Goal: Task Accomplishment & Management: Complete application form

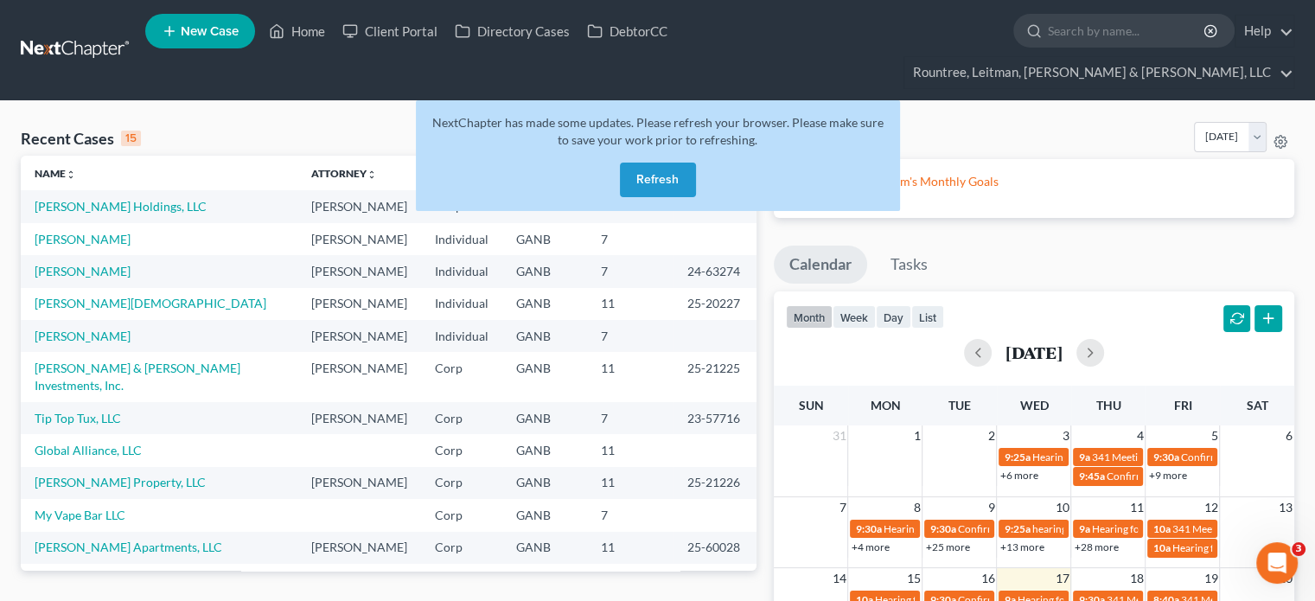
click at [660, 163] on button "Refresh" at bounding box center [658, 180] width 76 height 35
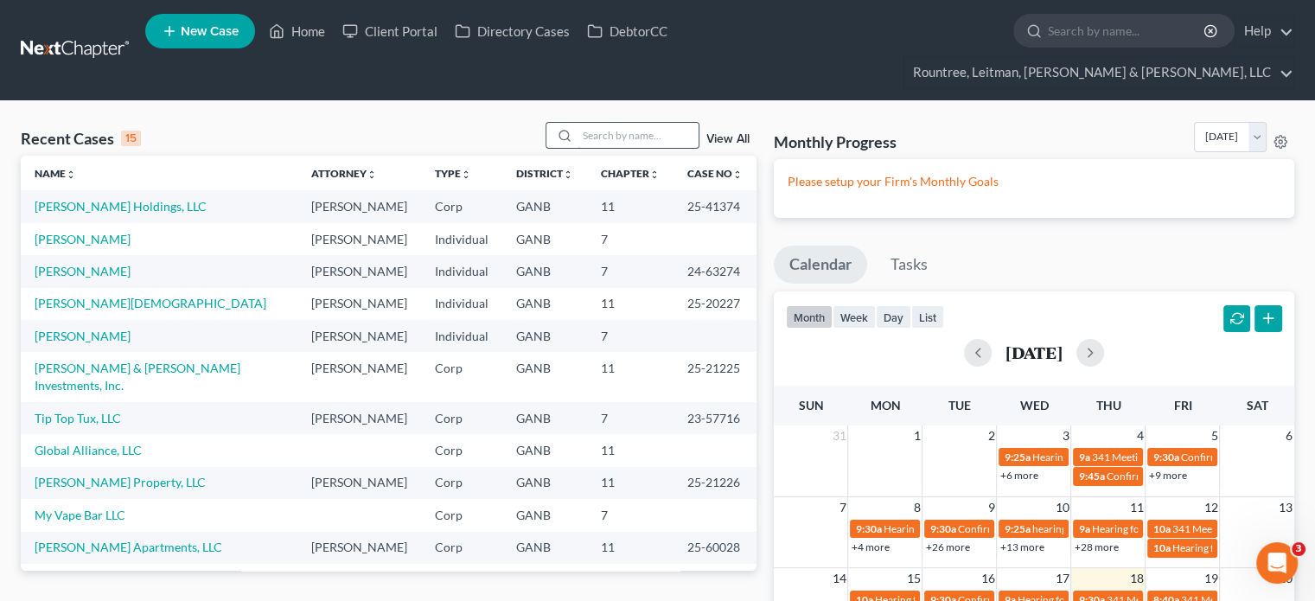
click at [603, 123] on input "search" at bounding box center [638, 135] width 121 height 25
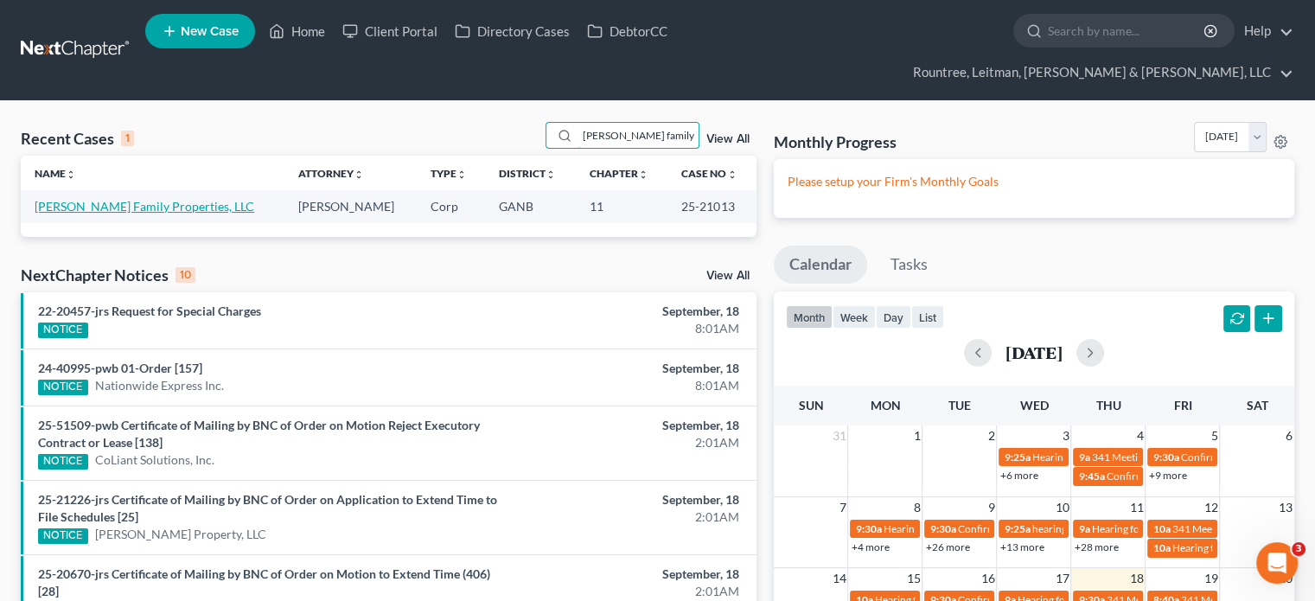
type input "[PERSON_NAME] family"
click at [111, 199] on link "[PERSON_NAME] Family Properties, LLC" at bounding box center [145, 206] width 220 height 15
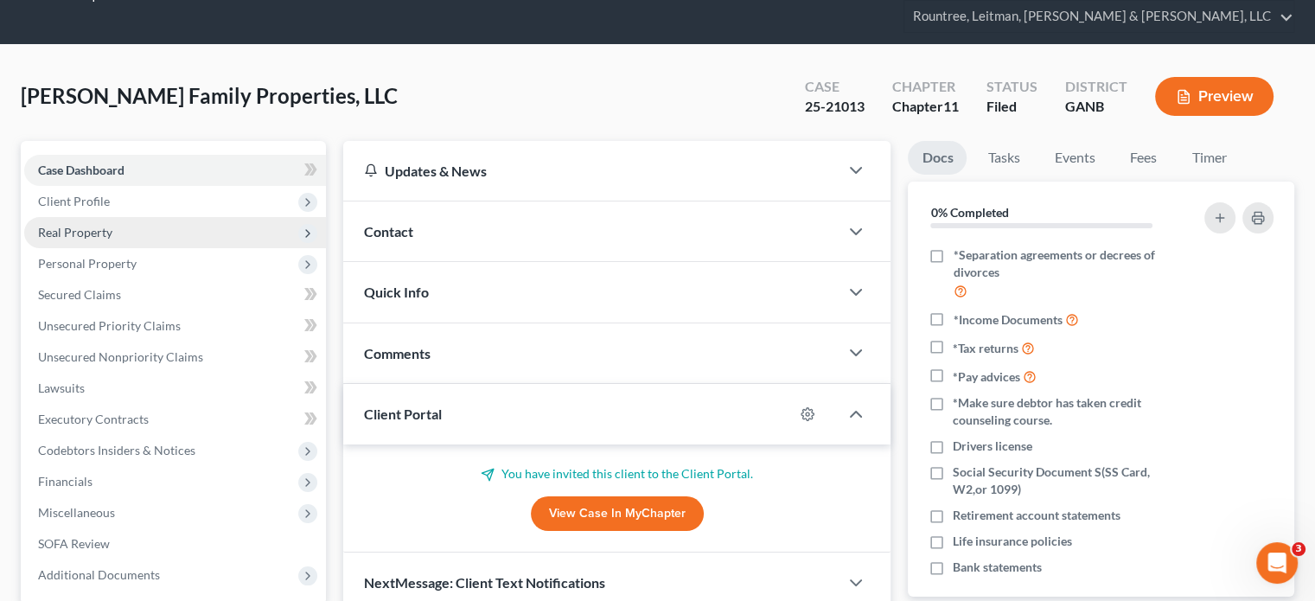
scroll to position [86, 0]
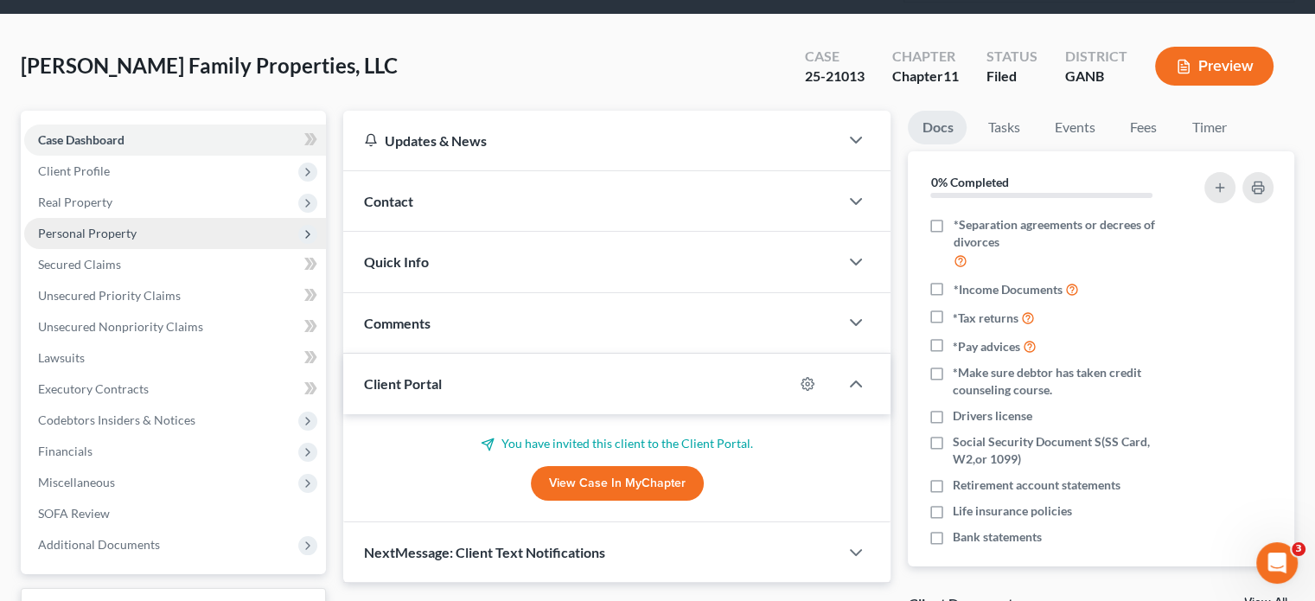
click at [76, 226] on span "Personal Property" at bounding box center [87, 233] width 99 height 15
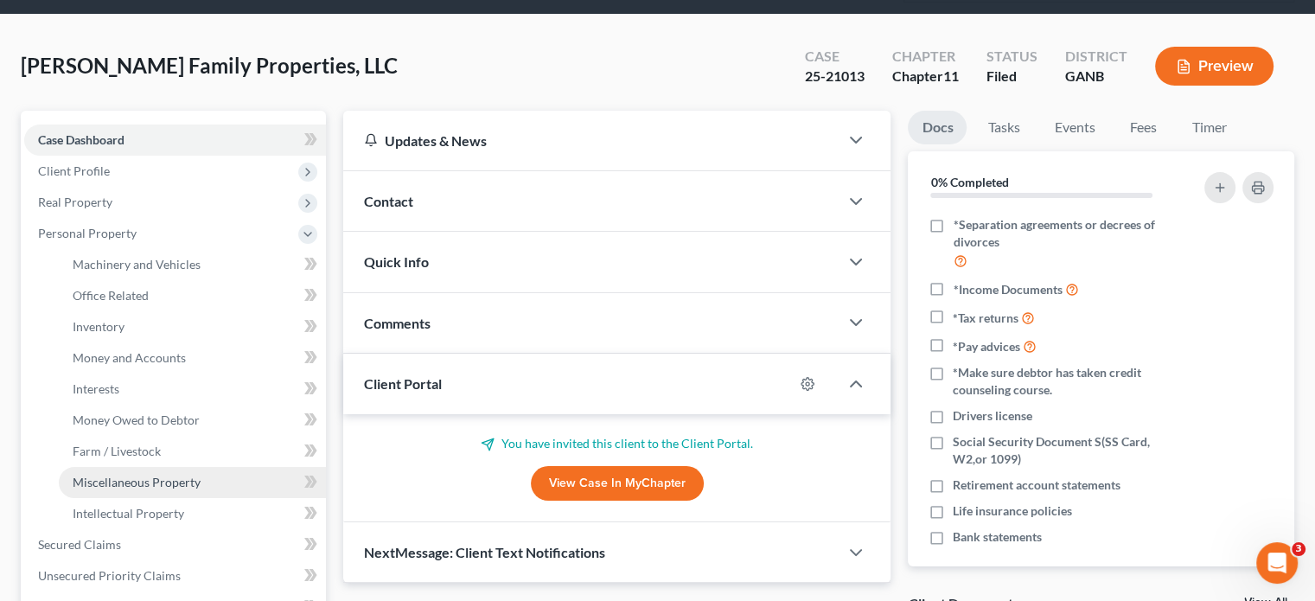
click at [117, 475] on span "Miscellaneous Property" at bounding box center [137, 482] width 128 height 15
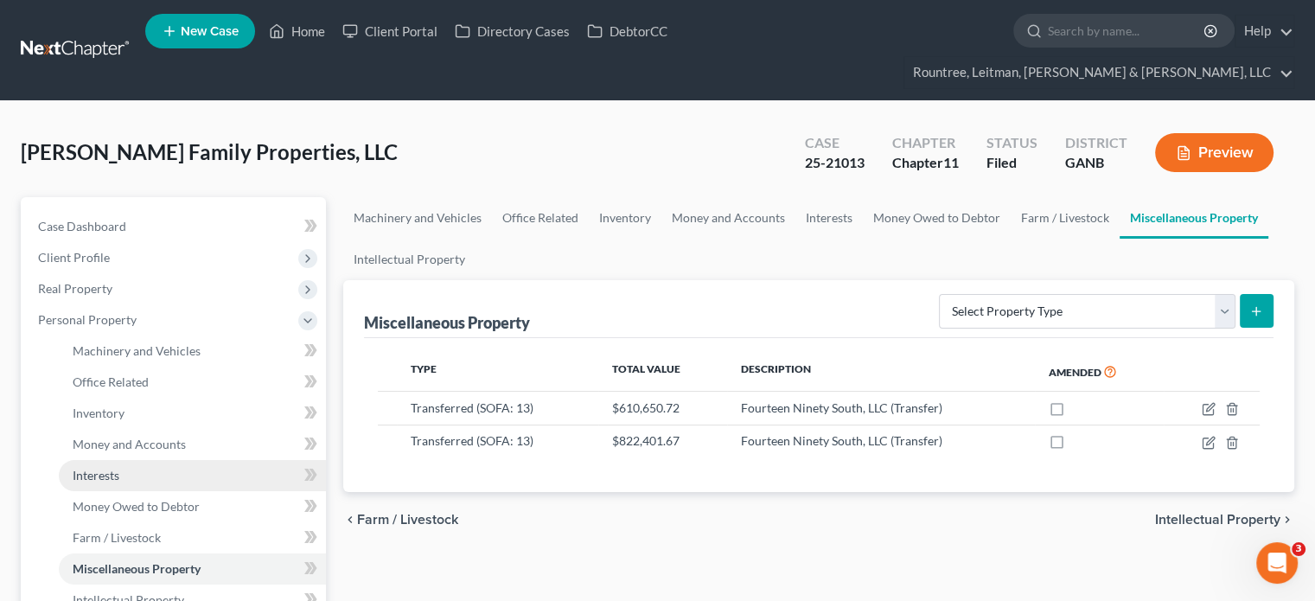
click at [97, 468] on span "Interests" at bounding box center [96, 475] width 47 height 15
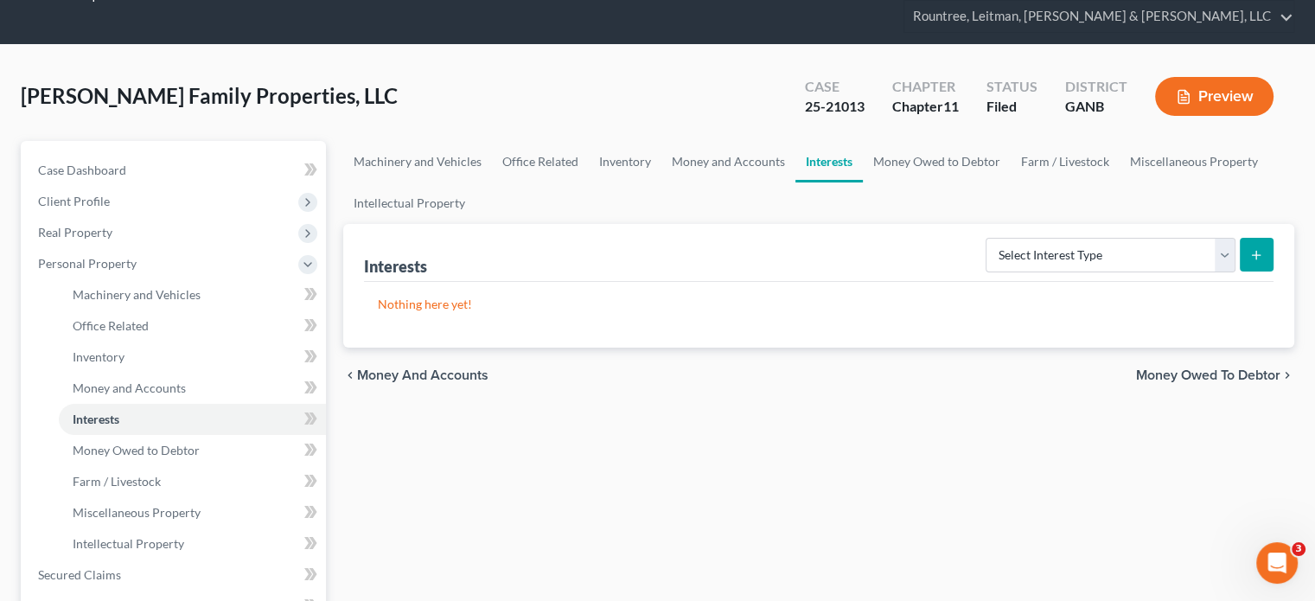
scroll to position [86, 0]
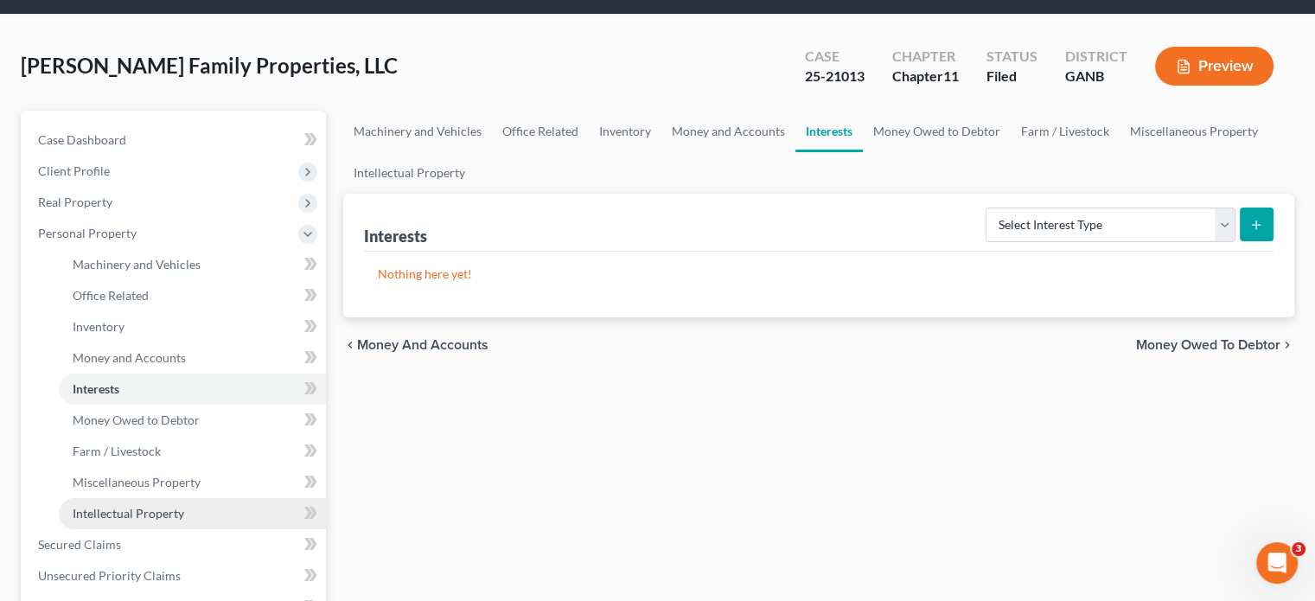
click at [112, 506] on span "Intellectual Property" at bounding box center [129, 513] width 112 height 15
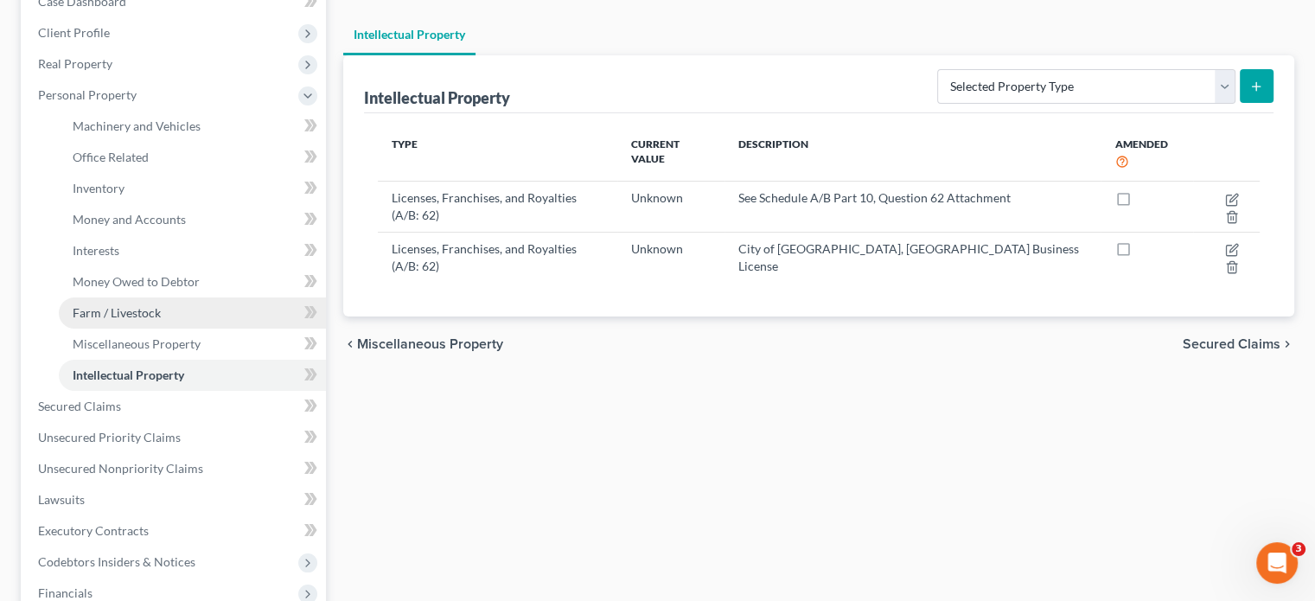
scroll to position [472, 0]
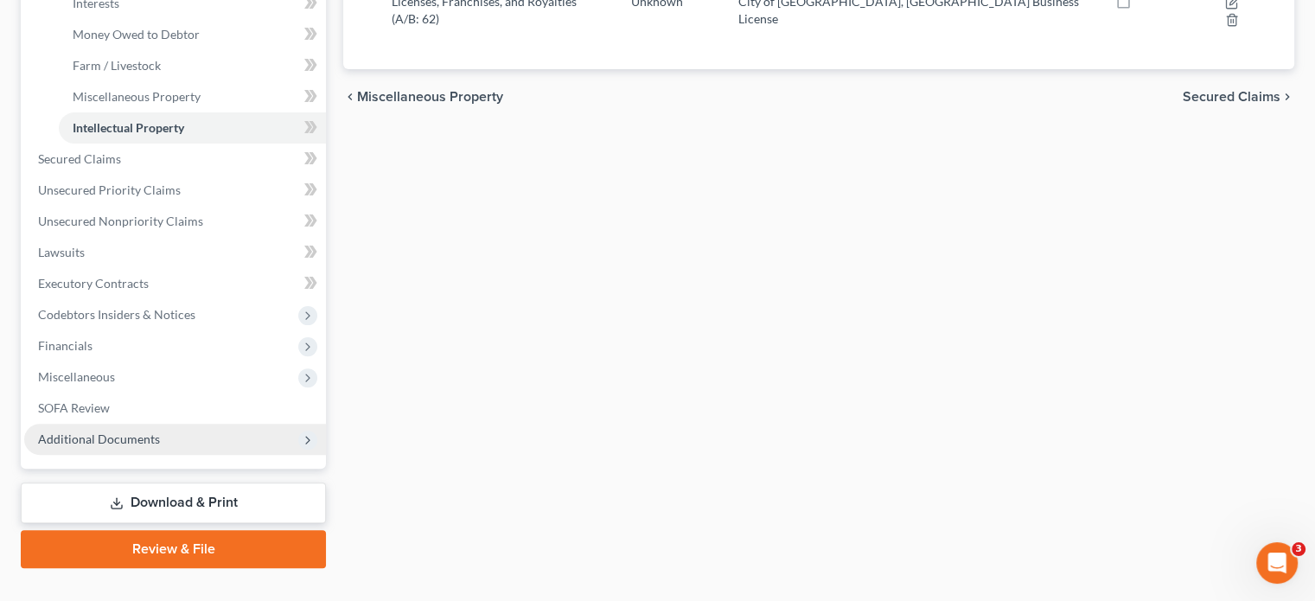
click at [121, 431] on span "Additional Documents" at bounding box center [99, 438] width 122 height 15
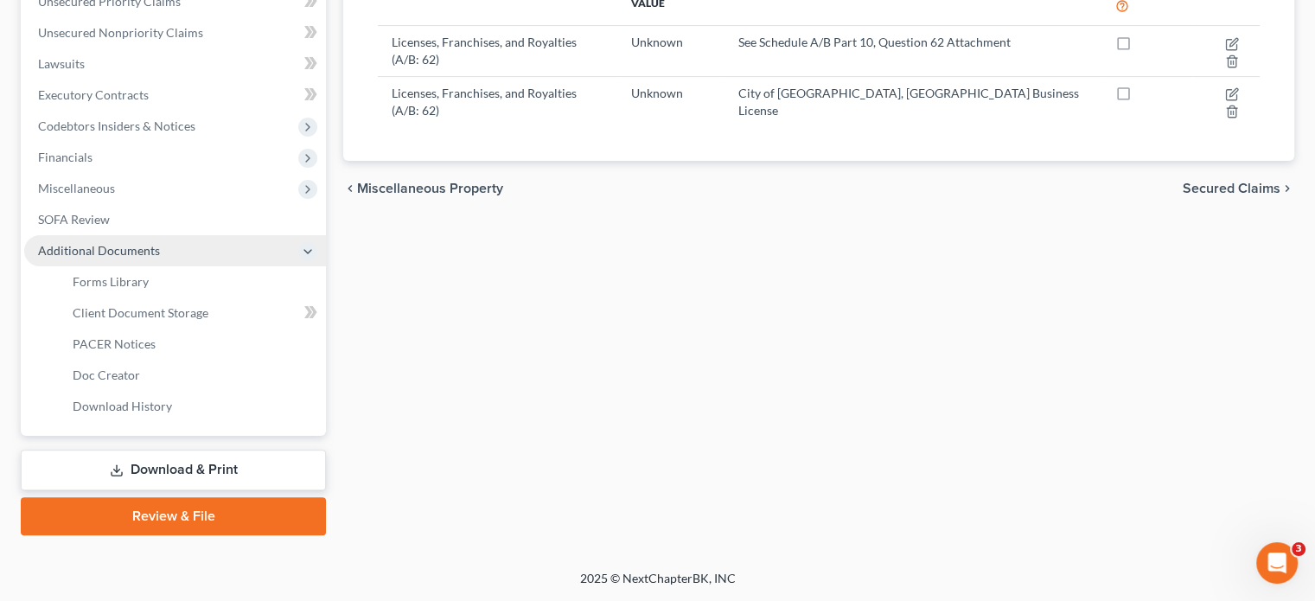
scroll to position [348, 0]
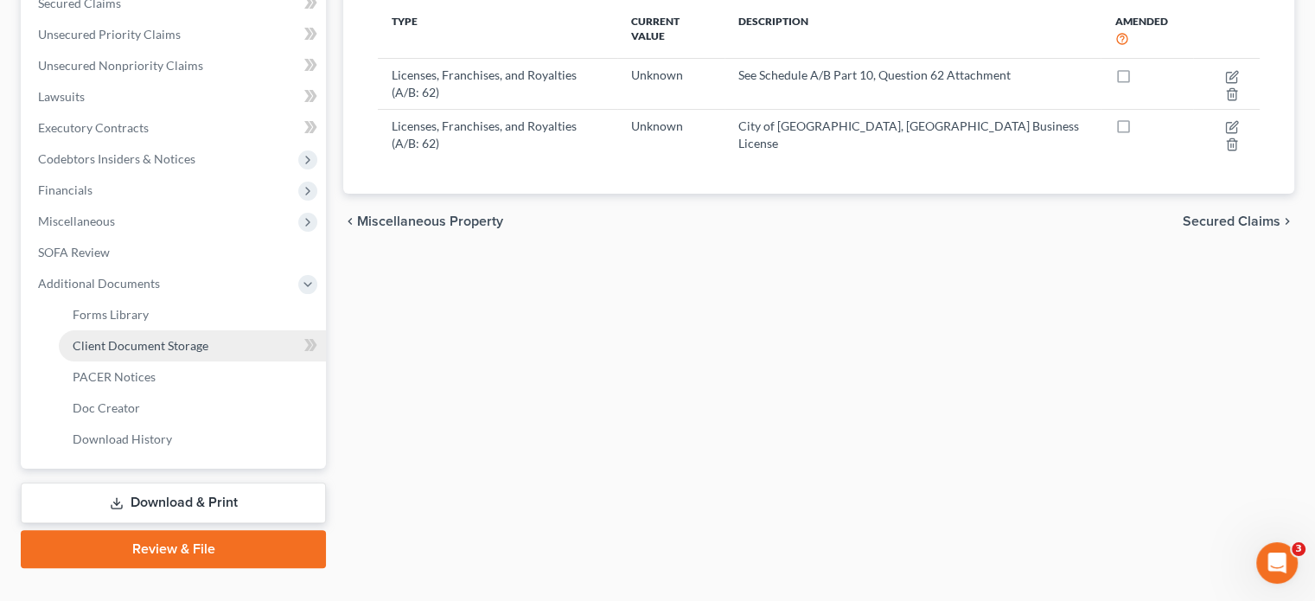
click at [143, 338] on span "Client Document Storage" at bounding box center [141, 345] width 136 height 15
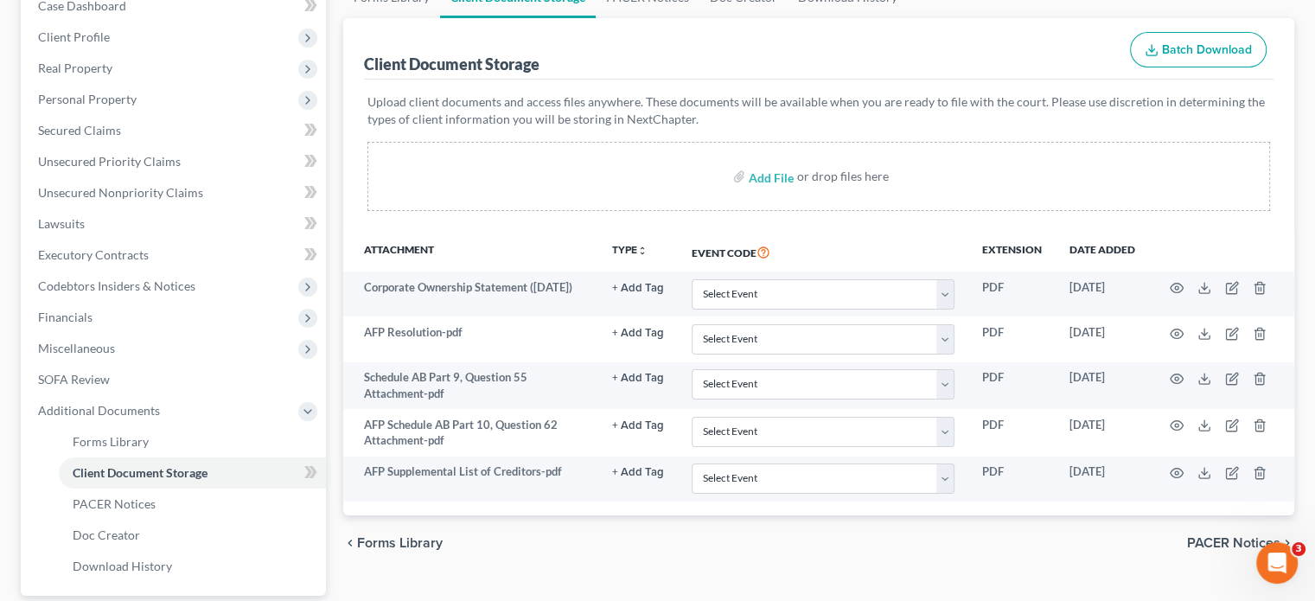
scroll to position [259, 0]
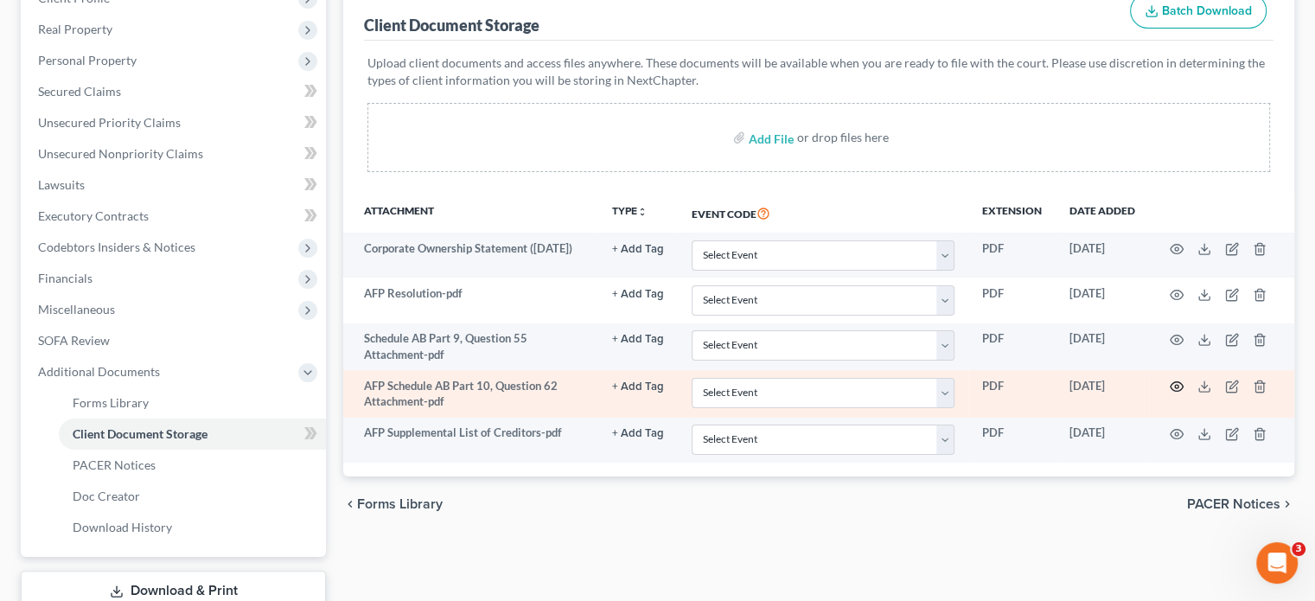
click at [1175, 382] on icon "button" at bounding box center [1177, 387] width 13 height 10
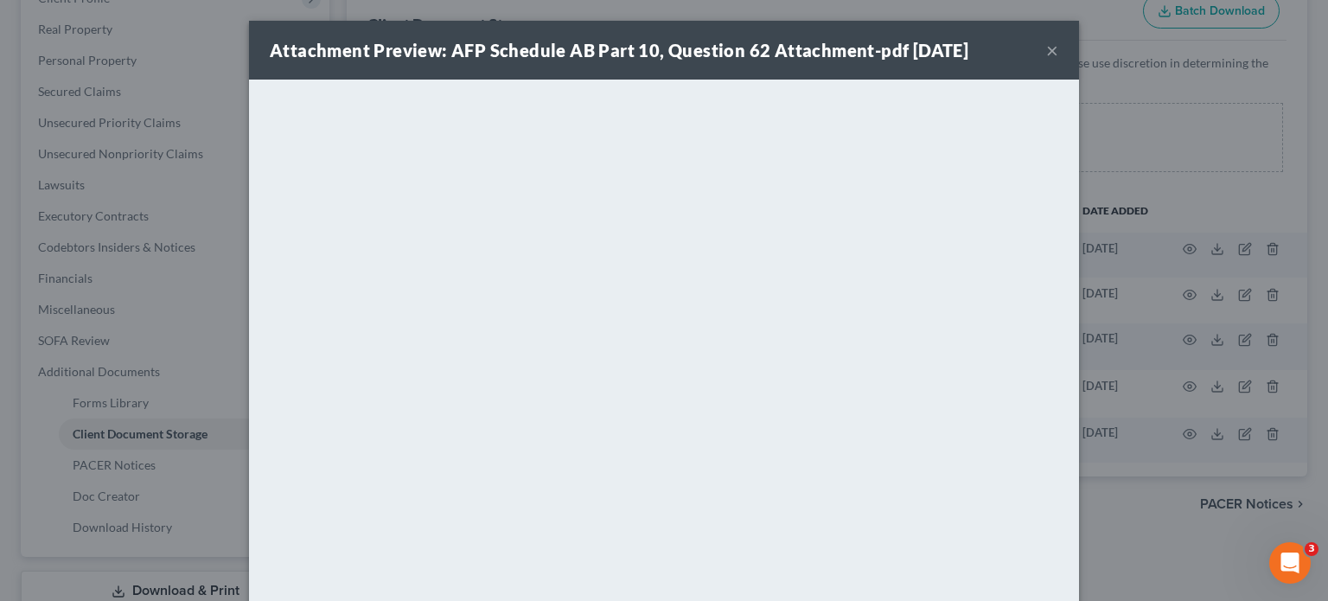
click at [1048, 45] on button "×" at bounding box center [1052, 50] width 12 height 21
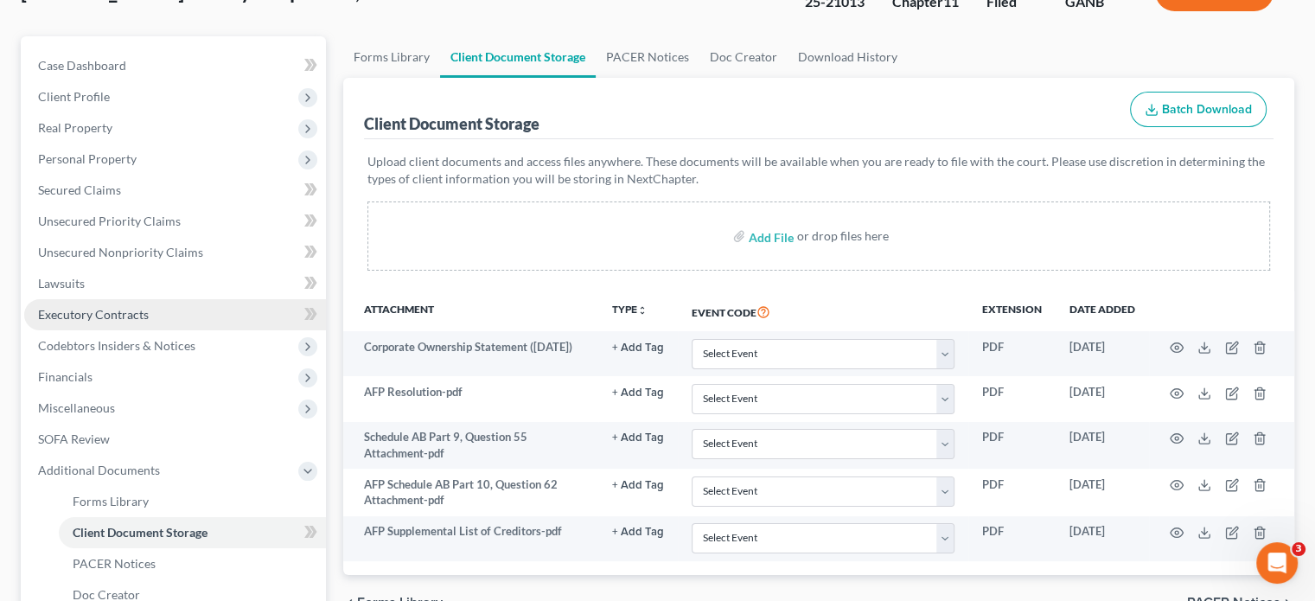
scroll to position [86, 0]
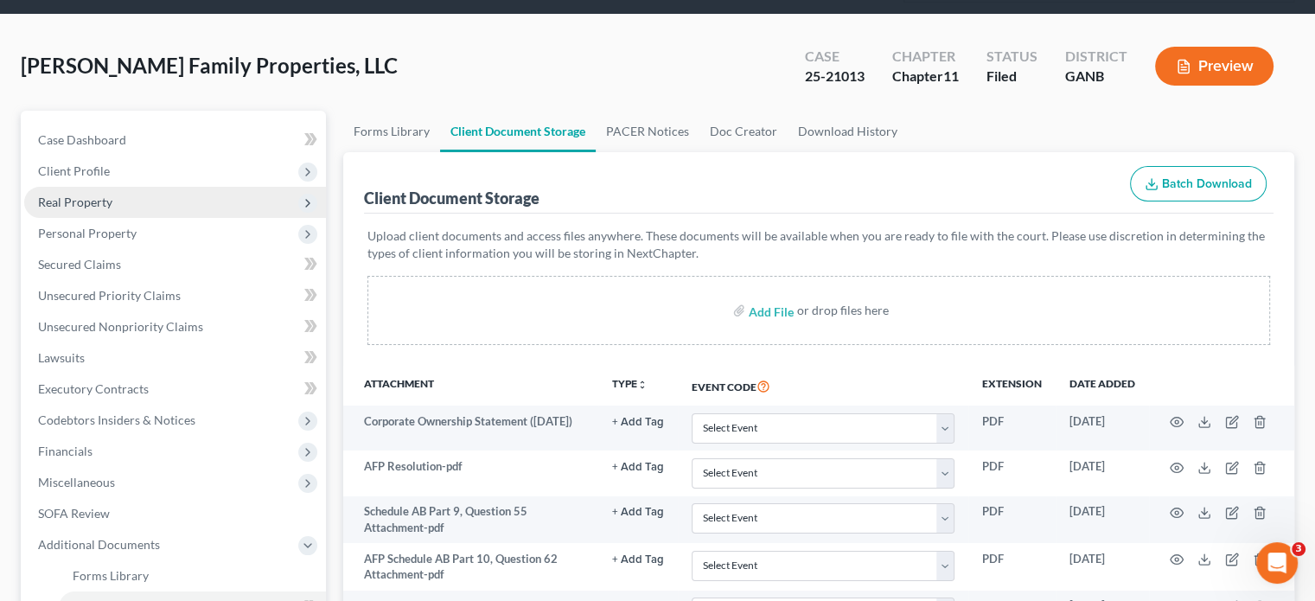
click at [100, 195] on span "Real Property" at bounding box center [75, 202] width 74 height 15
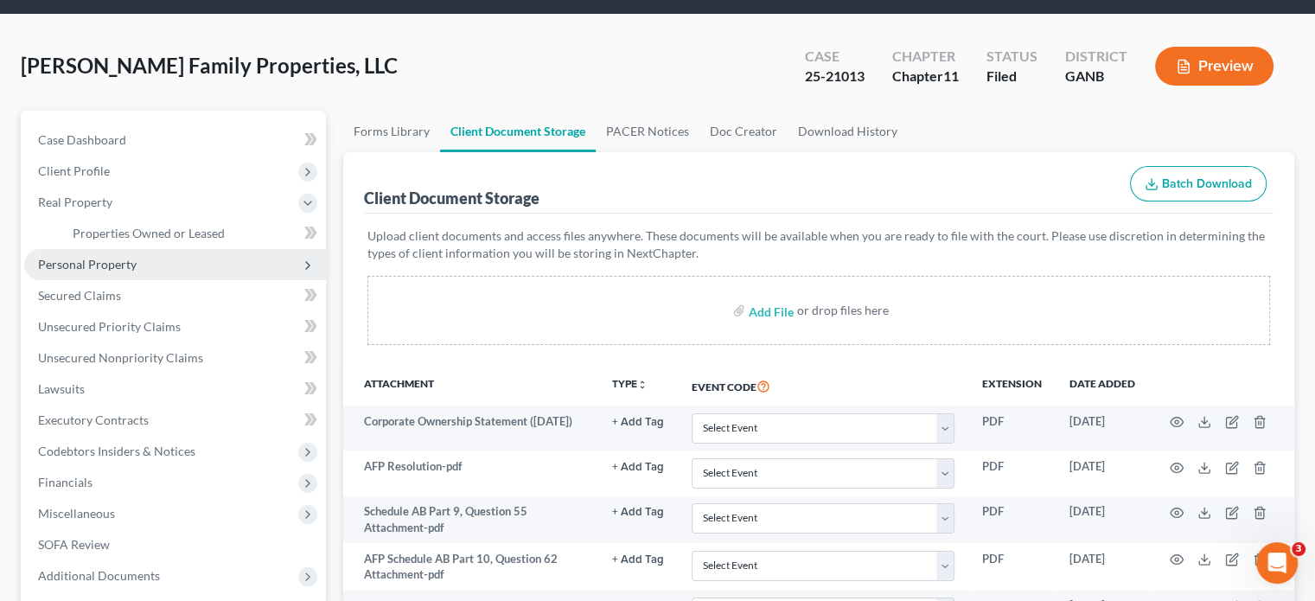
click at [108, 257] on span "Personal Property" at bounding box center [87, 264] width 99 height 15
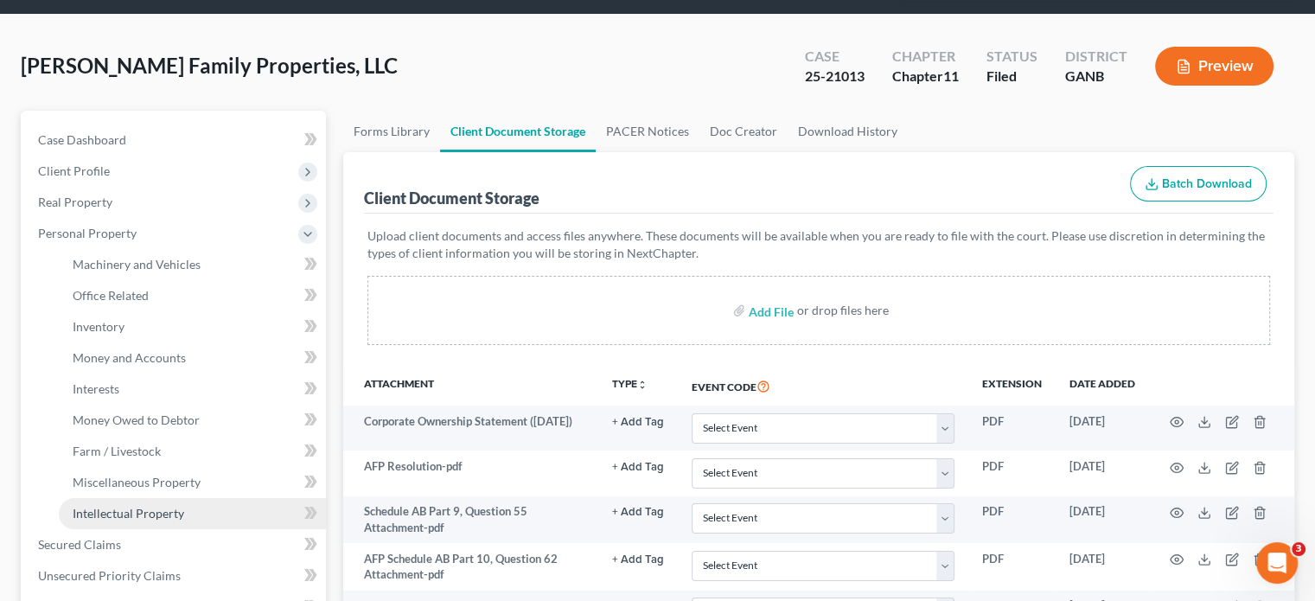
click at [131, 498] on link "Intellectual Property" at bounding box center [192, 513] width 267 height 31
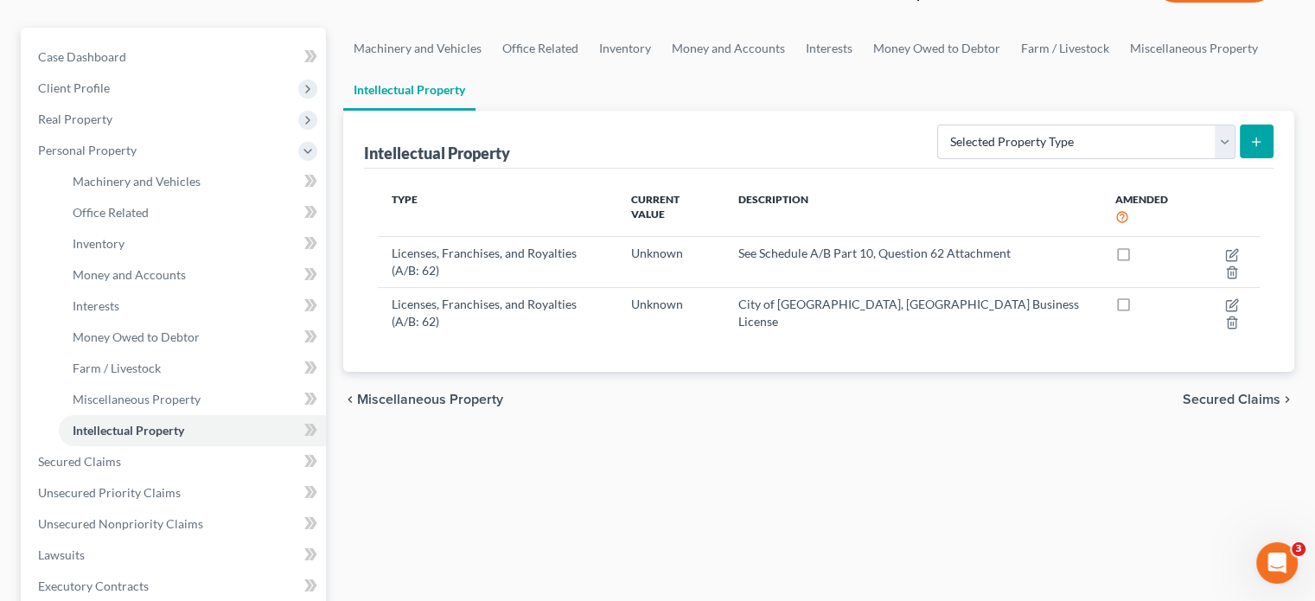
scroll to position [173, 0]
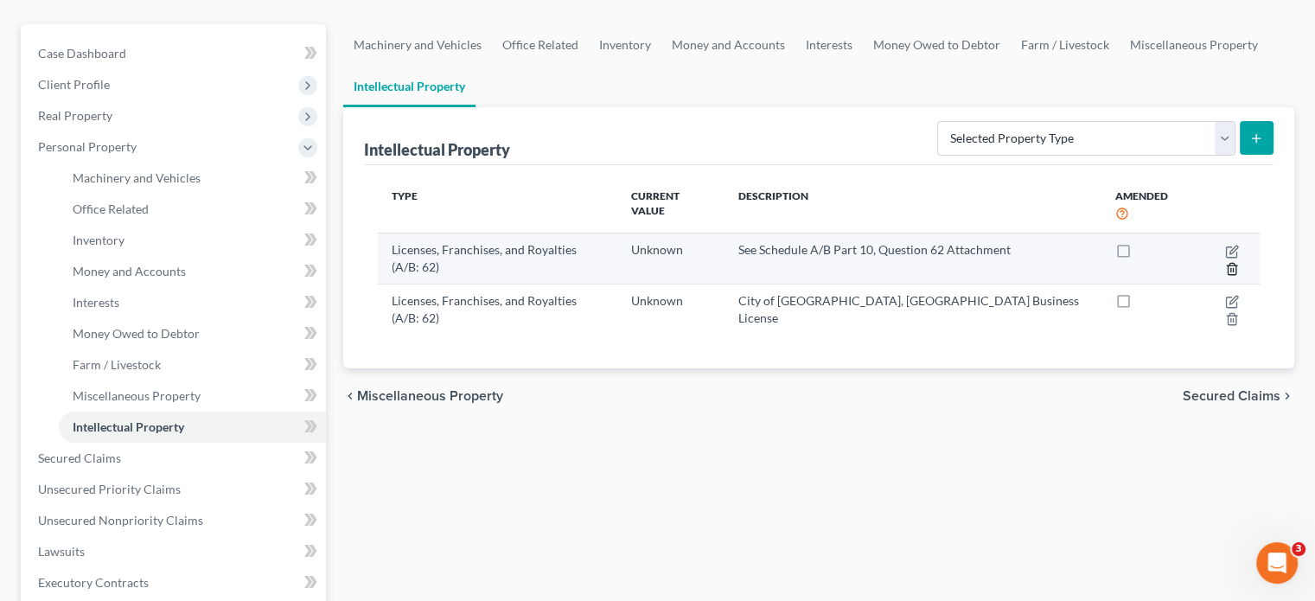
click at [1231, 268] on line "button" at bounding box center [1231, 269] width 0 height 3
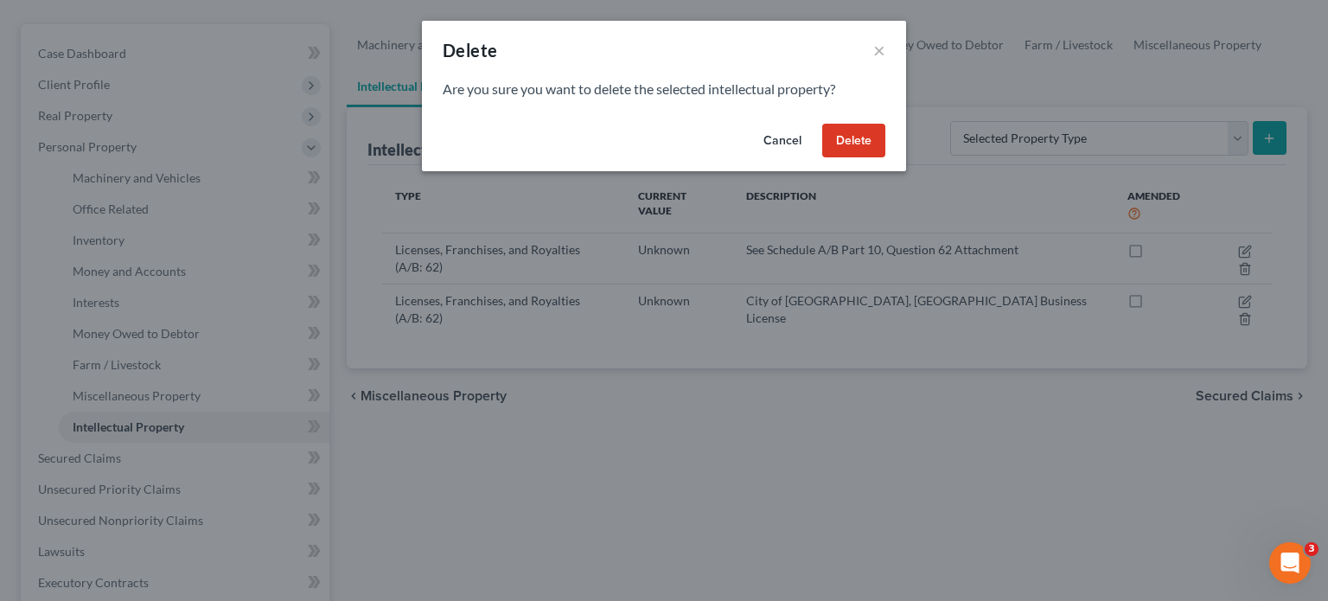
click at [863, 142] on button "Delete" at bounding box center [853, 141] width 63 height 35
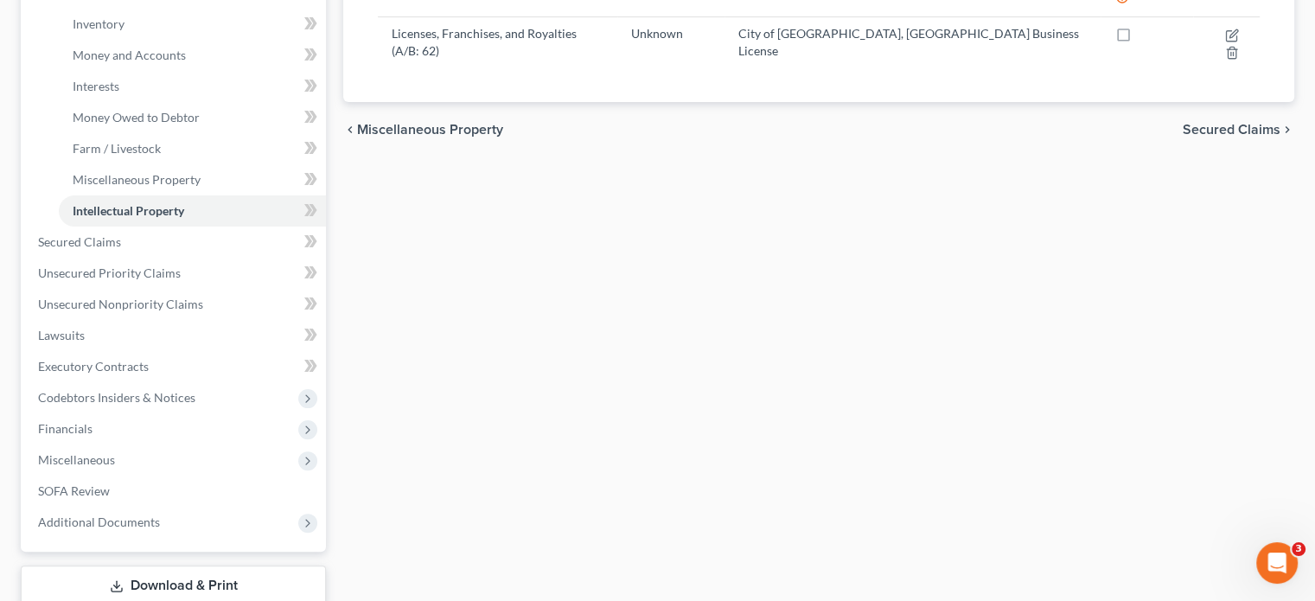
scroll to position [432, 0]
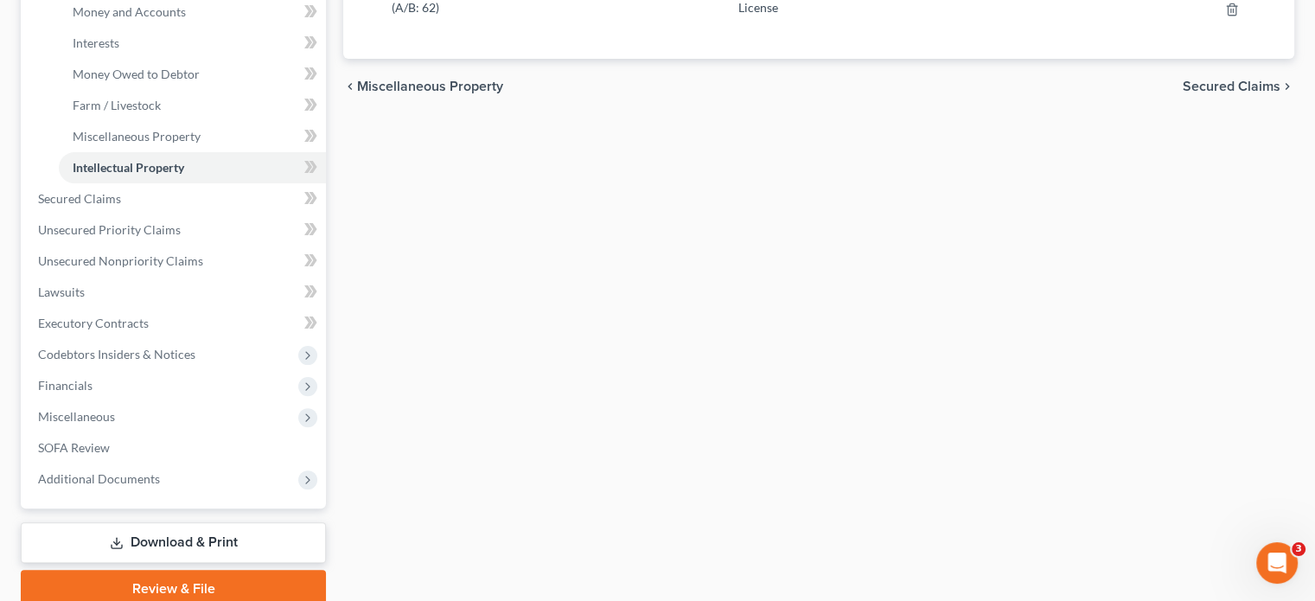
click at [152, 522] on link "Download & Print" at bounding box center [173, 542] width 305 height 41
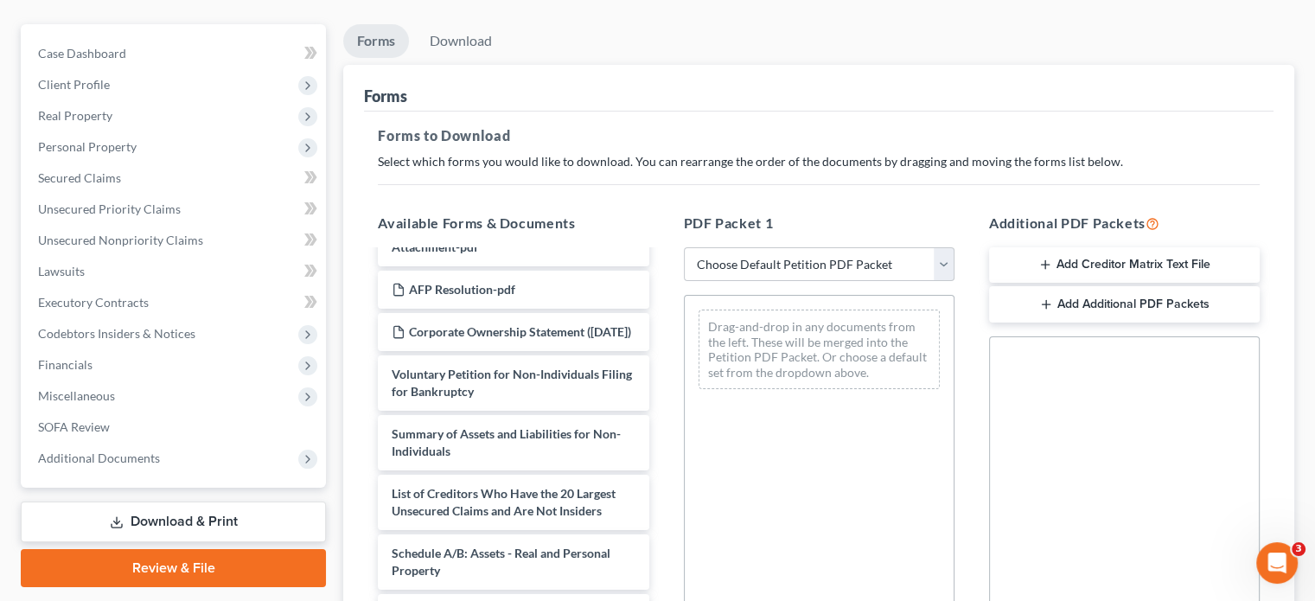
scroll to position [173, 0]
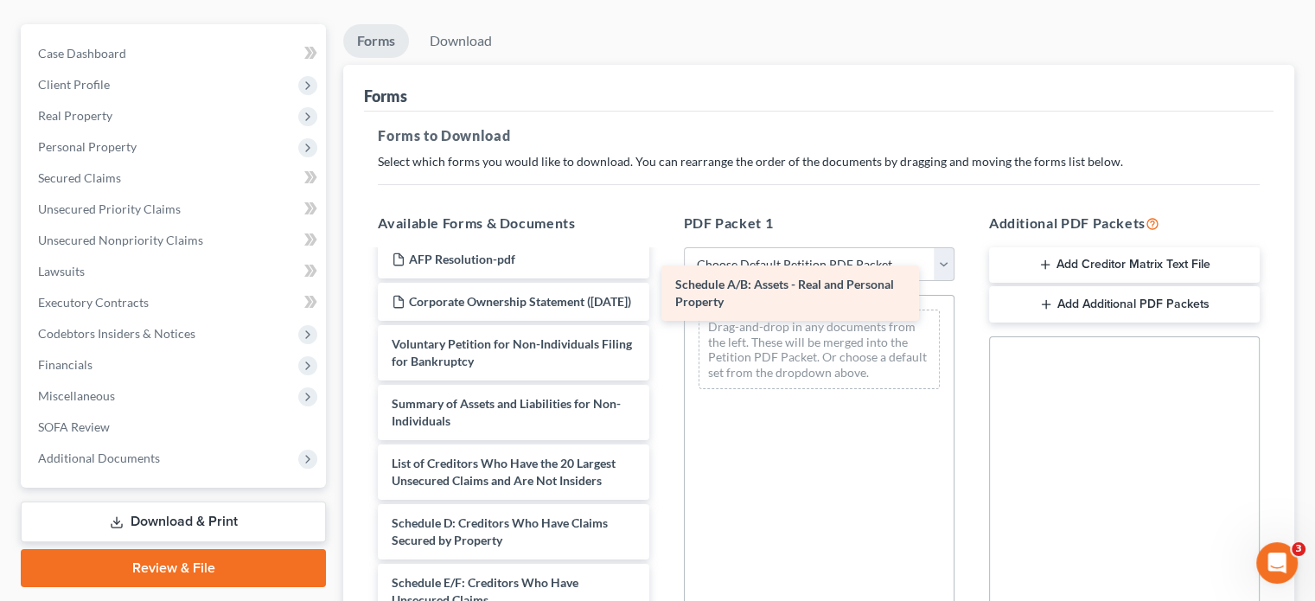
drag, startPoint x: 519, startPoint y: 525, endPoint x: 803, endPoint y: 303, distance: 360.4
click at [662, 303] on div "Schedule A/B: Assets - Real and Personal Property AFP Supplemental List of Cred…" at bounding box center [513, 544] width 298 height 931
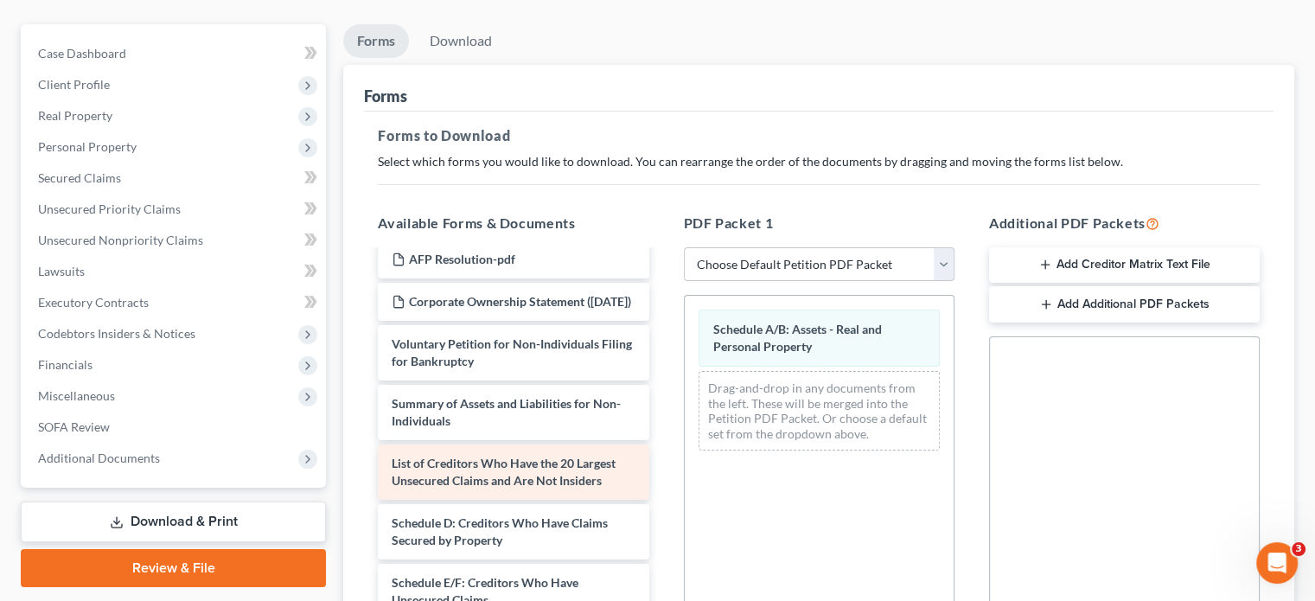
scroll to position [0, 0]
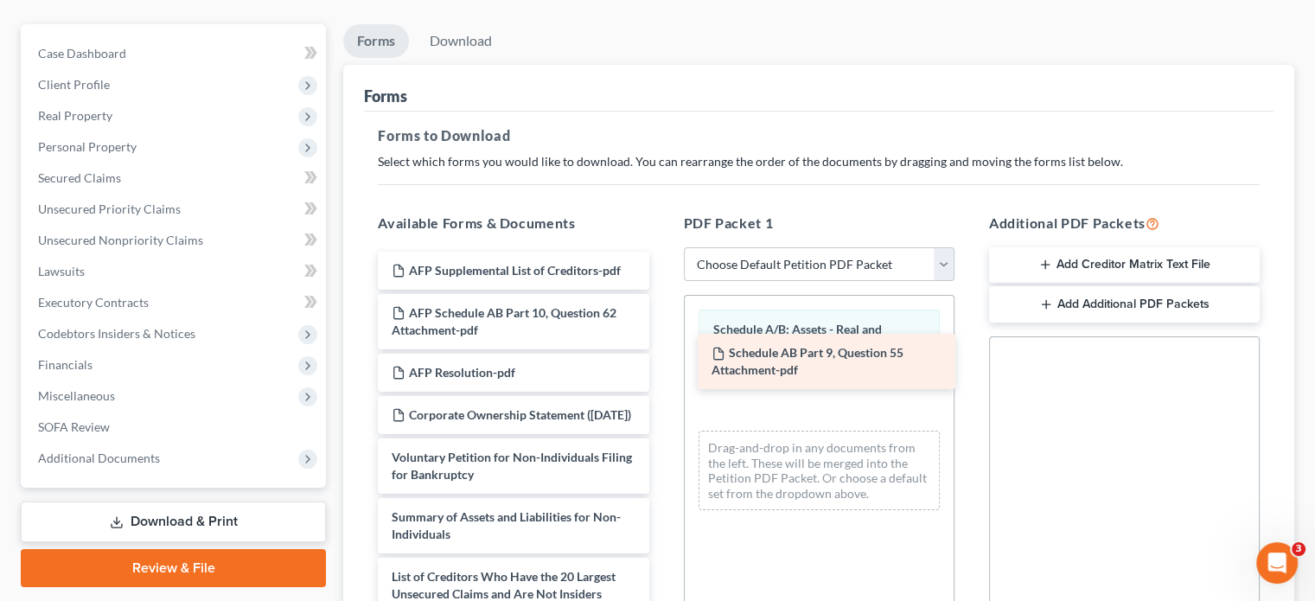
drag, startPoint x: 497, startPoint y: 338, endPoint x: 817, endPoint y: 351, distance: 320.2
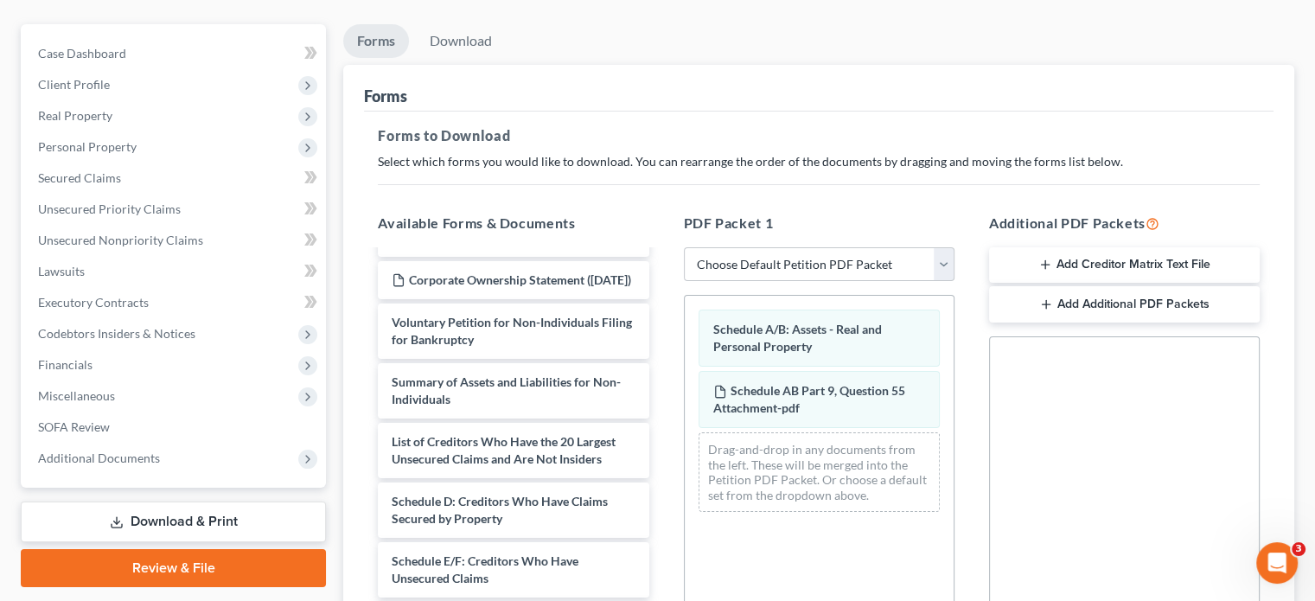
scroll to position [173, 0]
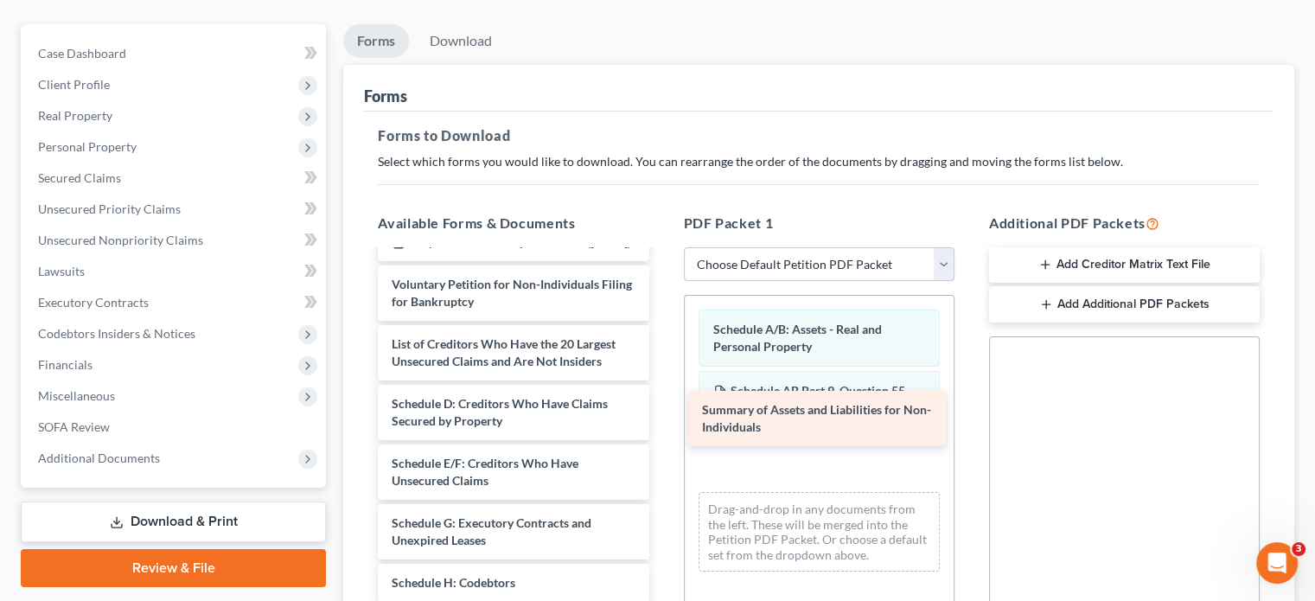
drag, startPoint x: 457, startPoint y: 329, endPoint x: 767, endPoint y: 411, distance: 320.9
click at [662, 411] on div "Summary of Assets and Liabilities for Non-Individuals AFP Supplemental List of …" at bounding box center [513, 485] width 298 height 812
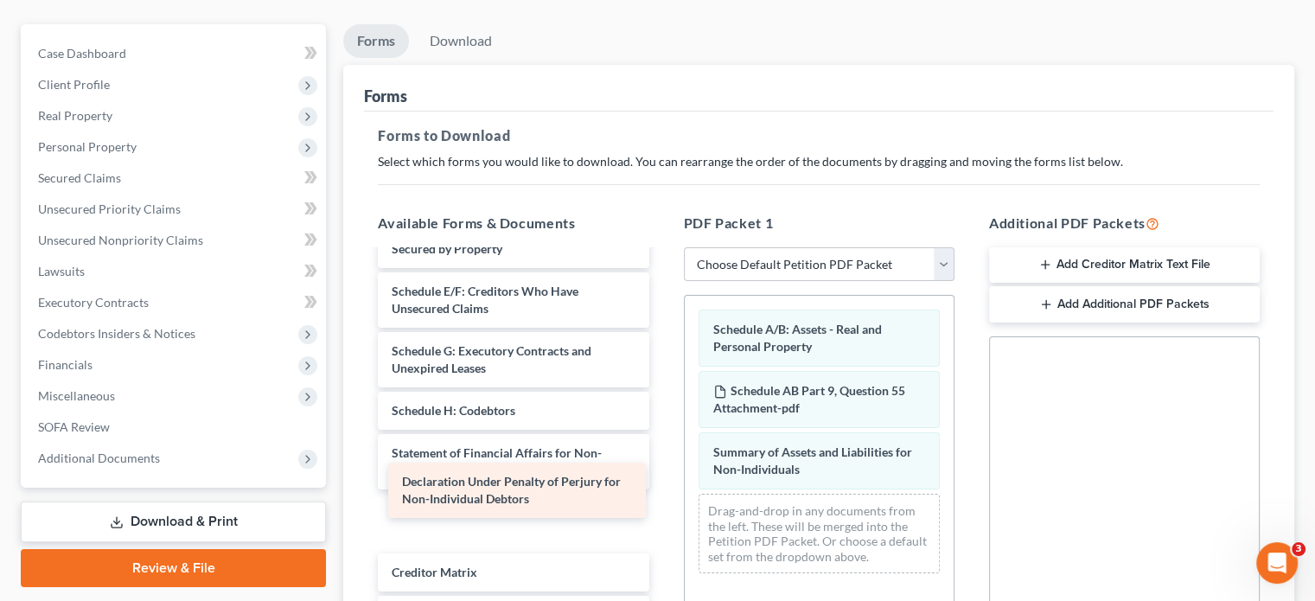
scroll to position [302, 0]
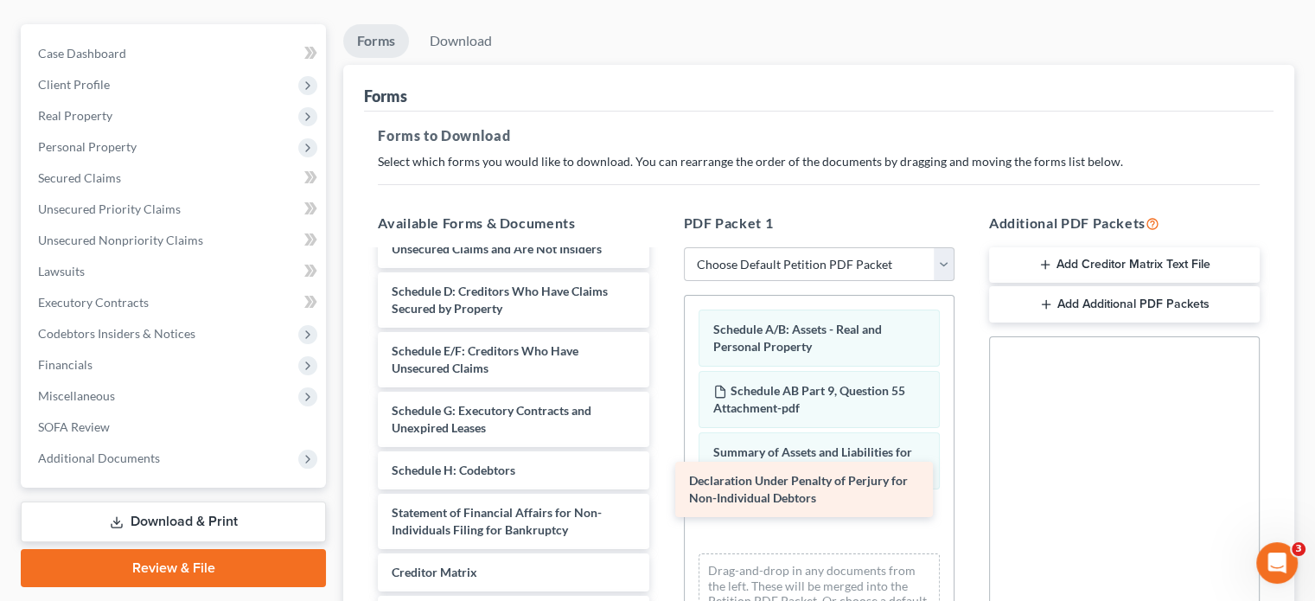
drag, startPoint x: 491, startPoint y: 491, endPoint x: 800, endPoint y: 485, distance: 308.7
click at [662, 485] on div "Declaration Under Penalty of Perjury for Non-Individual Debtors AFP Supplementa…" at bounding box center [513, 342] width 298 height 752
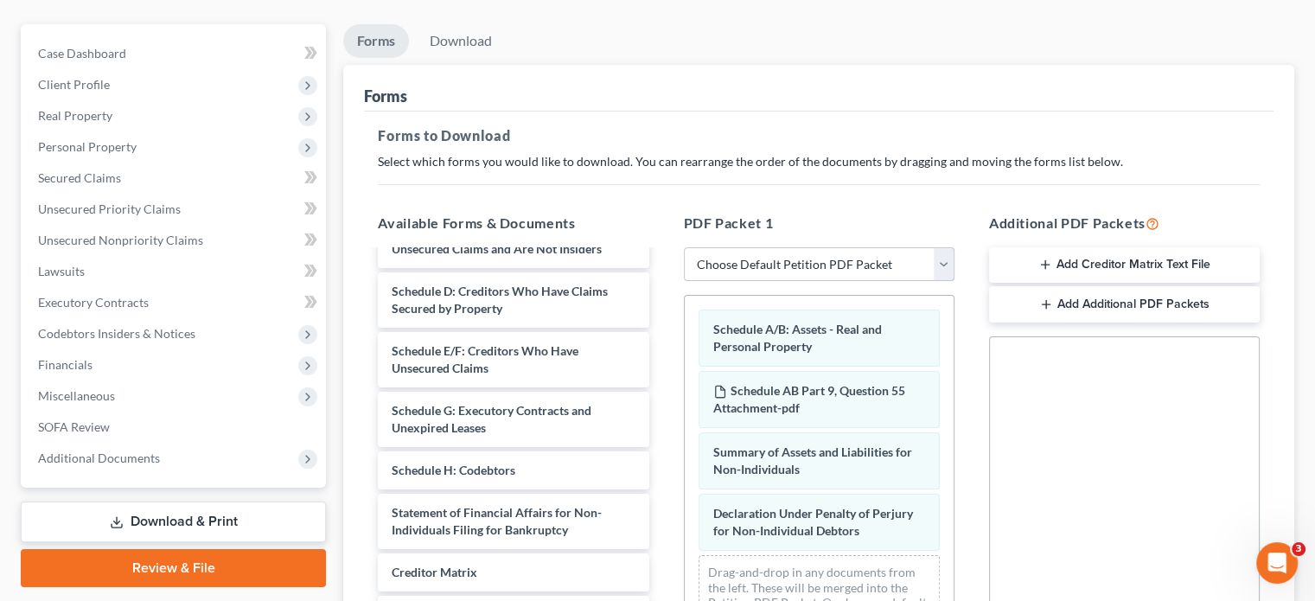
click at [941, 247] on select "Choose Default Petition PDF Packet Complete Bankruptcy Petition (all forms and …" at bounding box center [819, 264] width 271 height 35
select select "2"
click at [684, 247] on select "Choose Default Petition PDF Packet Complete Bankruptcy Petition (all forms and …" at bounding box center [819, 264] width 271 height 35
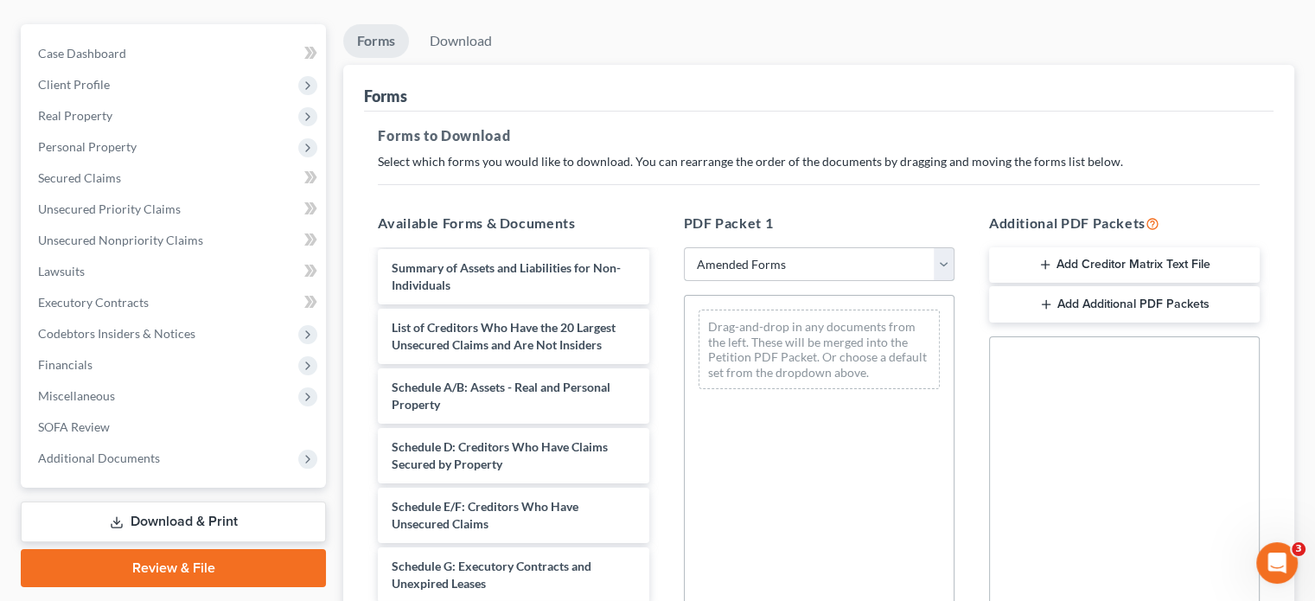
scroll to position [17, 0]
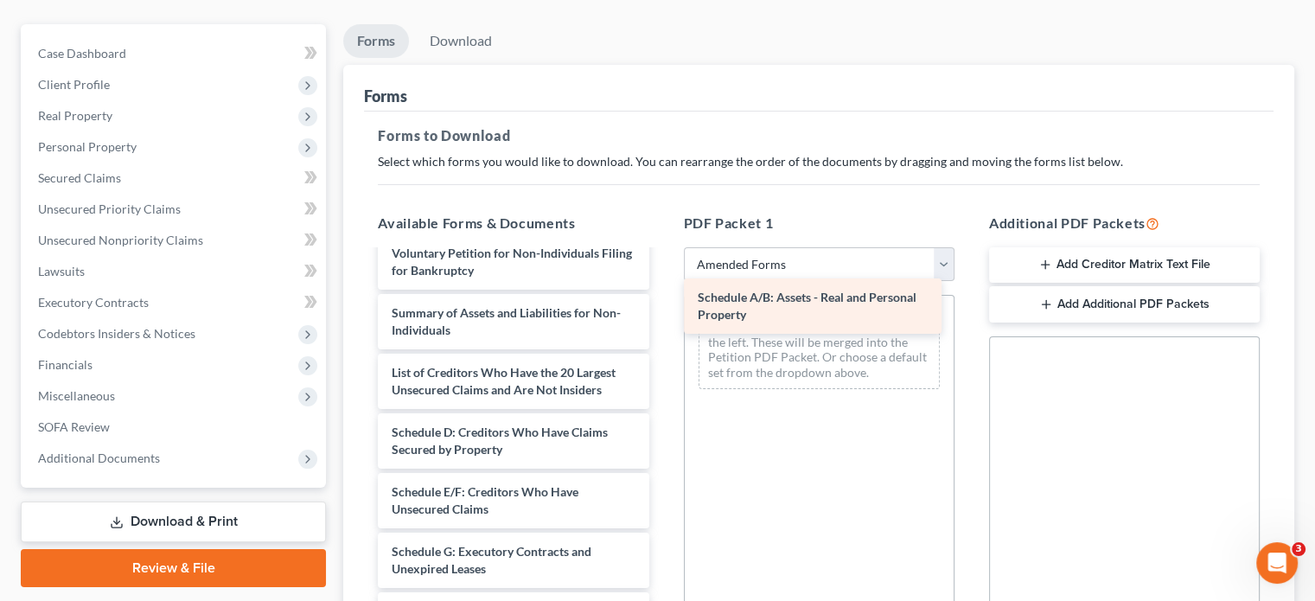
drag, startPoint x: 475, startPoint y: 406, endPoint x: 781, endPoint y: 304, distance: 322.6
click at [662, 304] on div "Schedule A/B: Assets - Real and Personal Property Voluntary Petition for Non-In…" at bounding box center [513, 576] width 298 height 685
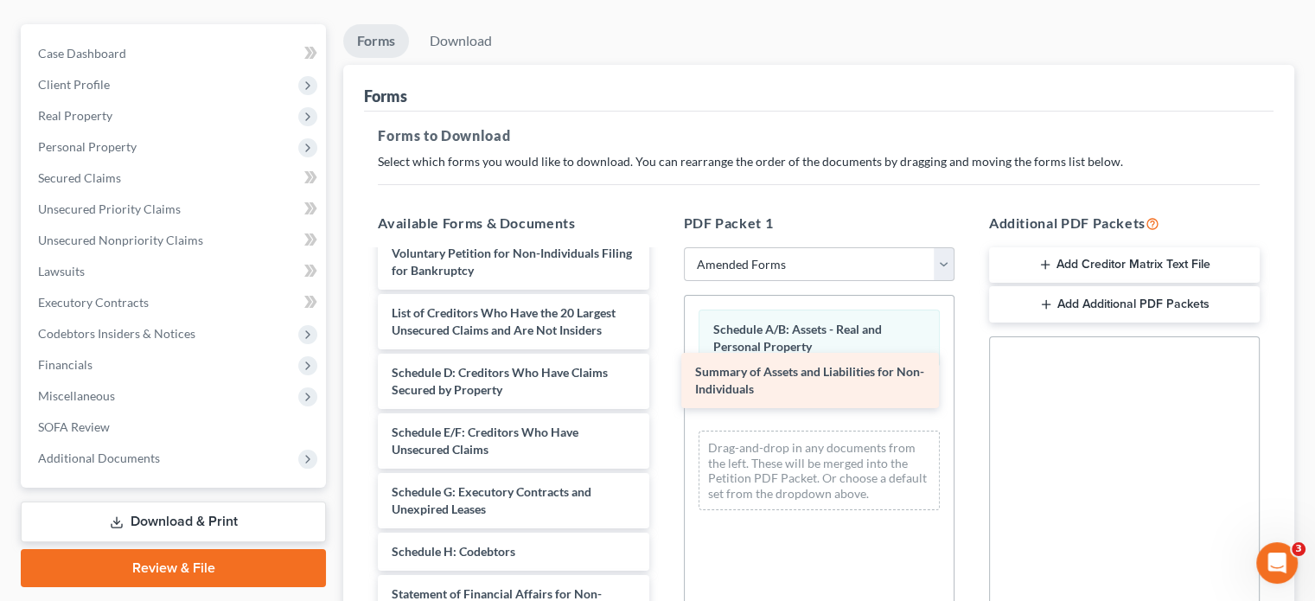
drag, startPoint x: 478, startPoint y: 284, endPoint x: 782, endPoint y: 376, distance: 317.0
click at [662, 376] on div "Summary of Assets and Liabilities for Non-Individuals Voluntary Petition for No…" at bounding box center [513, 546] width 298 height 625
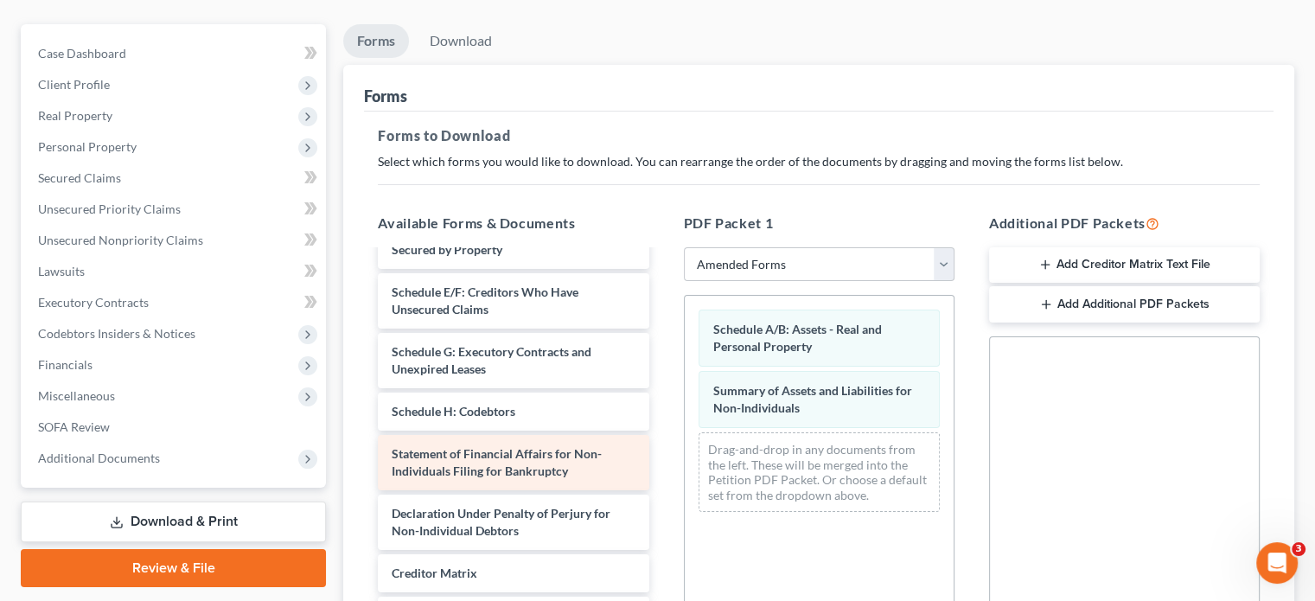
scroll to position [259, 0]
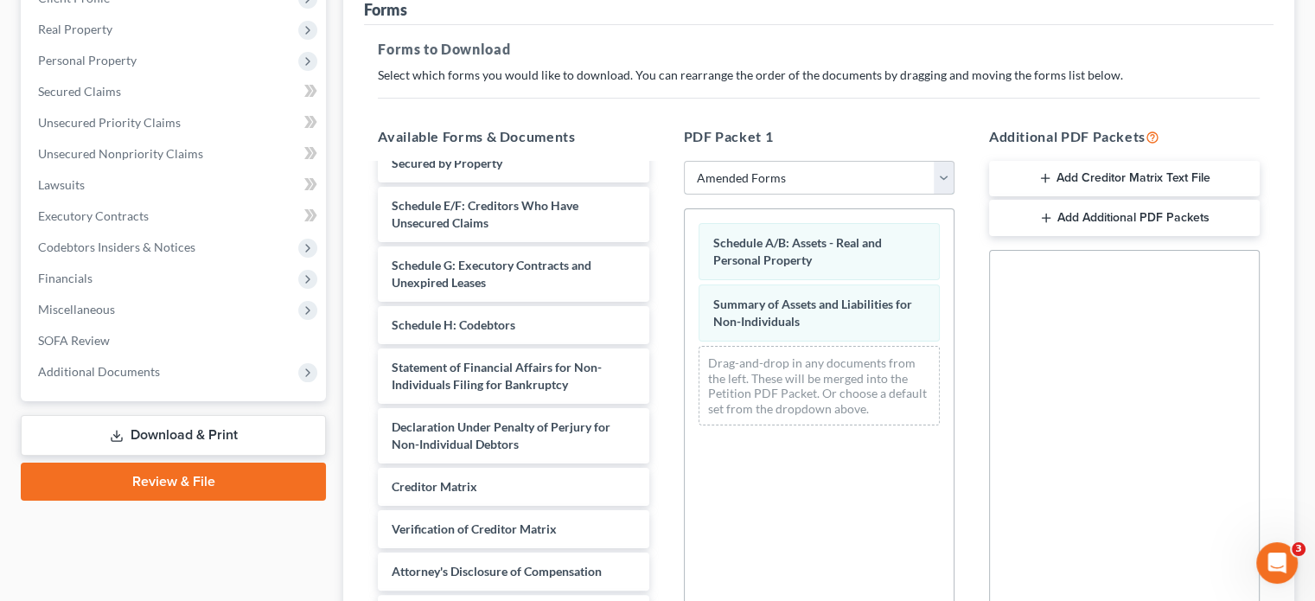
click at [941, 161] on select "Choose Default Petition PDF Packet Complete Bankruptcy Petition (all forms and …" at bounding box center [819, 178] width 271 height 35
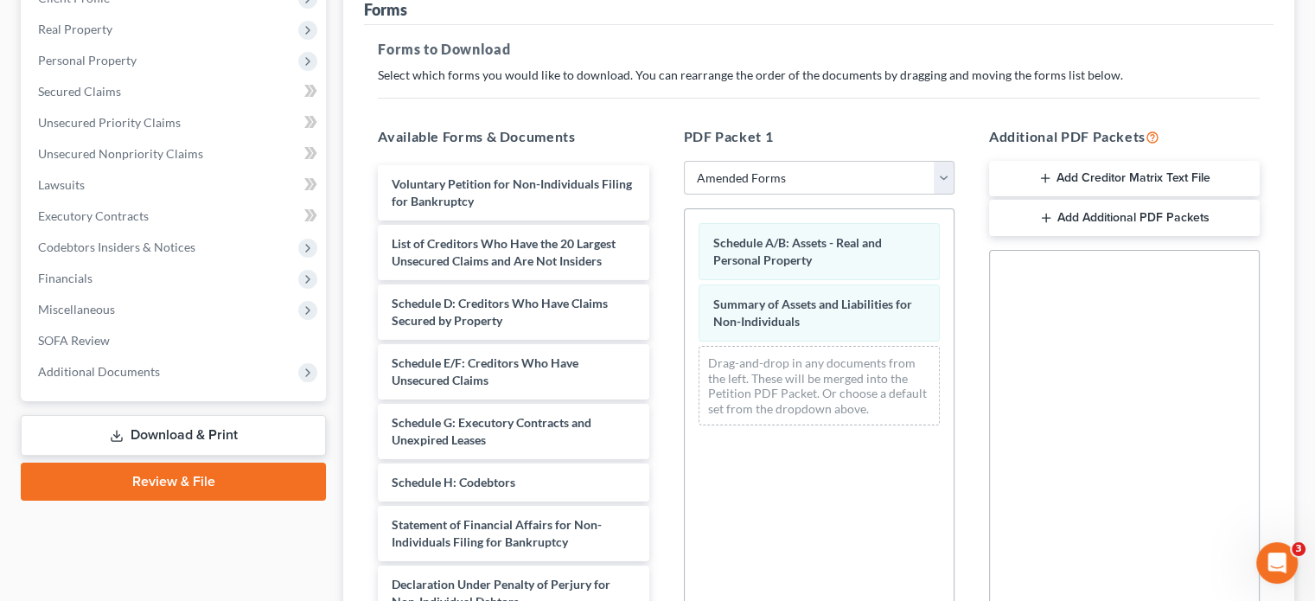
click at [1154, 200] on button "Add Additional PDF Packets" at bounding box center [1124, 218] width 271 height 36
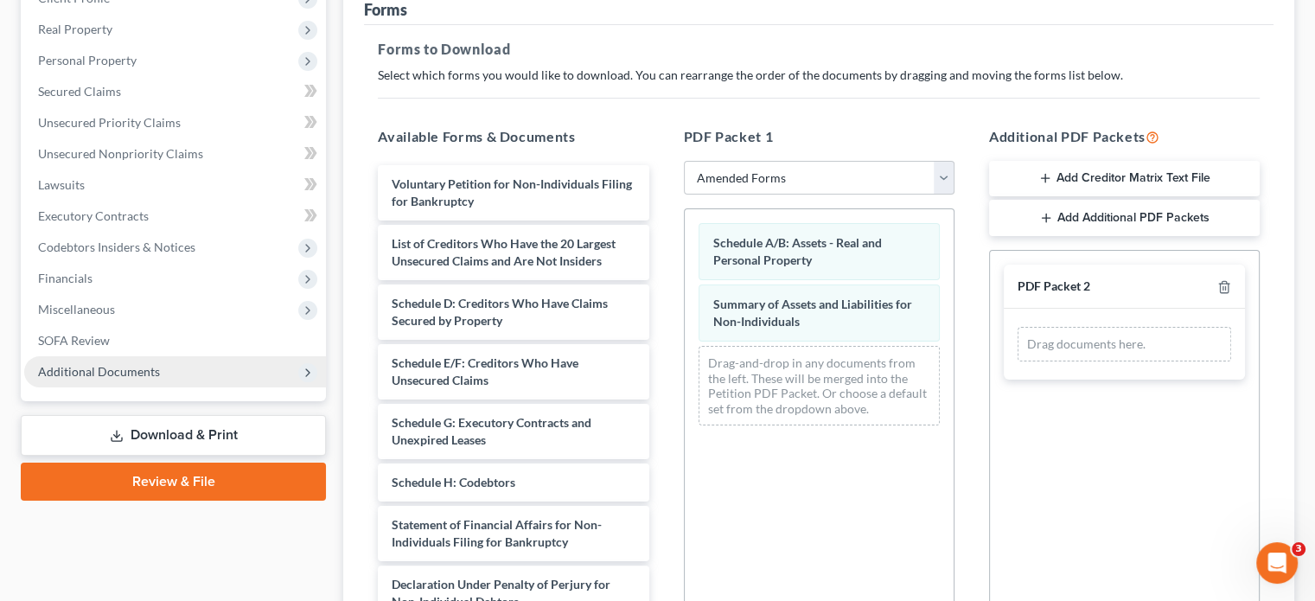
click at [125, 364] on span "Additional Documents" at bounding box center [99, 371] width 122 height 15
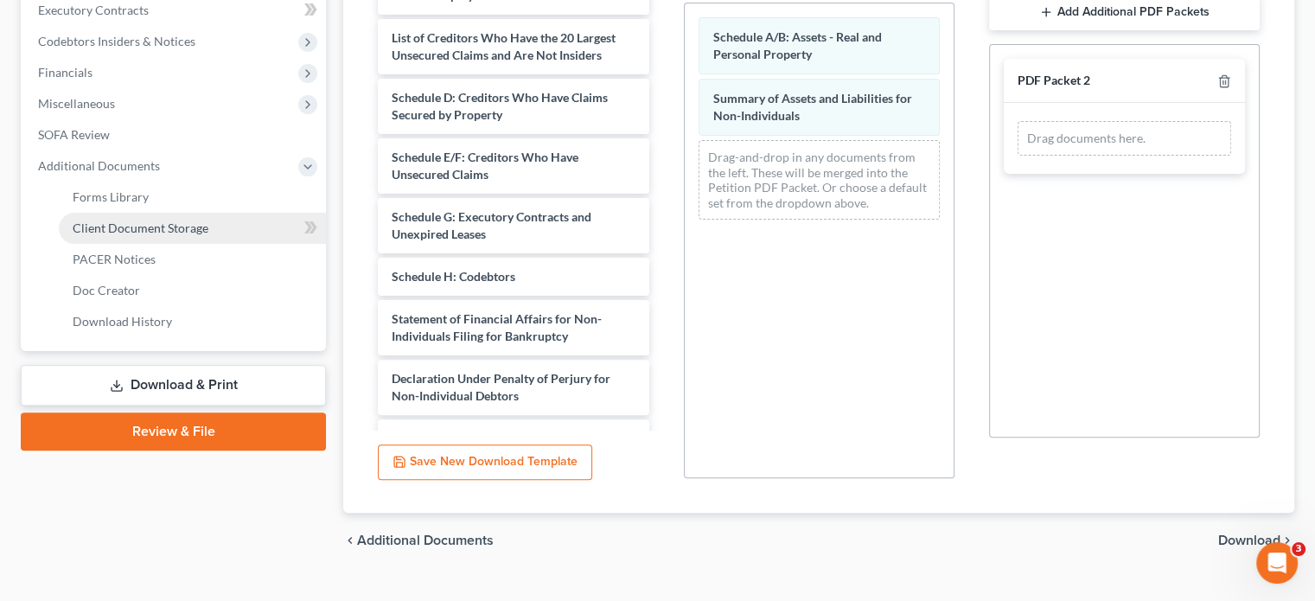
click at [151, 220] on span "Client Document Storage" at bounding box center [141, 227] width 136 height 15
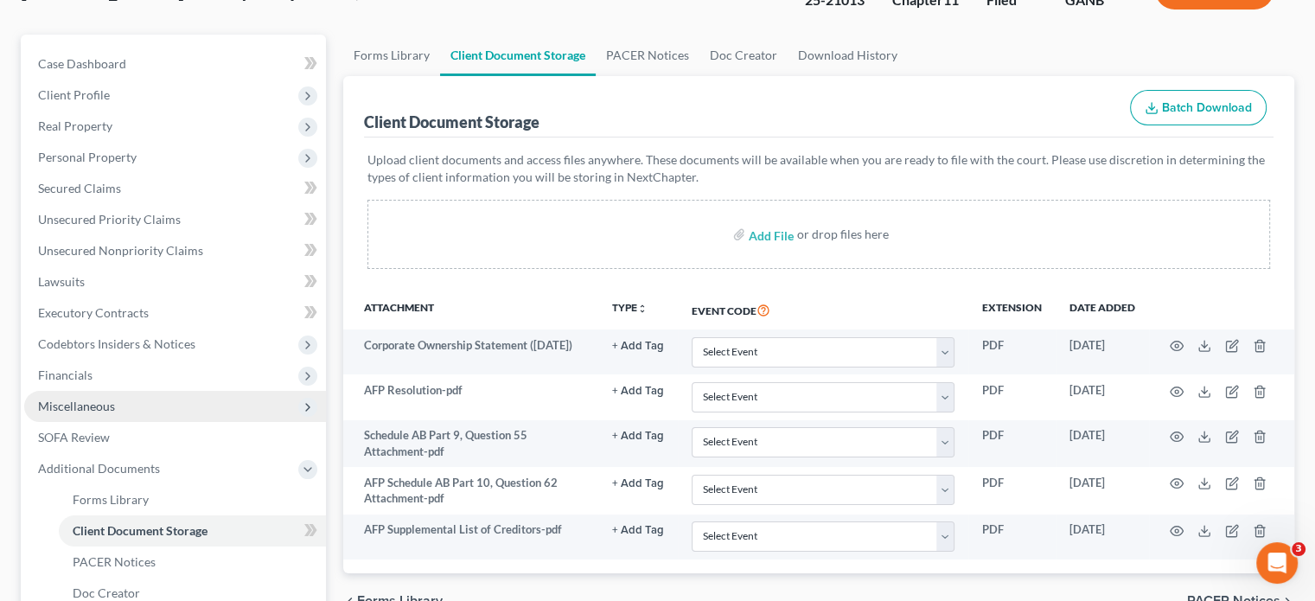
scroll to position [173, 0]
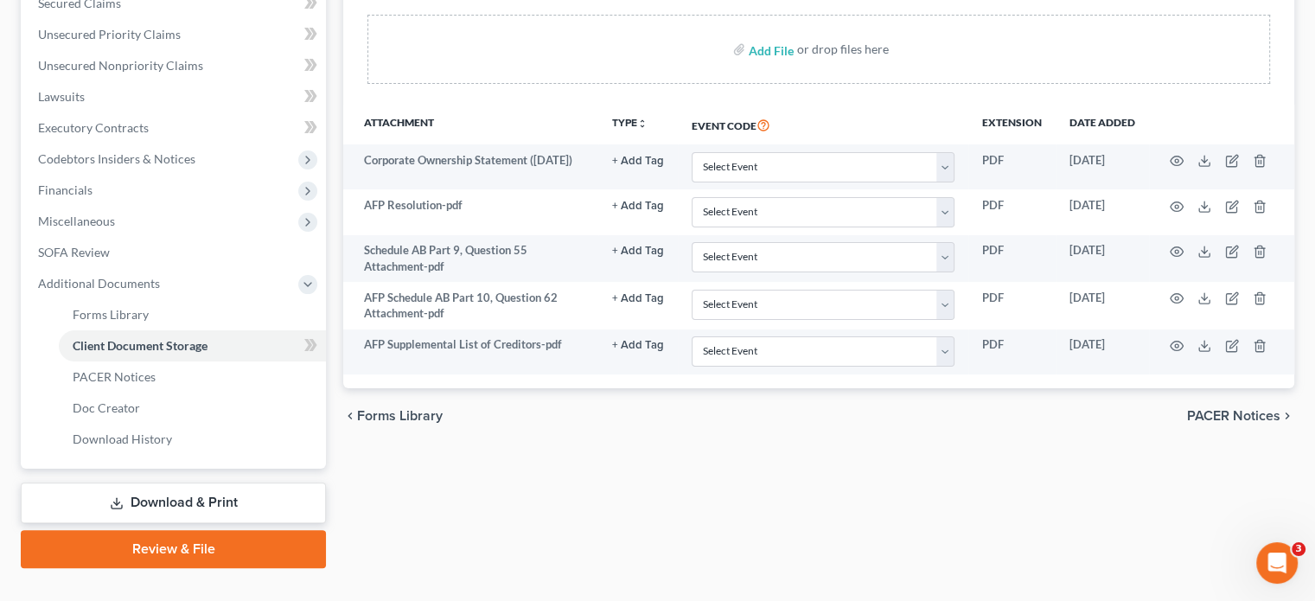
click at [175, 482] on link "Download & Print" at bounding box center [173, 502] width 305 height 41
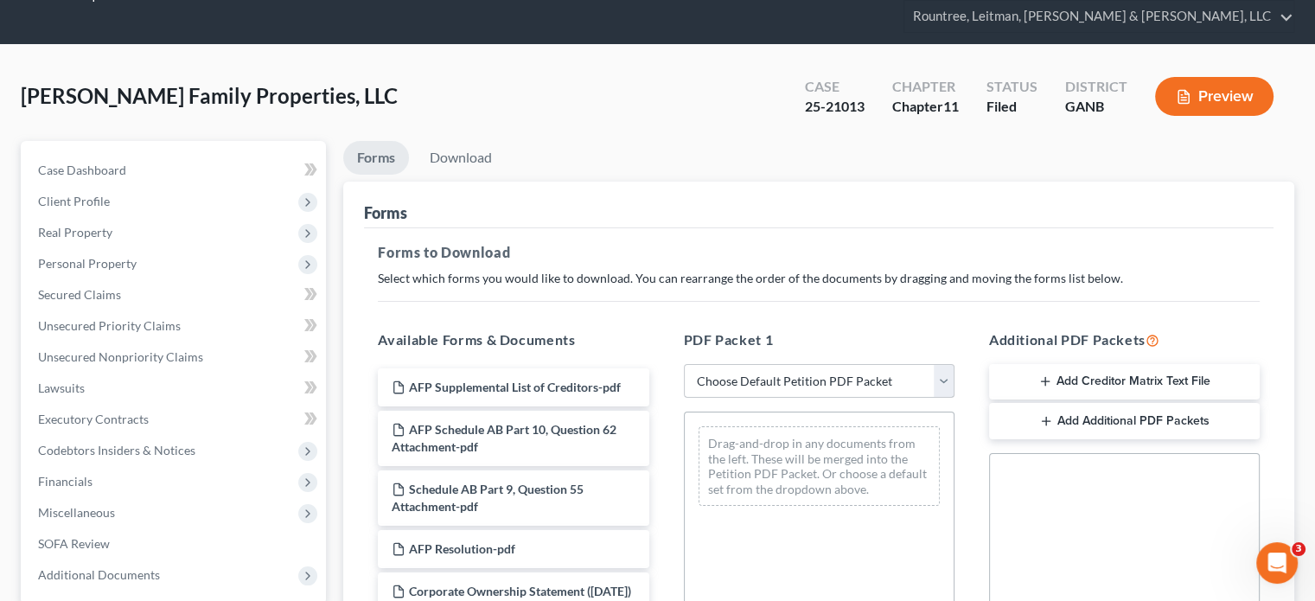
scroll to position [86, 0]
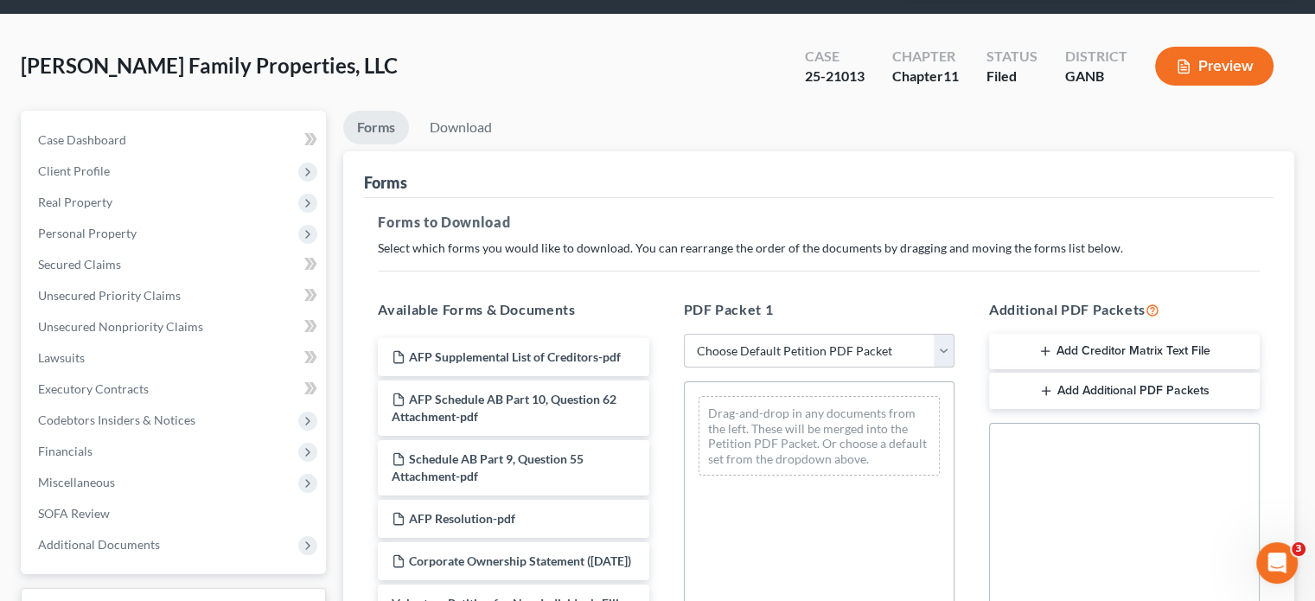
click at [935, 334] on select "Choose Default Petition PDF Packet Complete Bankruptcy Petition (all forms and …" at bounding box center [819, 351] width 271 height 35
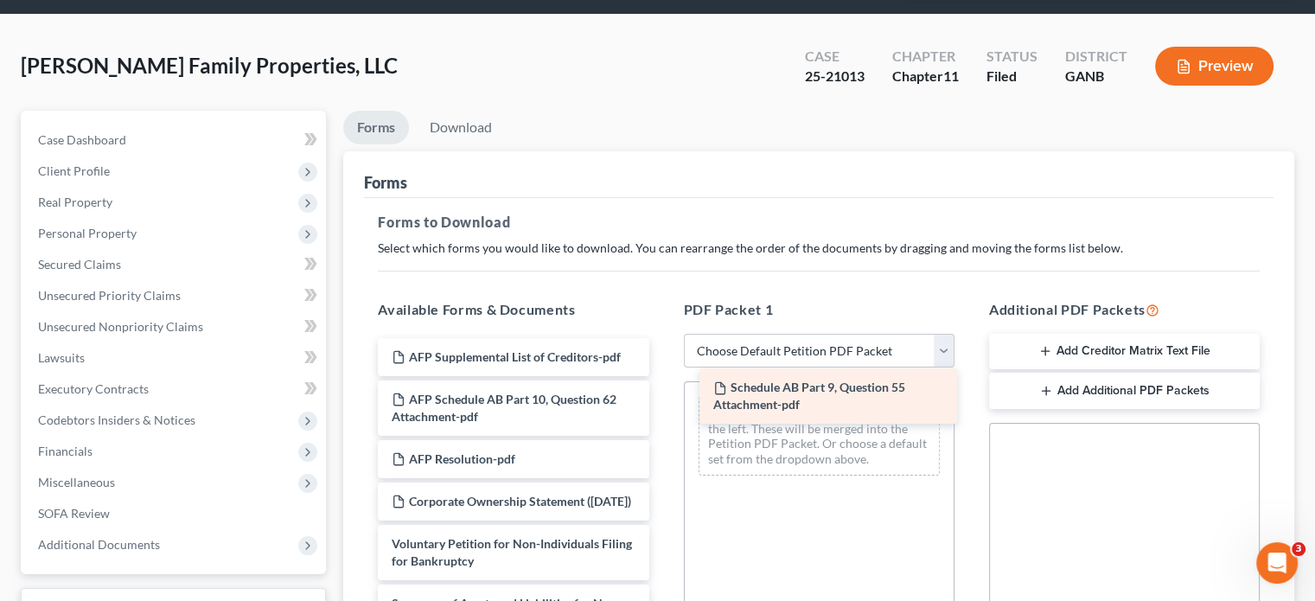
drag, startPoint x: 527, startPoint y: 445, endPoint x: 849, endPoint y: 406, distance: 324.0
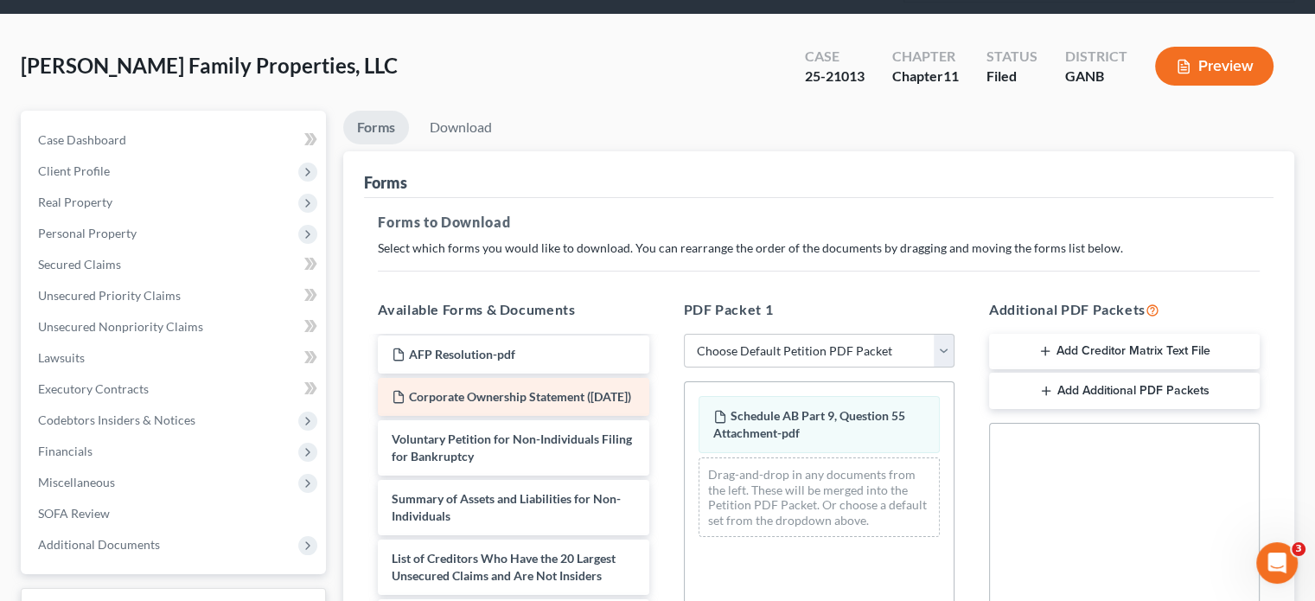
scroll to position [173, 0]
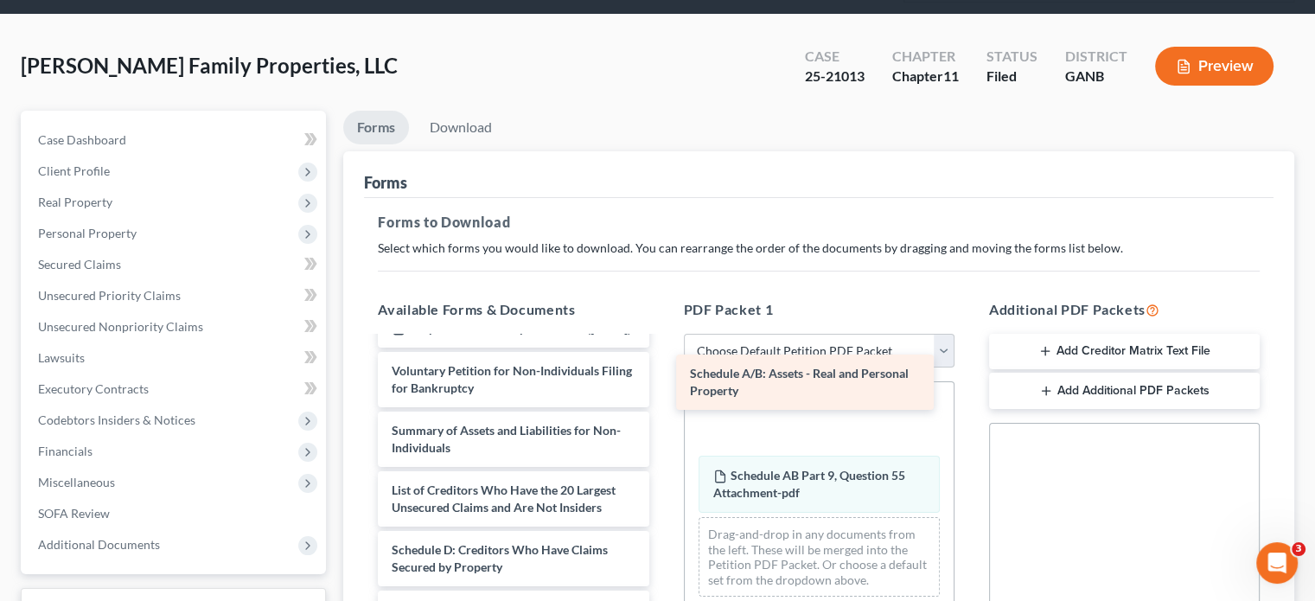
drag, startPoint x: 522, startPoint y: 536, endPoint x: 821, endPoint y: 375, distance: 338.9
click at [662, 375] on div "Schedule A/B: Assets - Real and Personal Property AFP Supplemental List of Cred…" at bounding box center [513, 601] width 298 height 872
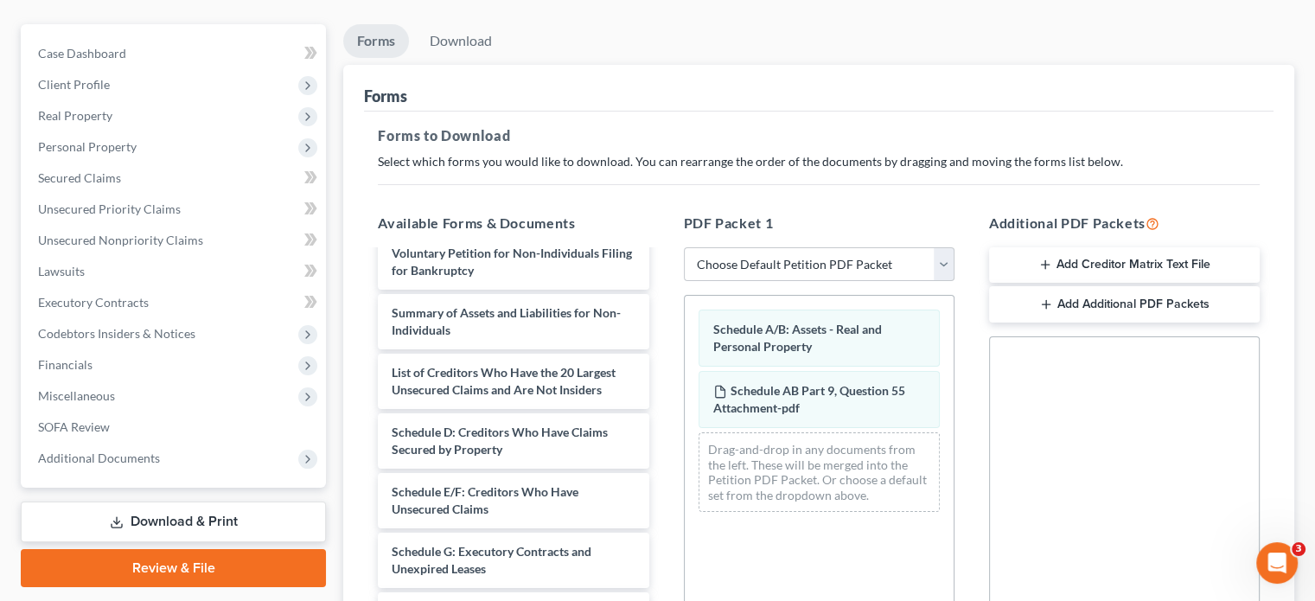
scroll to position [163, 0]
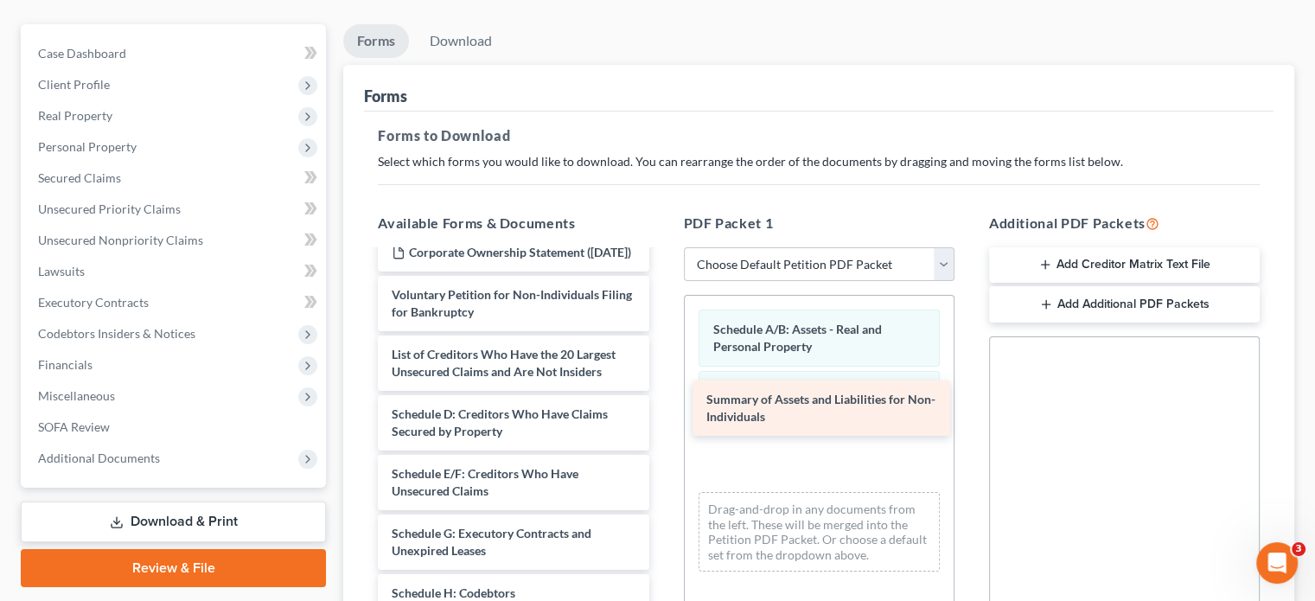
drag, startPoint x: 508, startPoint y: 342, endPoint x: 822, endPoint y: 403, distance: 319.7
click at [662, 403] on div "Summary of Assets and Liabilities for Non-Individuals AFP Supplemental List of …" at bounding box center [513, 495] width 298 height 812
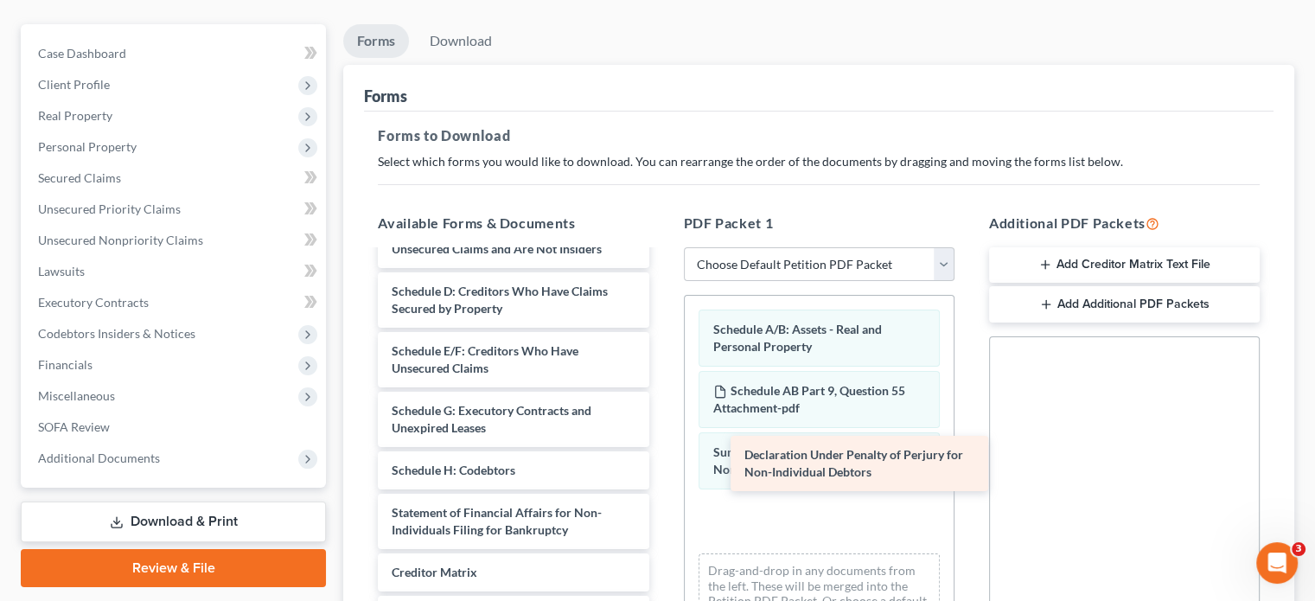
scroll to position [302, 0]
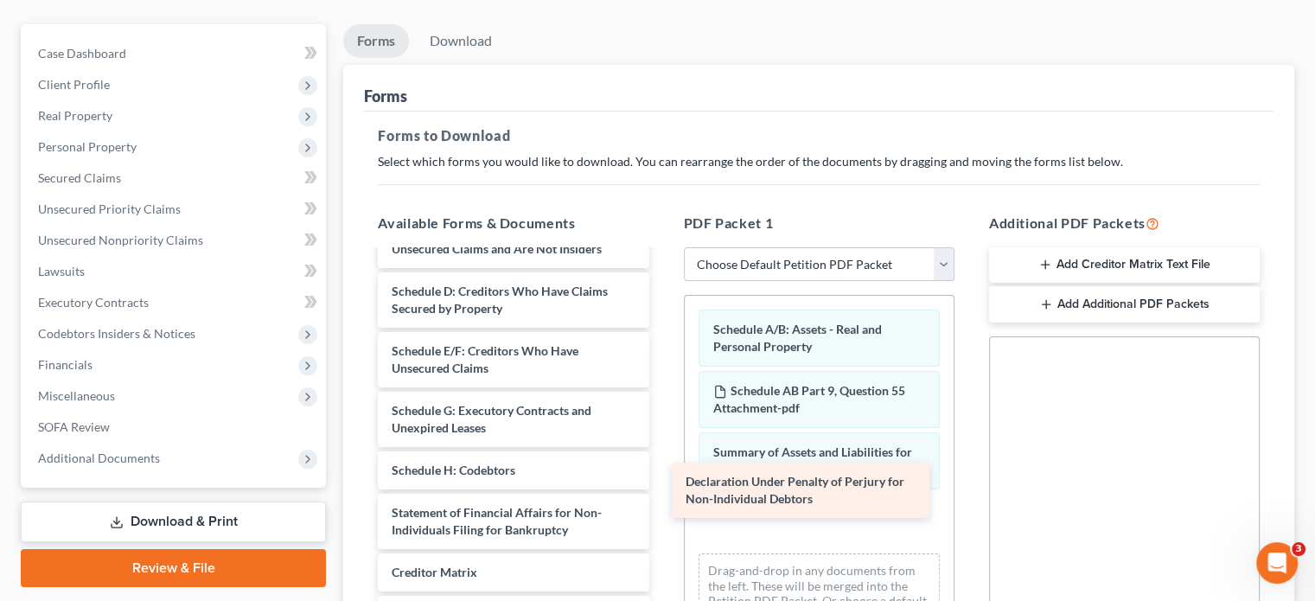
drag, startPoint x: 470, startPoint y: 514, endPoint x: 764, endPoint y: 489, distance: 295.1
click at [662, 489] on div "Declaration Under Penalty of Perjury for Non-Individual Debtors AFP Supplementa…" at bounding box center [513, 342] width 298 height 752
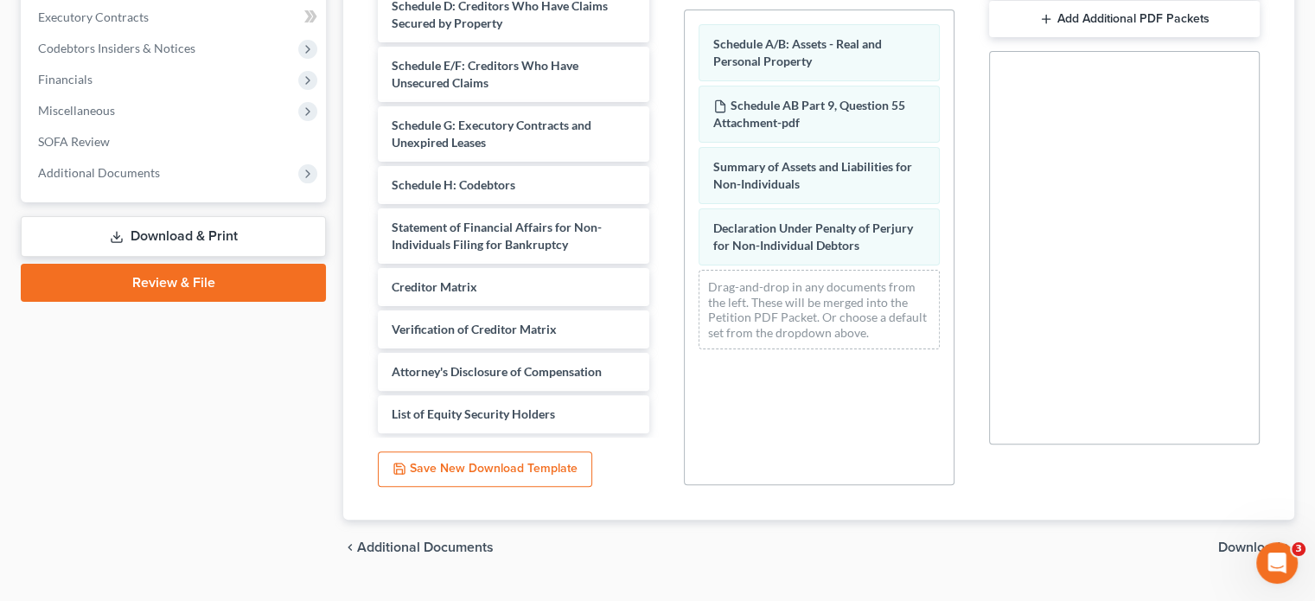
scroll to position [465, 0]
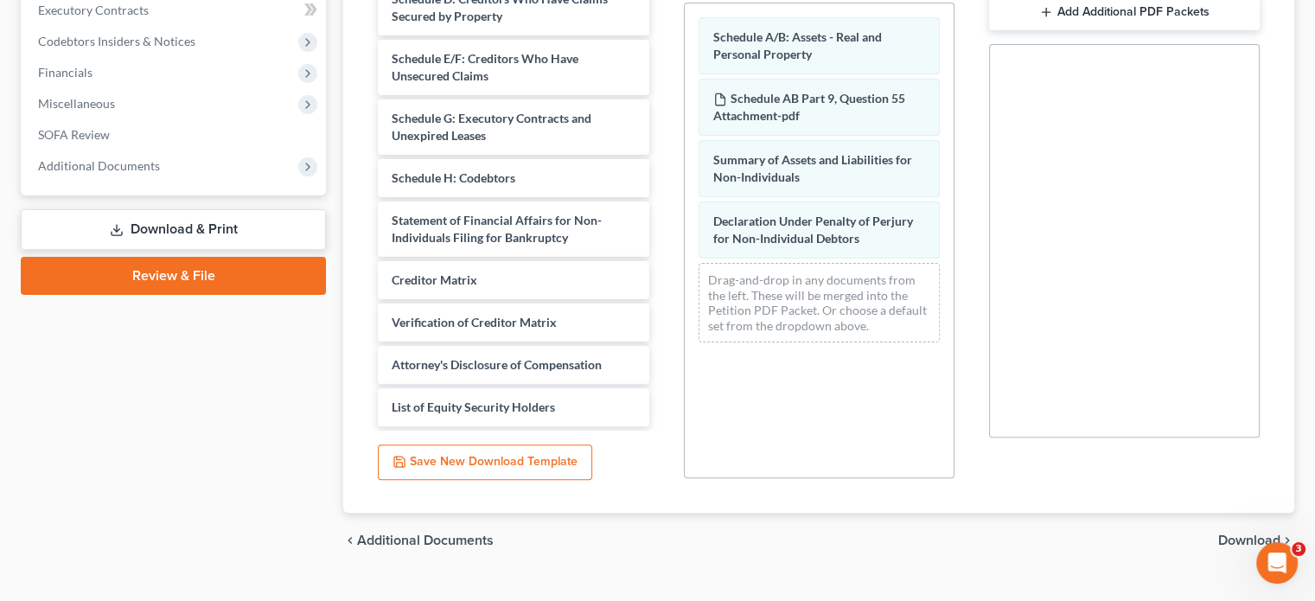
click at [1249, 533] on span "Download" at bounding box center [1249, 540] width 62 height 14
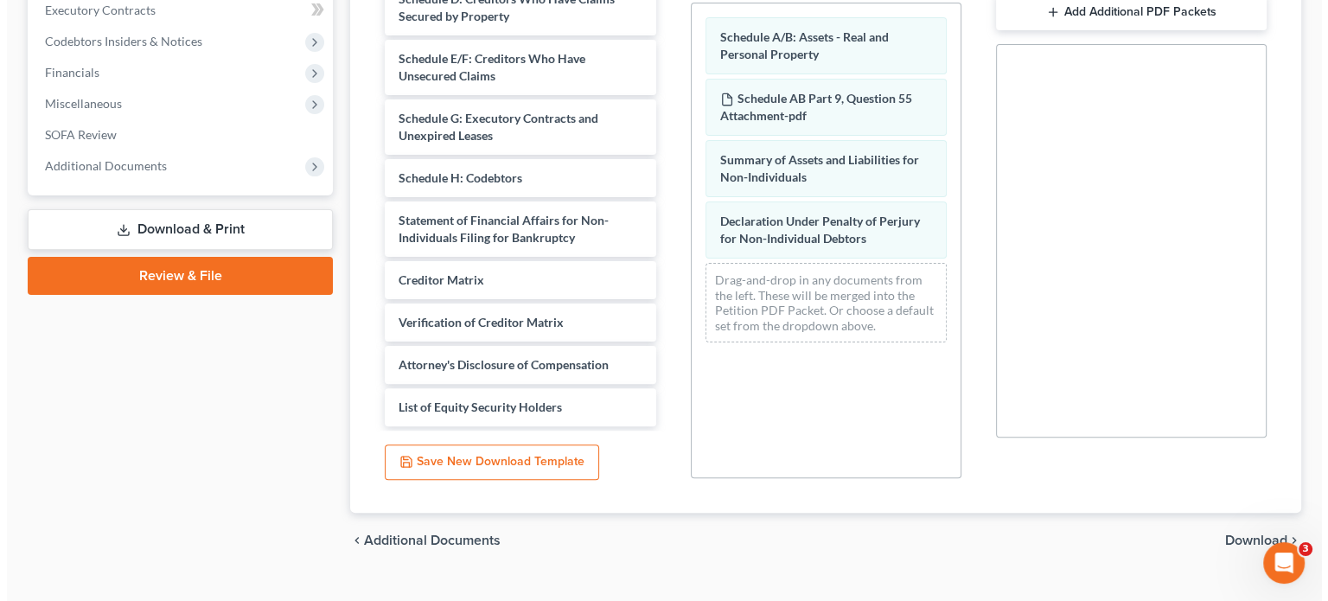
scroll to position [192, 0]
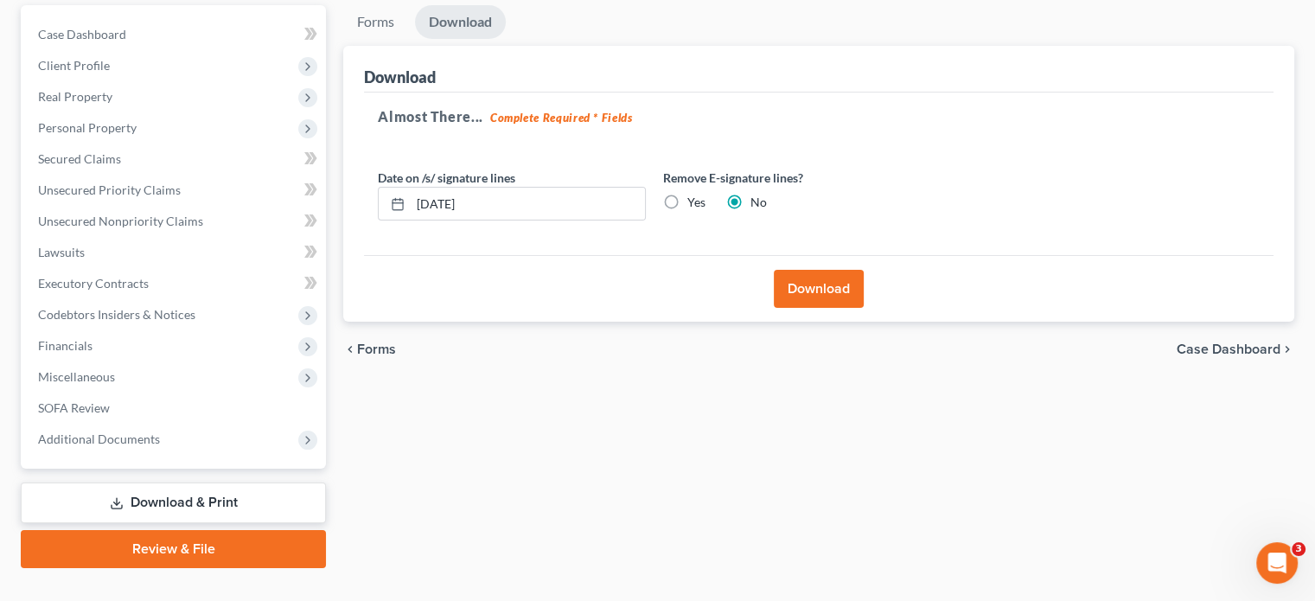
click at [814, 270] on button "Download" at bounding box center [819, 289] width 90 height 38
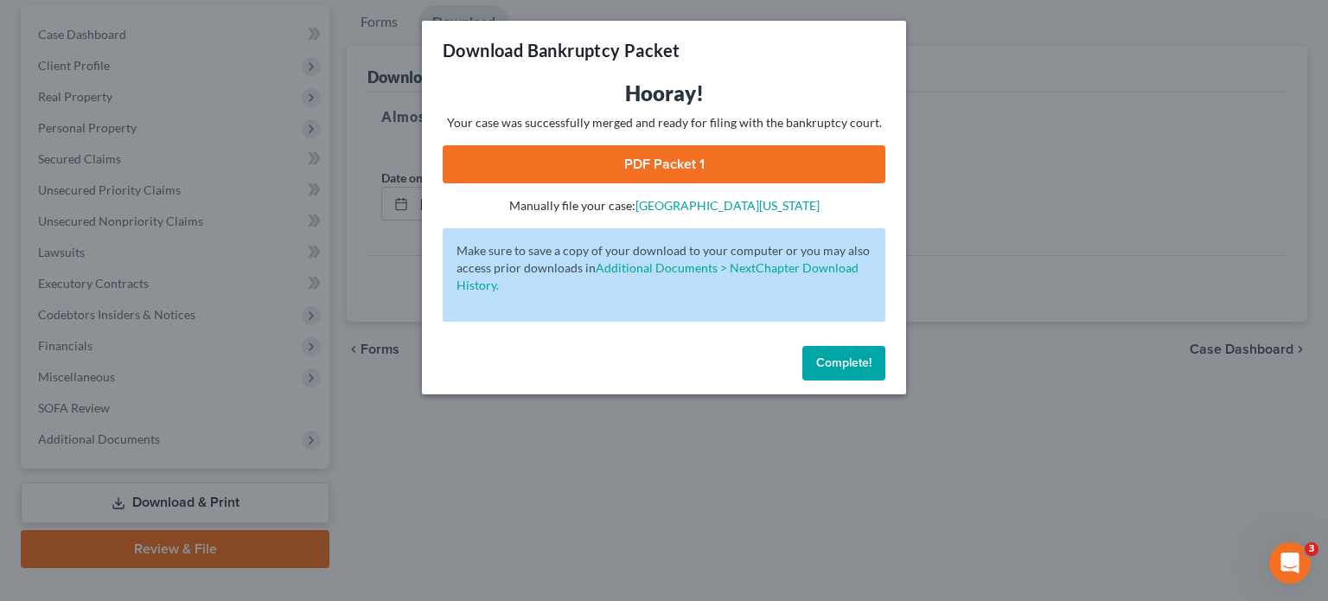
click at [667, 159] on link "PDF Packet 1" at bounding box center [664, 164] width 443 height 38
click at [687, 162] on link "PDF Packet 1" at bounding box center [664, 164] width 443 height 38
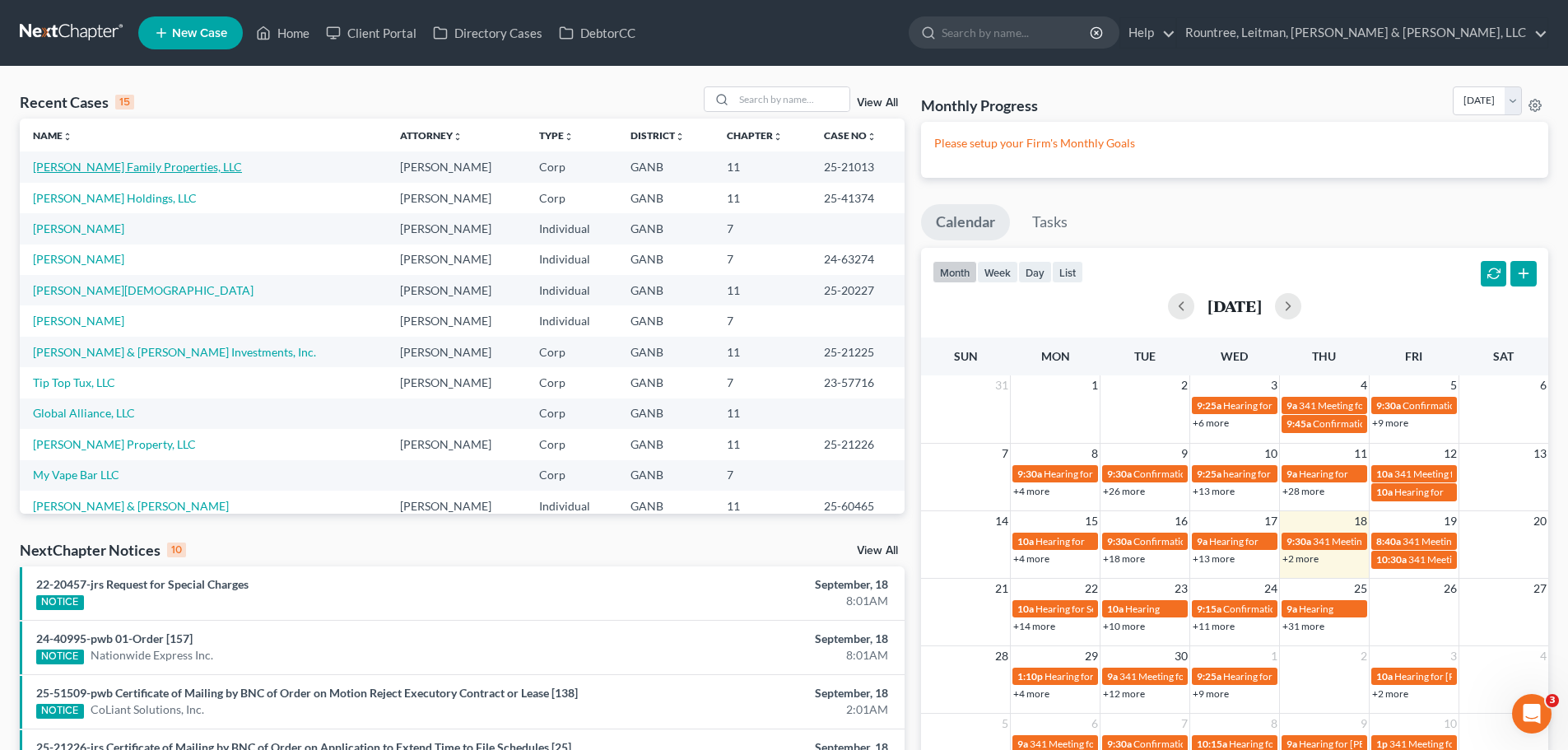
click at [116, 166] on link "[PERSON_NAME] Family Properties, LLC" at bounding box center [138, 167] width 209 height 14
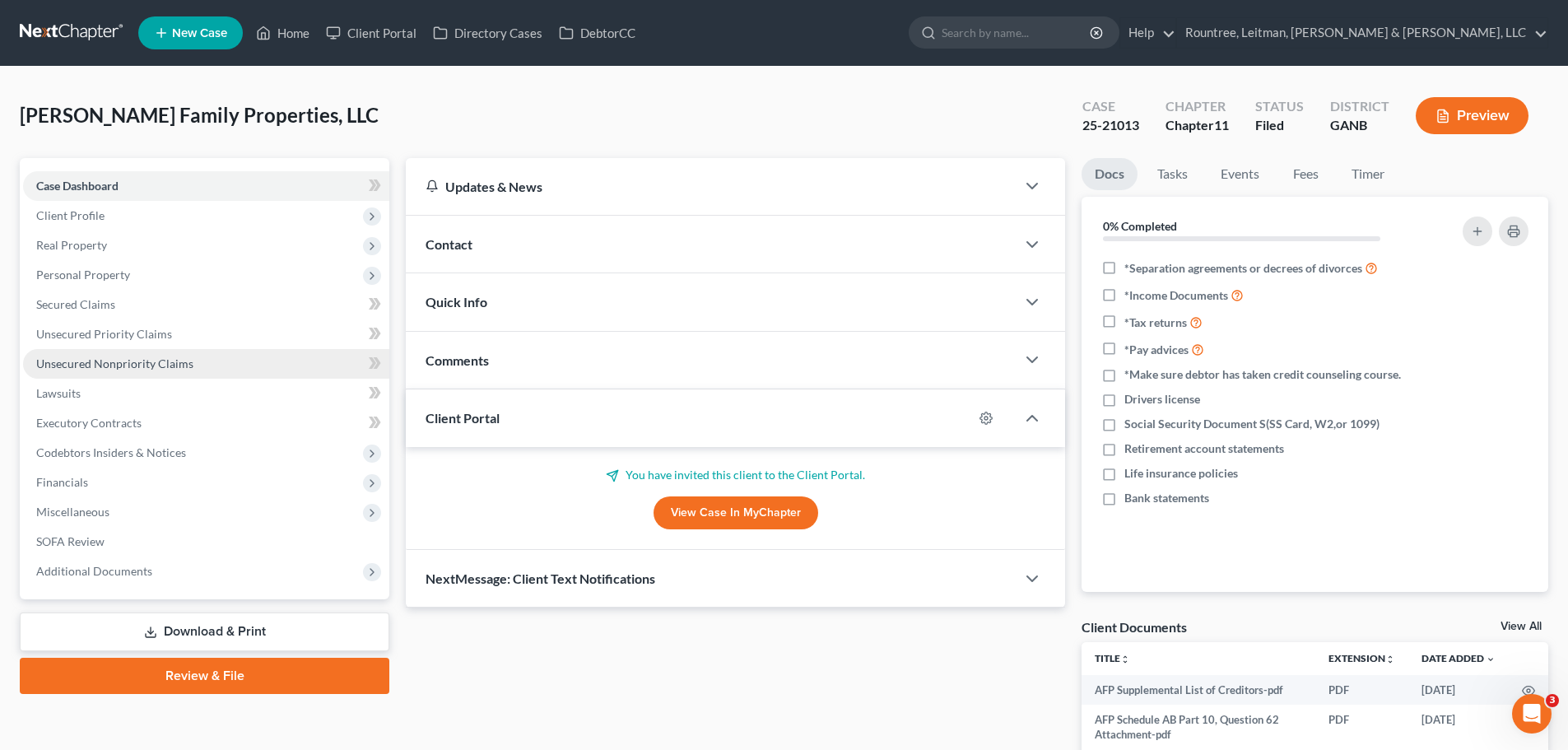
click at [96, 365] on span "Unsecured Nonpriority Claims" at bounding box center [114, 363] width 157 height 14
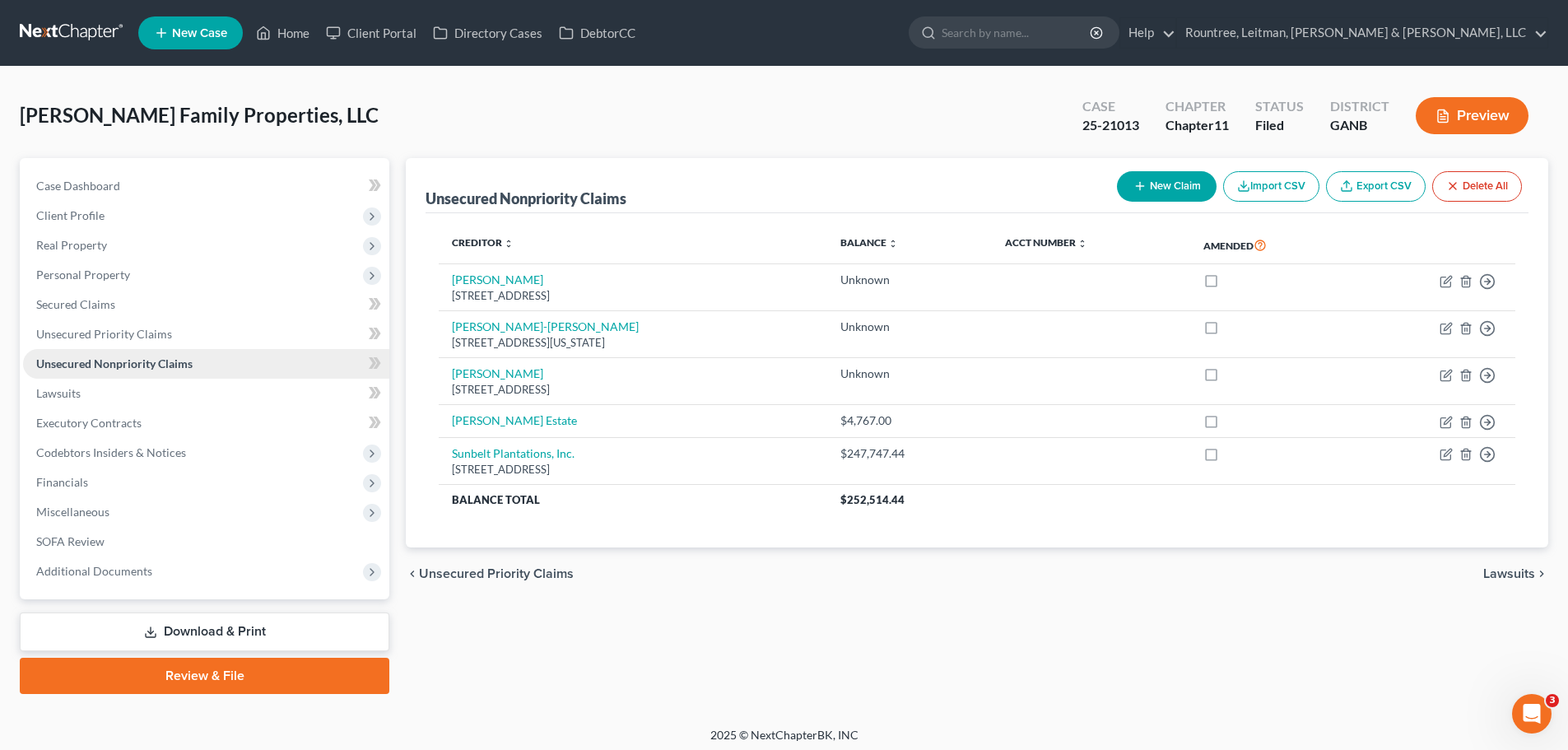
scroll to position [7, 0]
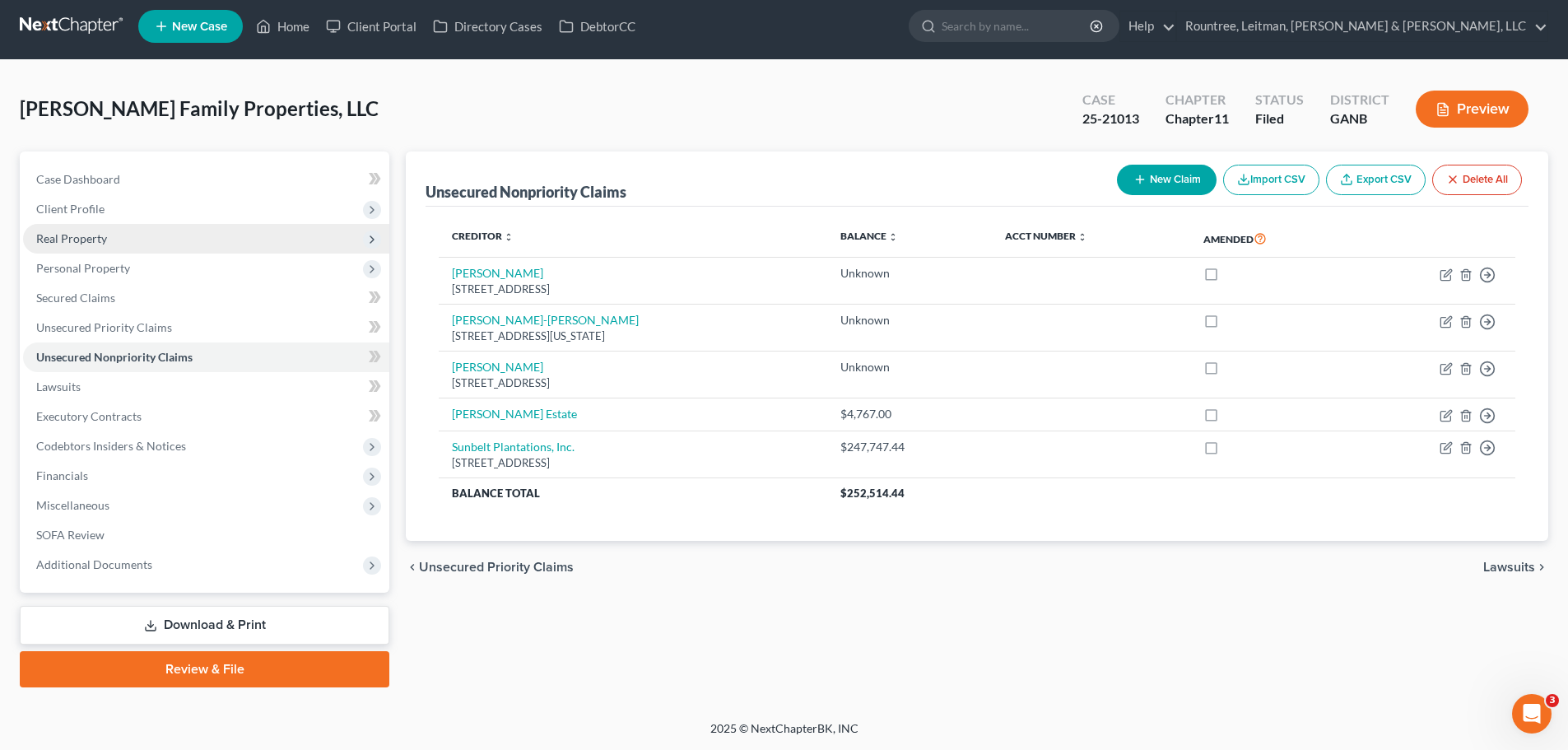
click at [112, 240] on span "Real Property" at bounding box center [206, 238] width 367 height 30
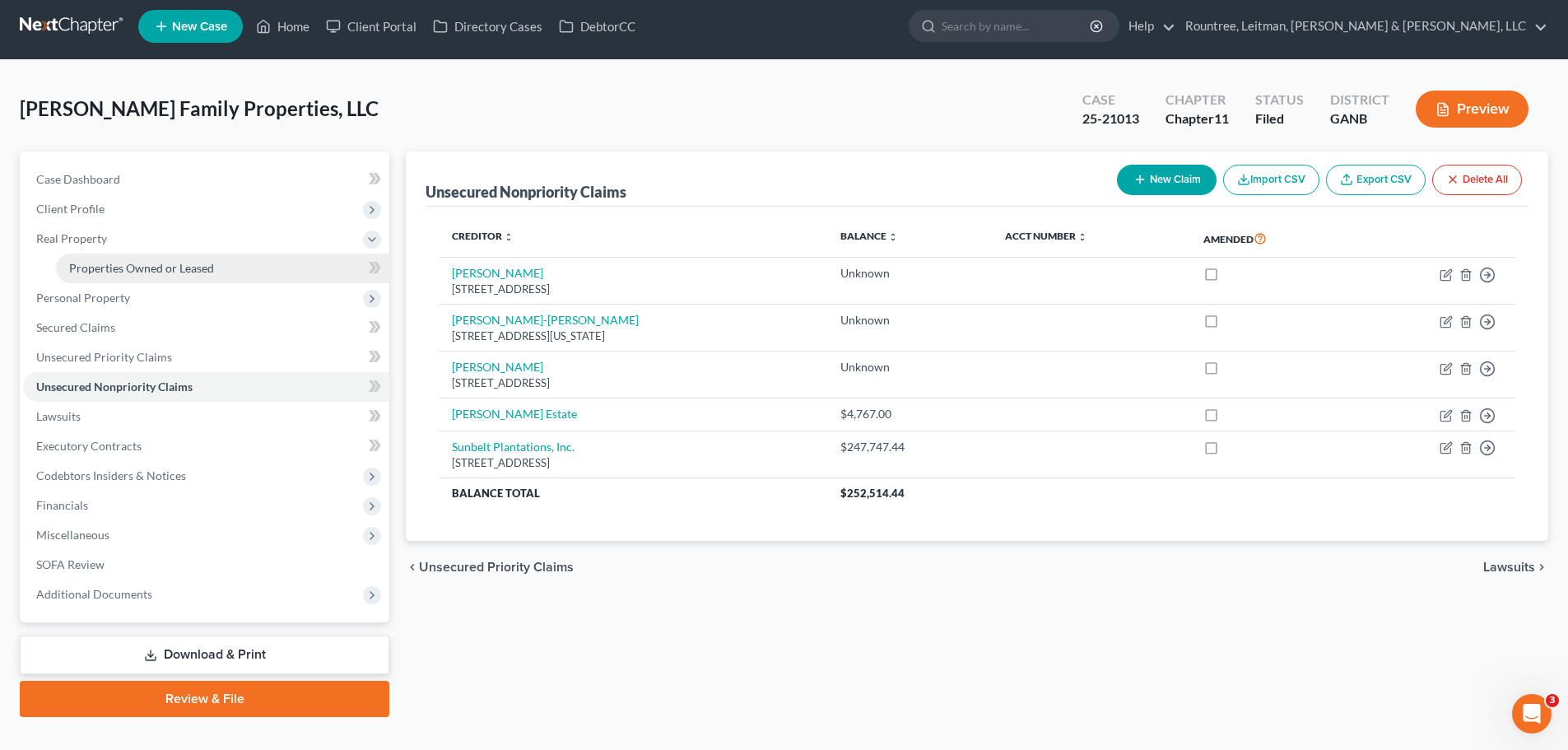
click at [133, 270] on span "Properties Owned or Leased" at bounding box center [142, 267] width 145 height 14
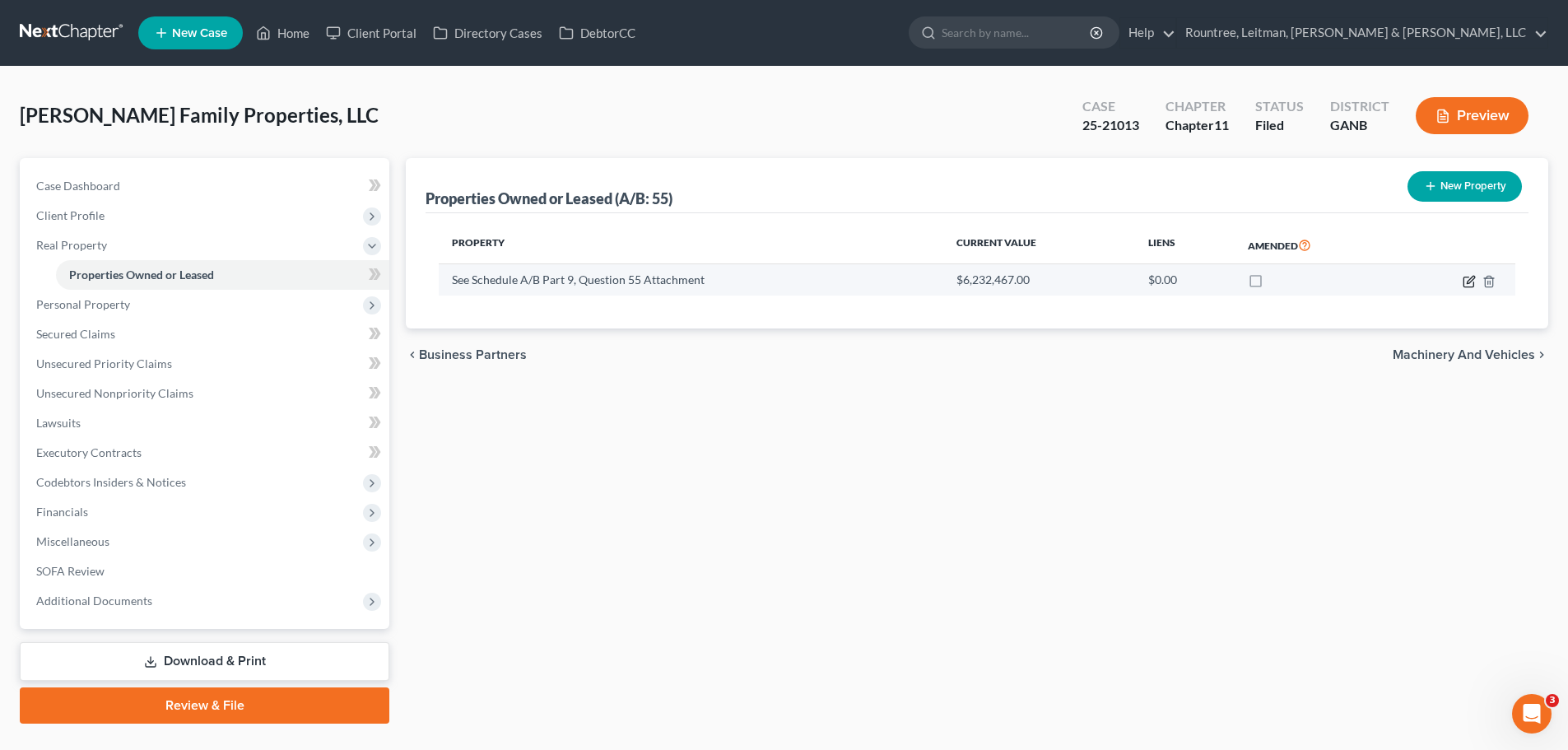
click at [1469, 283] on icon "button" at bounding box center [1471, 280] width 8 height 8
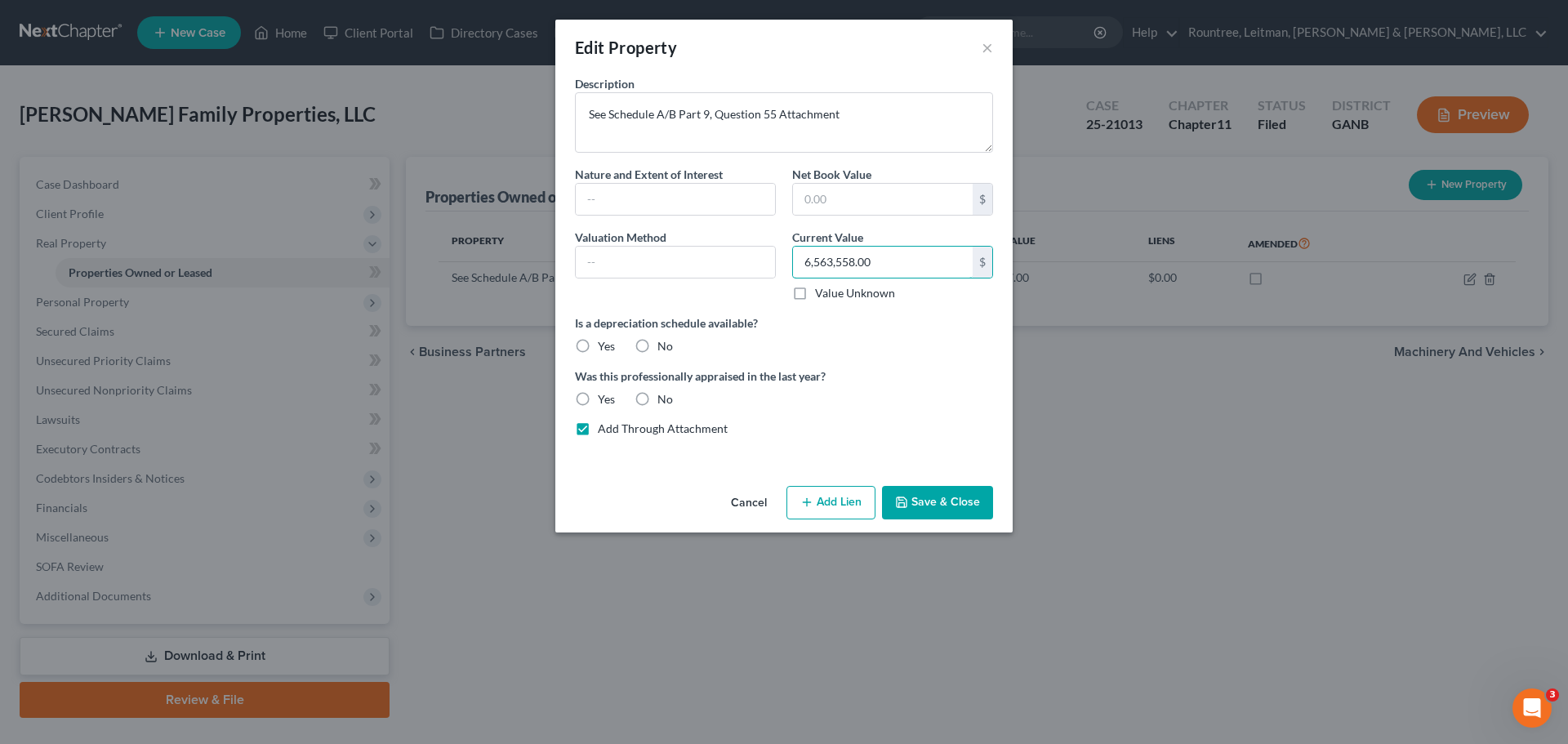
type input "6,563,558.00"
click at [920, 499] on button "Save & Close" at bounding box center [938, 502] width 111 height 34
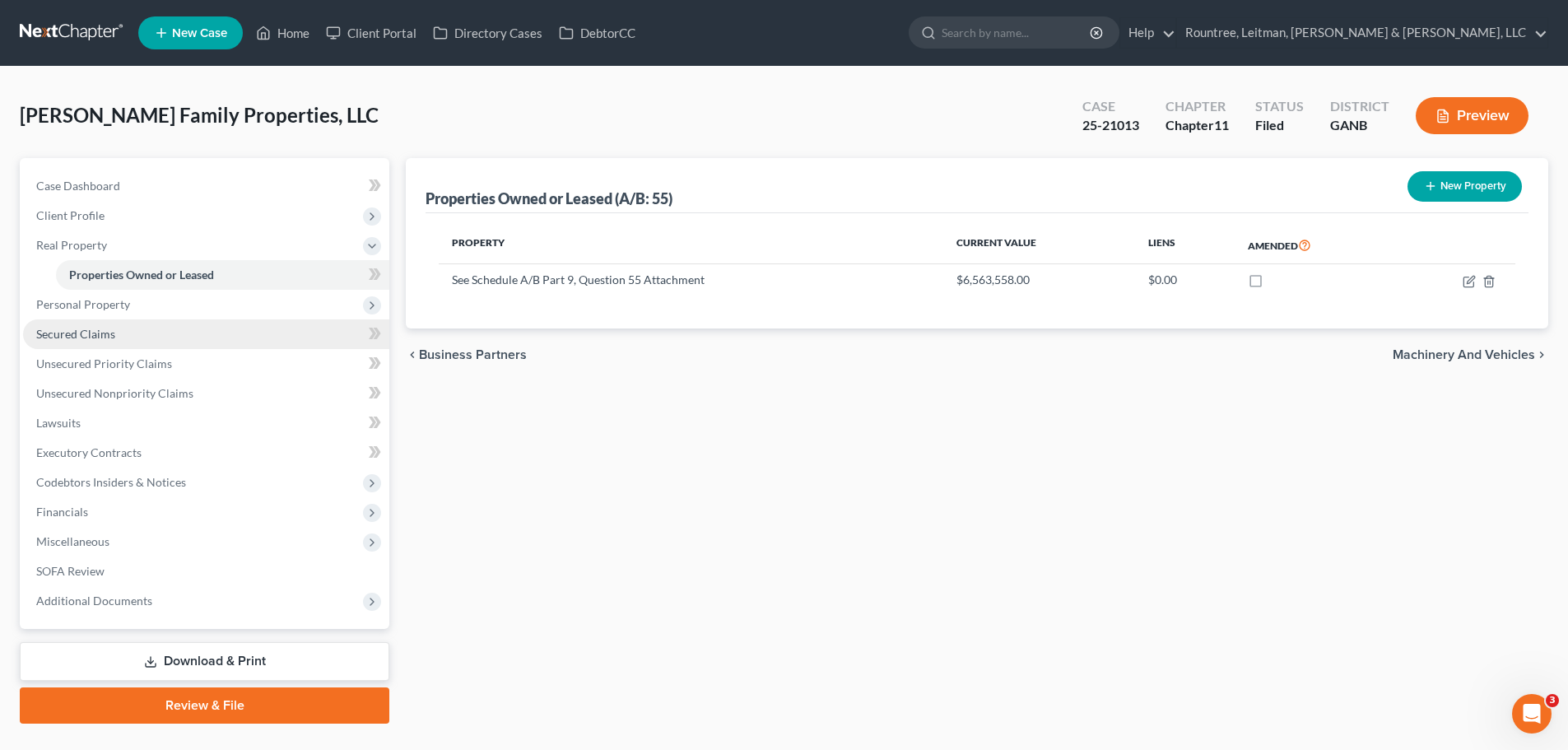
click at [107, 335] on span "Secured Claims" at bounding box center [75, 333] width 79 height 14
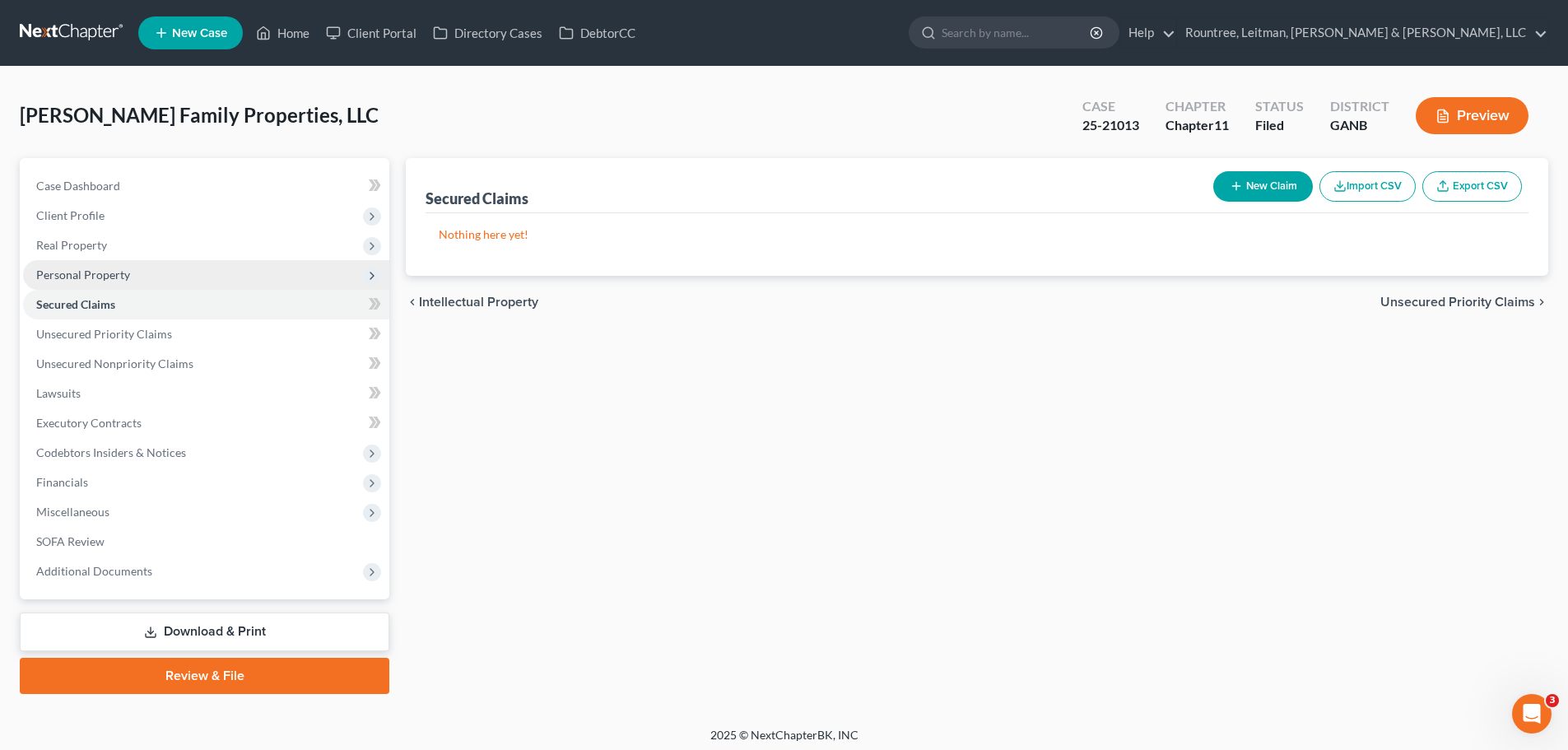
click at [106, 267] on span "Personal Property" at bounding box center [83, 274] width 94 height 14
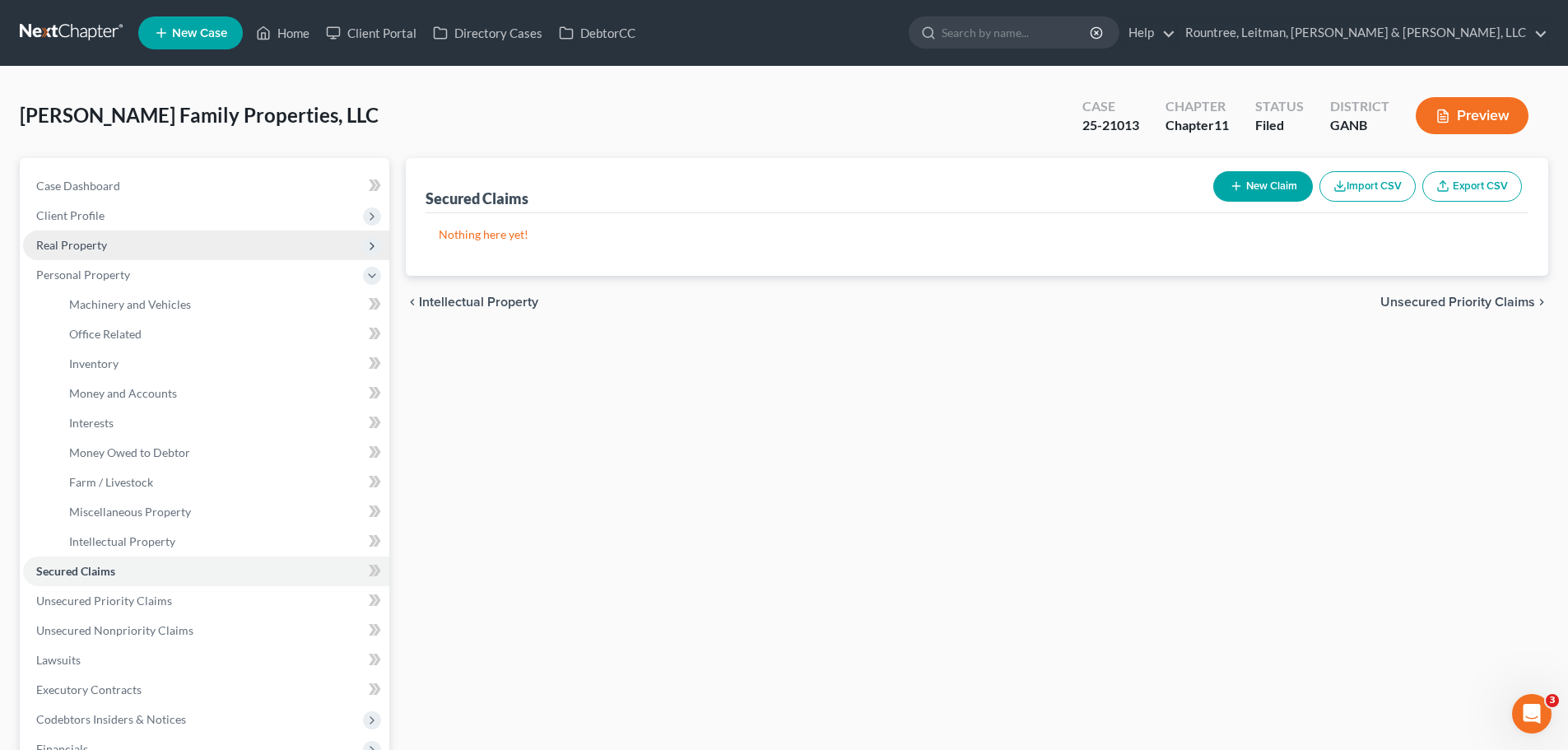
click at [82, 240] on span "Real Property" at bounding box center [71, 245] width 70 height 14
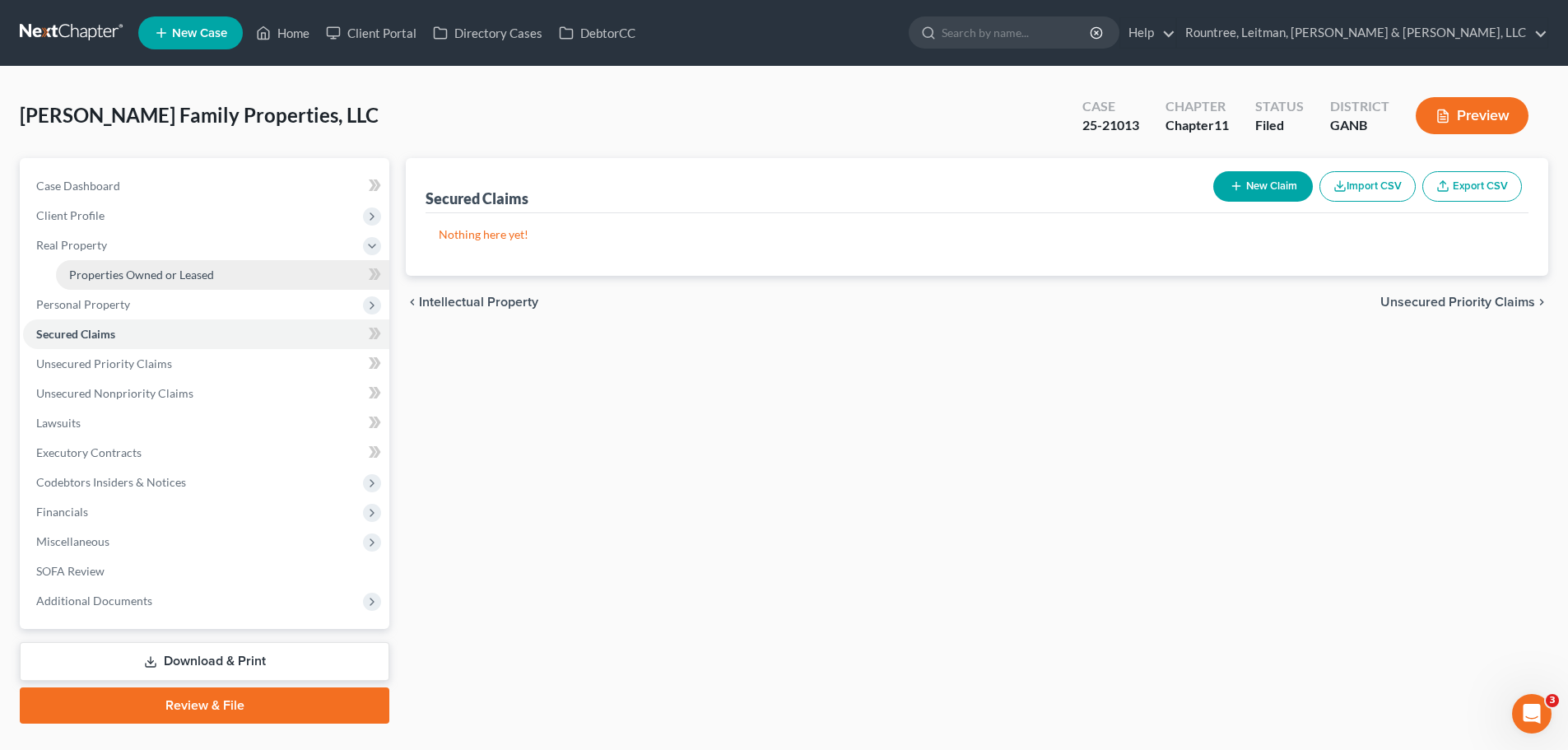
click at [112, 273] on span "Properties Owned or Leased" at bounding box center [142, 274] width 145 height 14
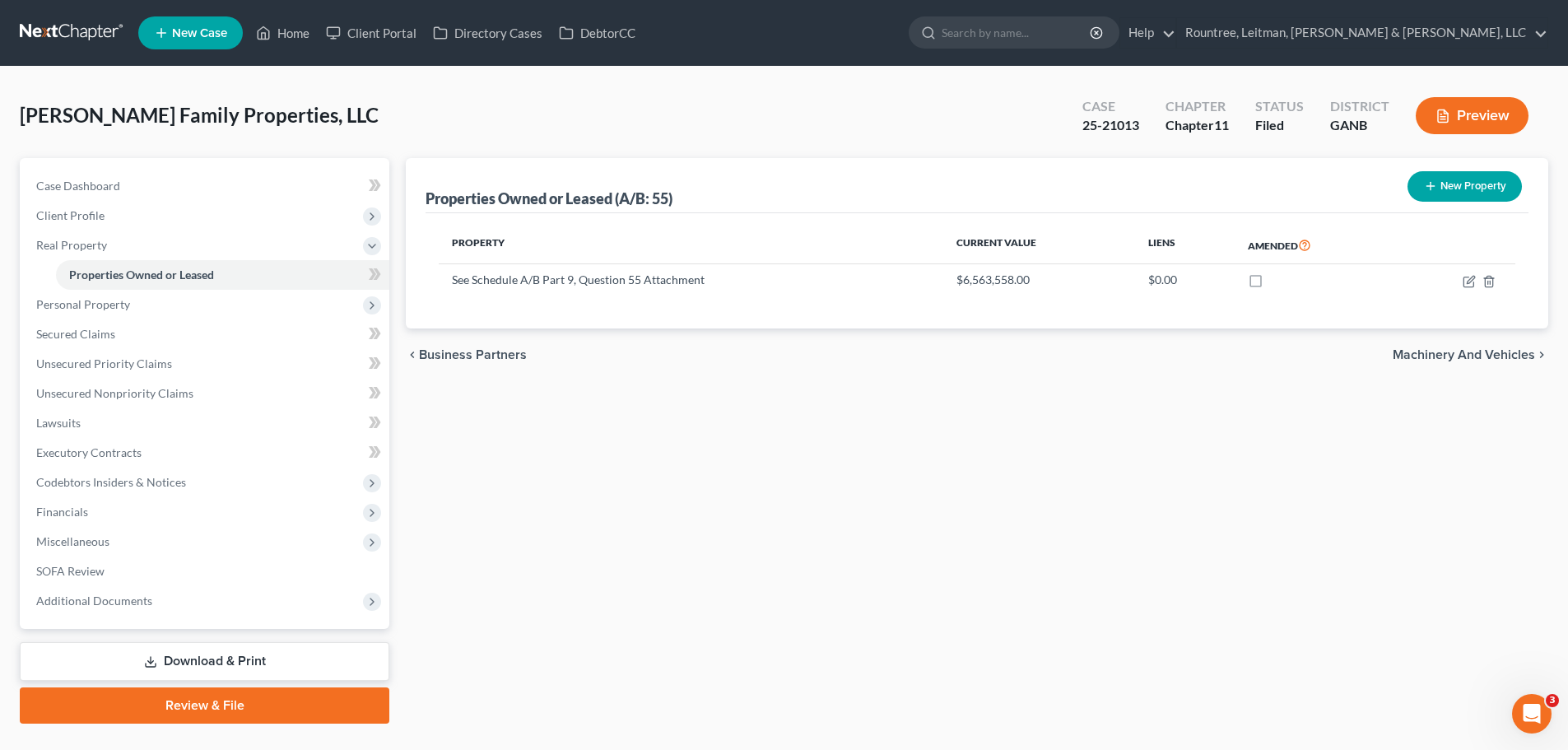
click at [981, 701] on div "Properties Owned or Leased (A/B: 55) New Property Property Current Value Liens …" at bounding box center [977, 441] width 1159 height 565
click at [195, 653] on link "Download & Print" at bounding box center [205, 661] width 369 height 39
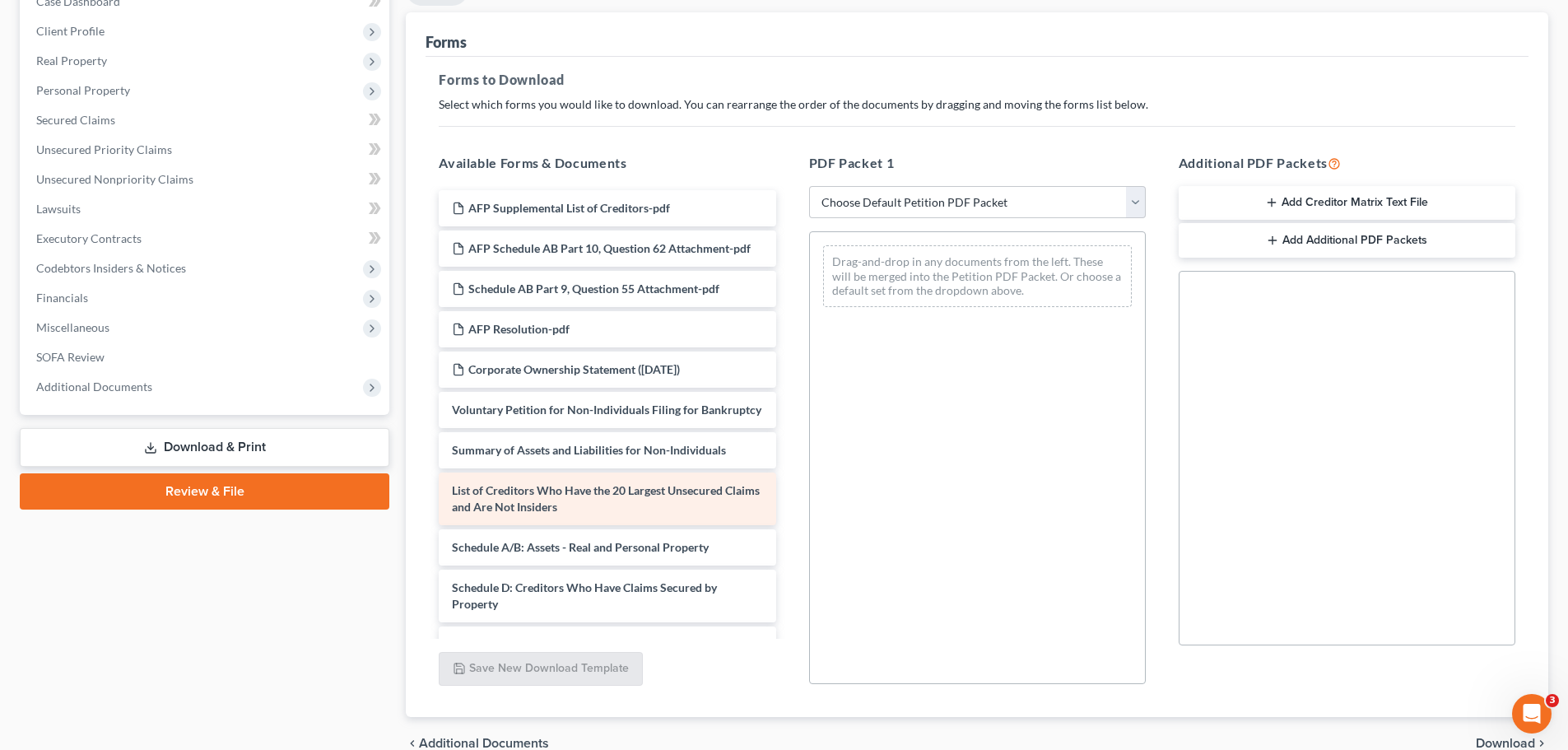
scroll to position [82, 0]
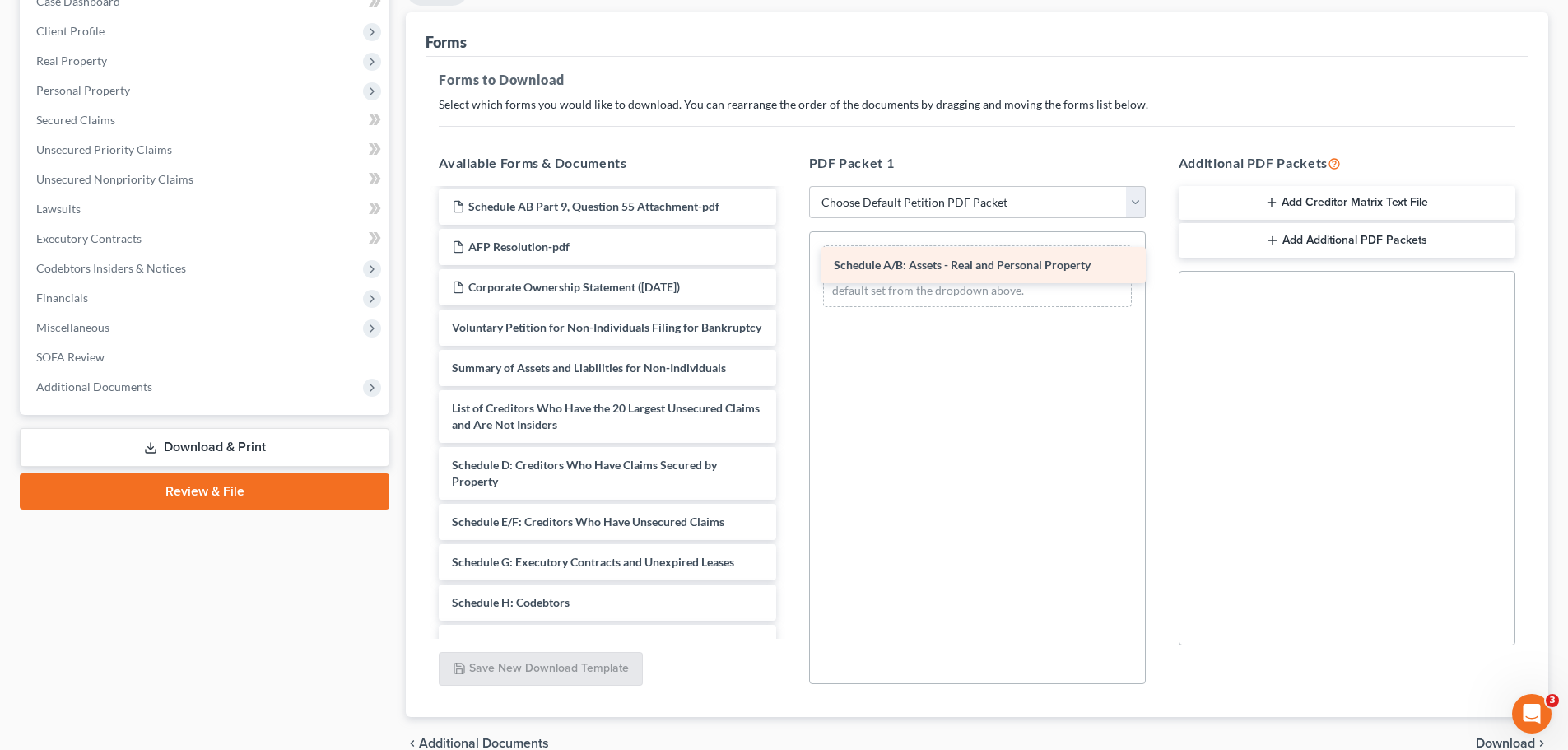
drag, startPoint x: 611, startPoint y: 506, endPoint x: 993, endPoint y: 271, distance: 448.5
click at [788, 271] on div "Schedule A/B: Assets - Real and Personal Property AFP Supplemental List of Cred…" at bounding box center [606, 501] width 363 height 787
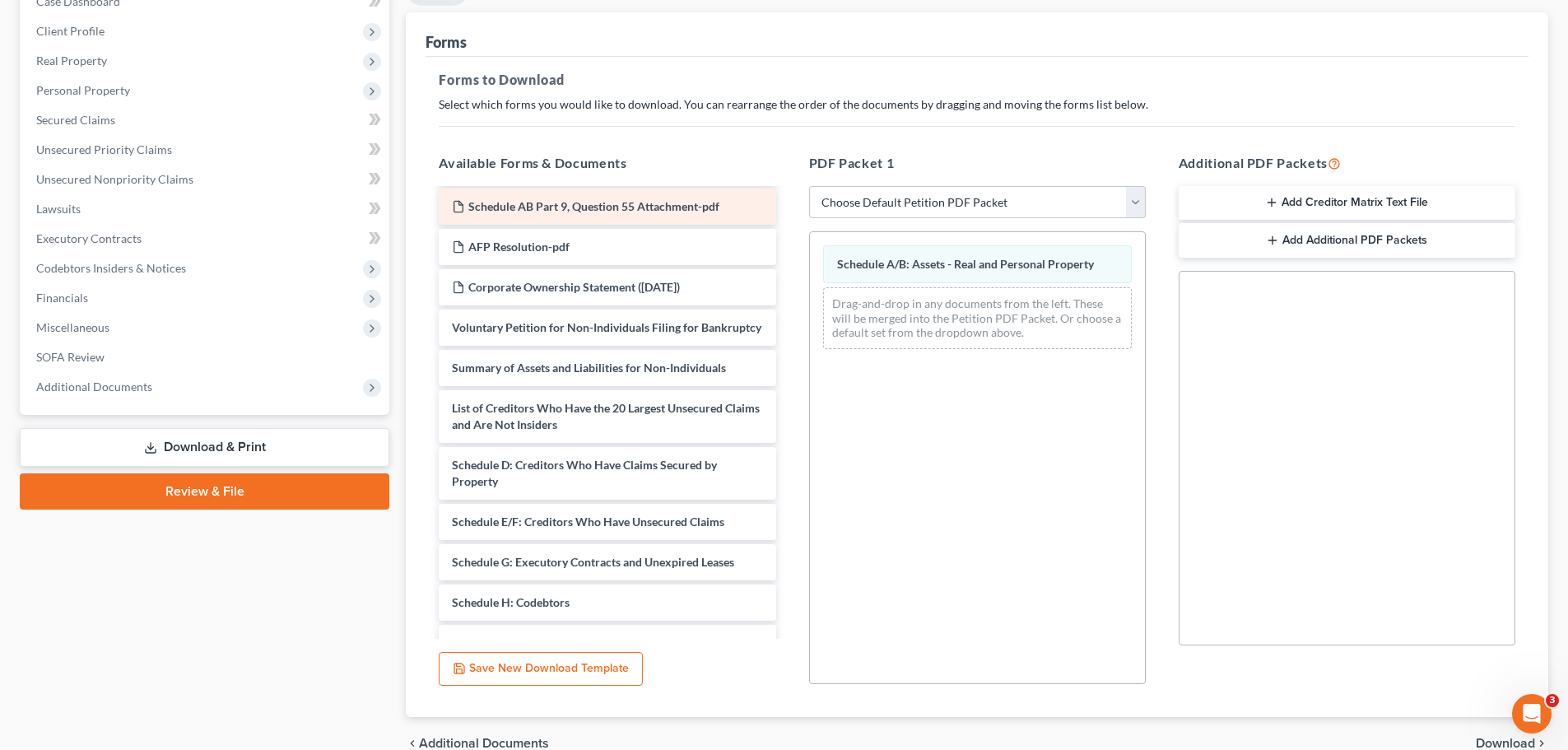
click at [610, 213] on span "Schedule AB Part 9, Question 55 Attachment-pdf" at bounding box center [594, 206] width 251 height 14
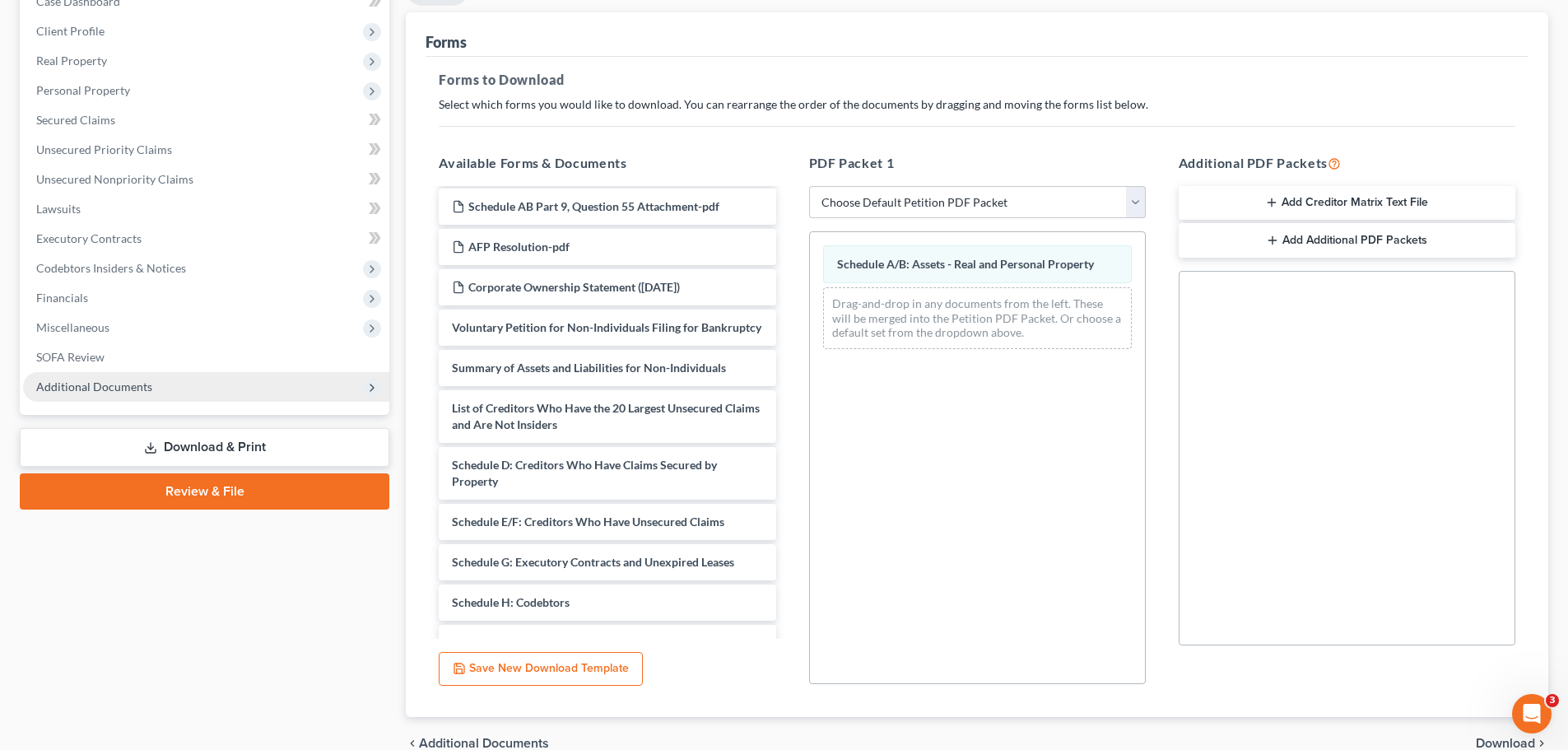
click at [112, 385] on span "Additional Documents" at bounding box center [94, 386] width 116 height 14
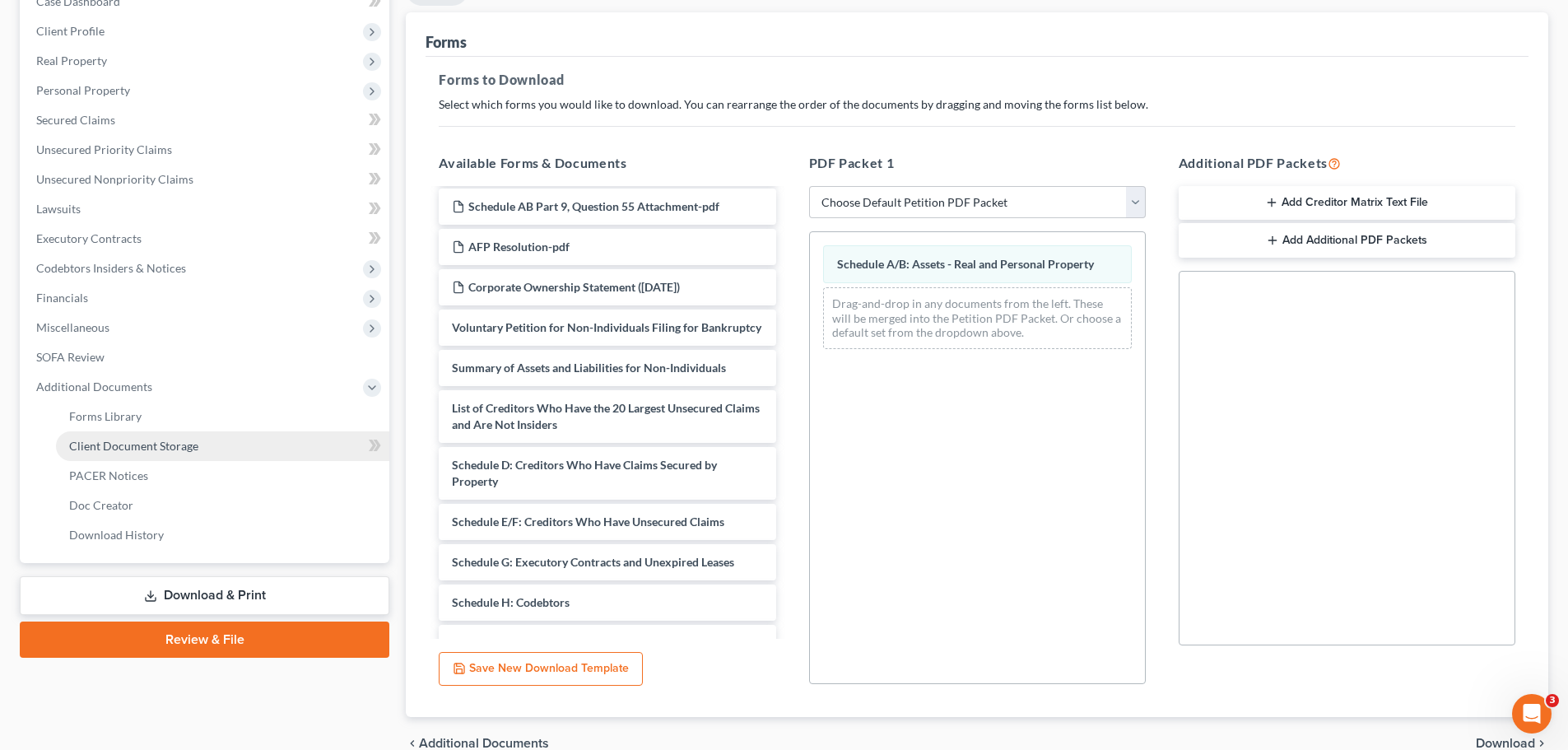
click at [152, 448] on span "Client Document Storage" at bounding box center [134, 445] width 129 height 14
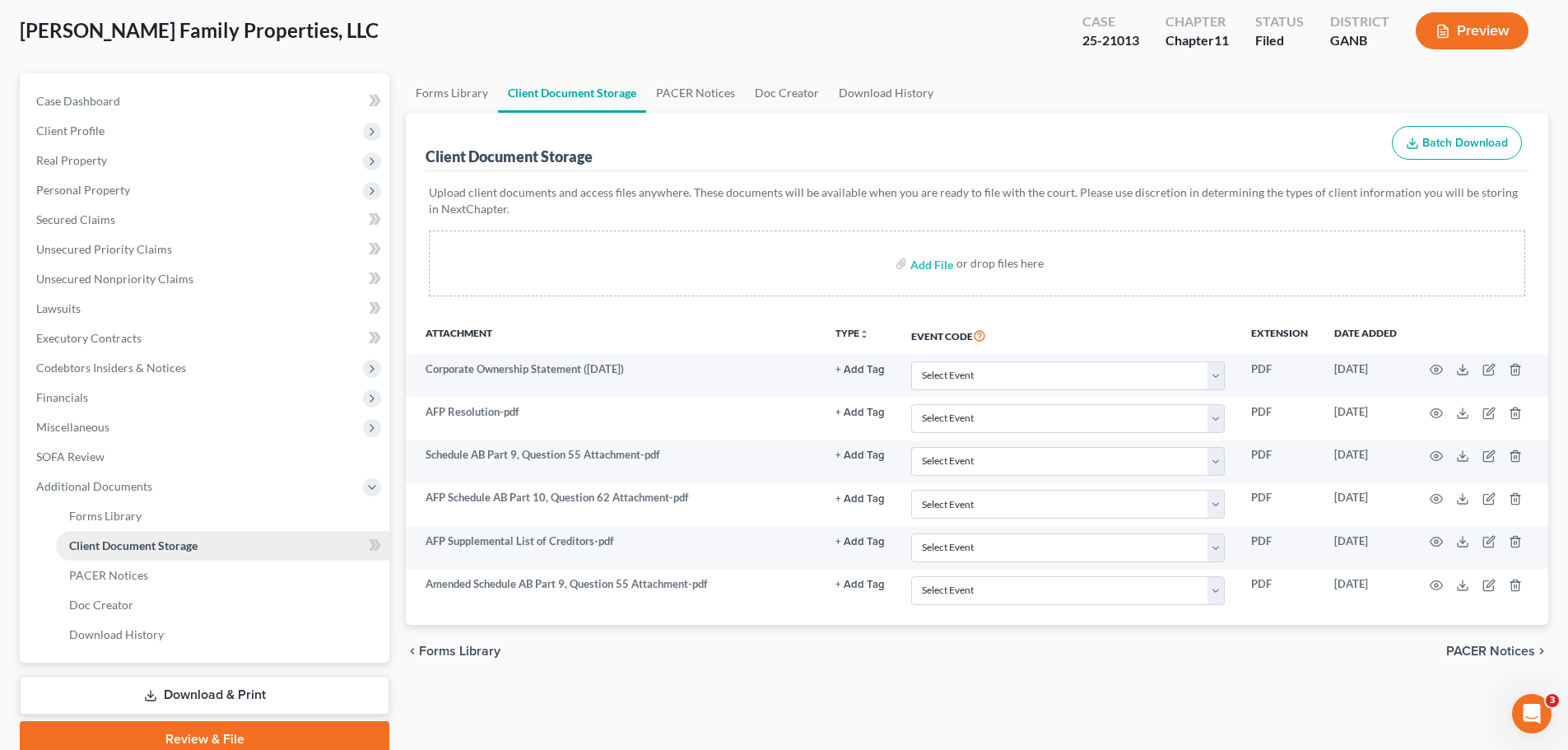
scroll to position [155, 0]
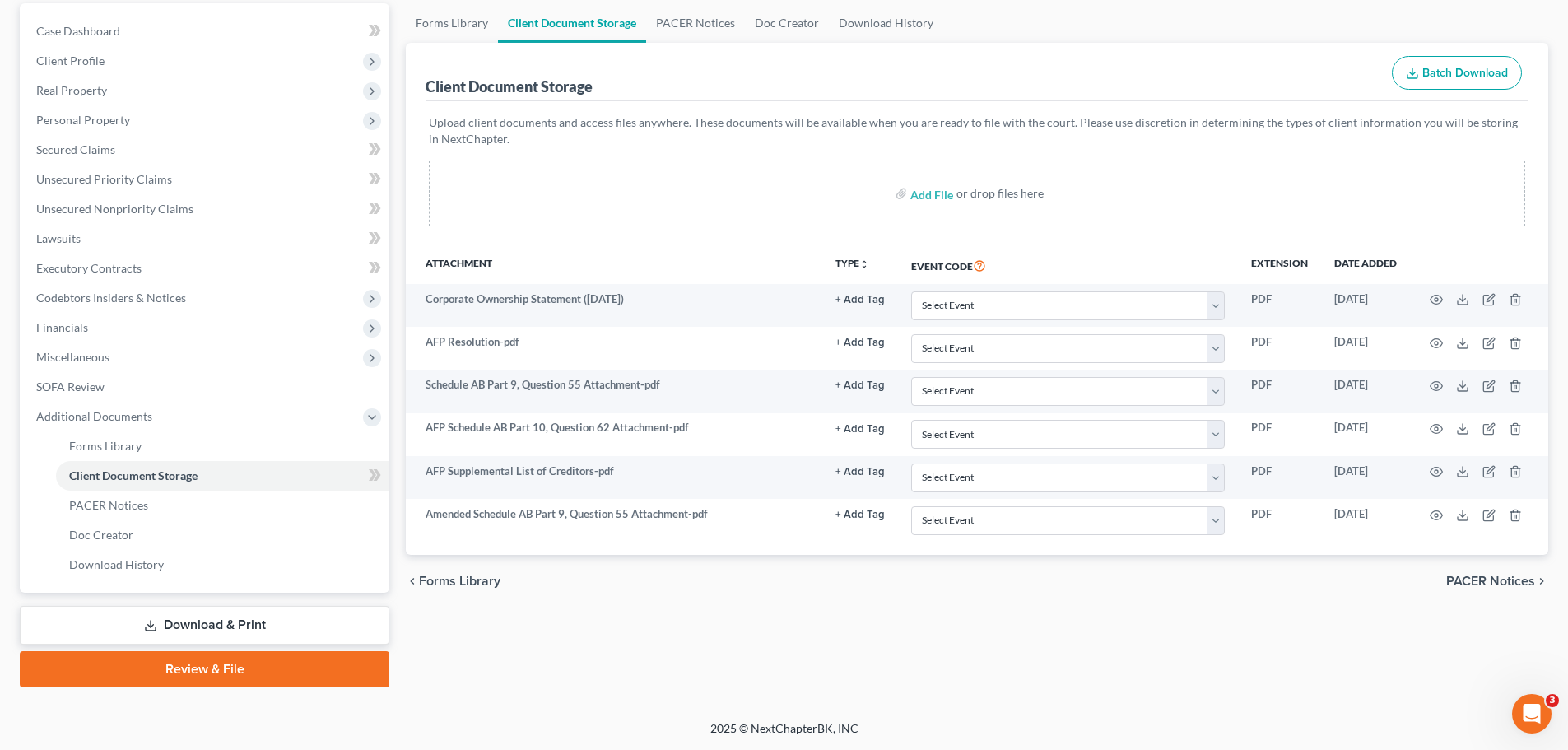
click at [229, 630] on link "Download & Print" at bounding box center [205, 624] width 369 height 39
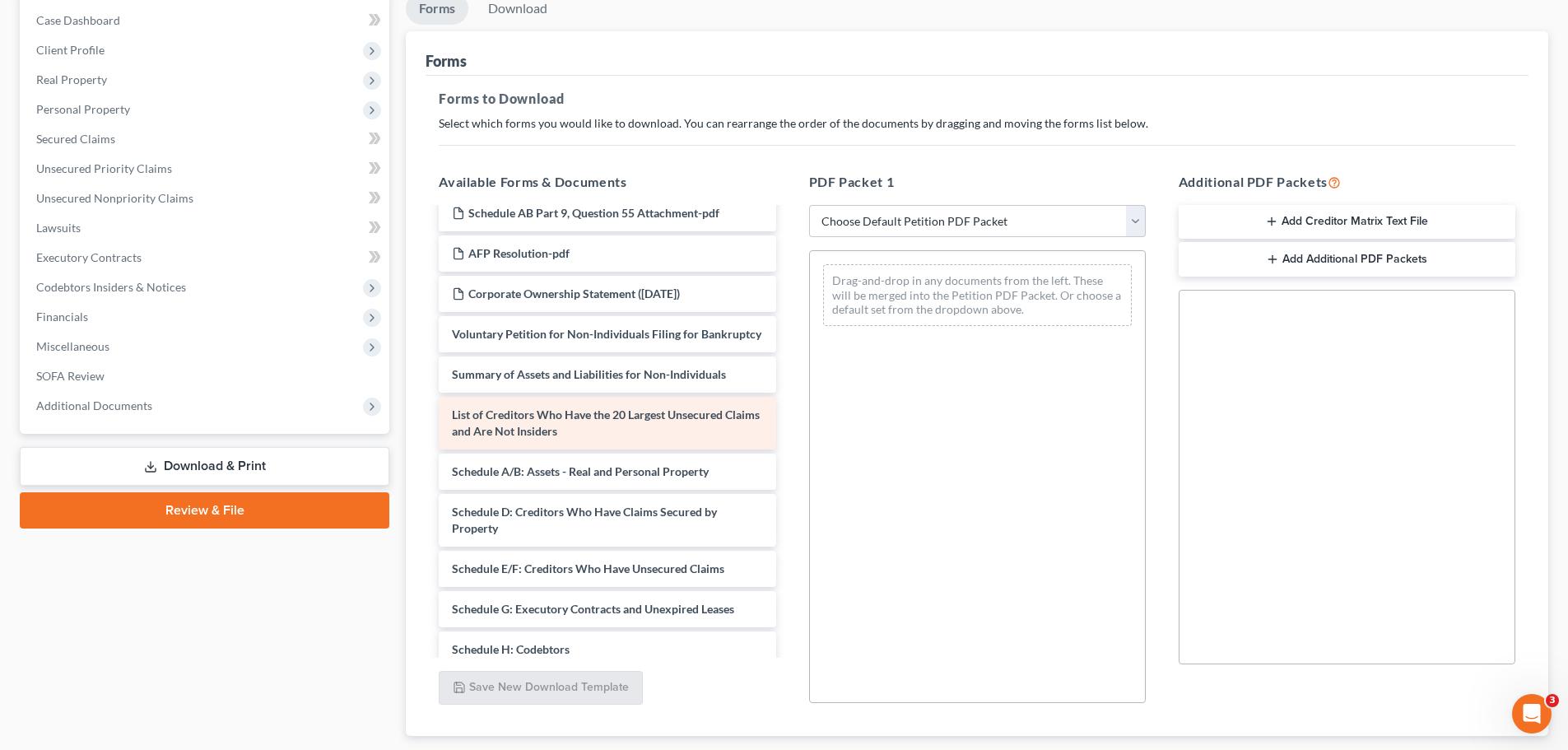
scroll to position [165, 0]
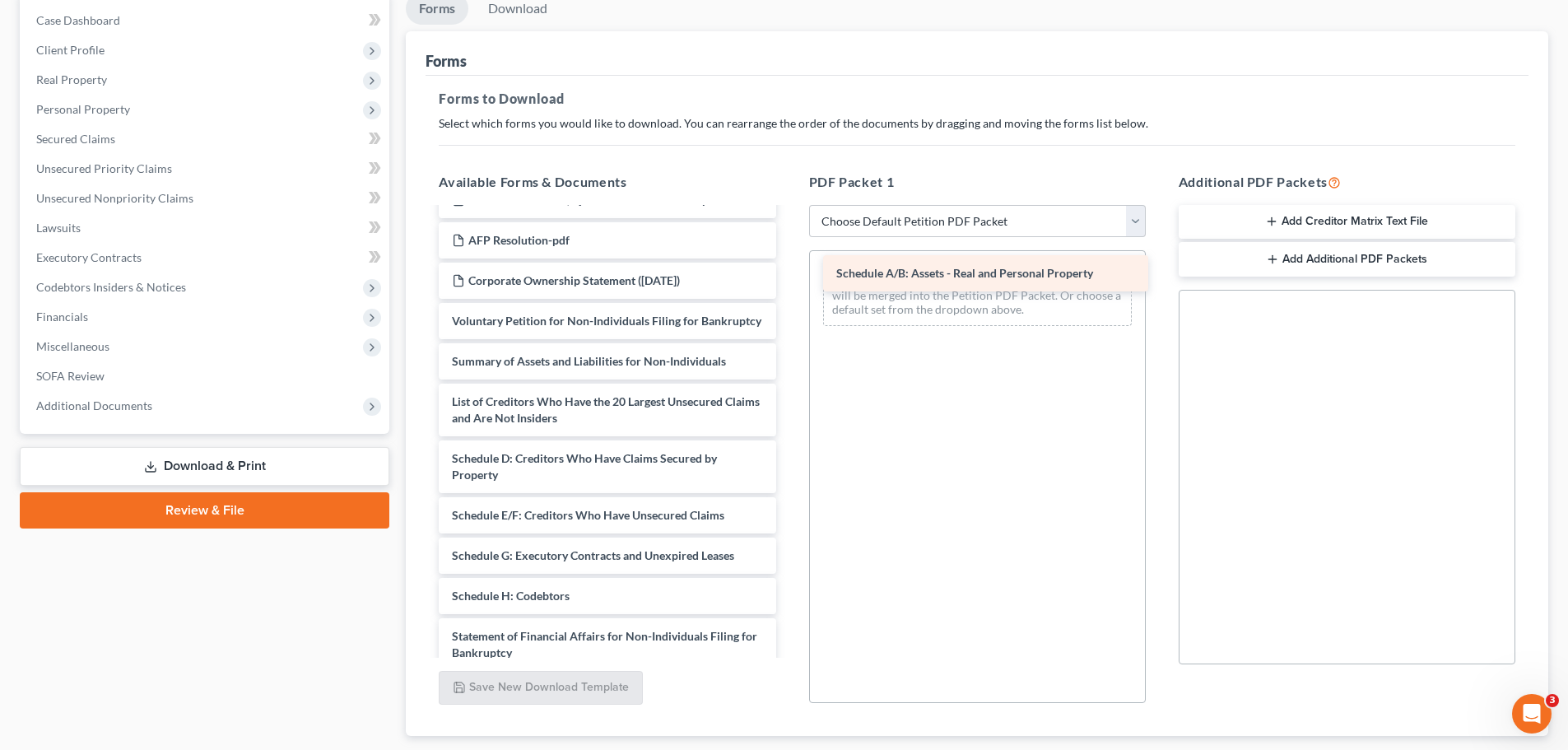
drag, startPoint x: 586, startPoint y: 502, endPoint x: 970, endPoint y: 283, distance: 442.1
click at [788, 283] on div "Schedule A/B: Assets - Real and Personal Property Amended Schedule AB Part 9, Q…" at bounding box center [606, 466] width 363 height 844
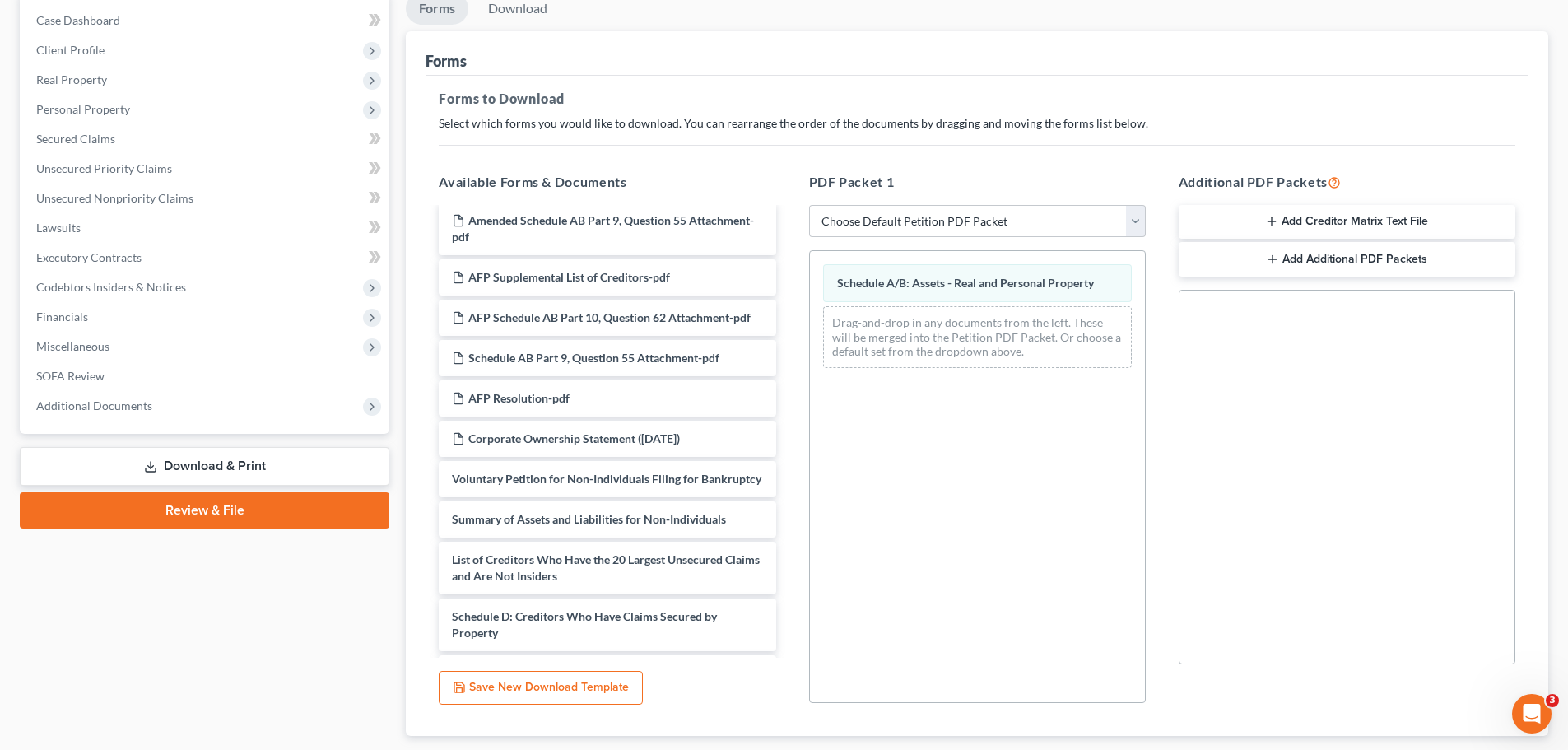
scroll to position [0, 0]
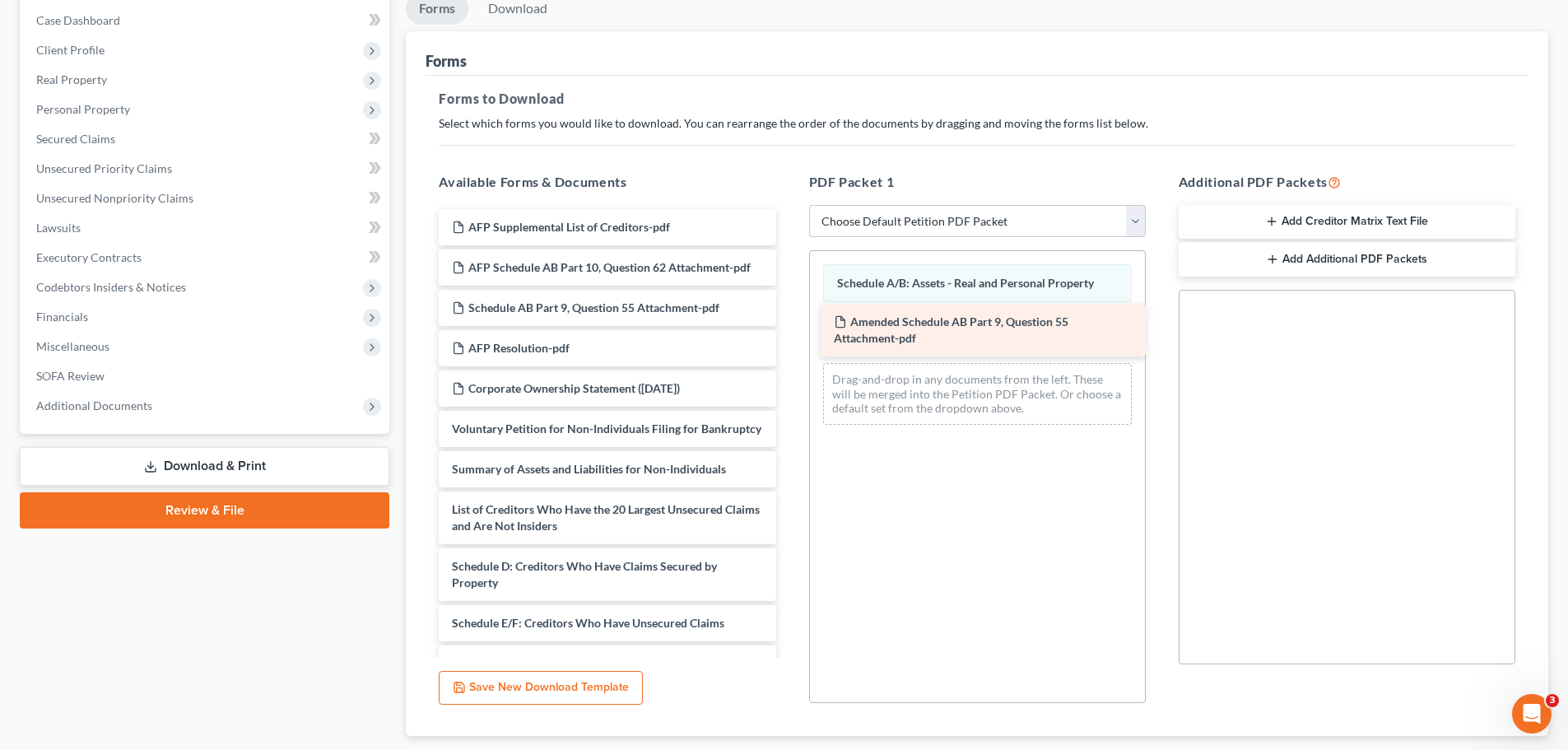
drag, startPoint x: 568, startPoint y: 230, endPoint x: 950, endPoint y: 326, distance: 393.9
click at [788, 326] on div "Amended Schedule AB Part 9, Question 55 Attachment-pdf Amended Schedule AB Part…" at bounding box center [606, 602] width 363 height 787
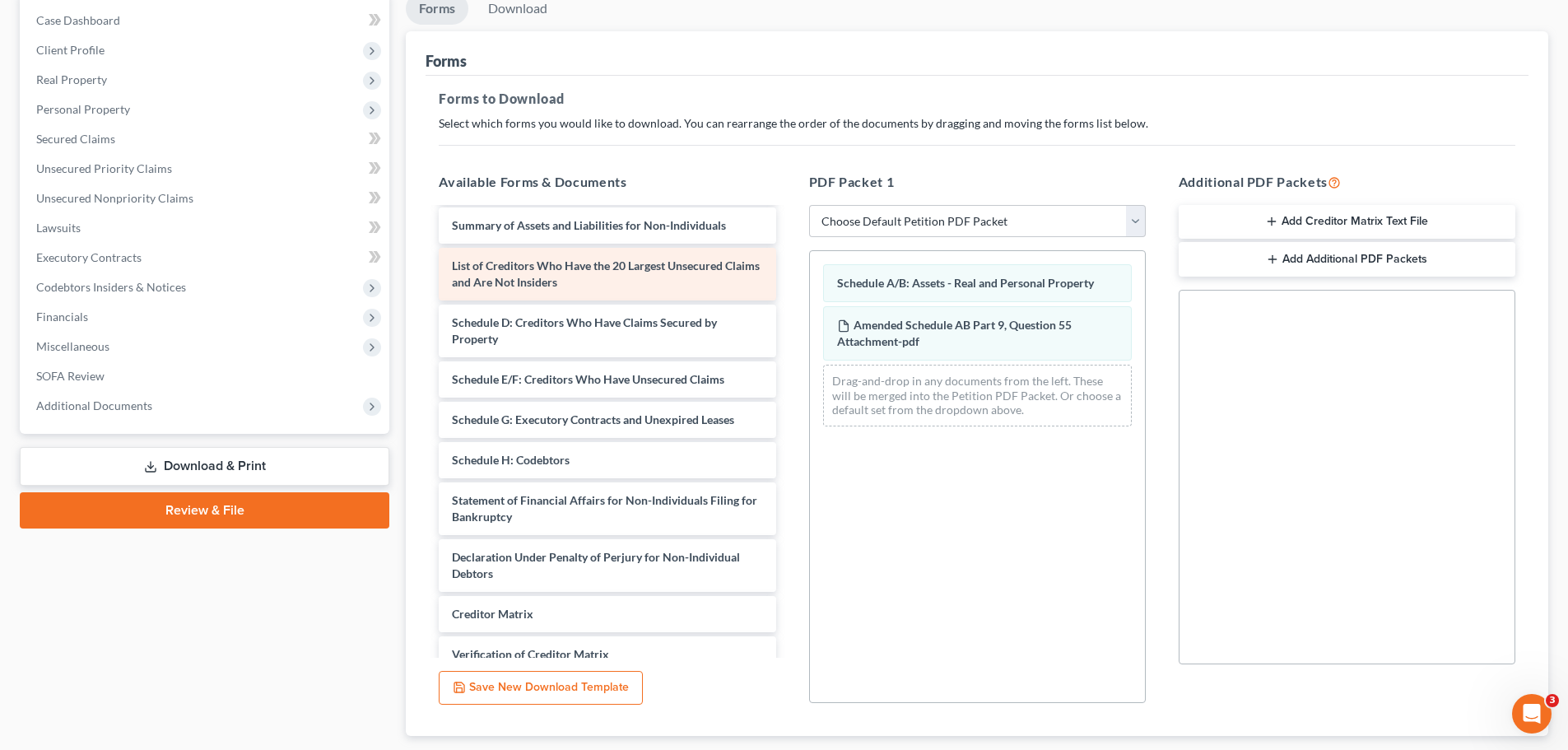
scroll to position [247, 0]
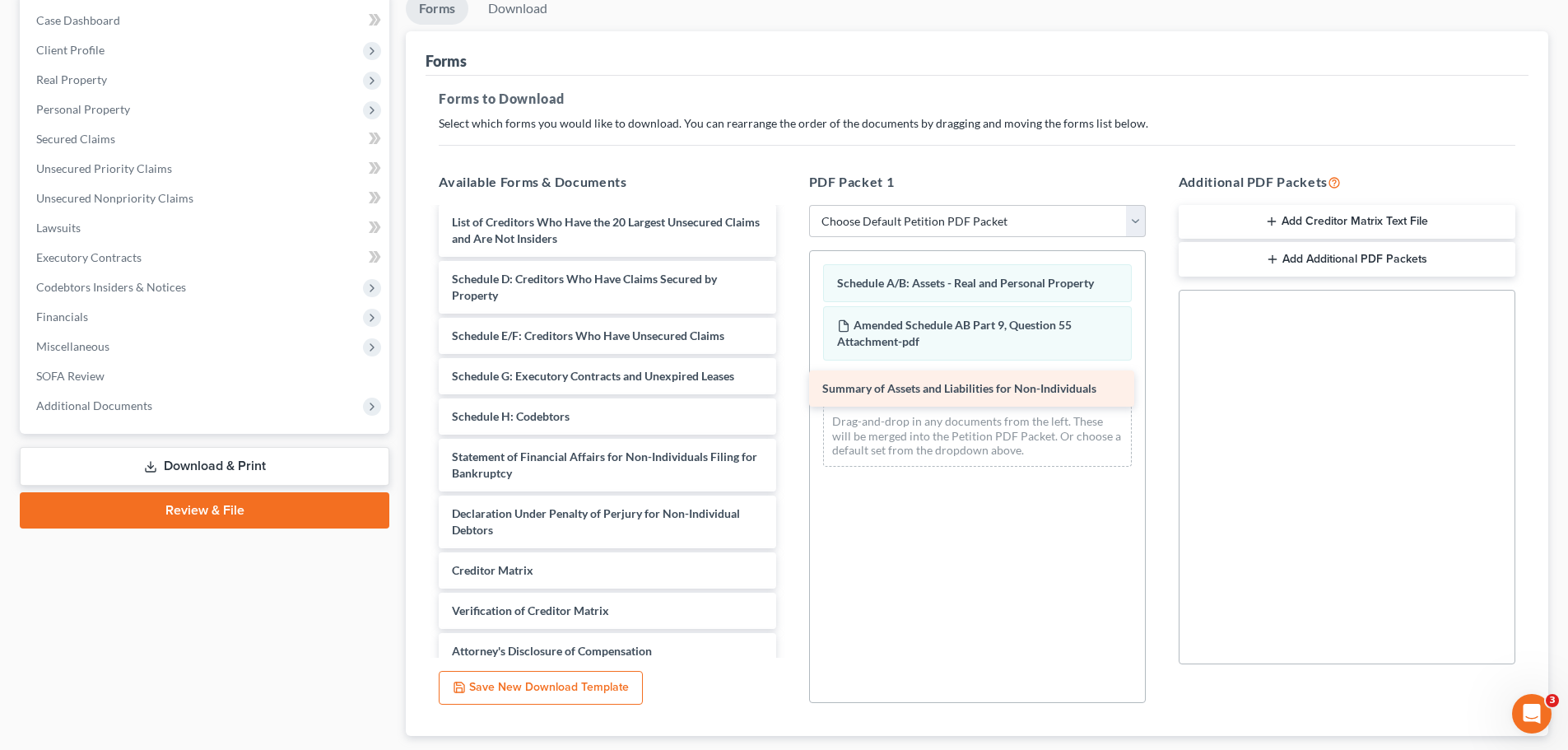
drag, startPoint x: 586, startPoint y: 247, endPoint x: 958, endPoint y: 380, distance: 395.1
click at [788, 380] on div "Summary of Assets and Liabilities for Non-Individuals AFP Supplemental List of …" at bounding box center [606, 335] width 363 height 747
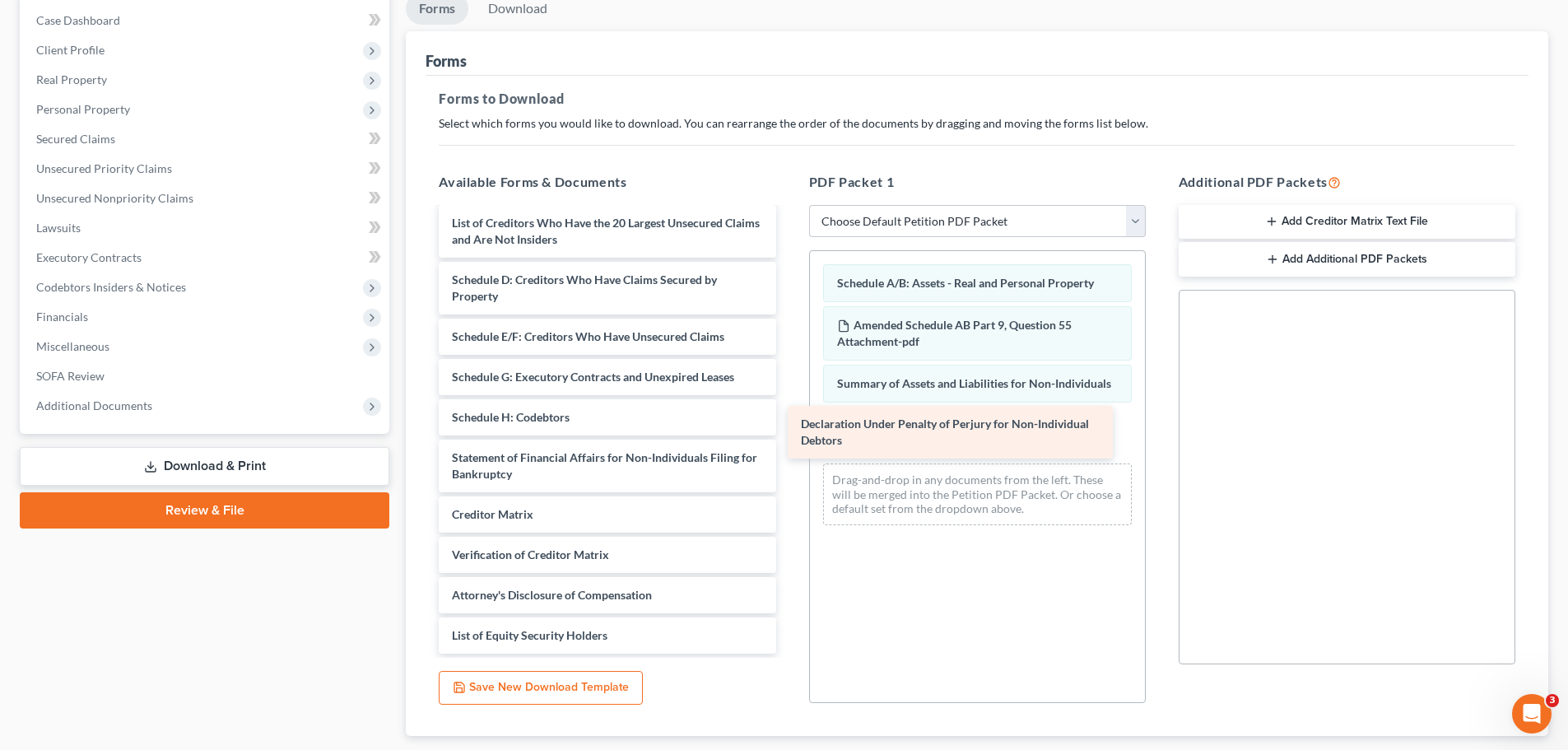
drag, startPoint x: 569, startPoint y: 548, endPoint x: 925, endPoint y: 425, distance: 376.6
click at [788, 425] on div "Declaration Under Penalty of Perjury for Non-Individual Debtors AFP Supplementa…" at bounding box center [606, 307] width 363 height 690
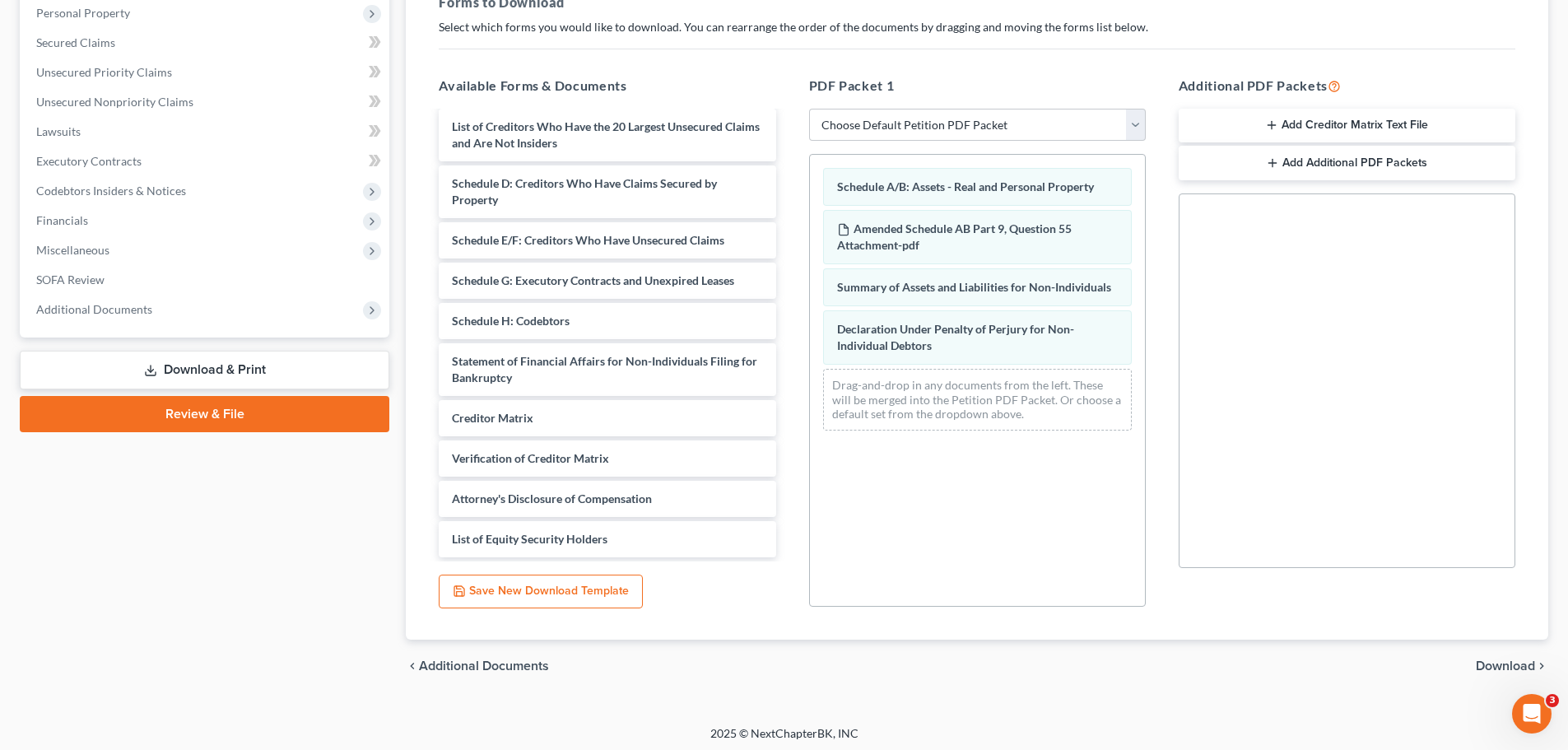
scroll to position [266, 0]
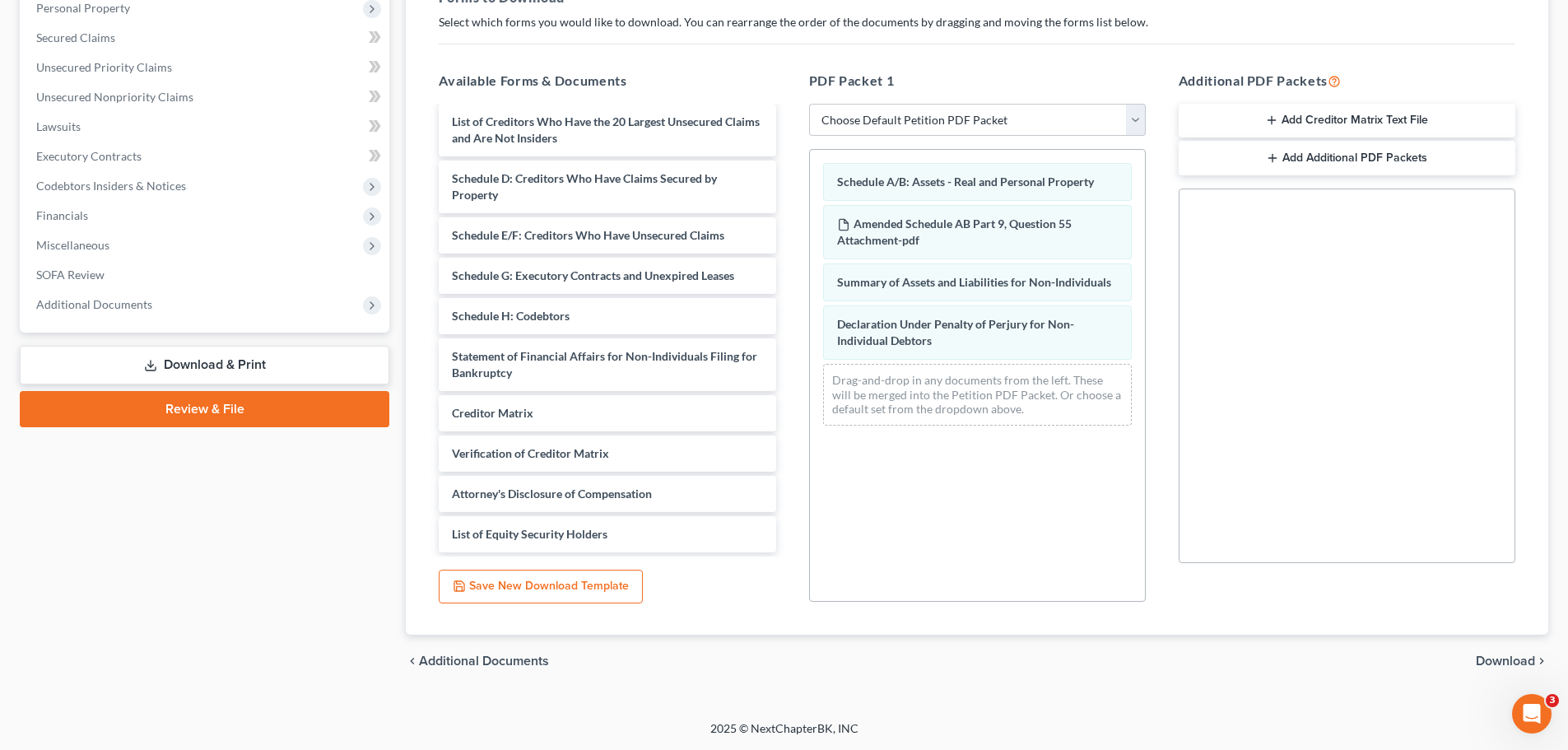
click at [1502, 660] on span "Download" at bounding box center [1505, 661] width 59 height 13
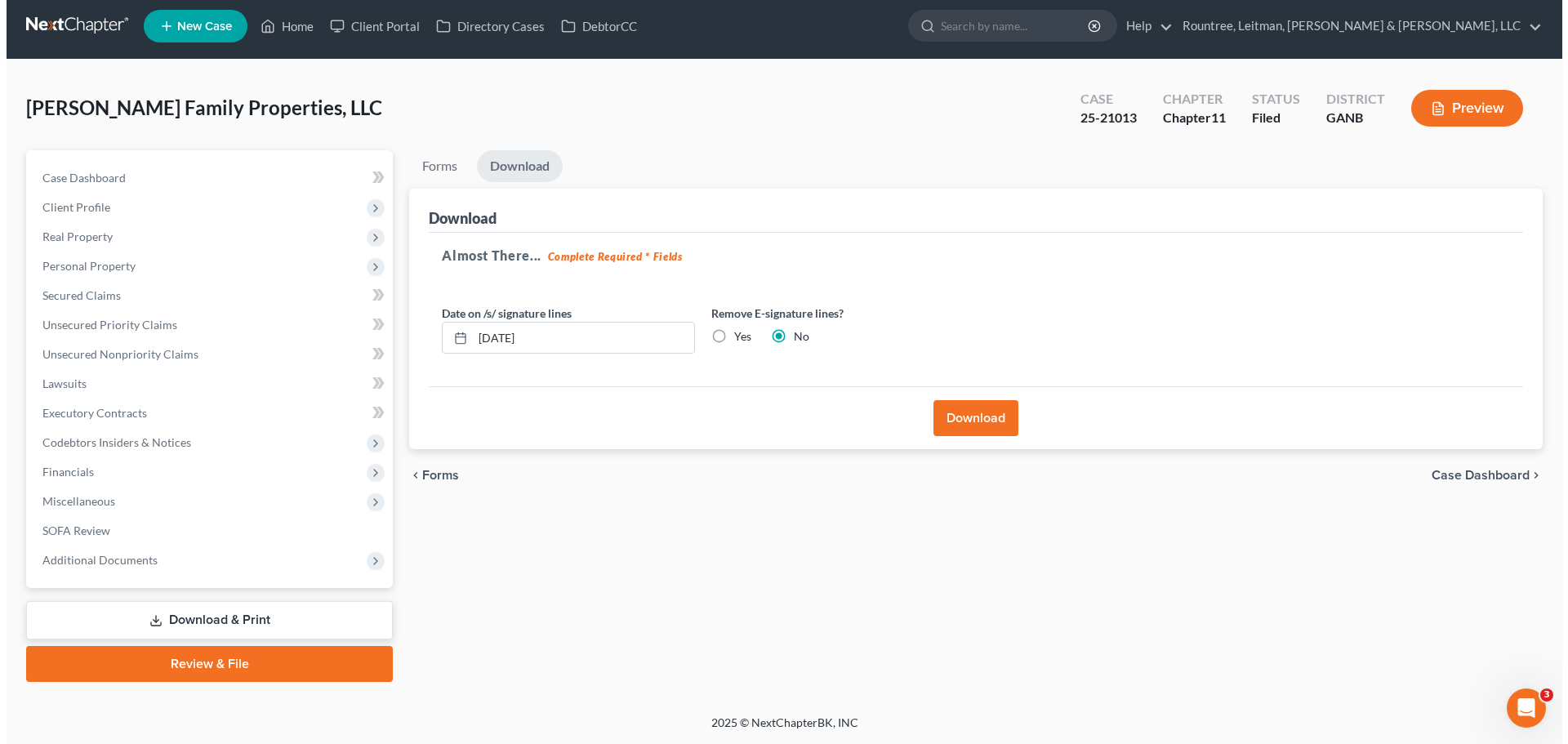
scroll to position [7, 0]
click at [975, 417] on button "Download" at bounding box center [969, 418] width 85 height 36
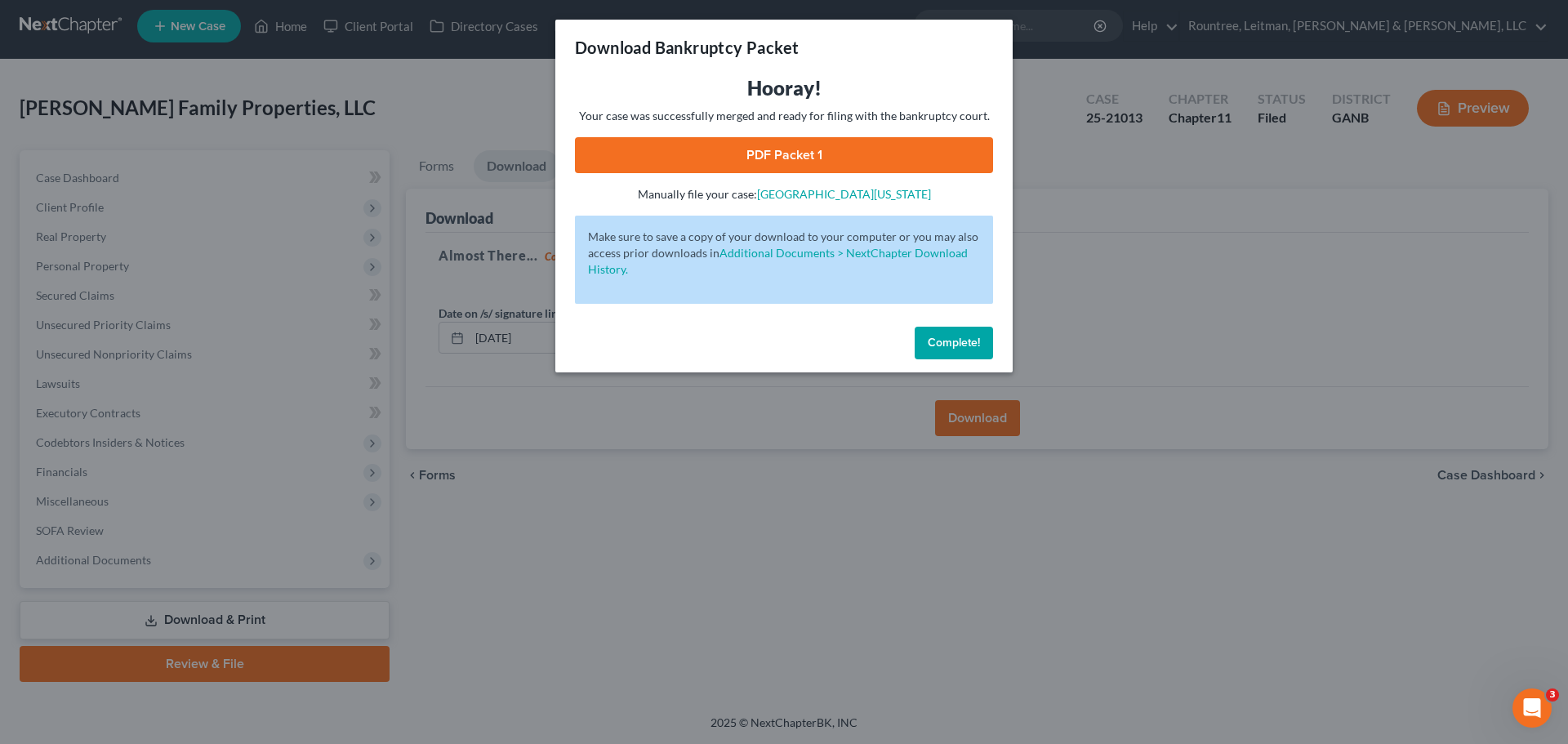
click at [784, 154] on link "PDF Packet 1" at bounding box center [784, 155] width 418 height 36
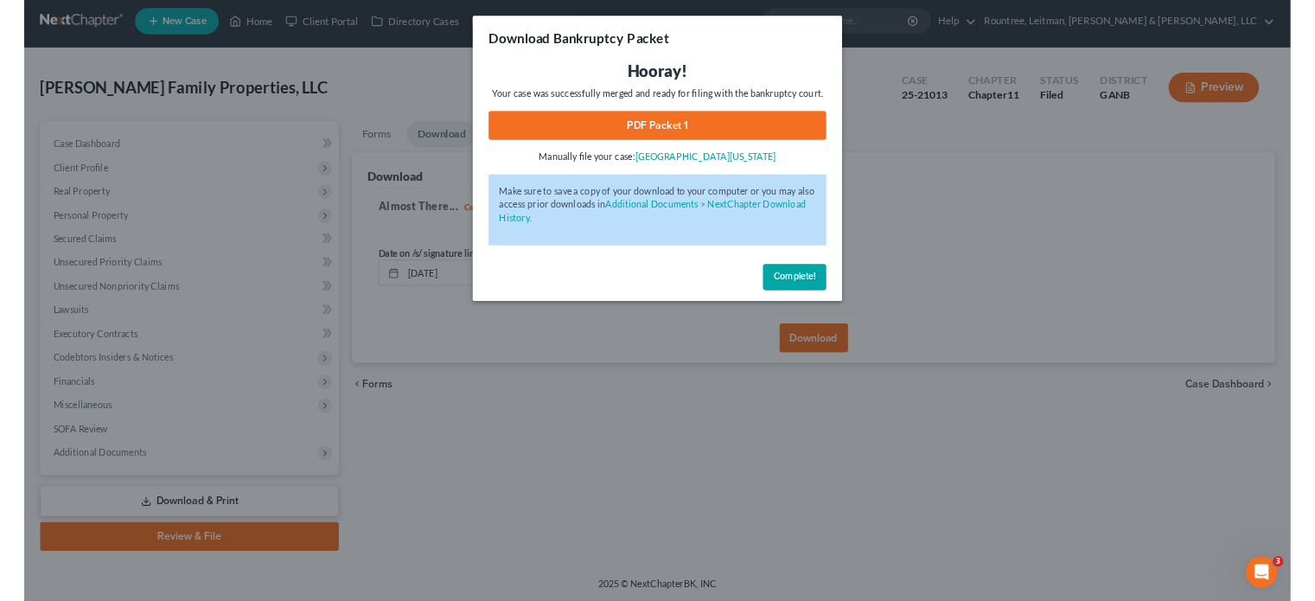
scroll to position [5, 0]
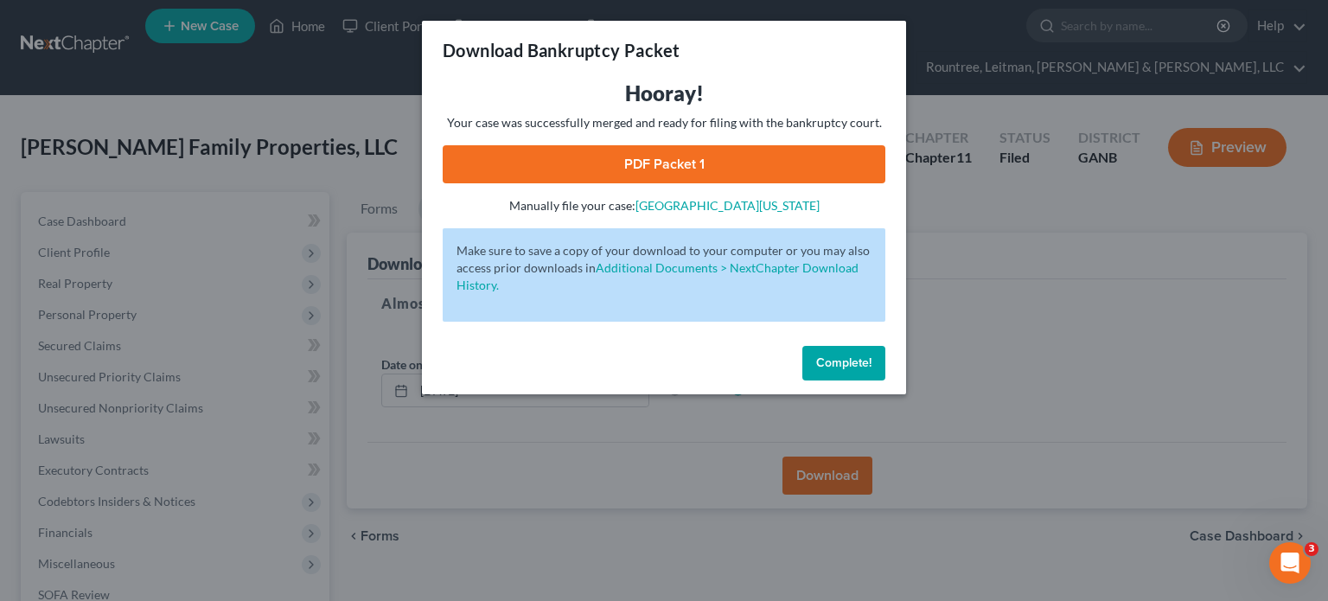
click at [872, 349] on button "Complete!" at bounding box center [843, 363] width 83 height 35
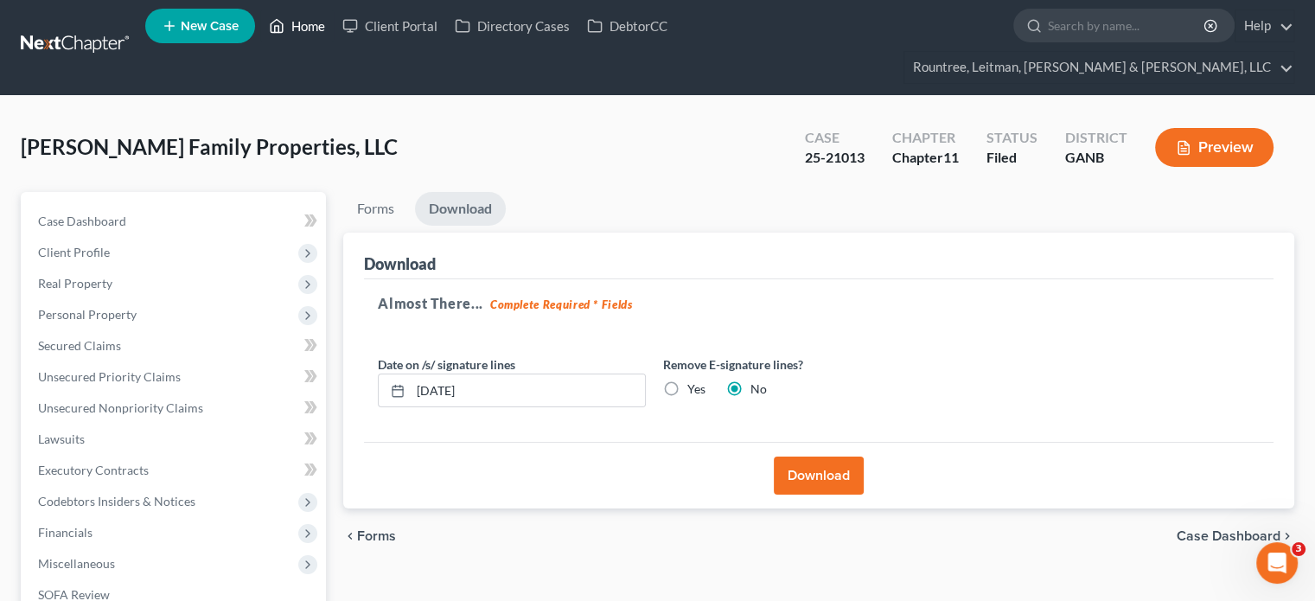
click at [315, 29] on link "Home" at bounding box center [296, 25] width 73 height 31
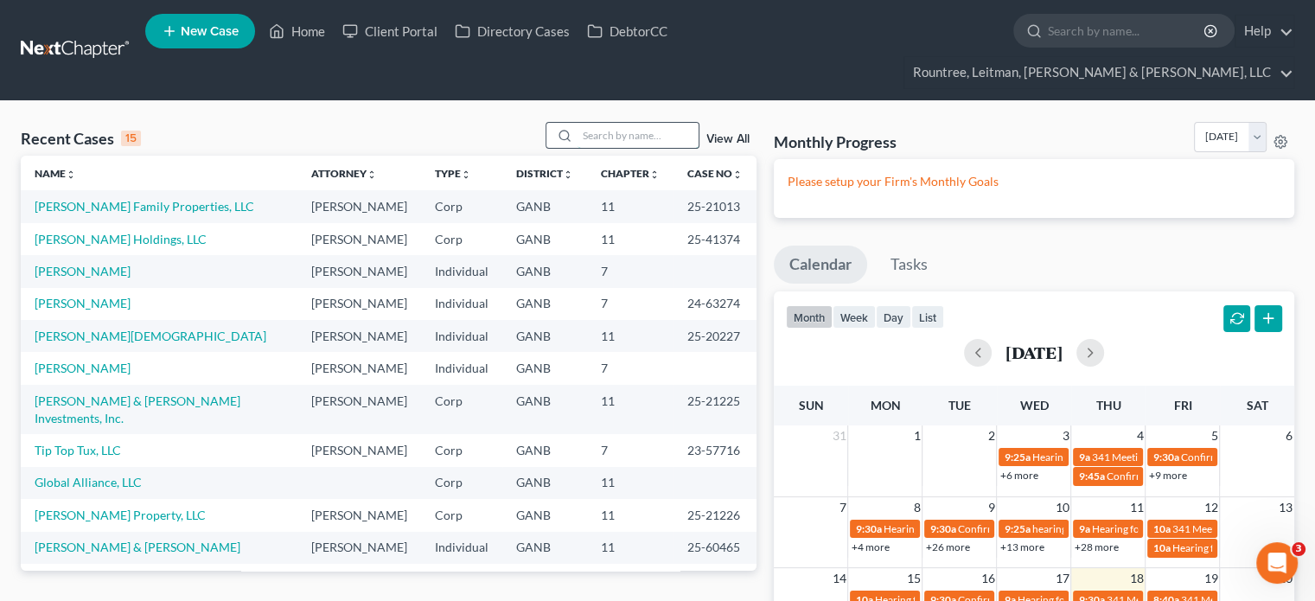
click at [590, 123] on input "search" at bounding box center [638, 135] width 121 height 25
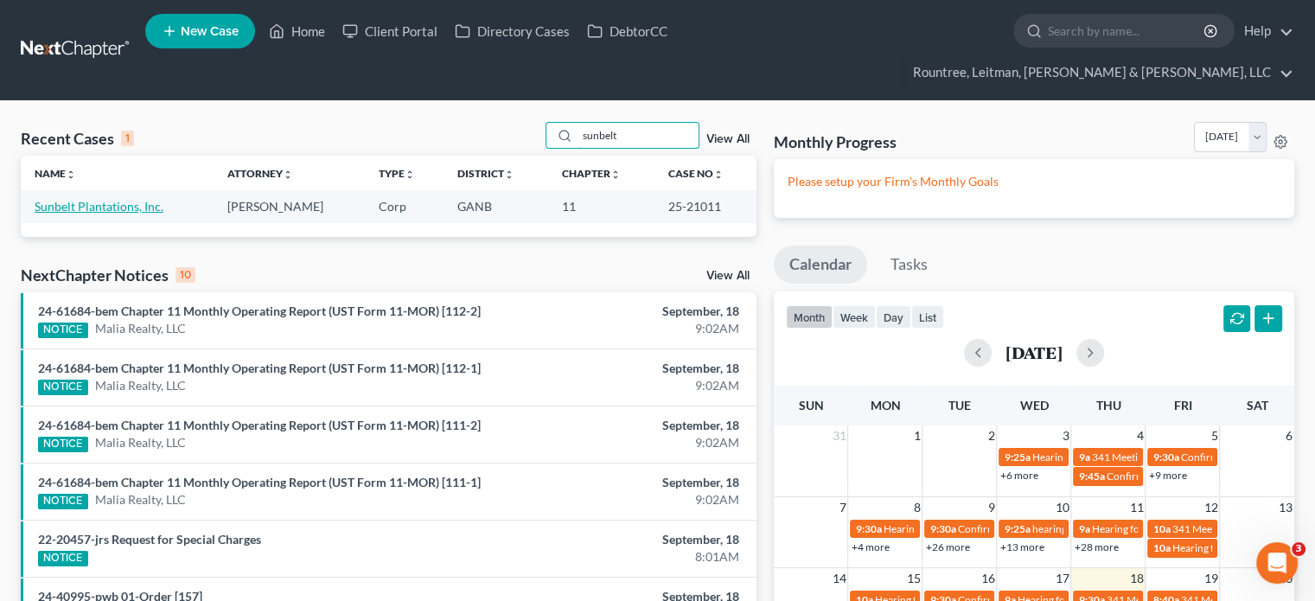
type input "sunbelt"
click at [96, 199] on link "Sunbelt Plantations, Inc." at bounding box center [99, 206] width 129 height 15
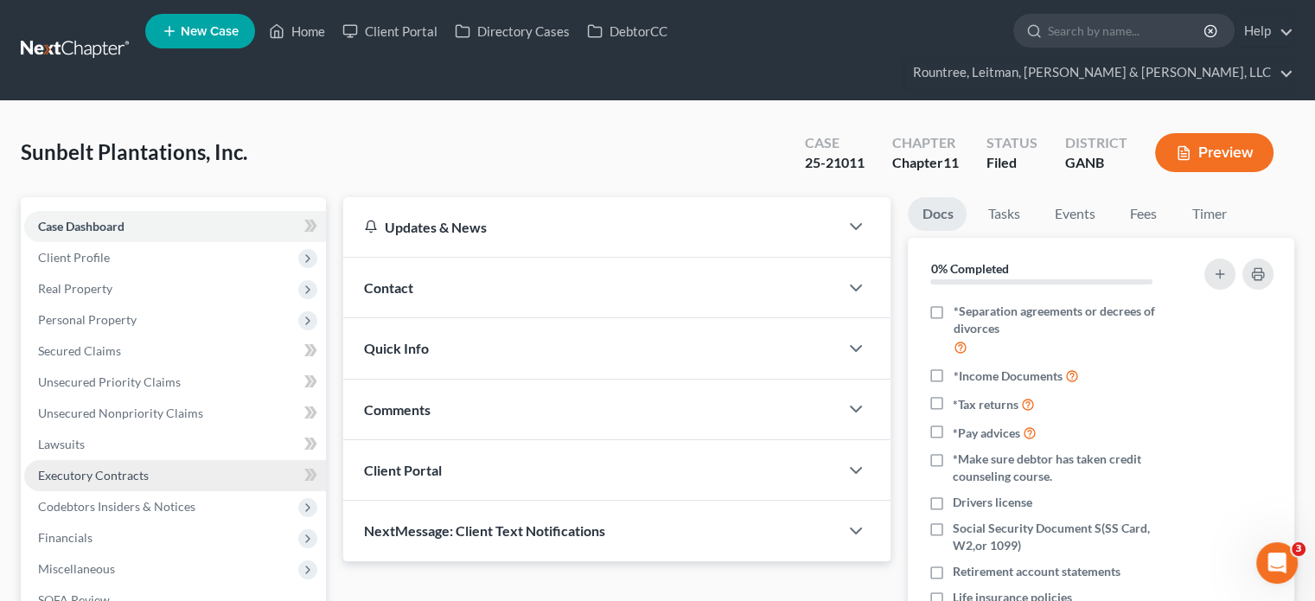
scroll to position [86, 0]
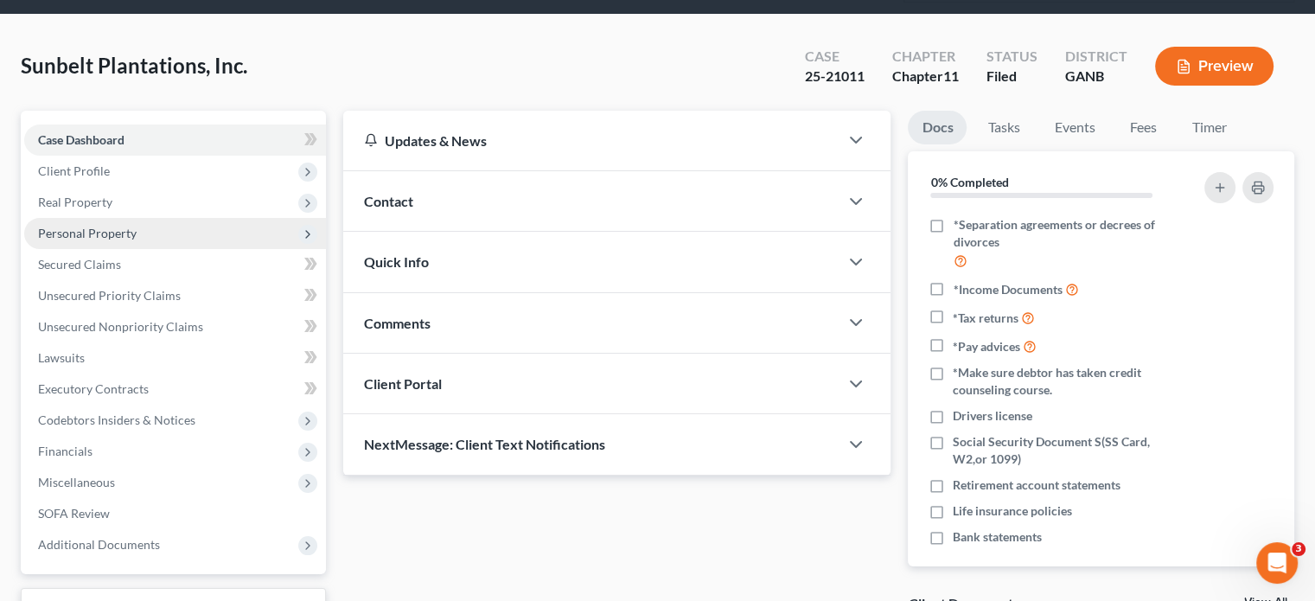
click at [98, 226] on span "Personal Property" at bounding box center [87, 233] width 99 height 15
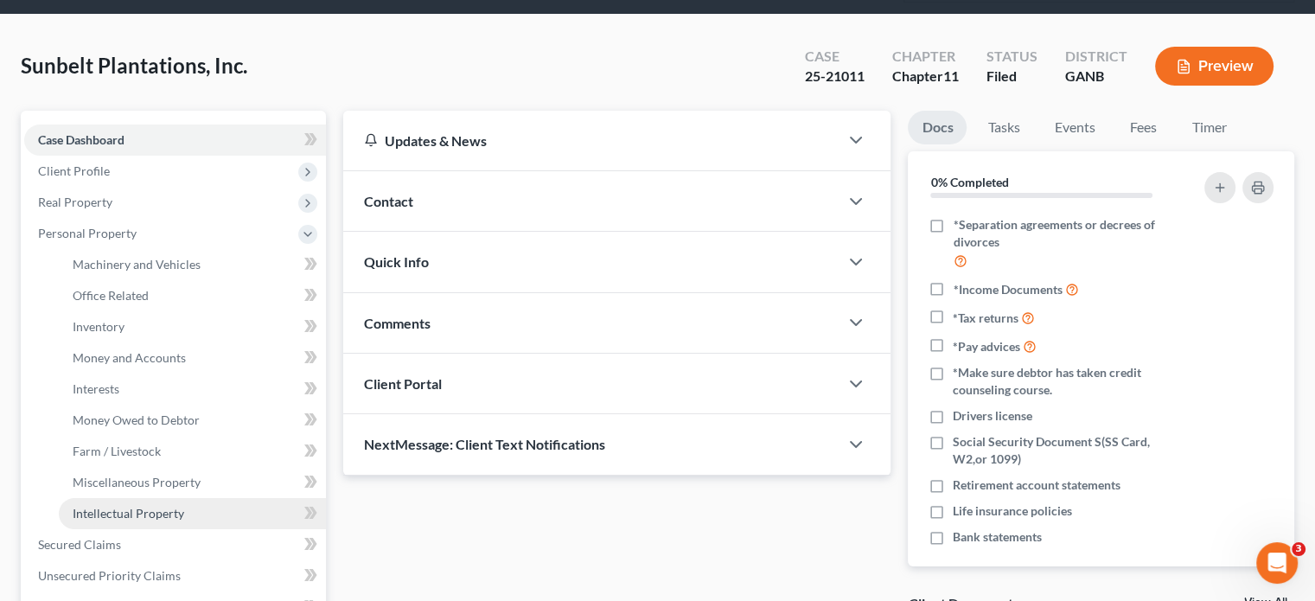
click at [105, 506] on span "Intellectual Property" at bounding box center [129, 513] width 112 height 15
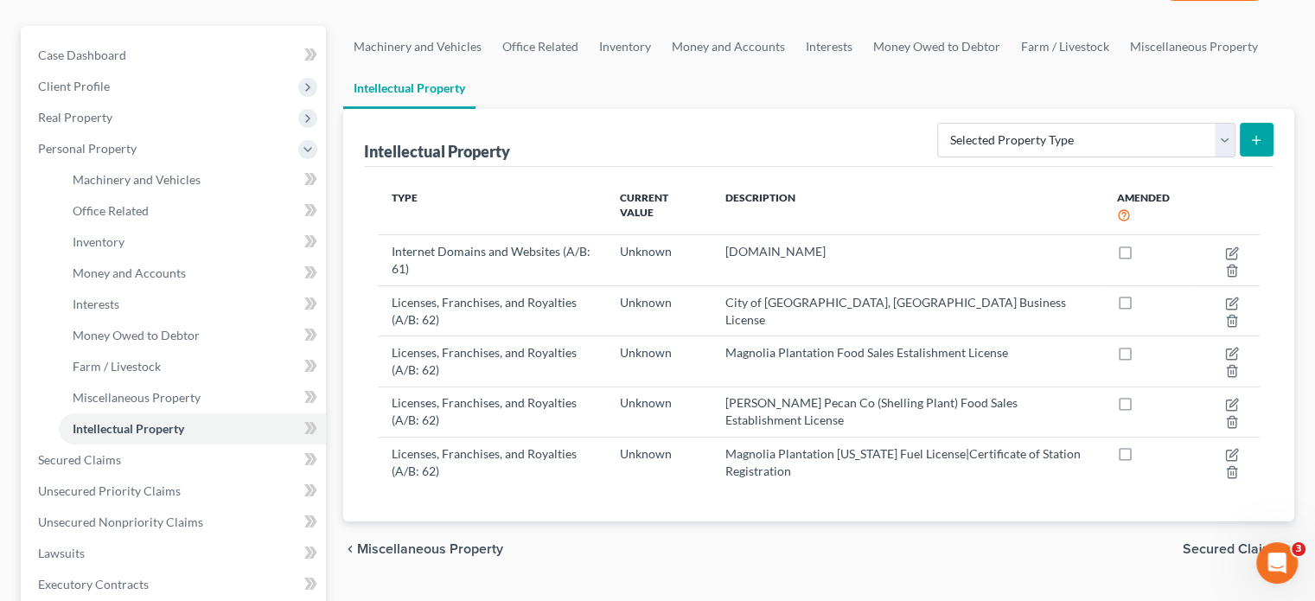
scroll to position [259, 0]
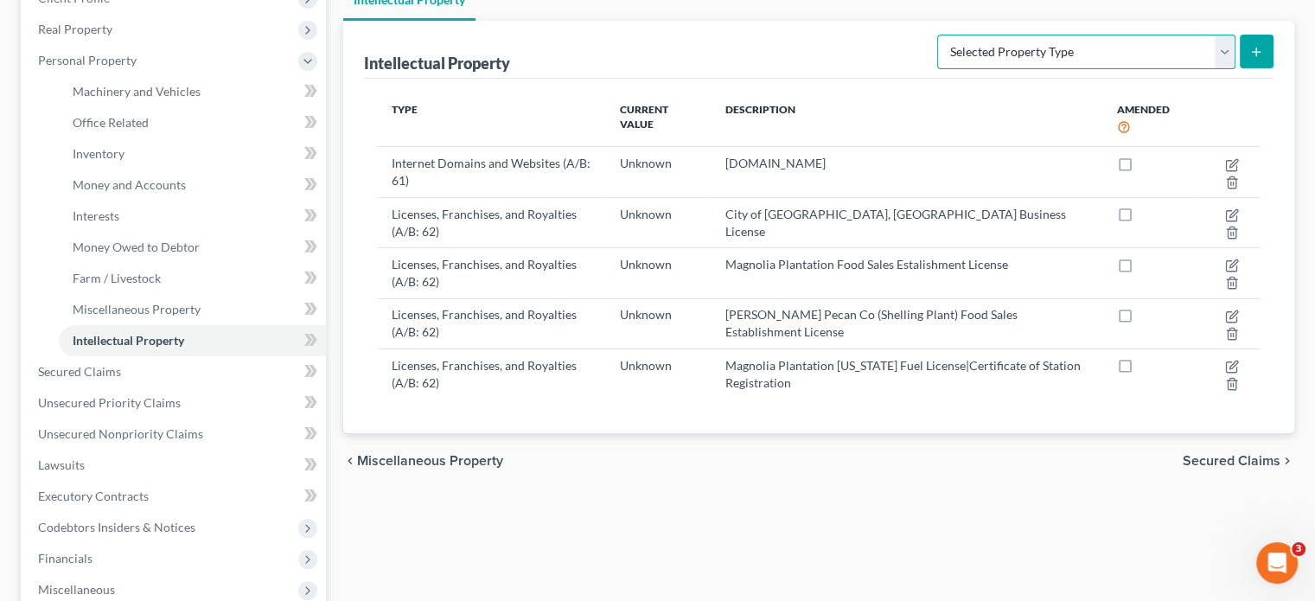
click at [1221, 35] on select "Selected Property Type Customer Lists (A/B: 63) Goodwill (A/B: 65) Internet Dom…" at bounding box center [1086, 52] width 298 height 35
select select "licenses_franchises_royalties"
click at [940, 35] on select "Selected Property Type Customer Lists (A/B: 63) Goodwill (A/B: 65) Internet Dom…" at bounding box center [1086, 52] width 298 height 35
click at [1262, 45] on icon "submit" at bounding box center [1256, 52] width 14 height 14
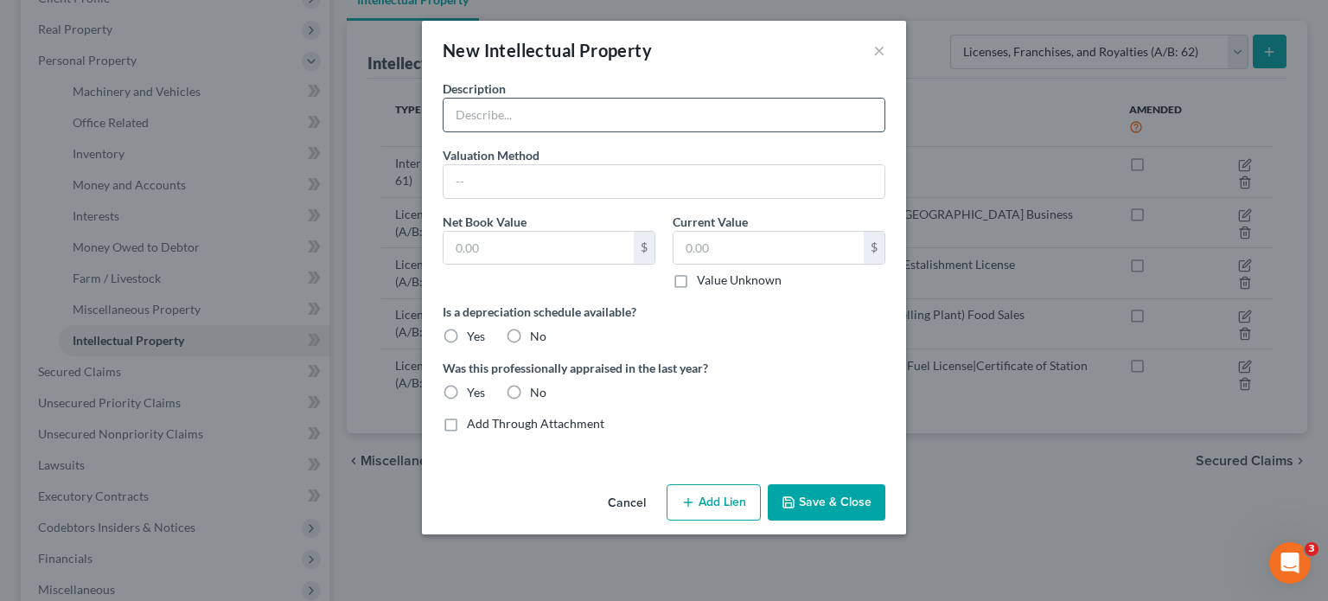
click at [509, 109] on input "text" at bounding box center [664, 115] width 441 height 33
type input "Sign Permits"
click at [697, 279] on label "Value Unknown" at bounding box center [739, 280] width 85 height 17
click at [704, 279] on input "Value Unknown" at bounding box center [709, 277] width 11 height 11
checkbox input "true"
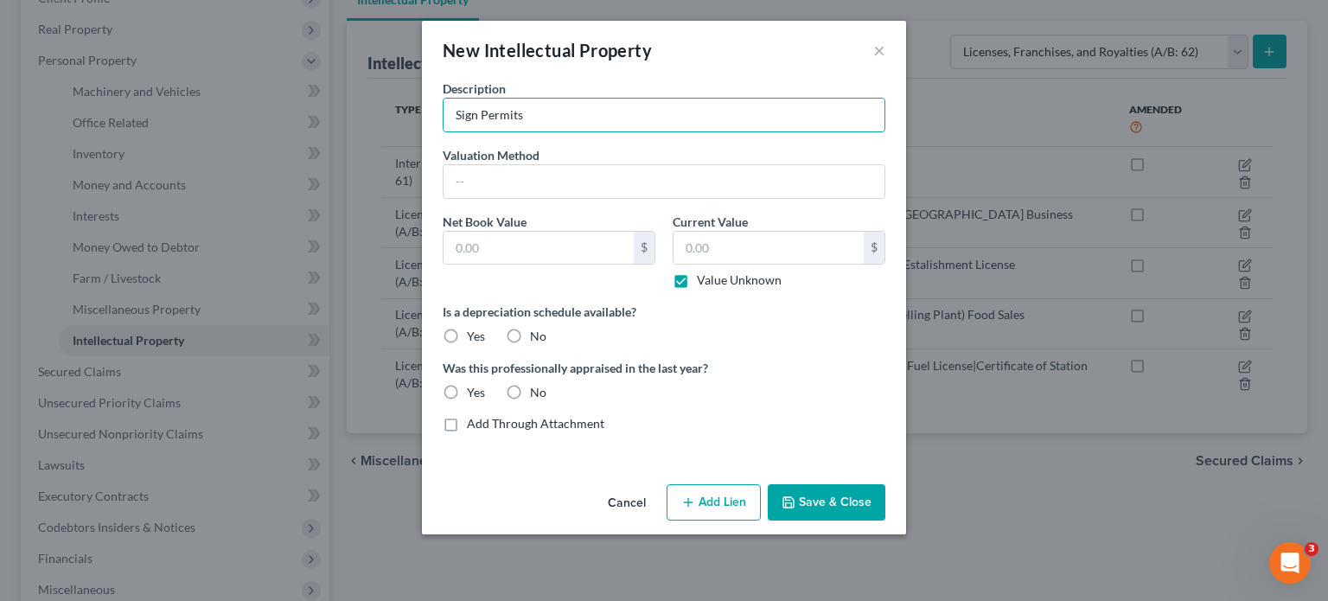
type input "0.00"
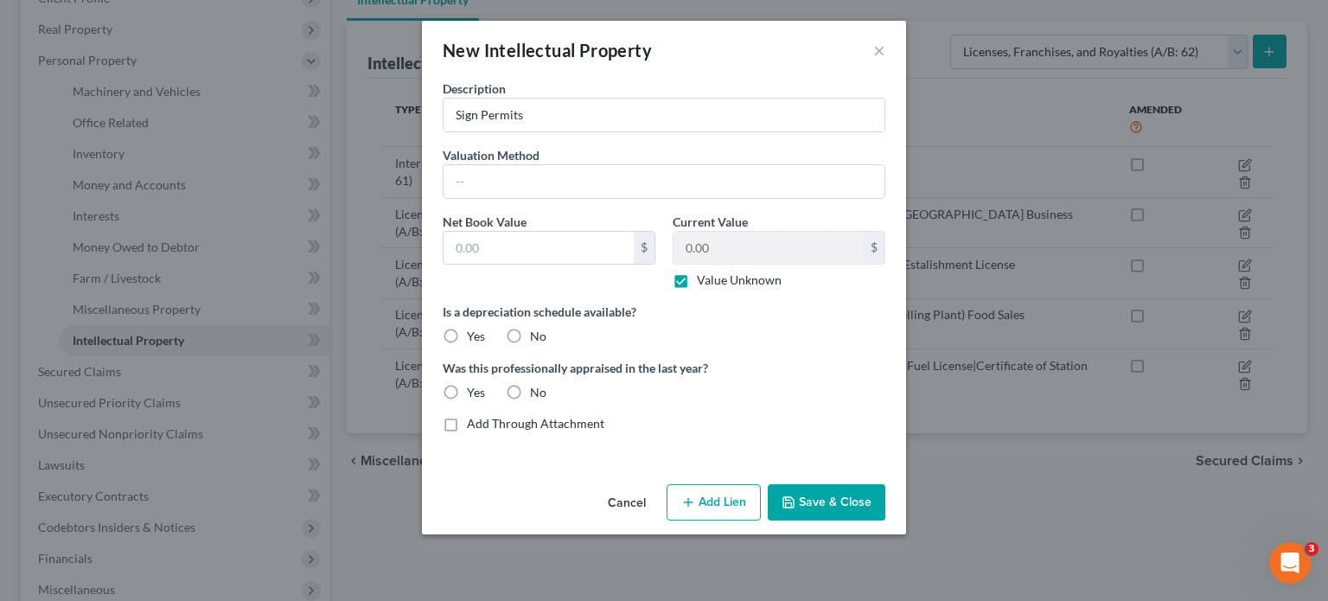
click at [530, 329] on label "No" at bounding box center [538, 336] width 16 height 17
click at [537, 329] on input "No" at bounding box center [542, 333] width 11 height 11
radio input "true"
click at [530, 393] on label "No" at bounding box center [538, 392] width 16 height 17
click at [537, 393] on input "No" at bounding box center [542, 389] width 11 height 11
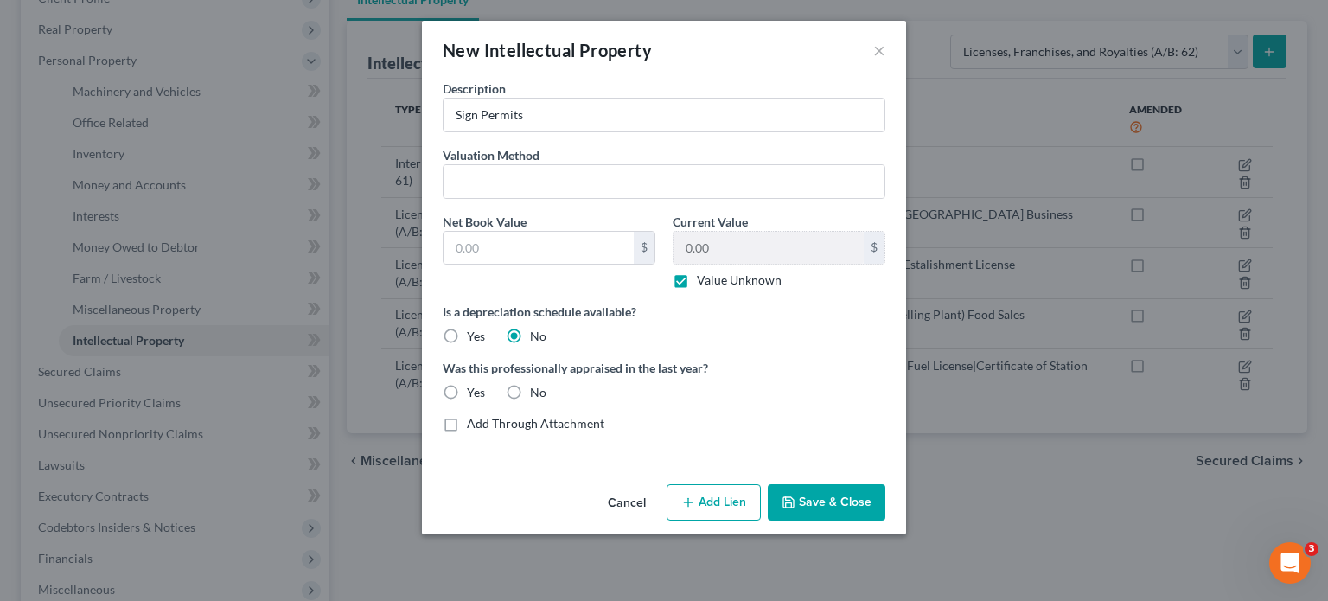
radio input "true"
click at [845, 495] on button "Save & Close" at bounding box center [827, 502] width 118 height 36
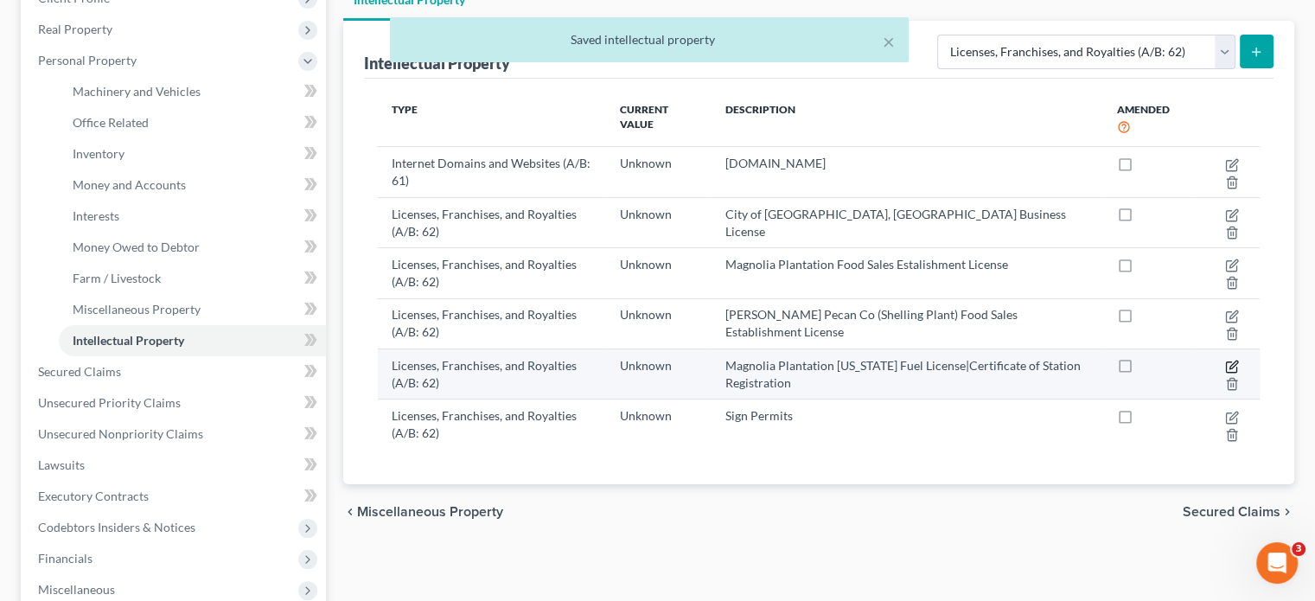
click at [1231, 360] on icon "button" at bounding box center [1232, 367] width 14 height 14
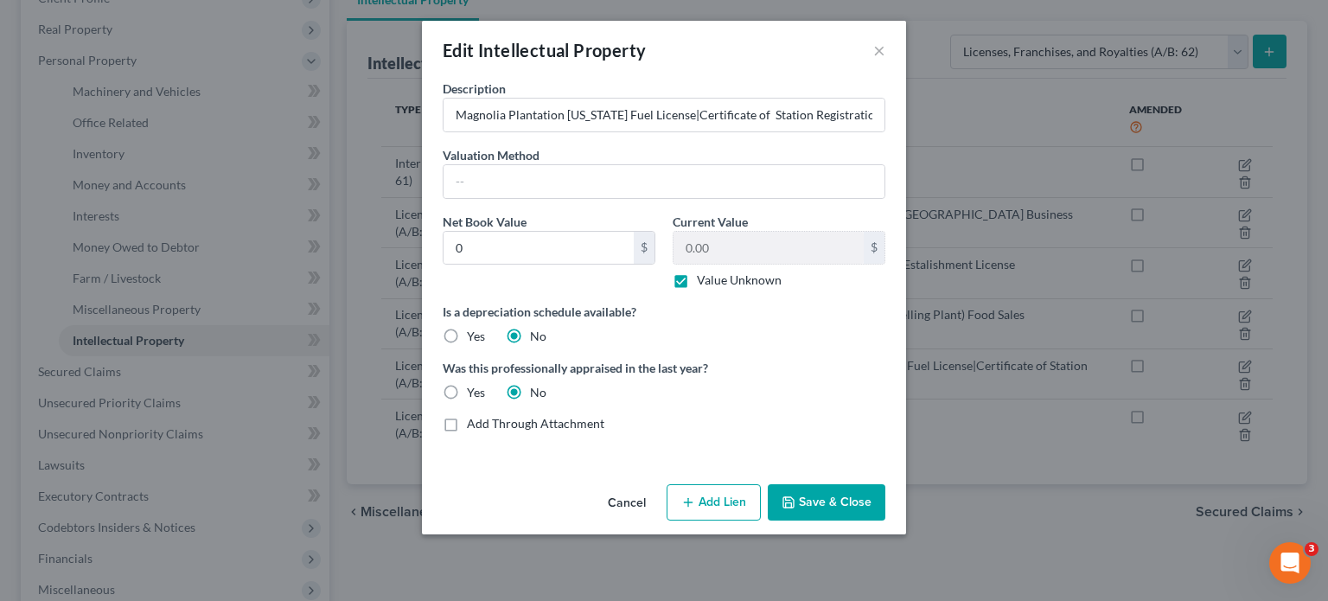
click at [800, 484] on button "Save & Close" at bounding box center [827, 502] width 118 height 36
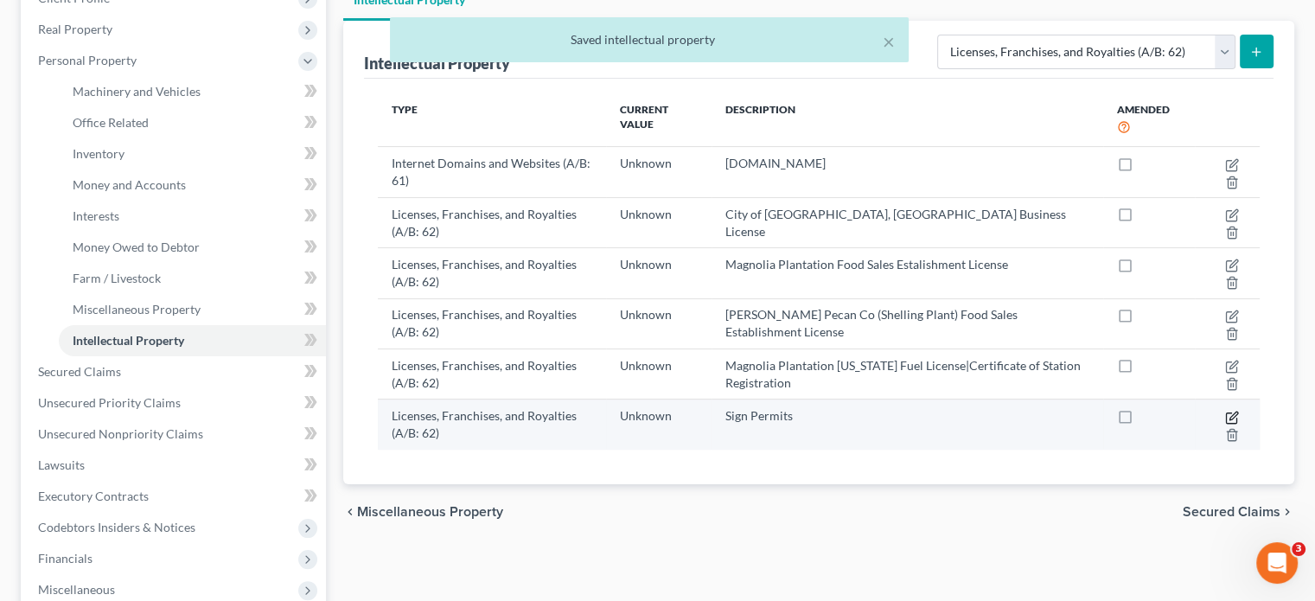
click at [1231, 411] on icon "button" at bounding box center [1232, 418] width 14 height 14
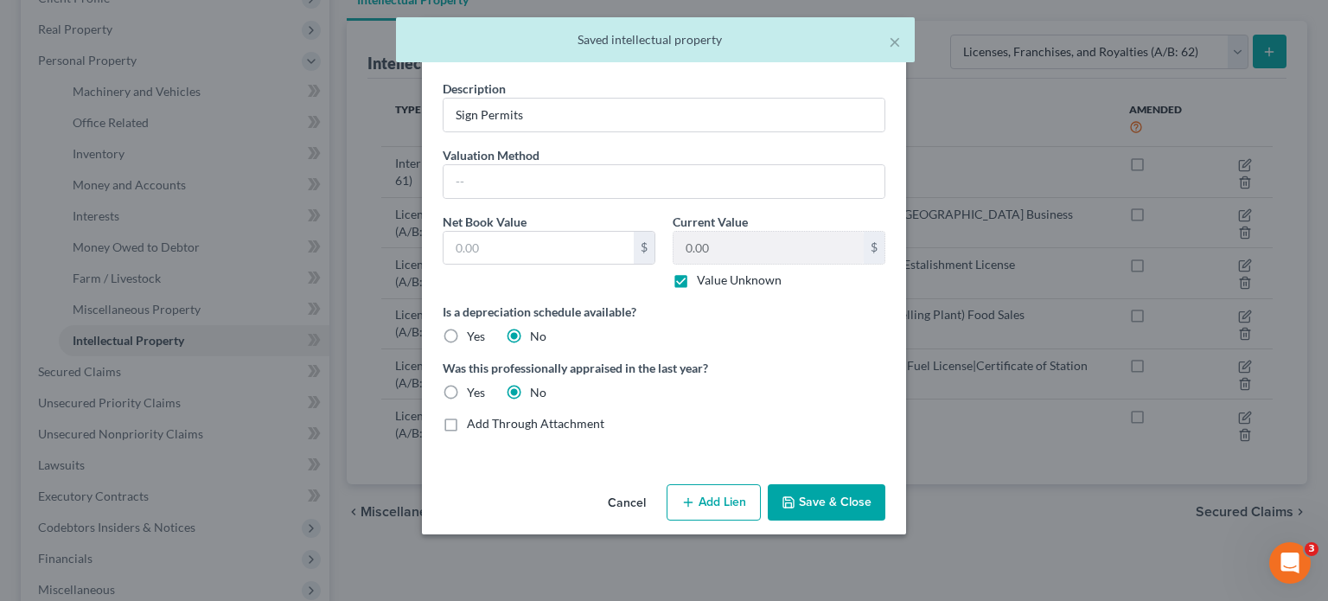
click at [467, 425] on label "Add Through Attachment" at bounding box center [535, 423] width 137 height 17
click at [474, 425] on input "Add Through Attachment" at bounding box center [479, 420] width 11 height 11
checkbox input "true"
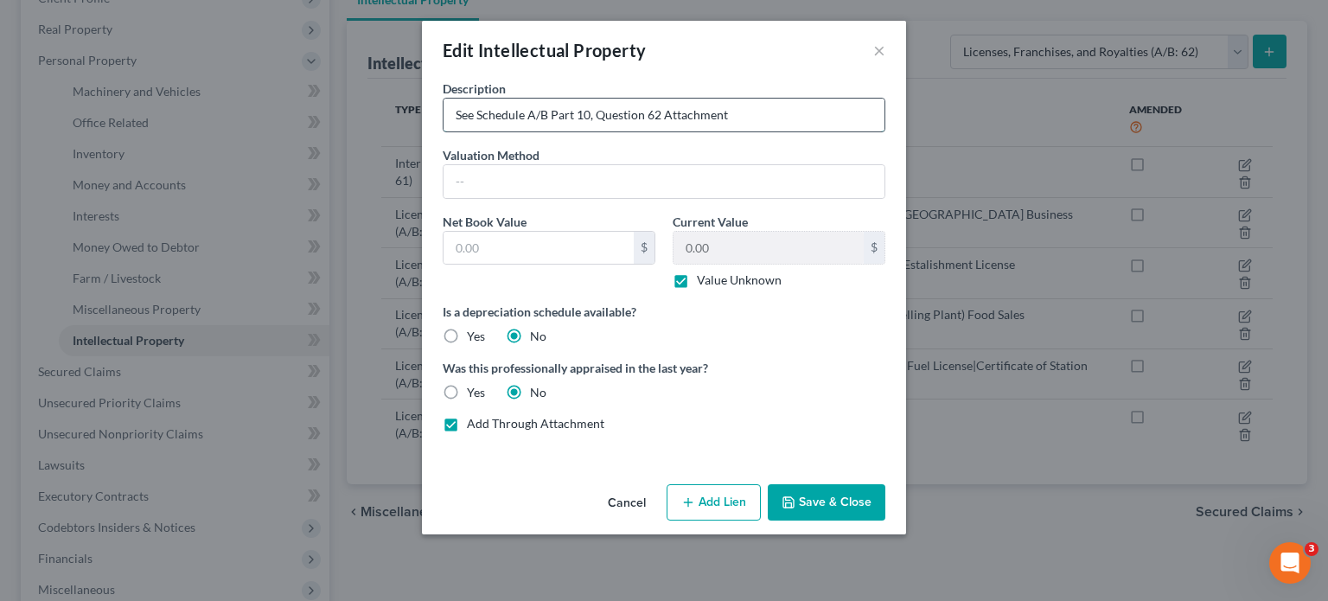
click at [457, 110] on input "See Schedule A/B Part 10, Question 62 Attachment" at bounding box center [664, 115] width 441 height 33
type input "See Schedule A/B Part 10, Question 62 Attachment"
click at [817, 504] on button "Save & Close" at bounding box center [827, 502] width 118 height 36
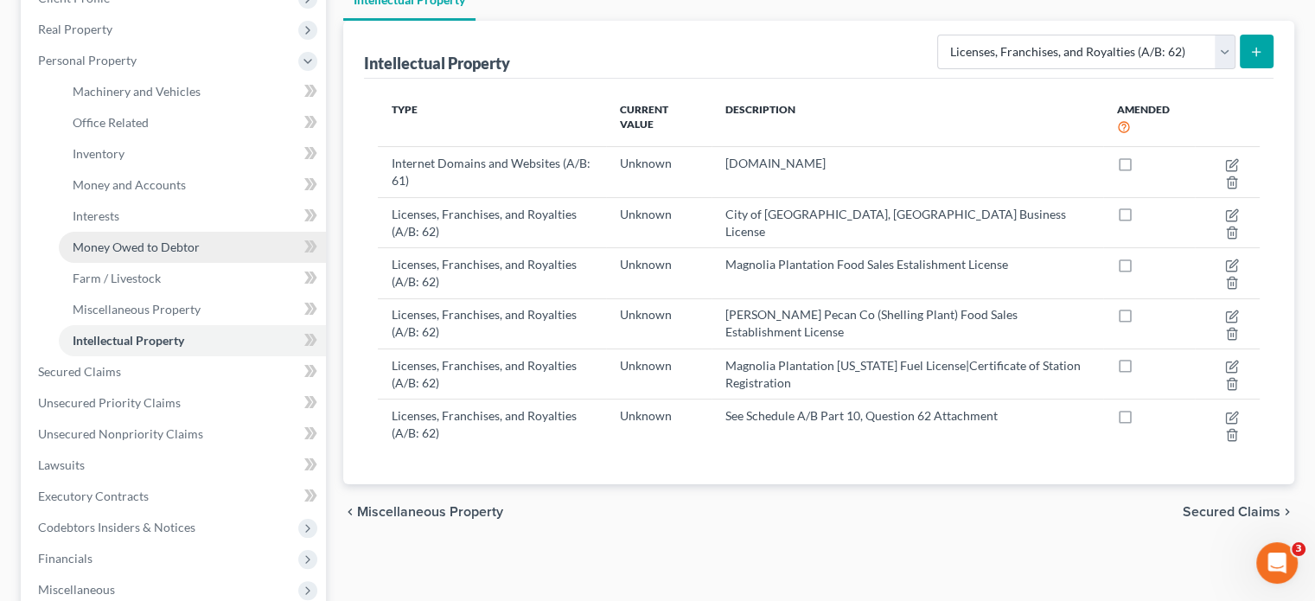
click at [116, 232] on link "Money Owed to Debtor" at bounding box center [192, 247] width 267 height 31
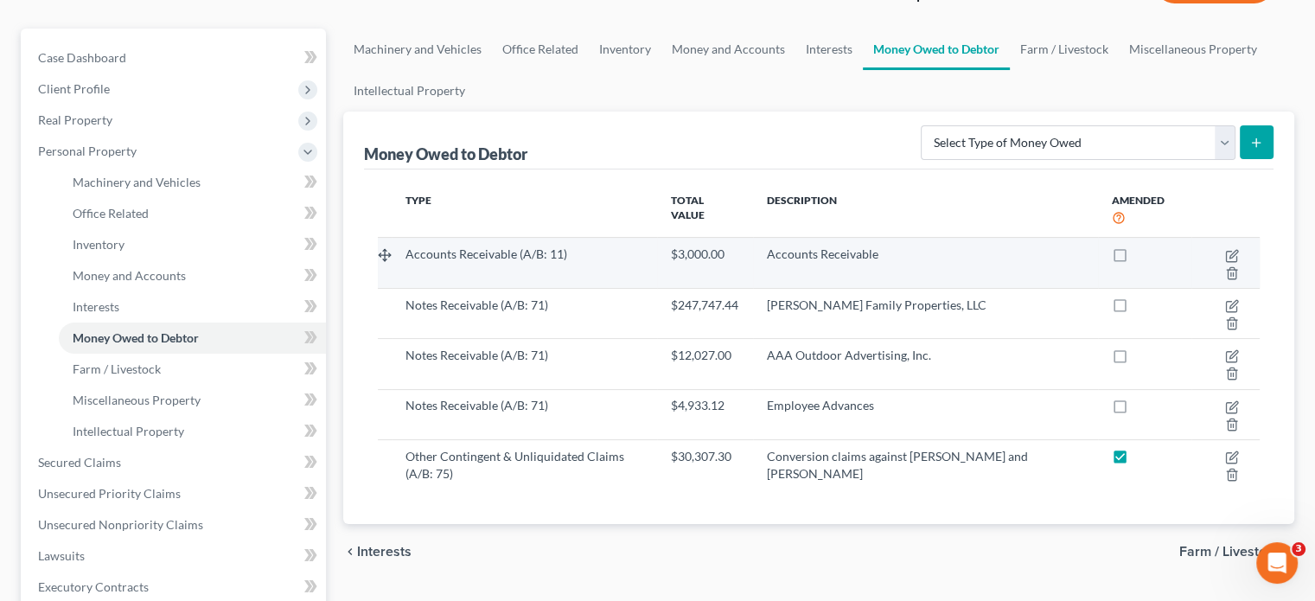
scroll to position [173, 0]
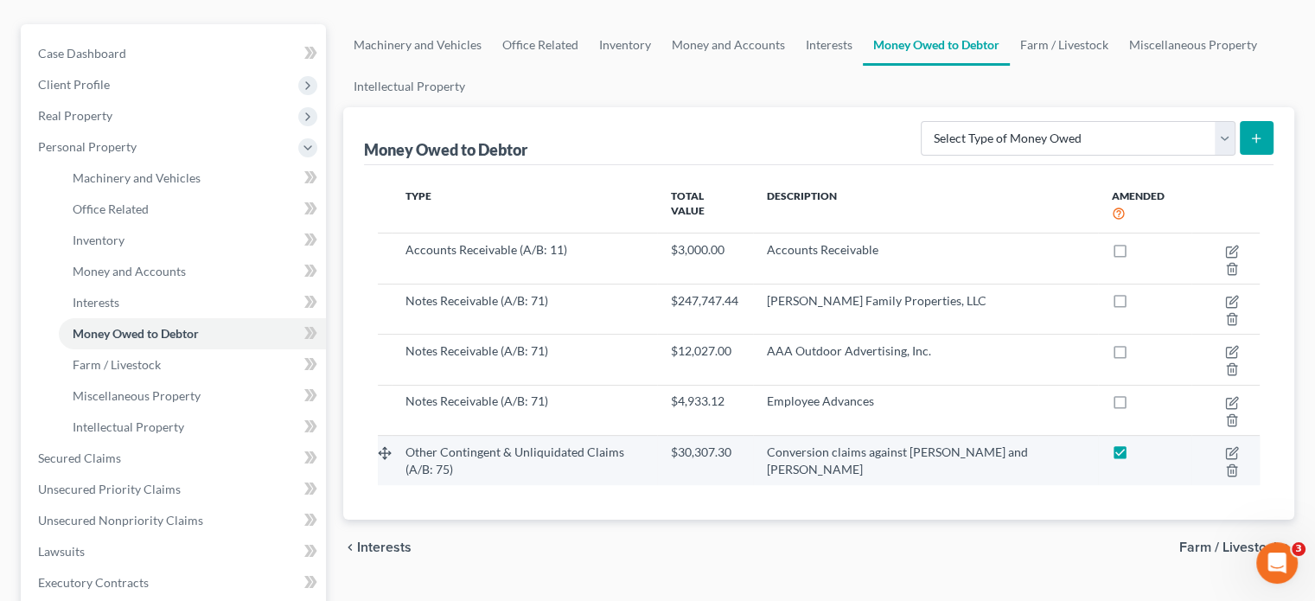
click at [1136, 457] on label at bounding box center [1136, 457] width 0 height 0
click at [1143, 444] on input "checkbox" at bounding box center [1148, 449] width 11 height 11
checkbox input "false"
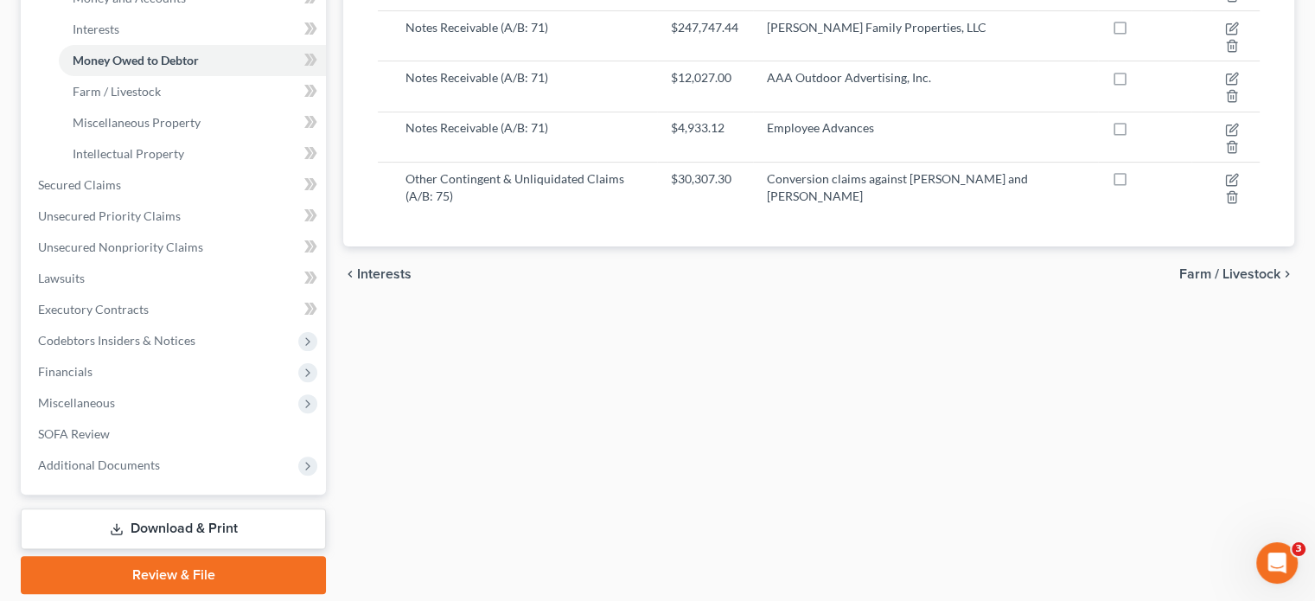
scroll to position [472, 0]
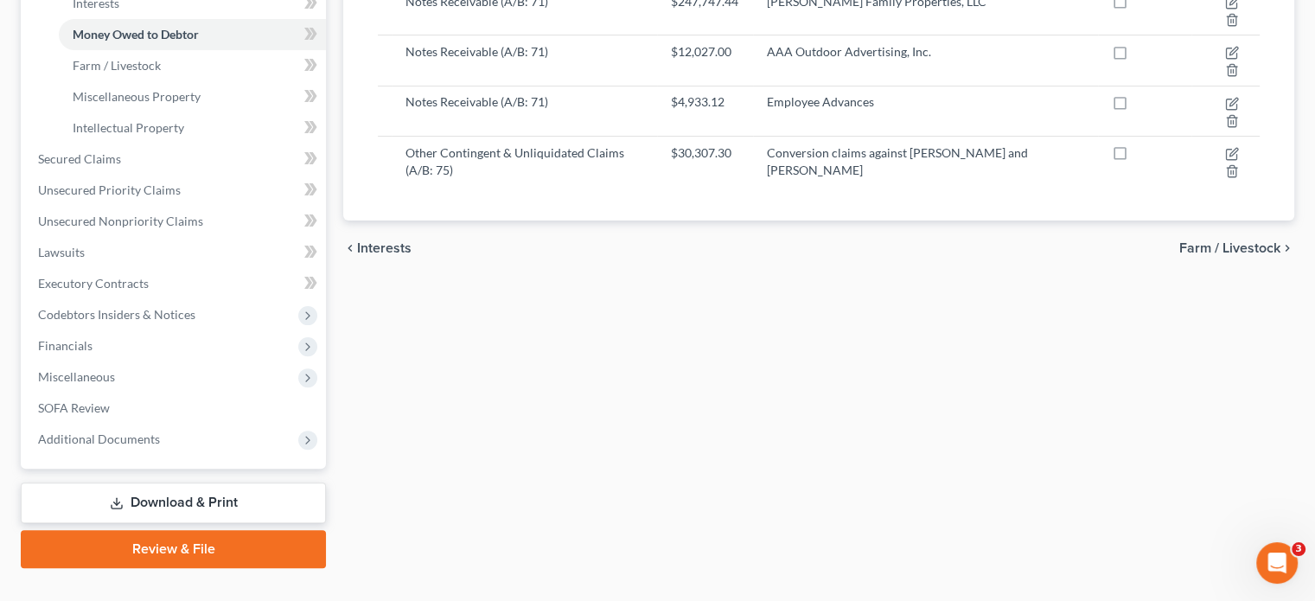
click at [159, 482] on link "Download & Print" at bounding box center [173, 502] width 305 height 41
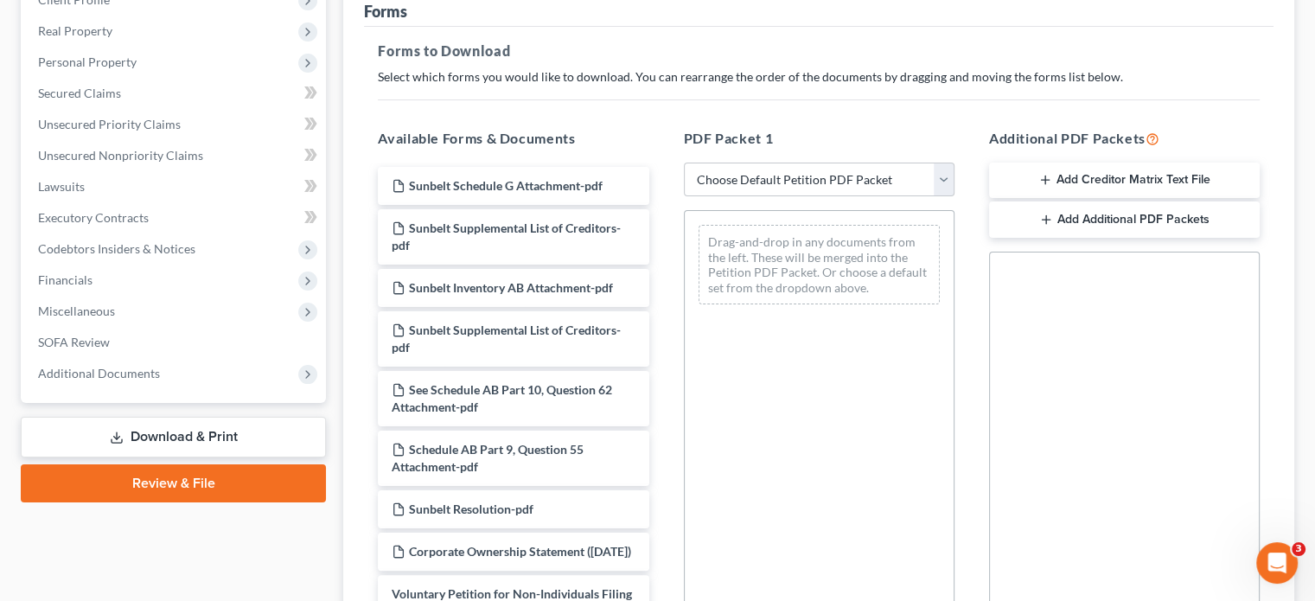
scroll to position [259, 0]
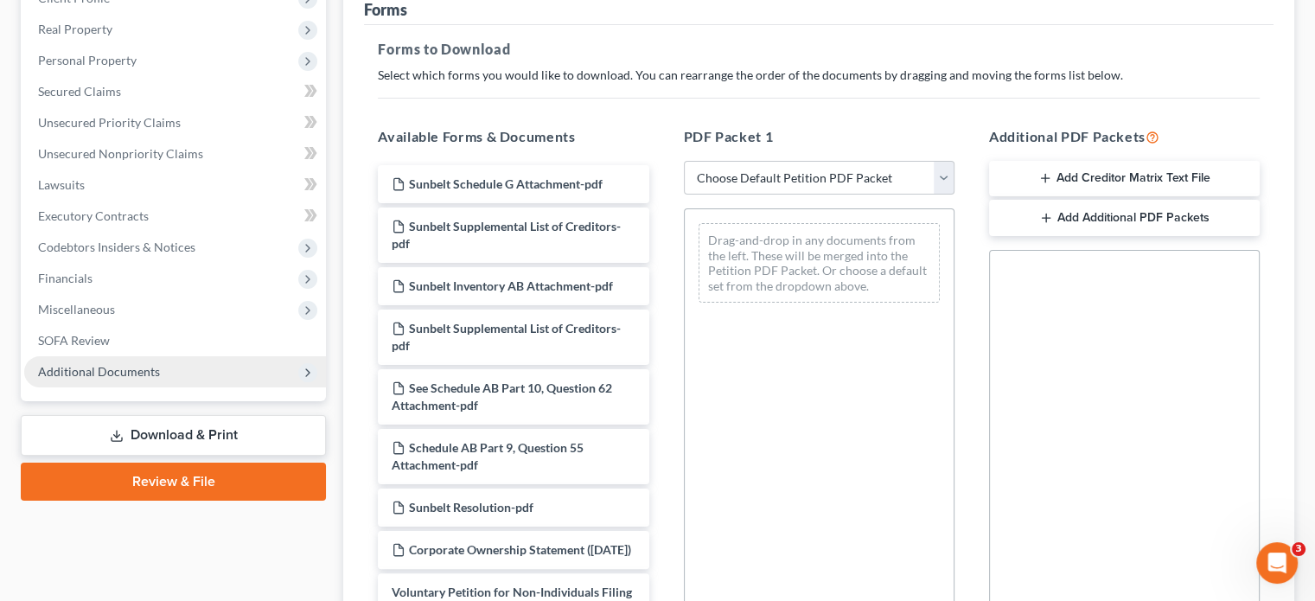
click at [158, 356] on span "Additional Documents" at bounding box center [175, 371] width 302 height 31
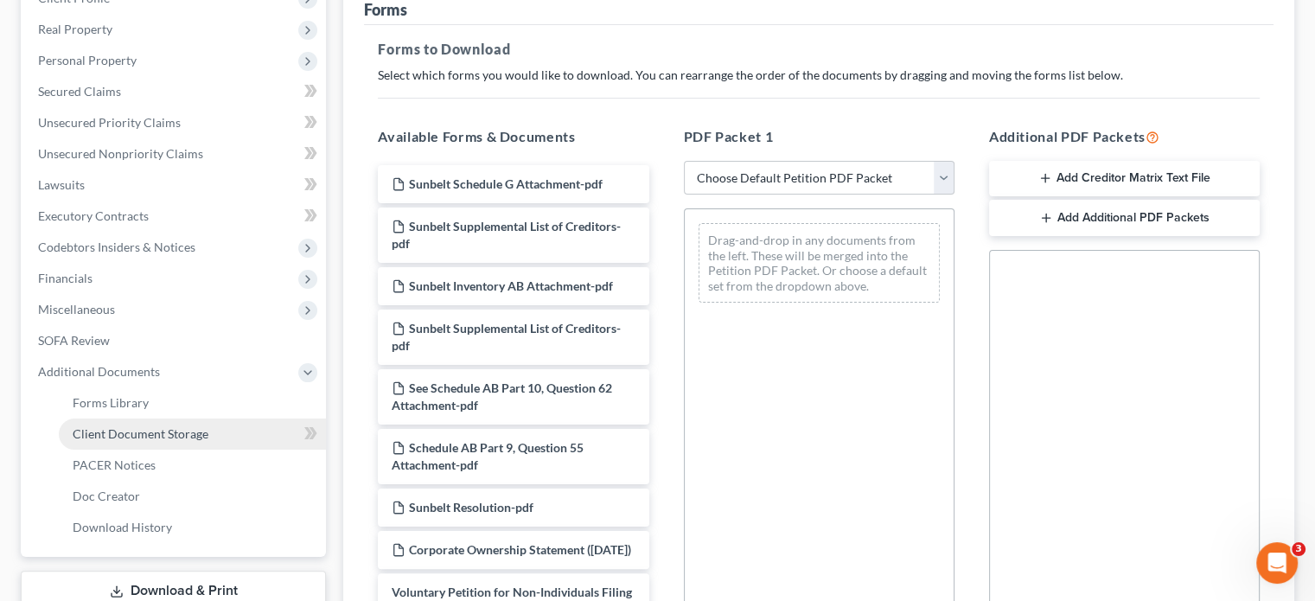
click at [125, 426] on span "Client Document Storage" at bounding box center [141, 433] width 136 height 15
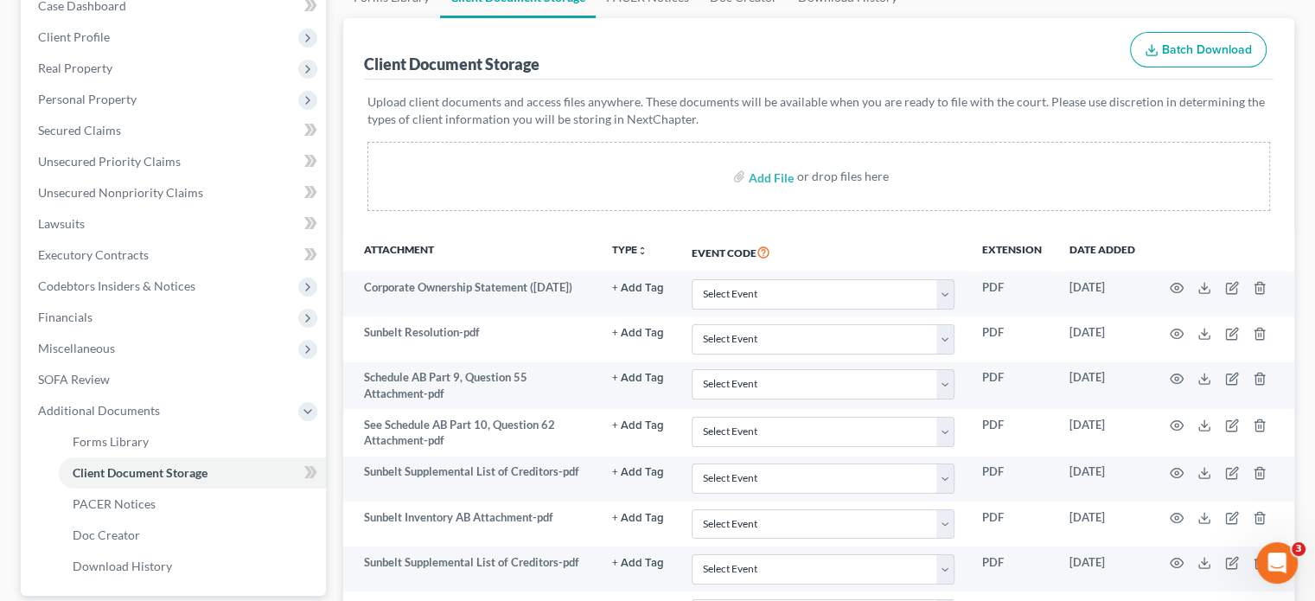
scroll to position [259, 0]
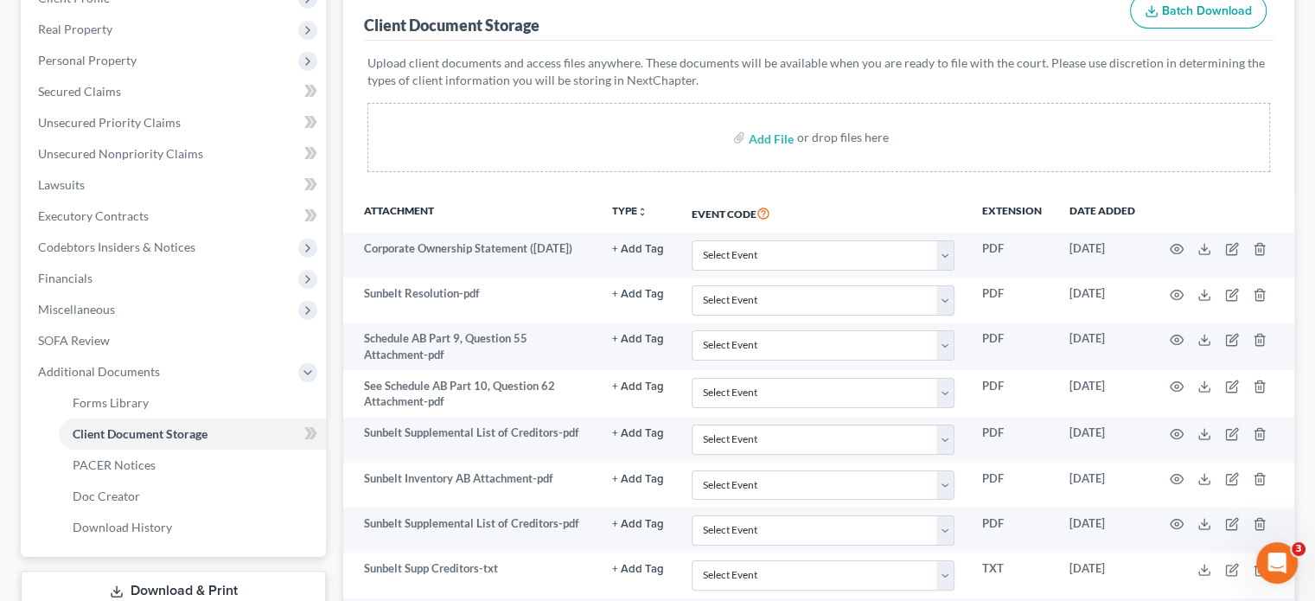
click at [173, 571] on link "Download & Print" at bounding box center [173, 591] width 305 height 41
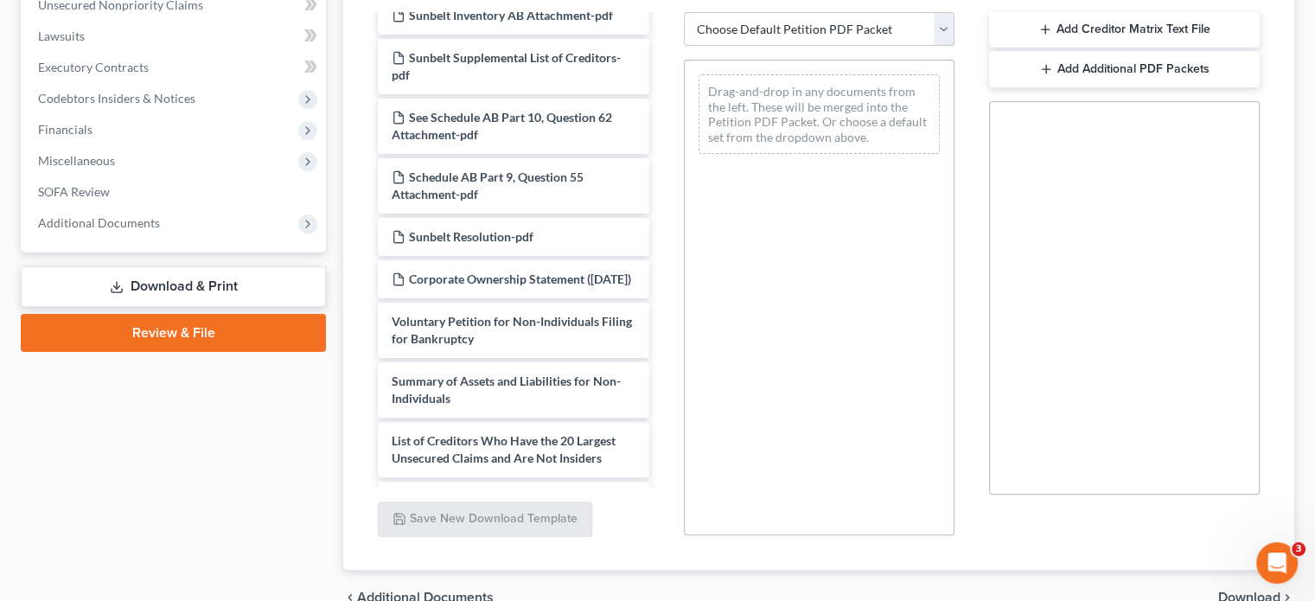
scroll to position [377, 0]
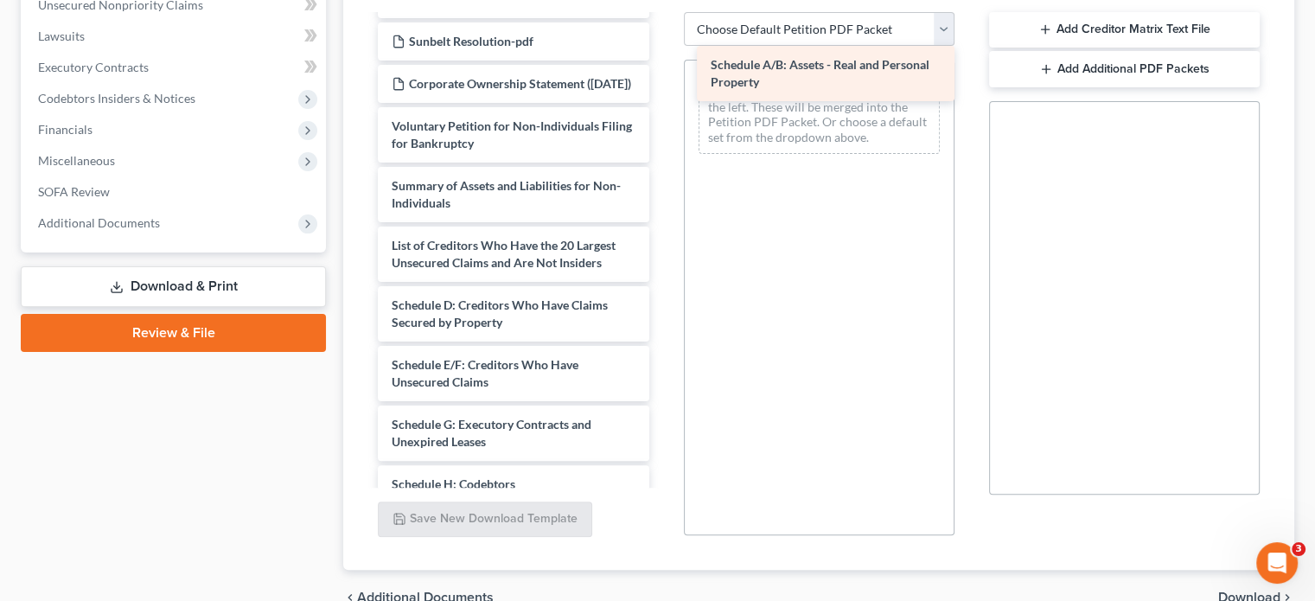
drag, startPoint x: 477, startPoint y: 308, endPoint x: 796, endPoint y: 83, distance: 390.3
click at [662, 83] on div "Schedule A/B: Assets - Real and Personal Property See Schedule AB Part 10, Ques…" at bounding box center [513, 215] width 298 height 1153
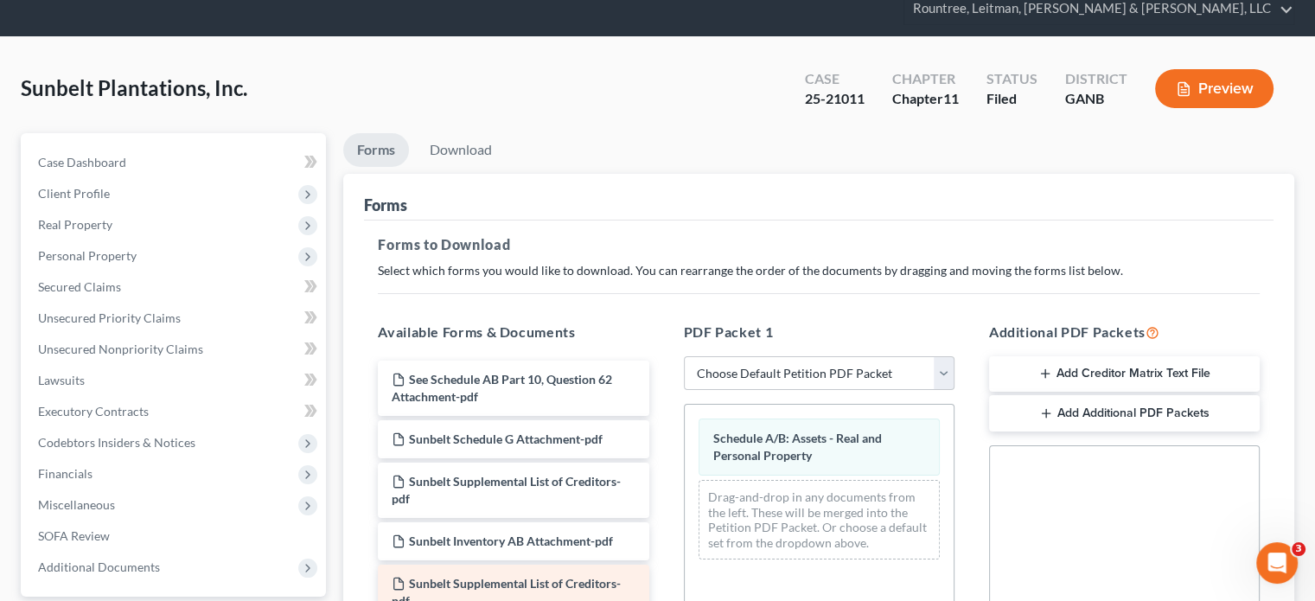
scroll to position [62, 0]
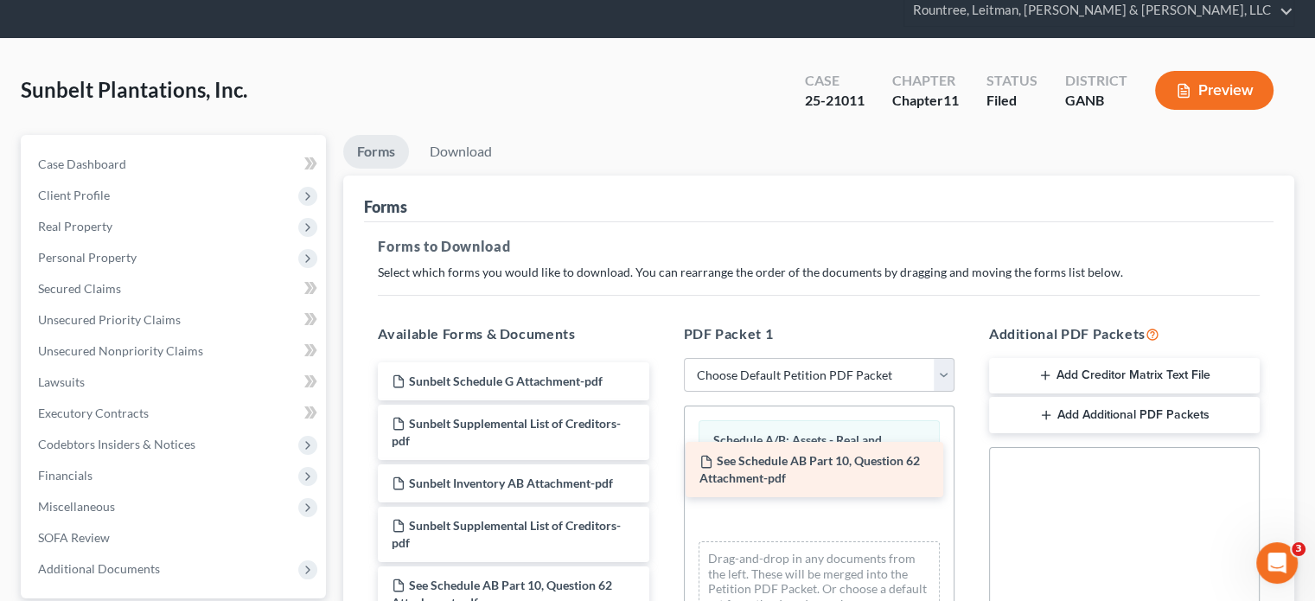
drag, startPoint x: 467, startPoint y: 355, endPoint x: 775, endPoint y: 468, distance: 327.7
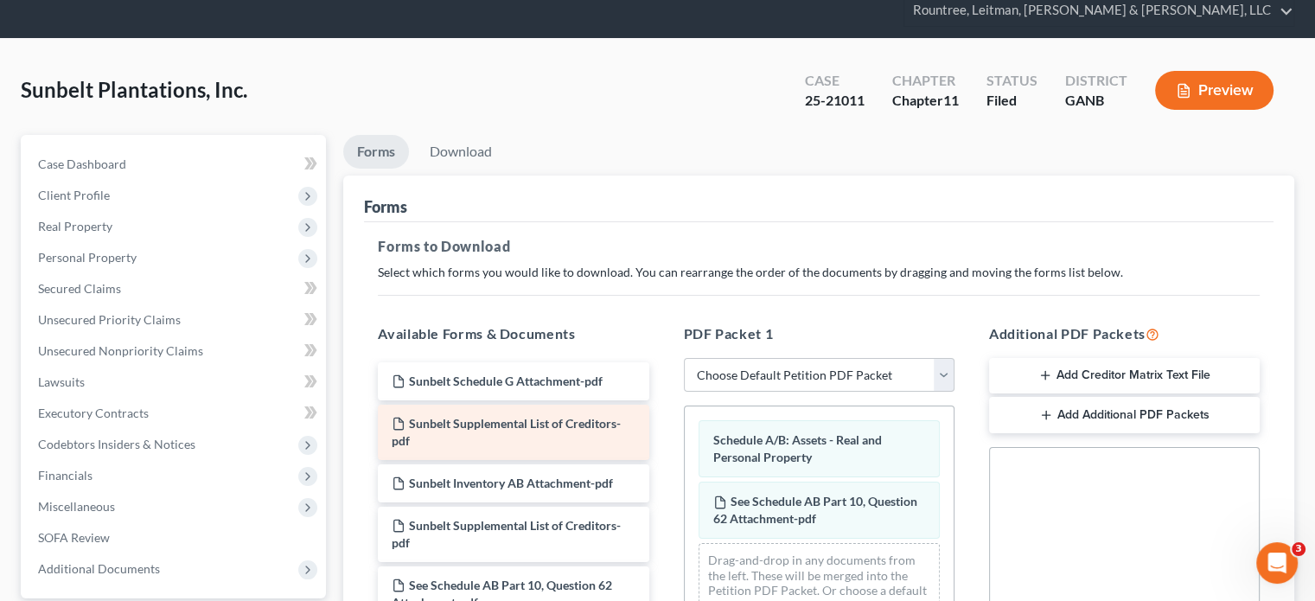
scroll to position [86, 0]
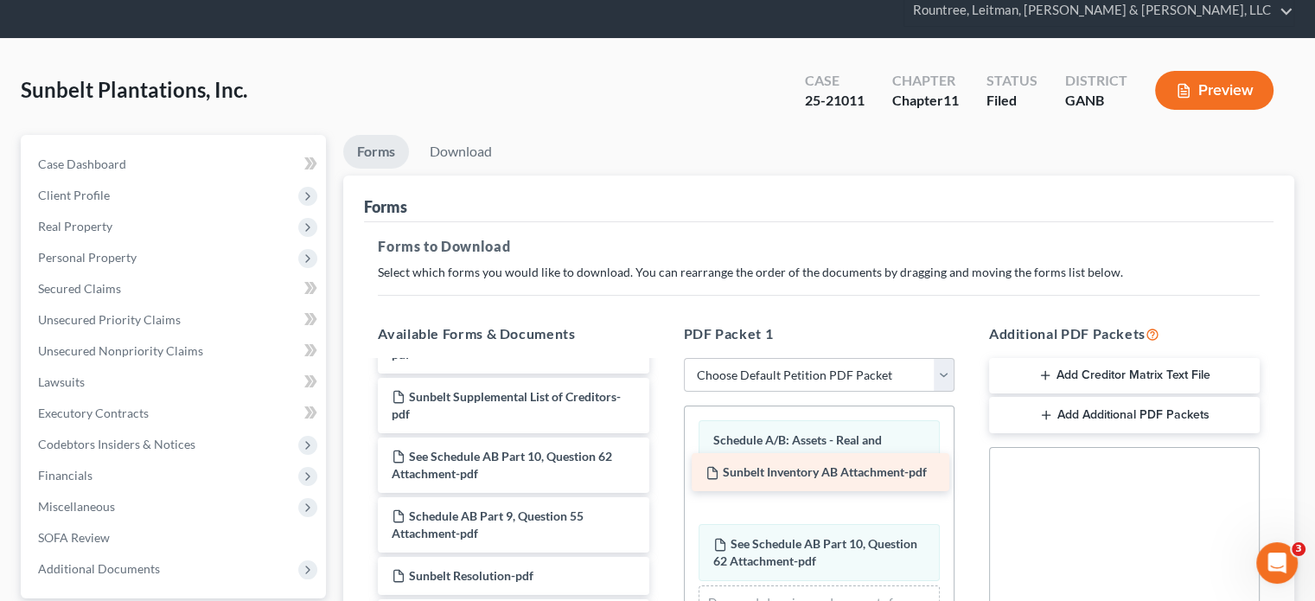
drag, startPoint x: 530, startPoint y: 363, endPoint x: 844, endPoint y: 471, distance: 332.0
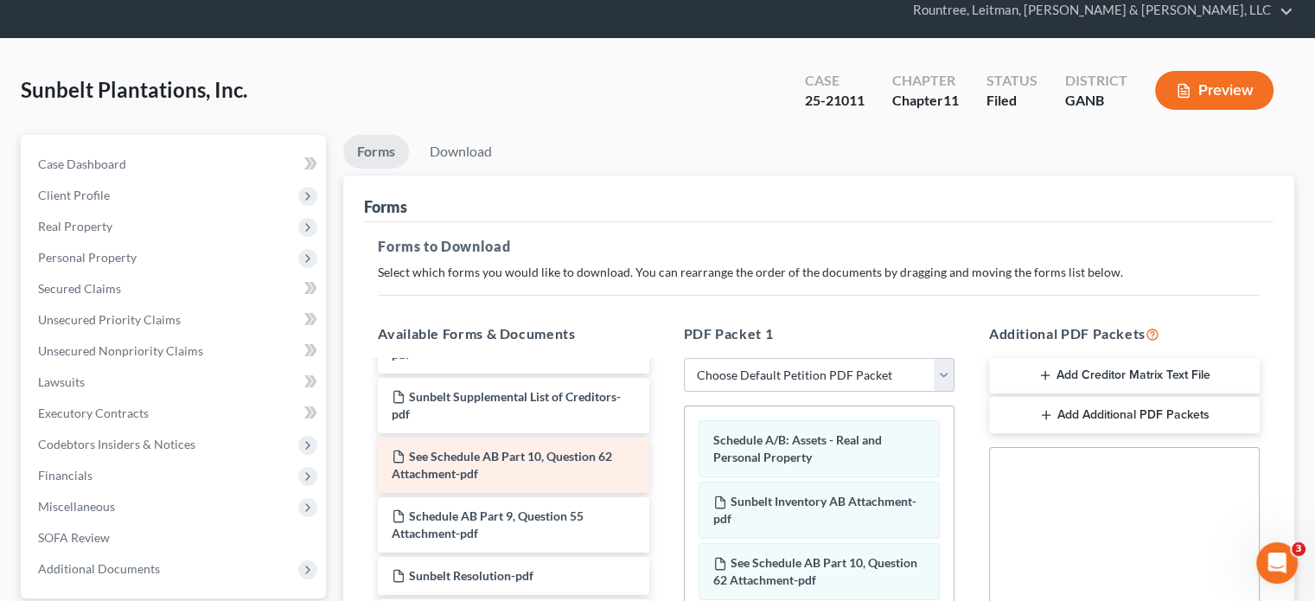
scroll to position [173, 0]
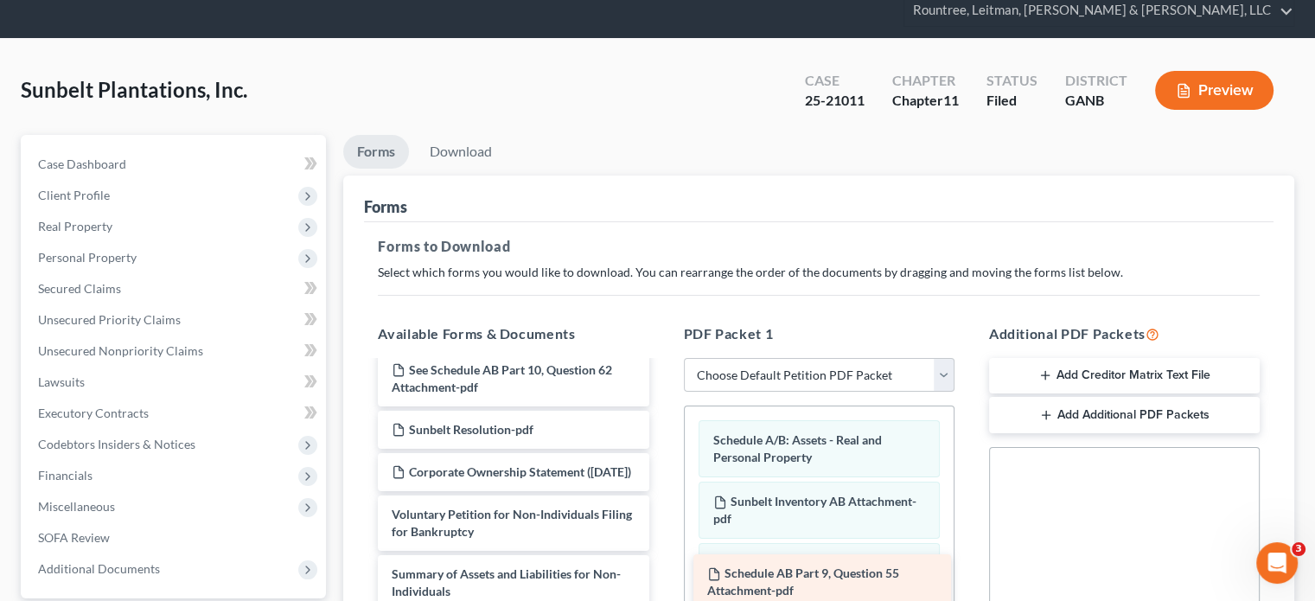
drag, startPoint x: 534, startPoint y: 393, endPoint x: 850, endPoint y: 570, distance: 361.5
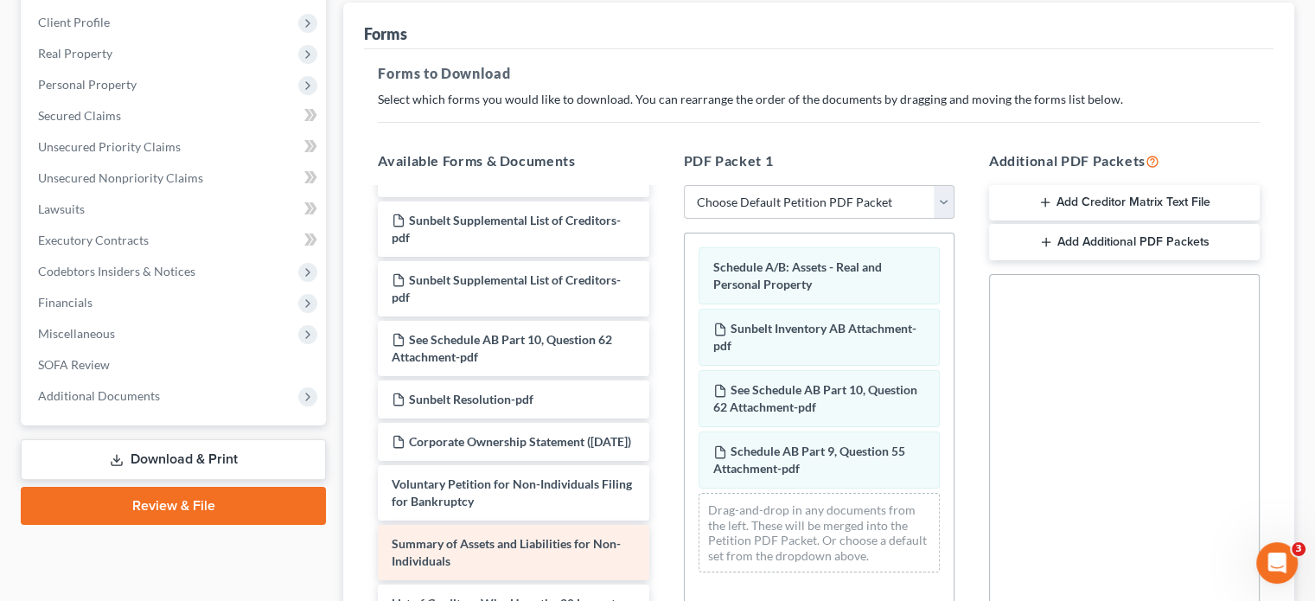
scroll to position [0, 0]
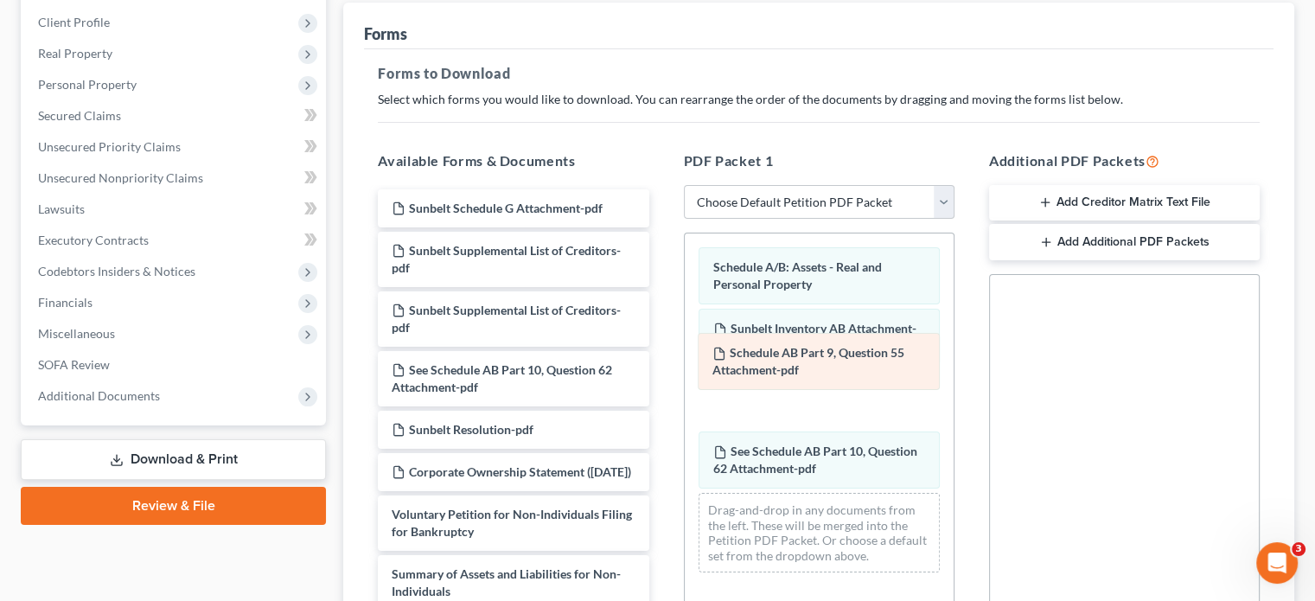
drag, startPoint x: 823, startPoint y: 429, endPoint x: 823, endPoint y: 364, distance: 64.8
click at [823, 364] on div "Schedule AB Part 9, Question 55 Attachment-pdf Schedule A/B: Assets - Real and …" at bounding box center [819, 409] width 269 height 353
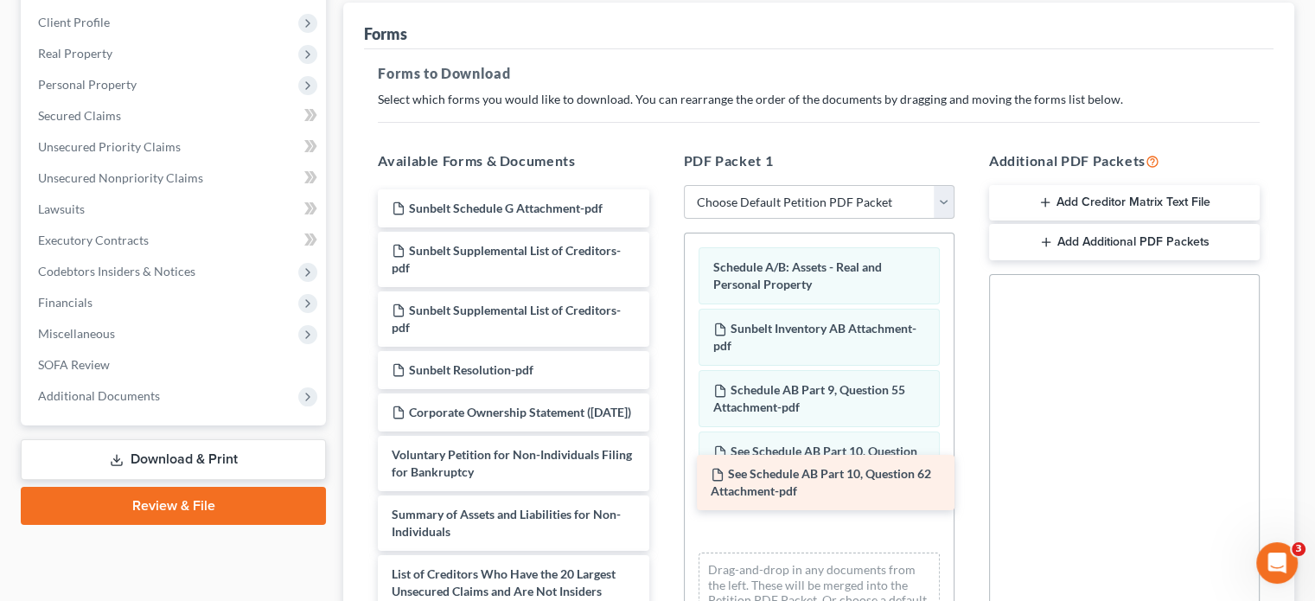
drag, startPoint x: 492, startPoint y: 348, endPoint x: 811, endPoint y: 484, distance: 347.1
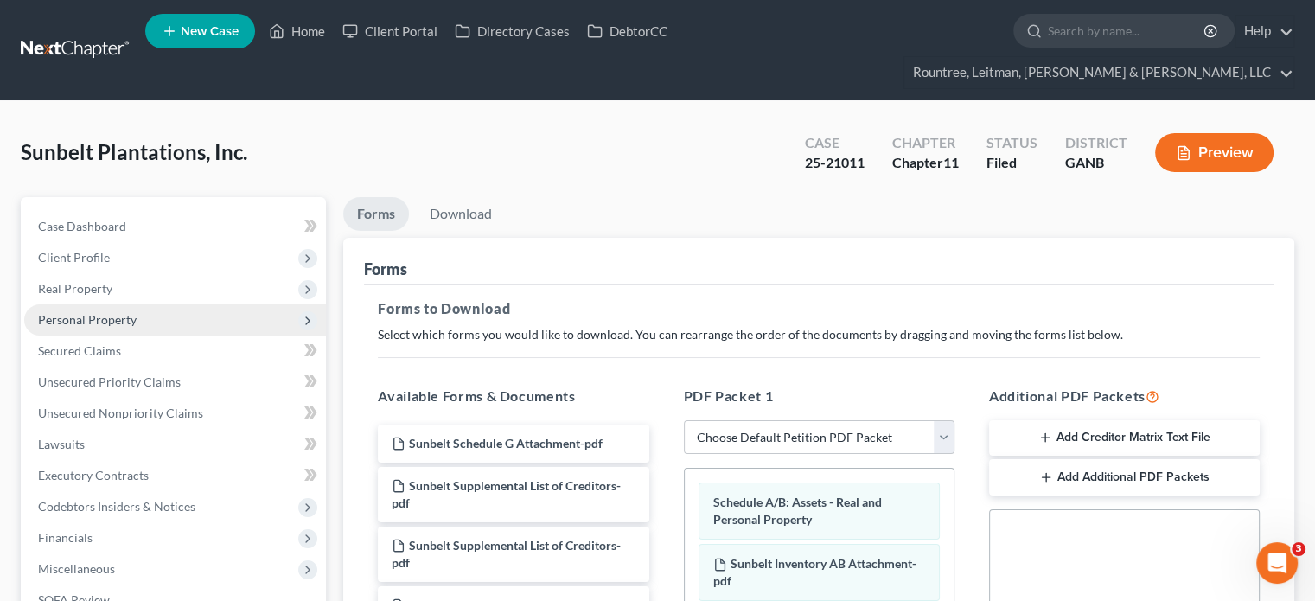
click at [80, 312] on span "Personal Property" at bounding box center [87, 319] width 99 height 15
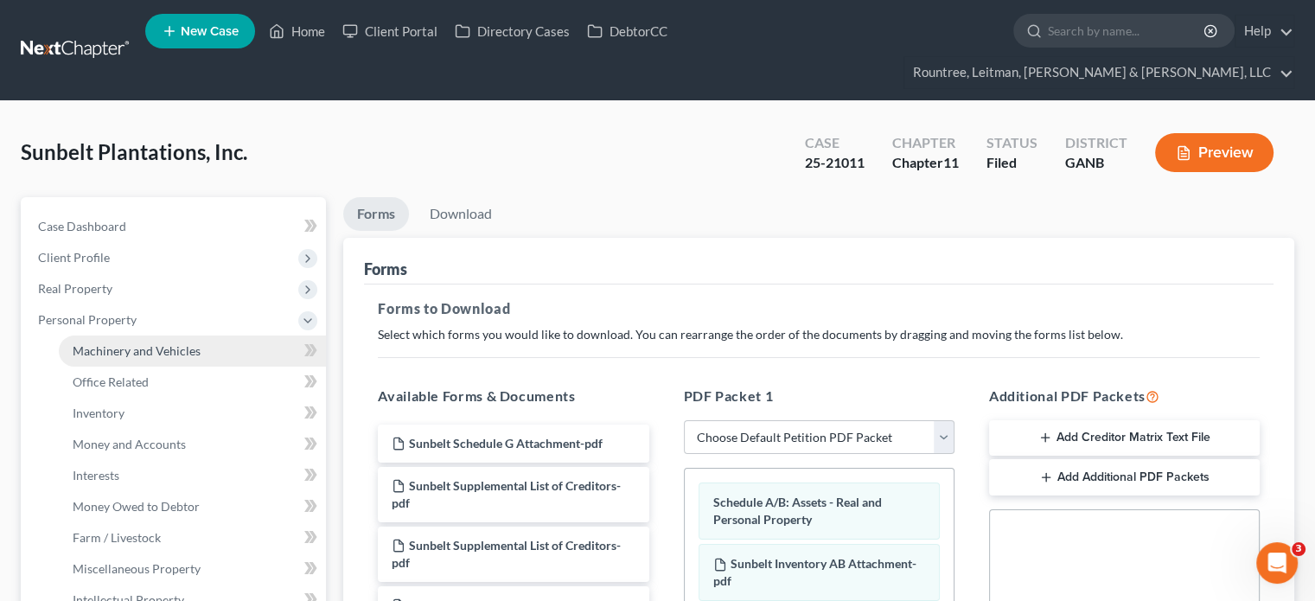
click at [144, 343] on span "Machinery and Vehicles" at bounding box center [137, 350] width 128 height 15
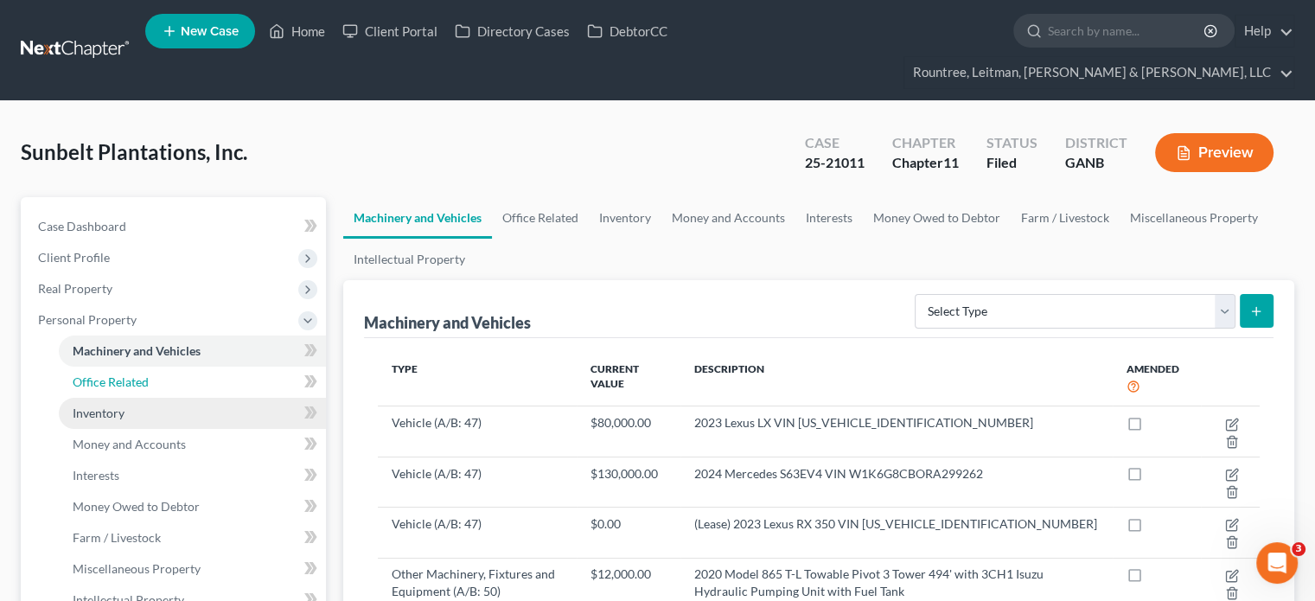
drag, startPoint x: 130, startPoint y: 341, endPoint x: 108, endPoint y: 391, distance: 54.6
click at [130, 367] on link "Office Related" at bounding box center [192, 382] width 267 height 31
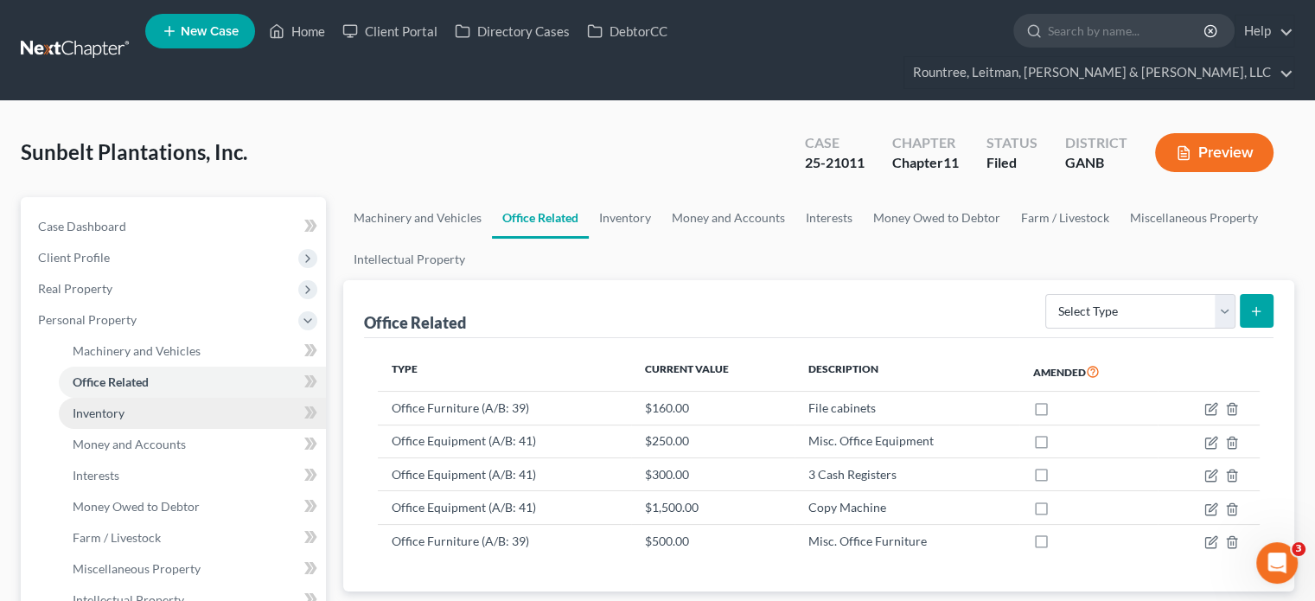
click at [107, 406] on span "Inventory" at bounding box center [99, 413] width 52 height 15
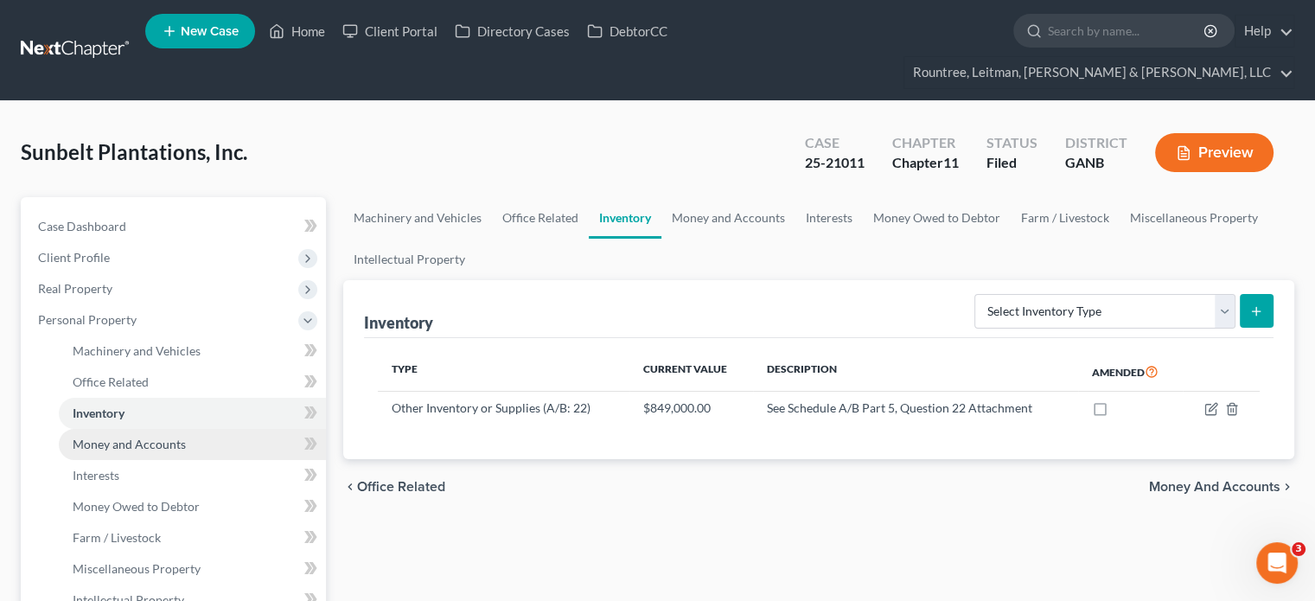
click at [125, 437] on span "Money and Accounts" at bounding box center [129, 444] width 113 height 15
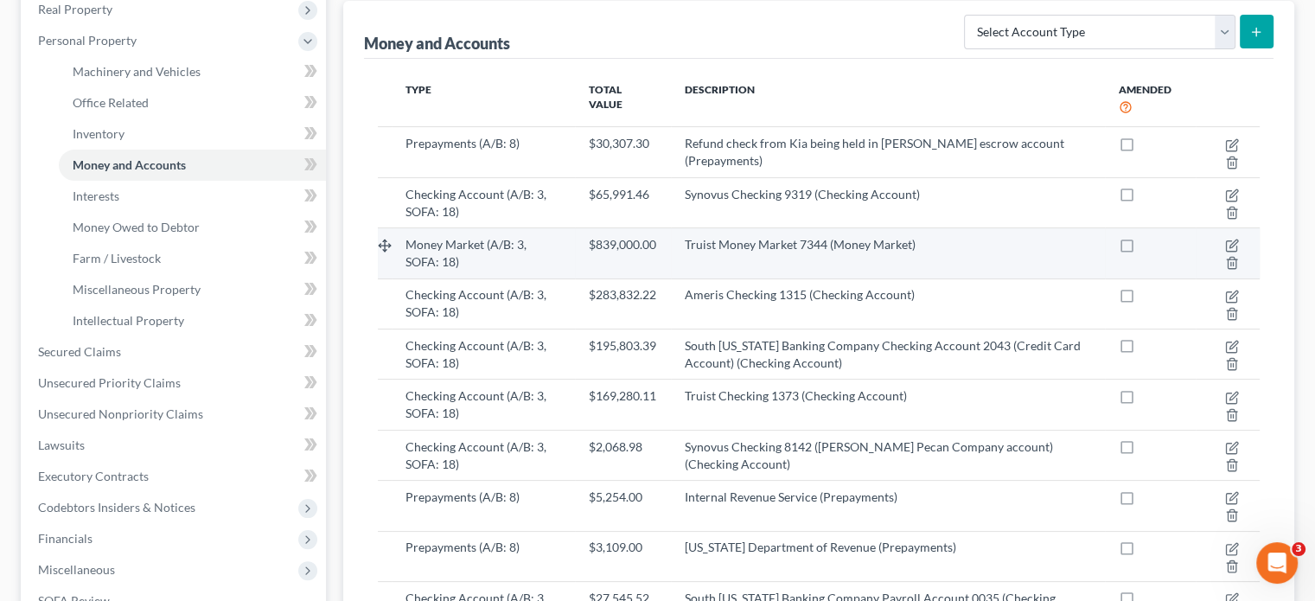
scroll to position [259, 0]
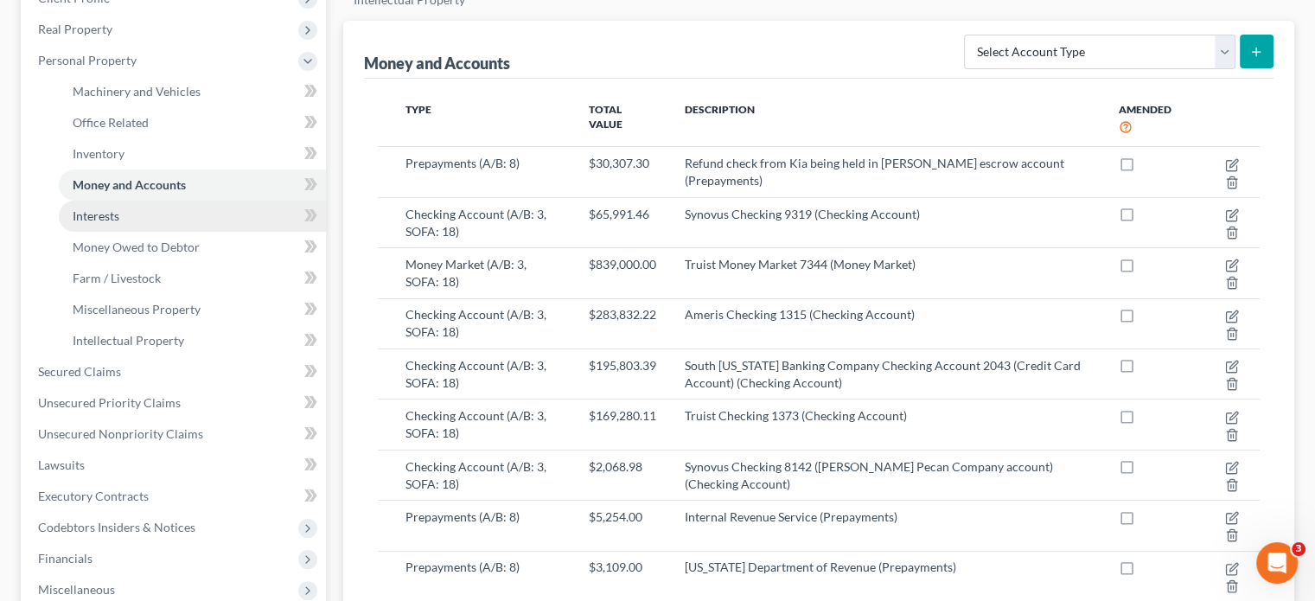
click at [115, 208] on span "Interests" at bounding box center [96, 215] width 47 height 15
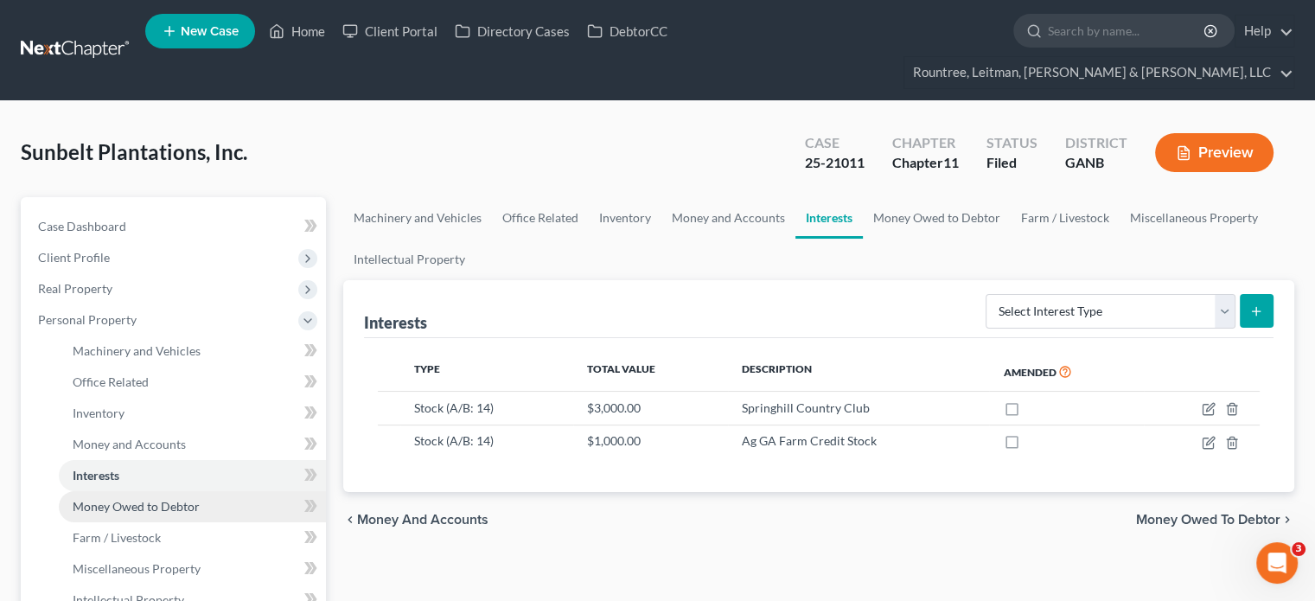
click at [91, 499] on span "Money Owed to Debtor" at bounding box center [136, 506] width 127 height 15
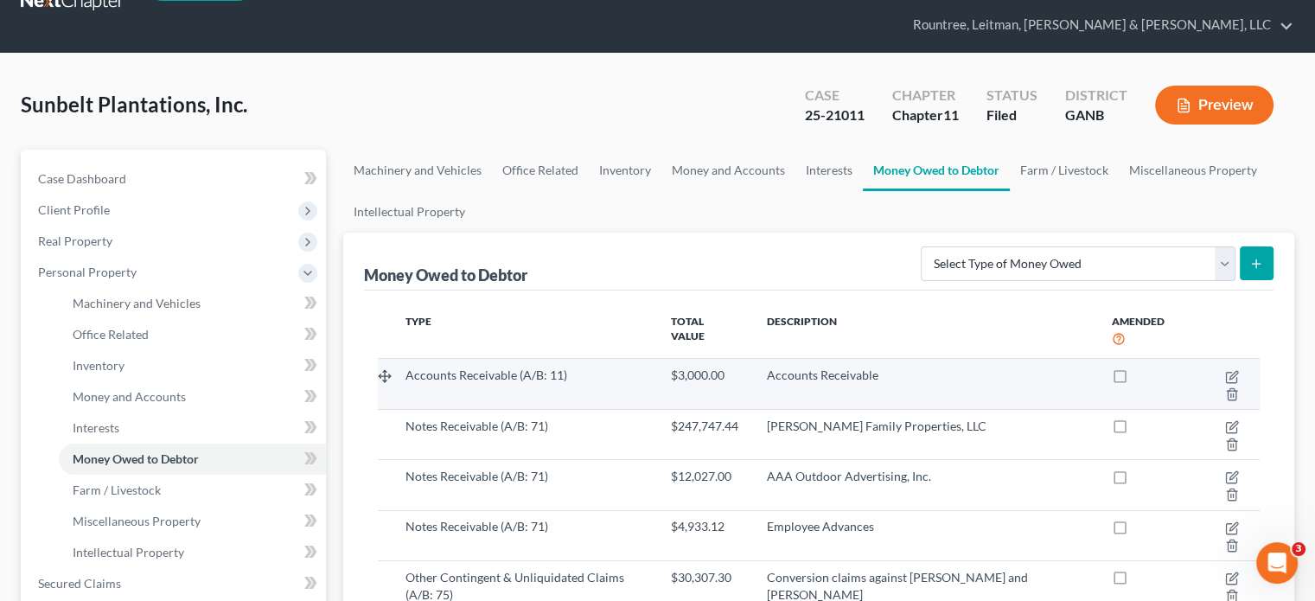
scroll to position [86, 0]
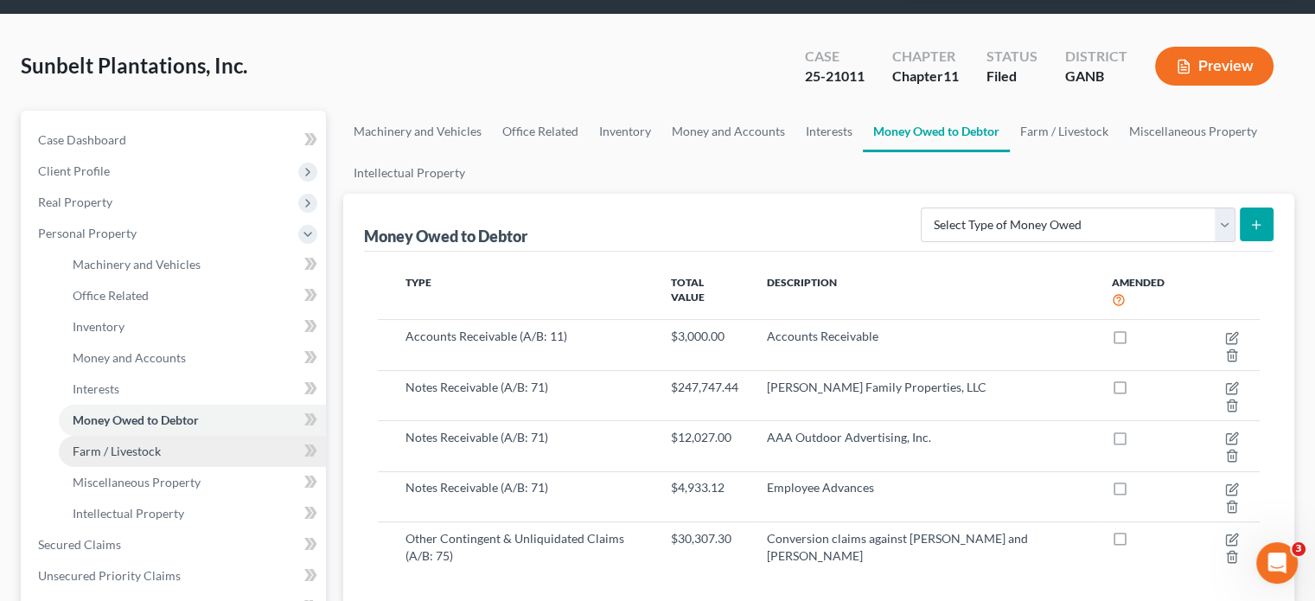
click at [125, 444] on span "Farm / Livestock" at bounding box center [117, 451] width 88 height 15
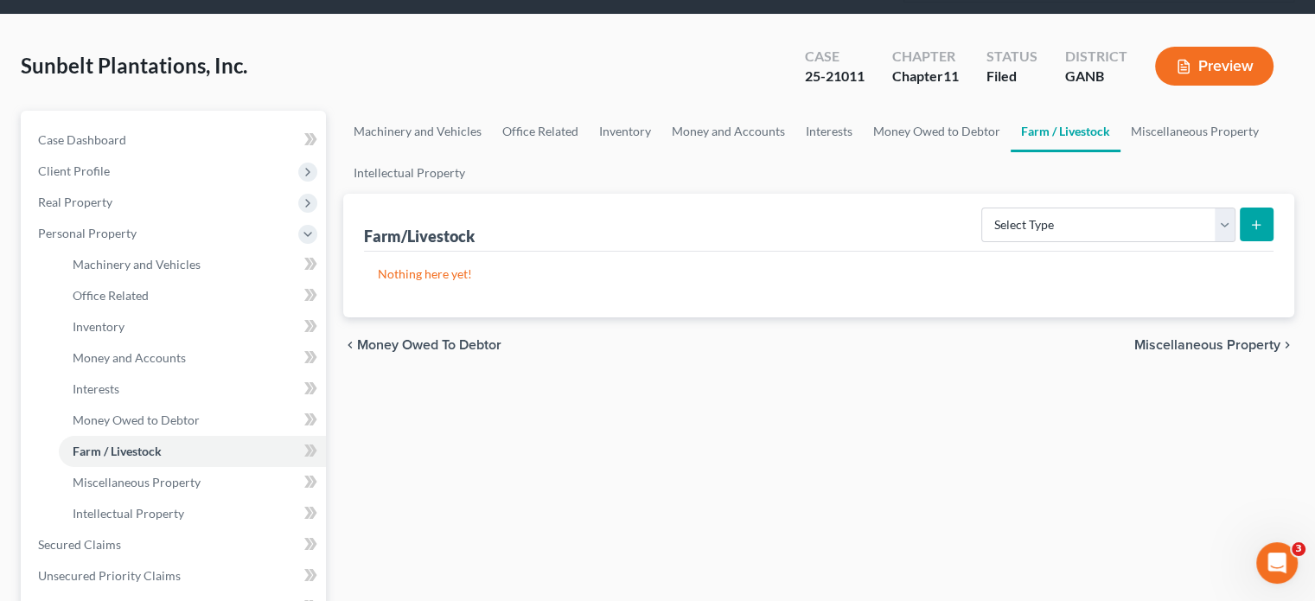
scroll to position [259, 0]
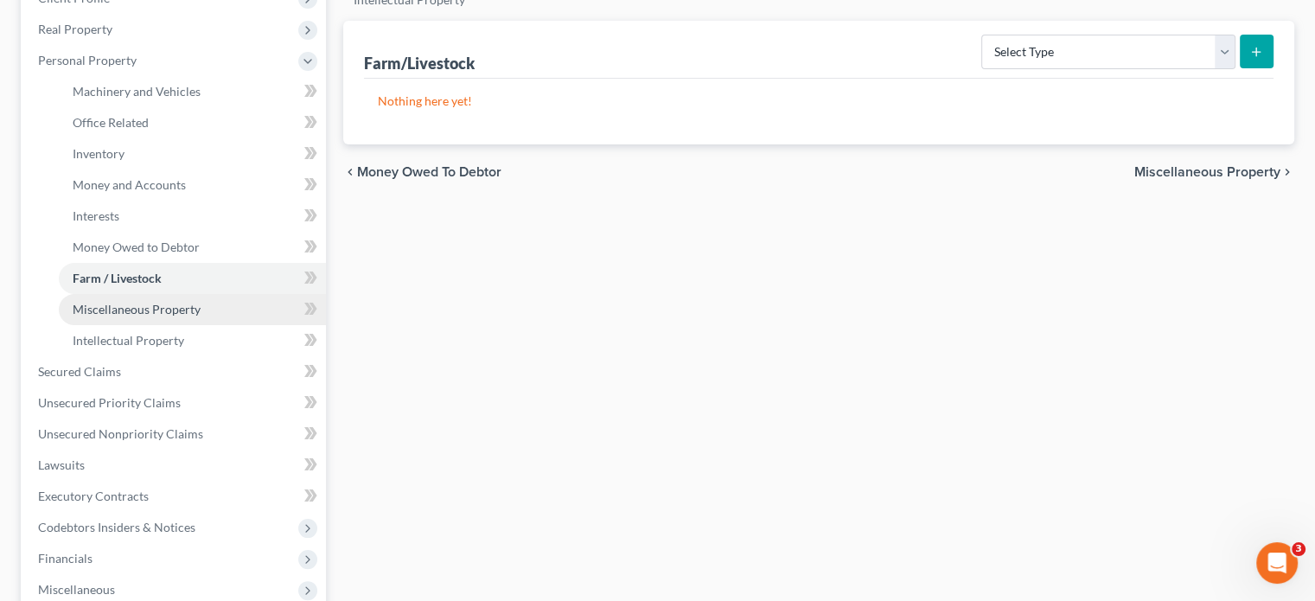
click at [125, 302] on span "Miscellaneous Property" at bounding box center [137, 309] width 128 height 15
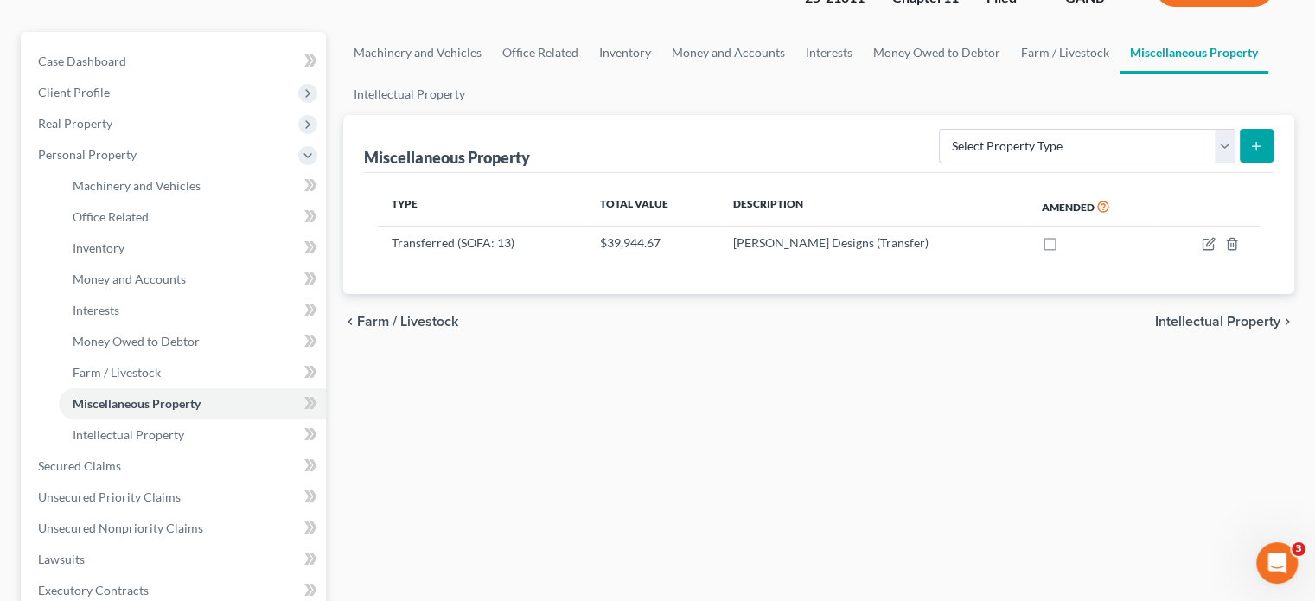
scroll to position [173, 0]
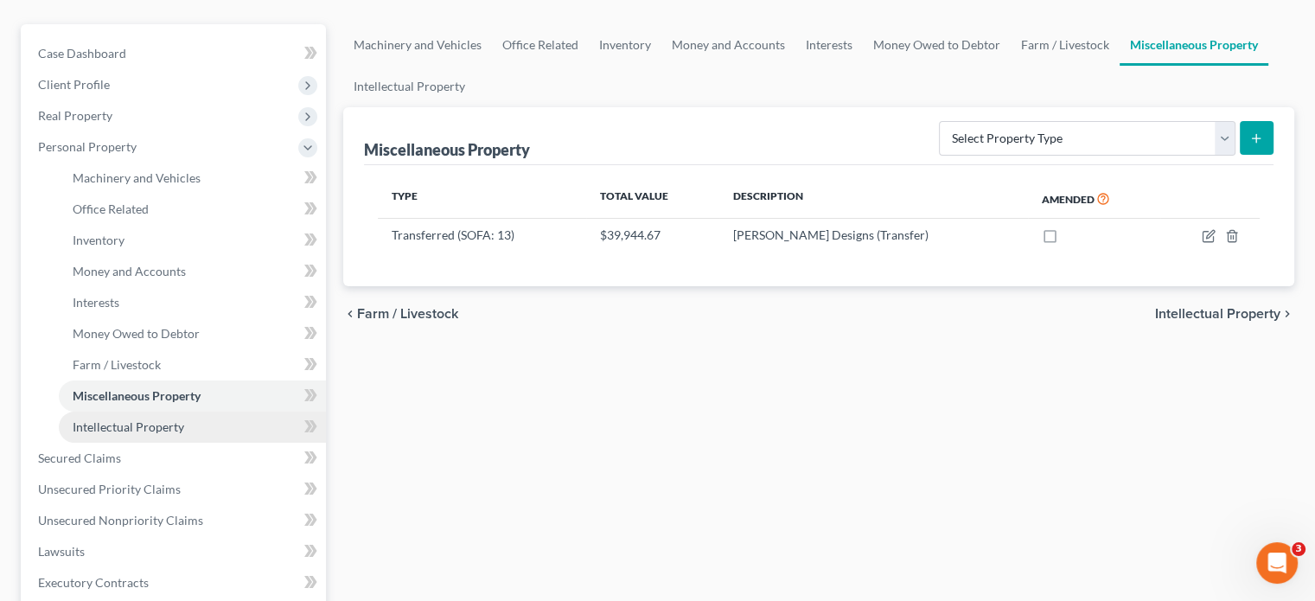
click at [125, 419] on span "Intellectual Property" at bounding box center [129, 426] width 112 height 15
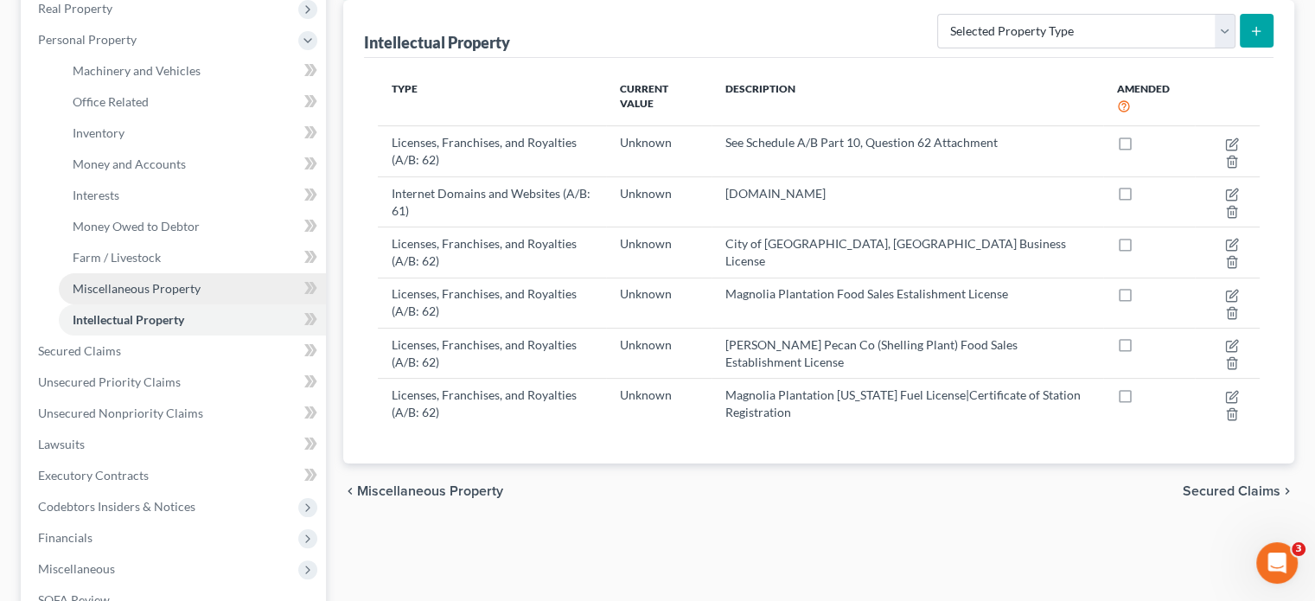
scroll to position [432, 0]
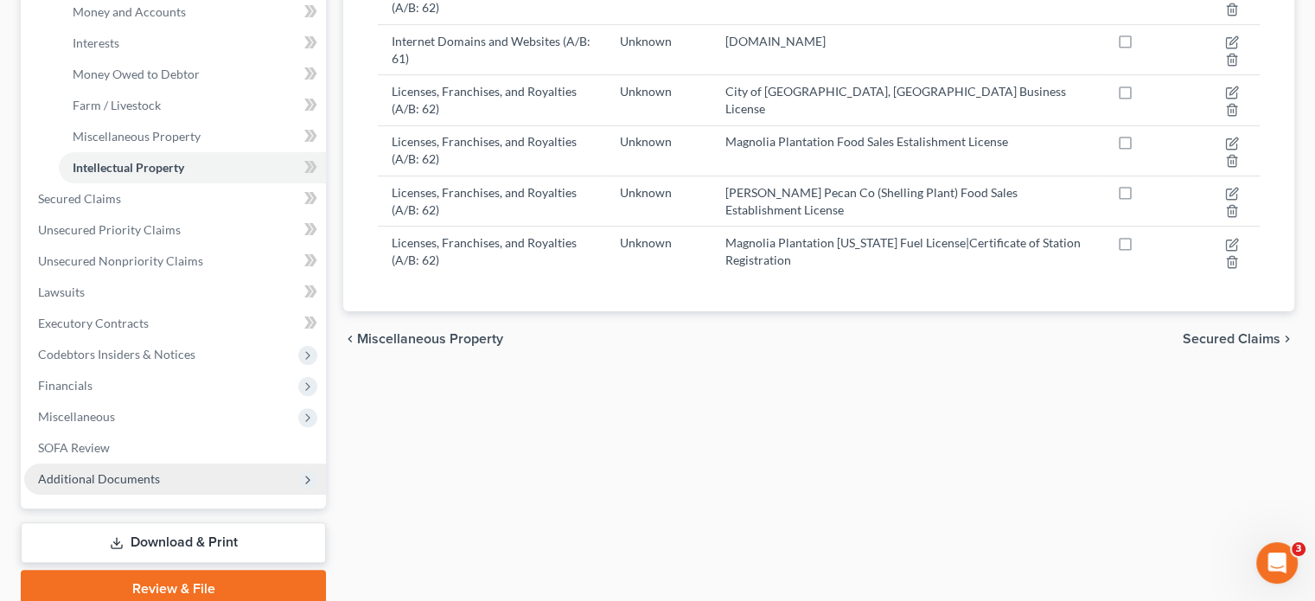
click at [170, 463] on span "Additional Documents" at bounding box center [175, 478] width 302 height 31
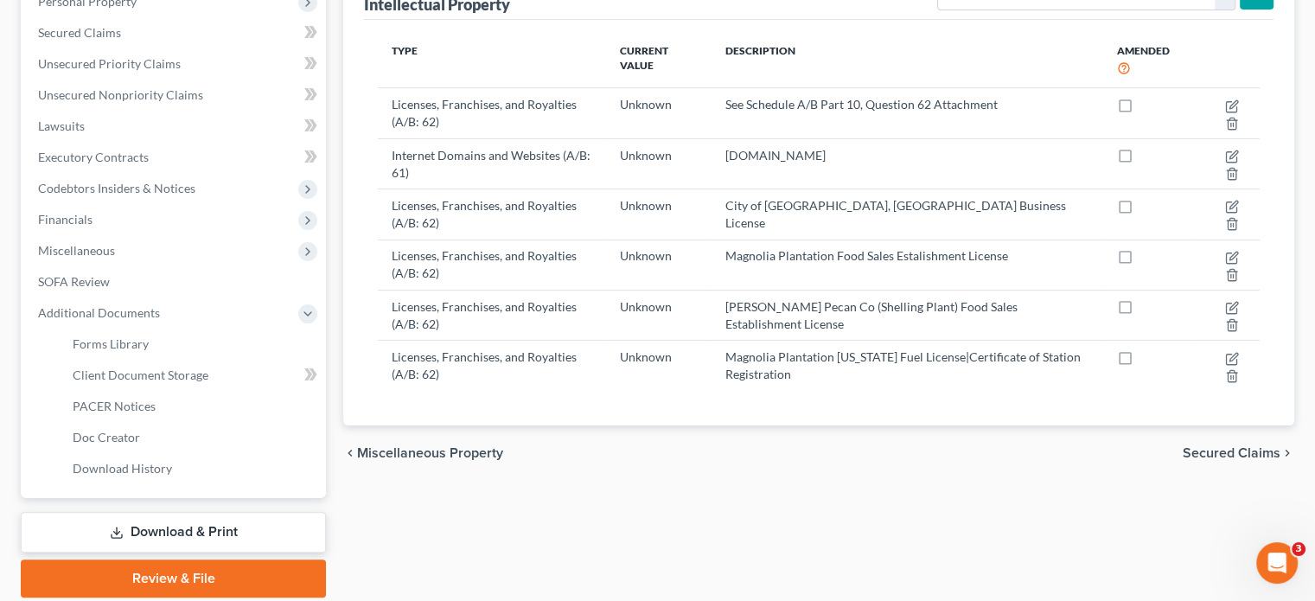
scroll to position [348, 0]
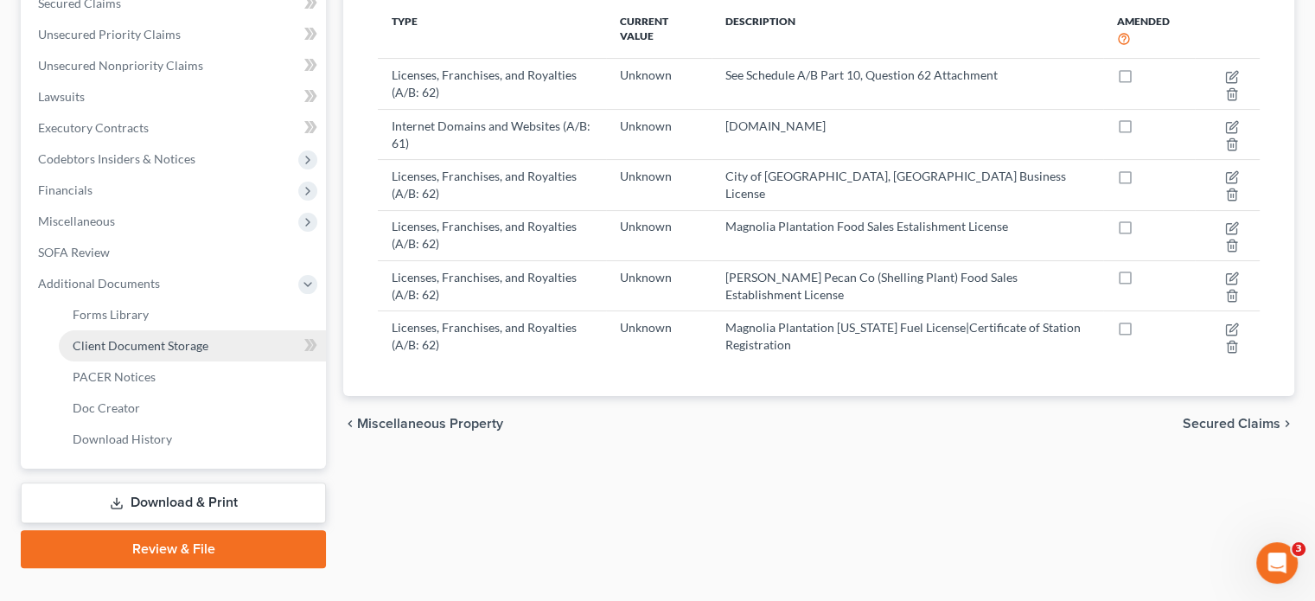
click at [150, 338] on span "Client Document Storage" at bounding box center [141, 345] width 136 height 15
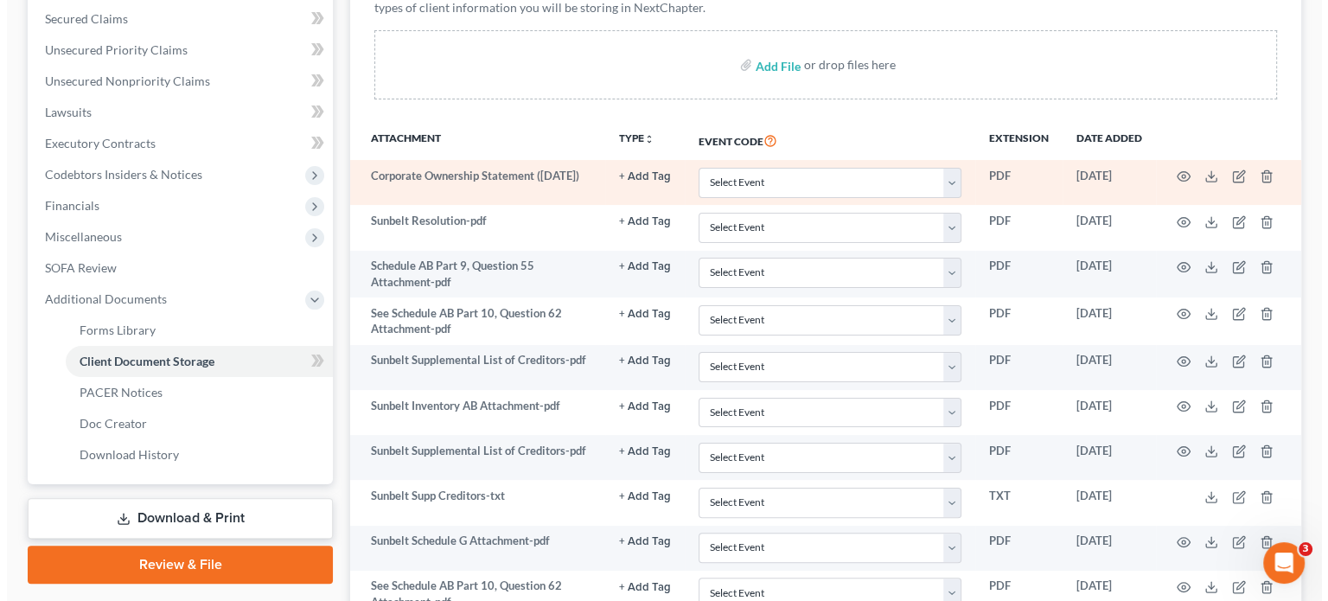
scroll to position [432, 0]
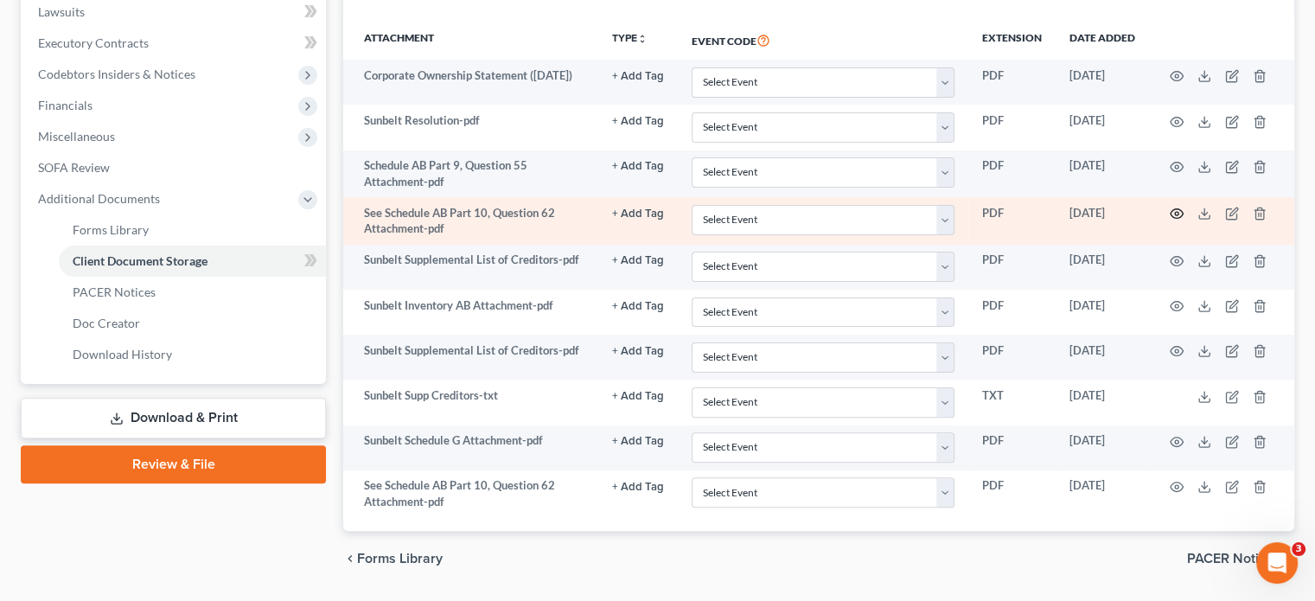
click at [1179, 207] on icon "button" at bounding box center [1177, 214] width 14 height 14
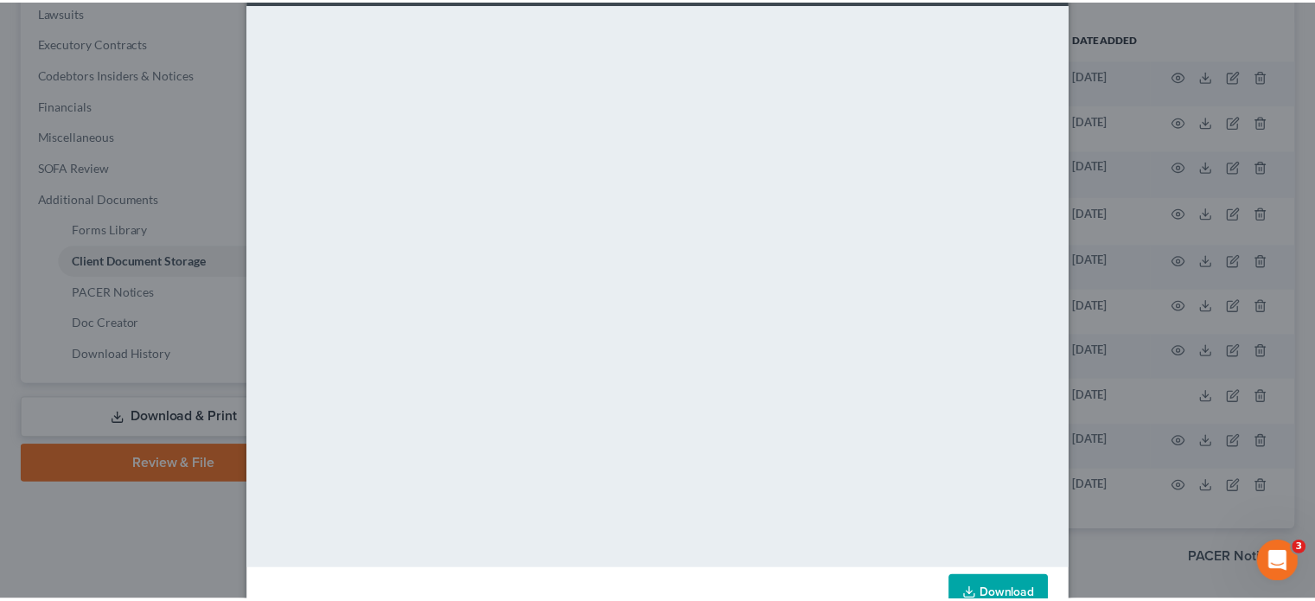
scroll to position [35, 0]
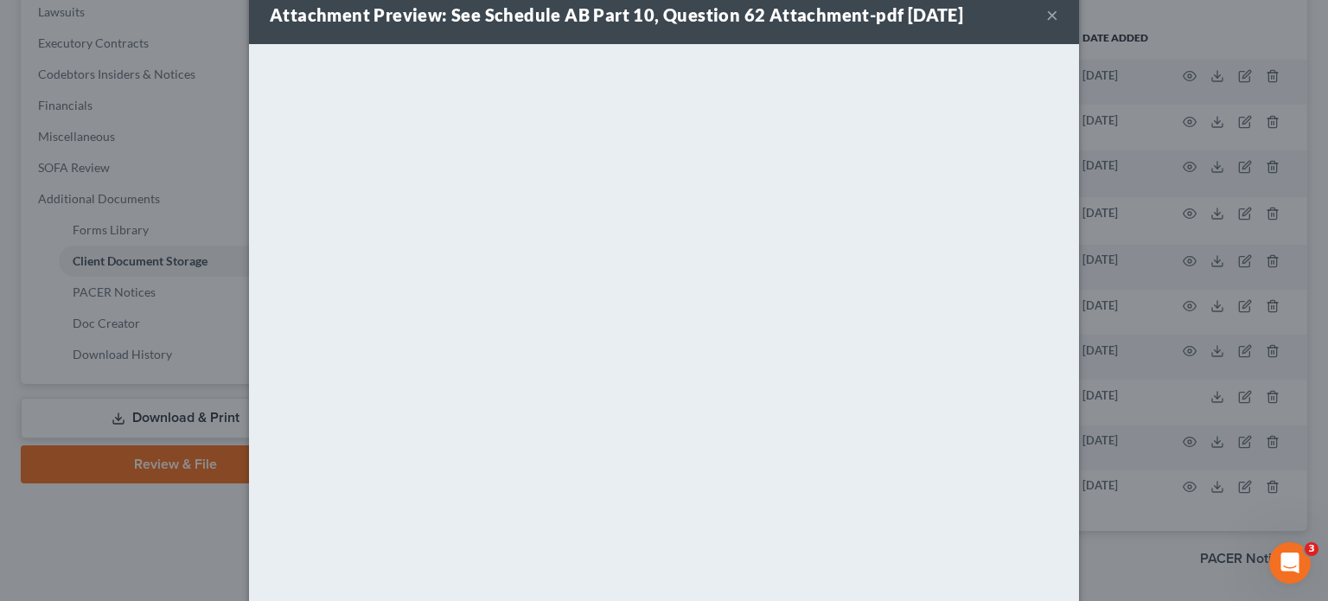
click at [1047, 16] on button "×" at bounding box center [1052, 14] width 12 height 21
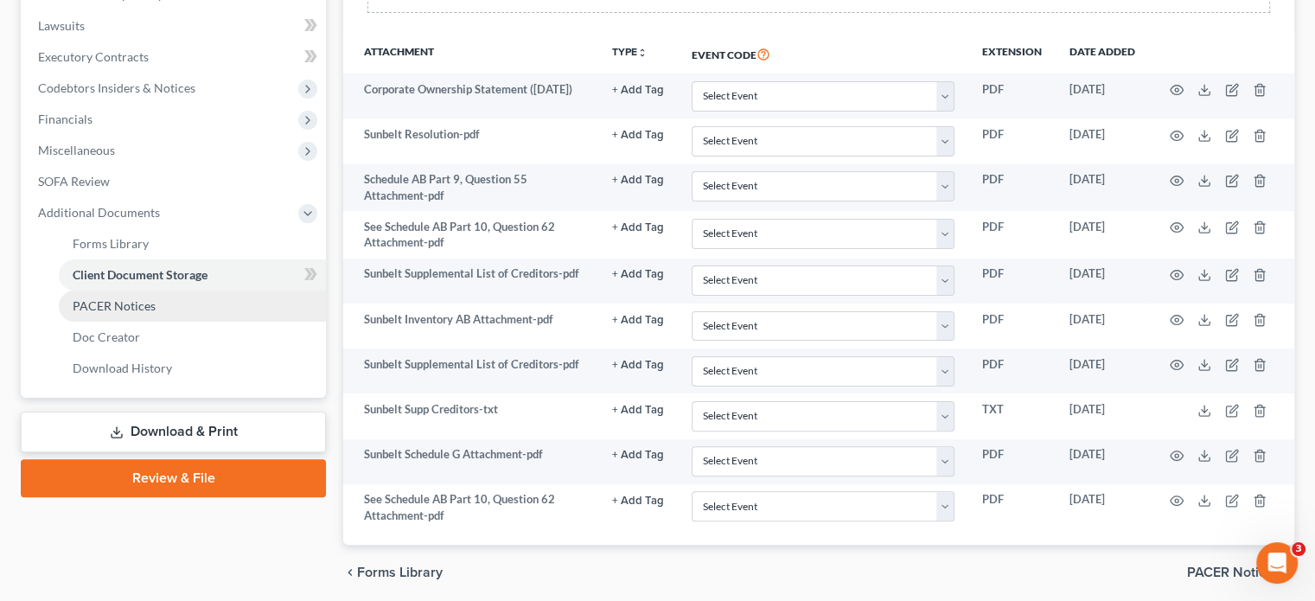
scroll to position [432, 0]
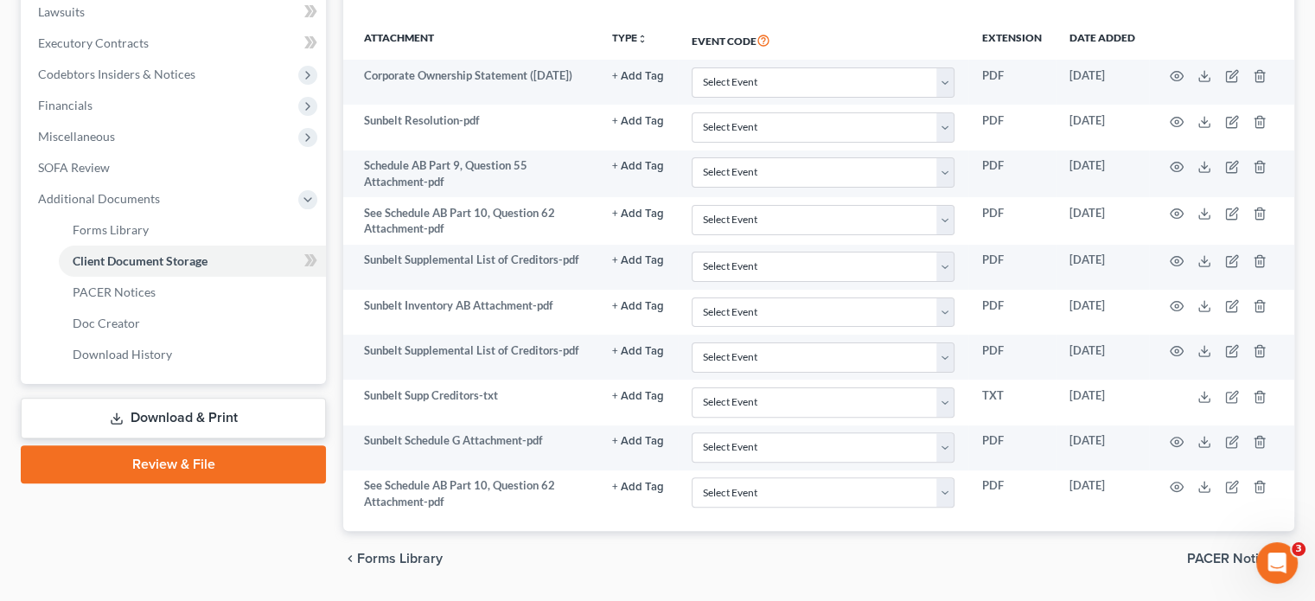
click at [194, 398] on link "Download & Print" at bounding box center [173, 418] width 305 height 41
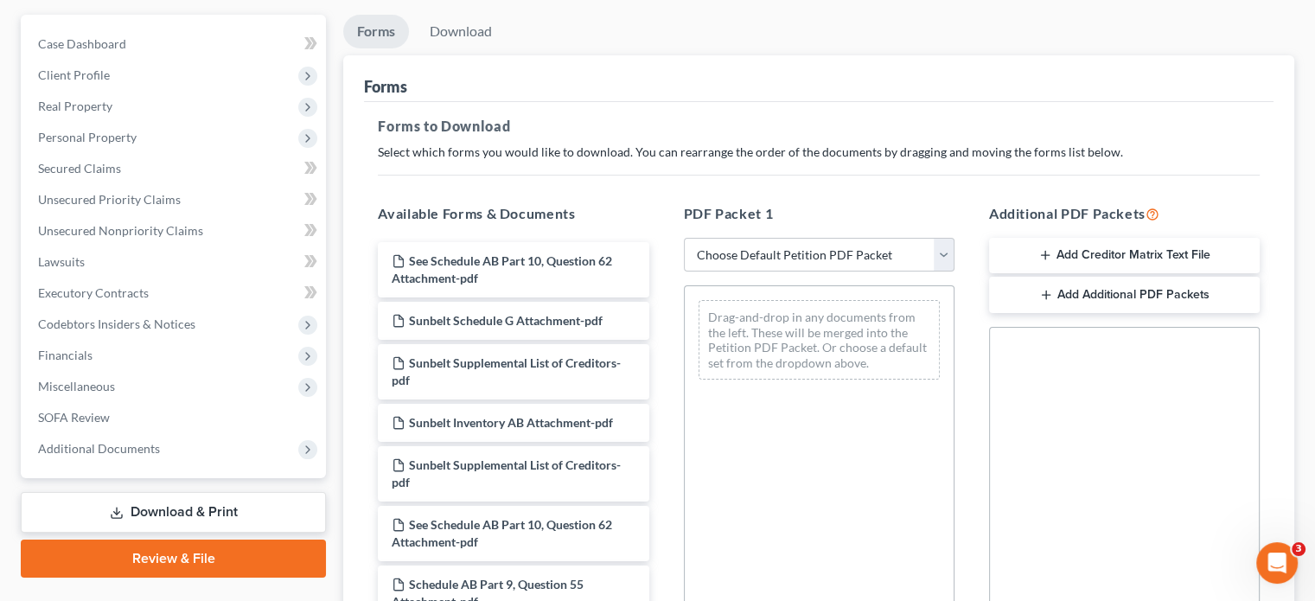
scroll to position [346, 0]
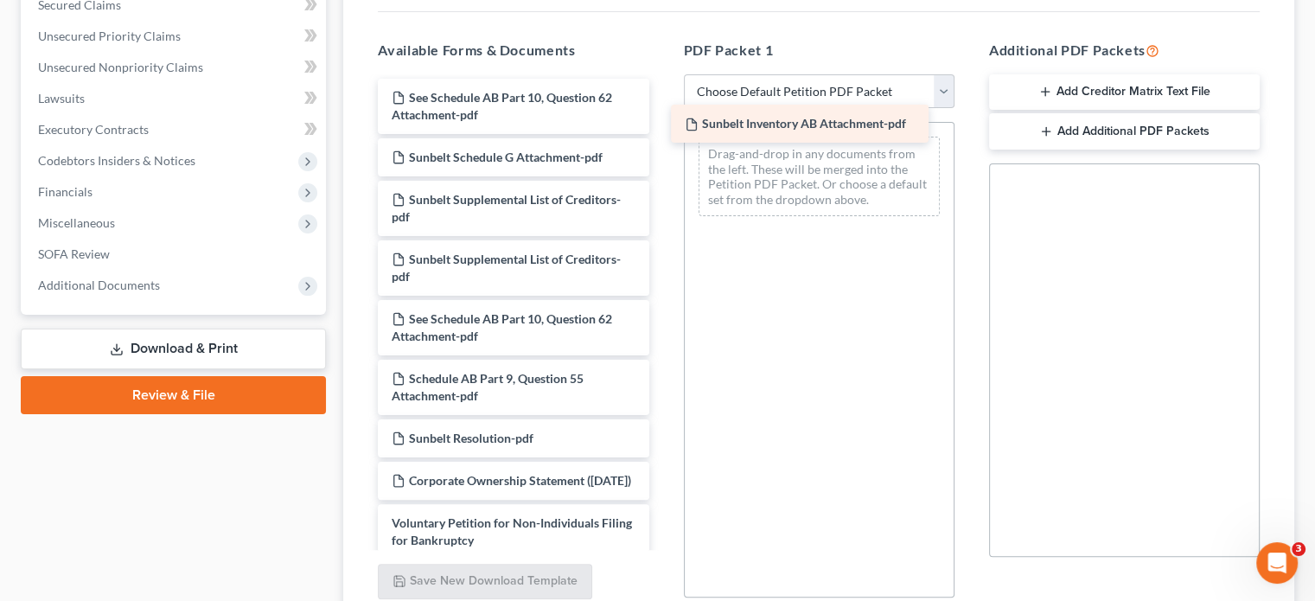
drag, startPoint x: 536, startPoint y: 227, endPoint x: 829, endPoint y: 124, distance: 310.7
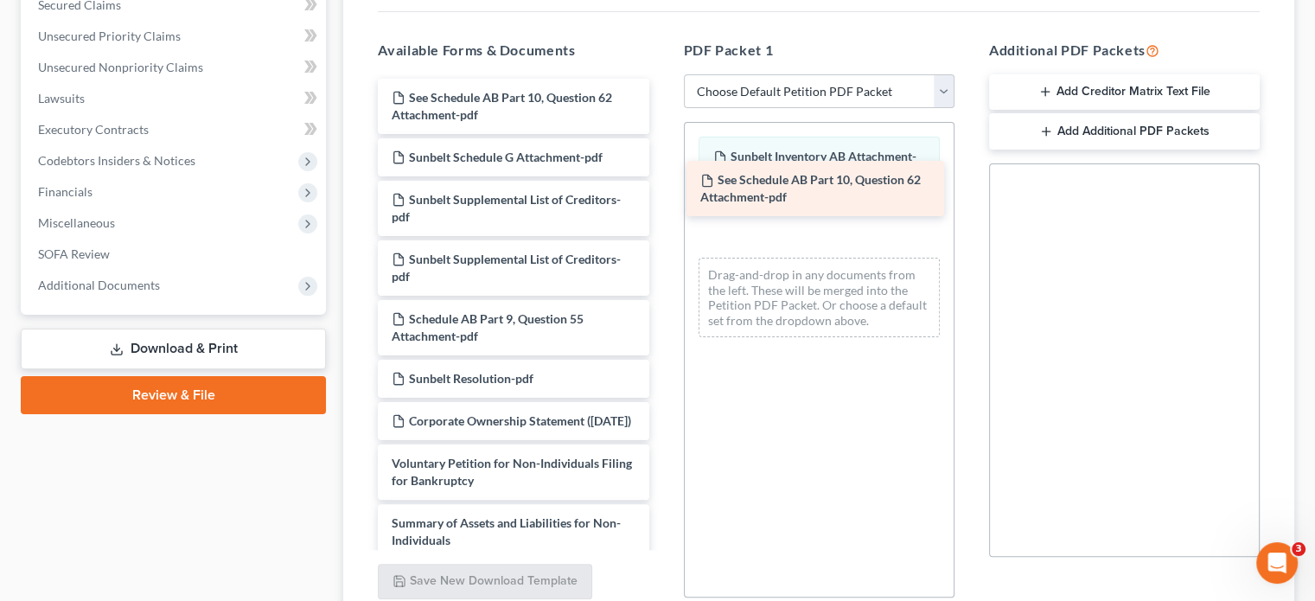
drag, startPoint x: 539, startPoint y: 299, endPoint x: 847, endPoint y: 194, distance: 326.2
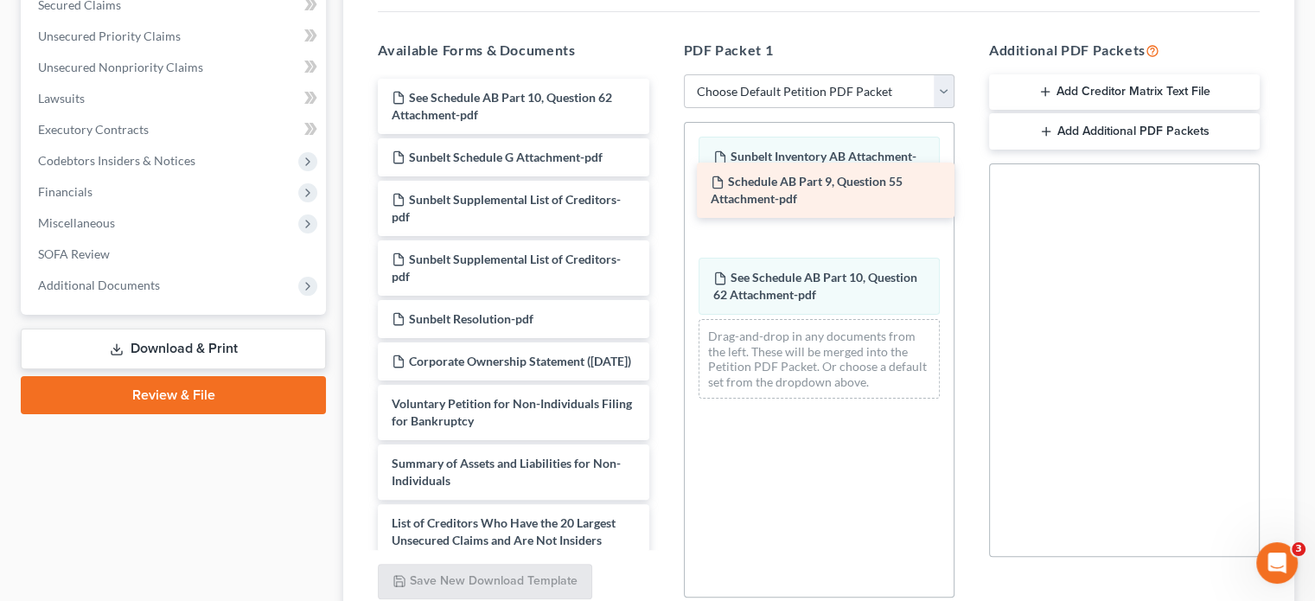
drag, startPoint x: 529, startPoint y: 299, endPoint x: 848, endPoint y: 195, distance: 335.8
click at [662, 195] on div "Schedule AB Part 9, Question 55 Attachment-pdf See Schedule AB Part 10, Questio…" at bounding box center [513, 604] width 298 height 1051
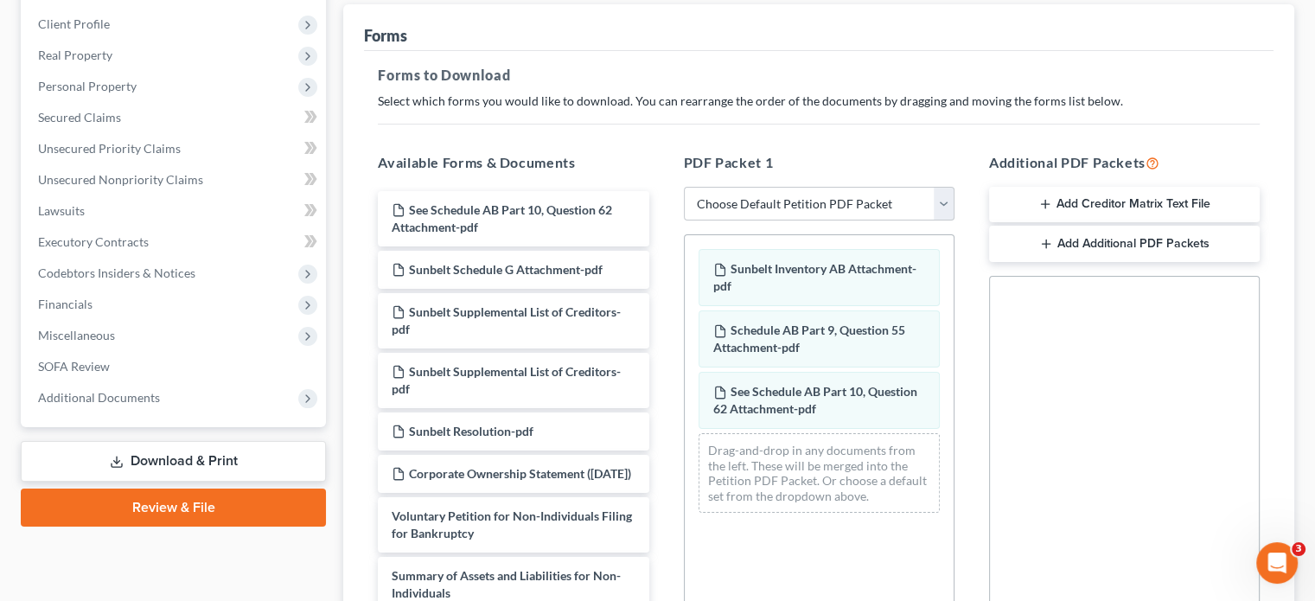
scroll to position [259, 0]
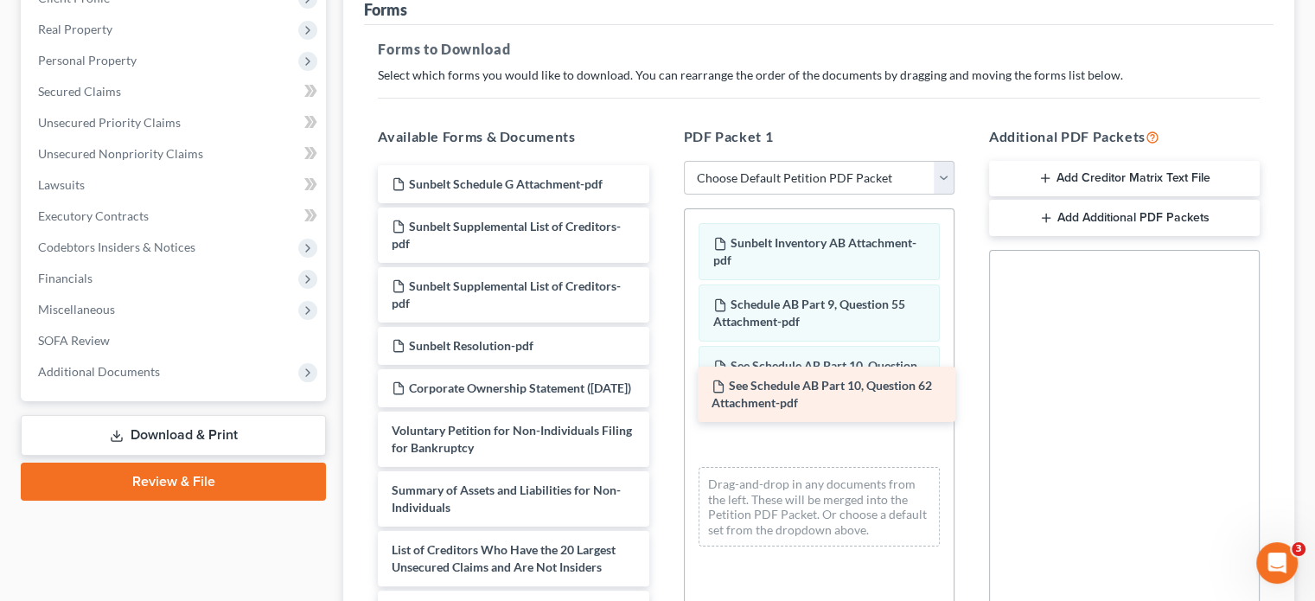
drag, startPoint x: 496, startPoint y: 155, endPoint x: 816, endPoint y: 389, distance: 396.6
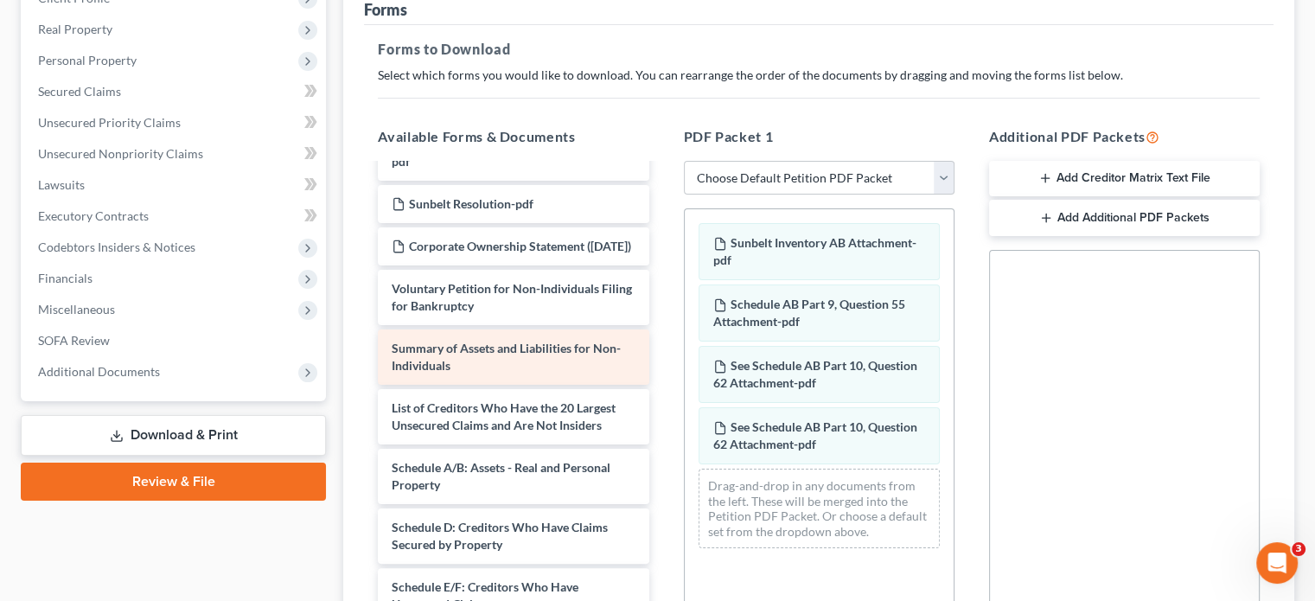
scroll to position [173, 0]
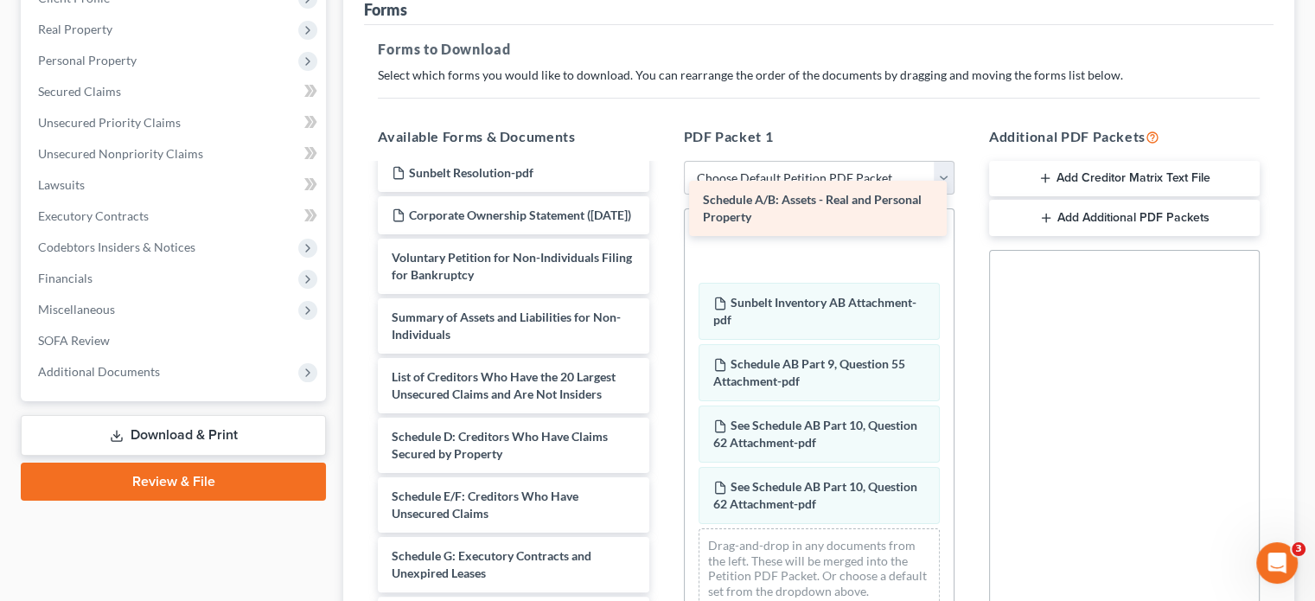
drag, startPoint x: 512, startPoint y: 435, endPoint x: 823, endPoint y: 214, distance: 382.0
click at [662, 214] on div "Schedule A/B: Assets - Real and Personal Property Sunbelt Schedule G Attachment…" at bounding box center [513, 457] width 298 height 931
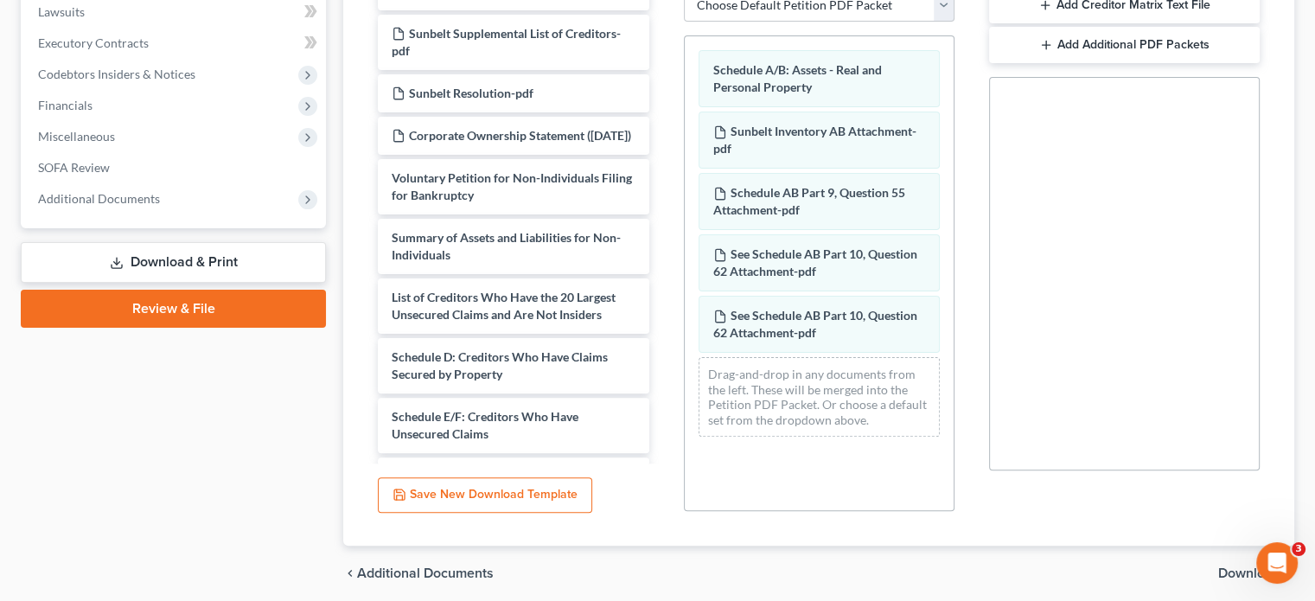
scroll to position [48, 0]
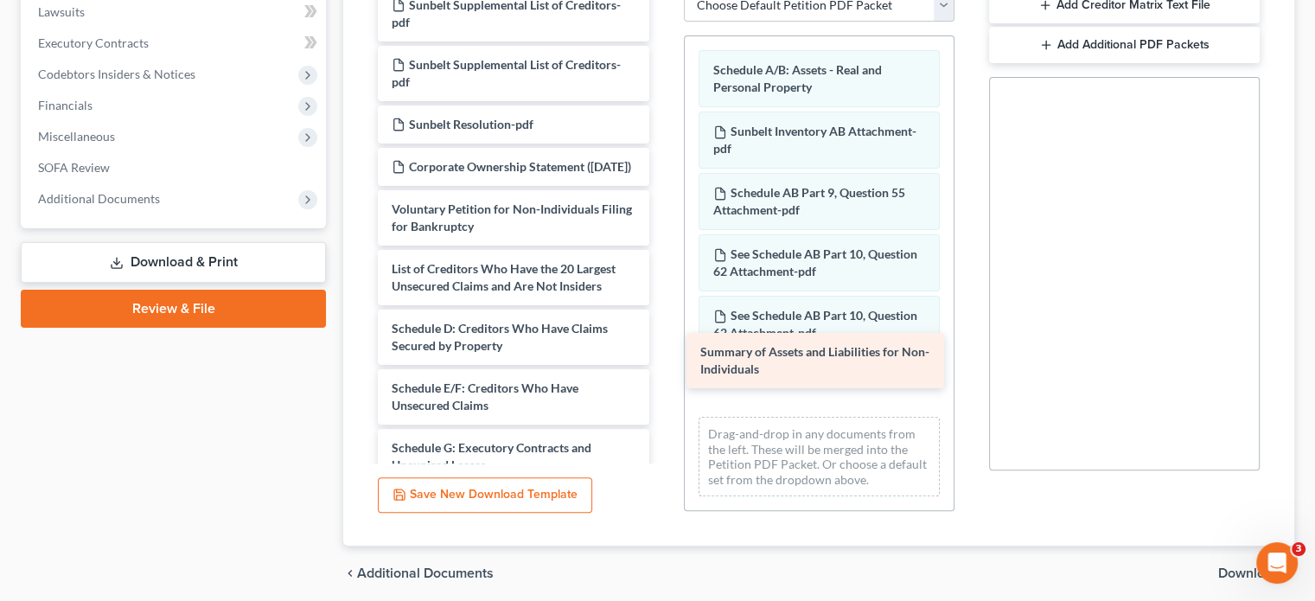
drag, startPoint x: 494, startPoint y: 258, endPoint x: 802, endPoint y: 356, distance: 324.0
click at [662, 356] on div "Summary of Assets and Liabilities for Non-Individuals Sunbelt Schedule G Attach…" at bounding box center [513, 380] width 298 height 872
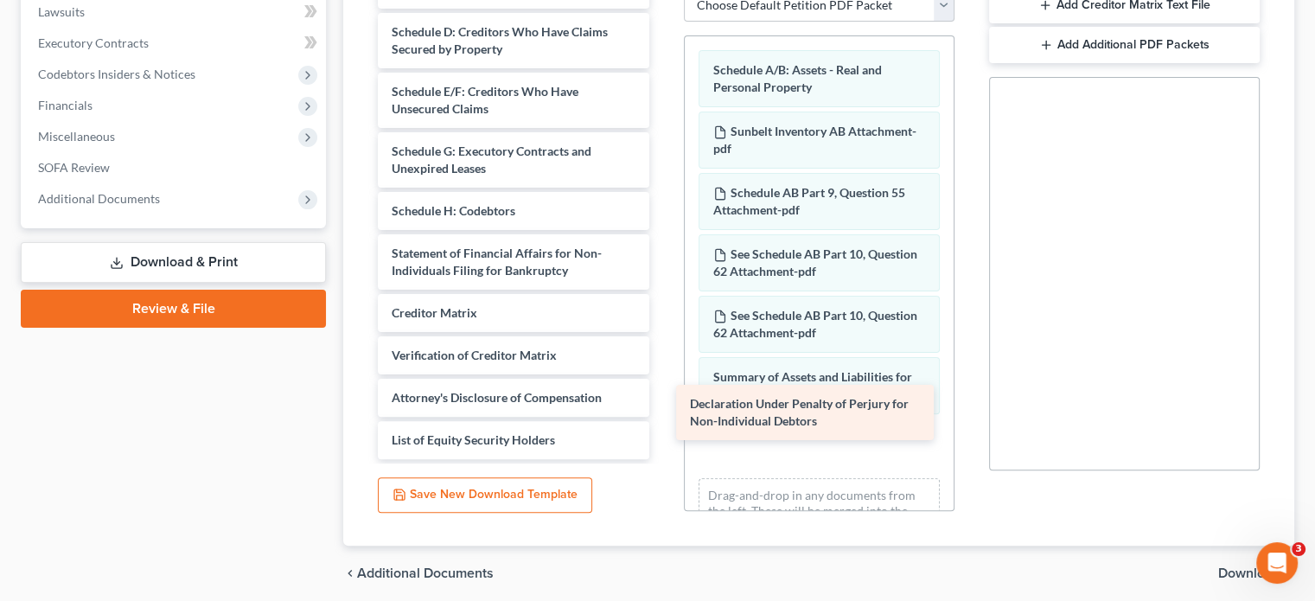
scroll to position [361, 0]
drag, startPoint x: 511, startPoint y: 257, endPoint x: 802, endPoint y: 414, distance: 331.2
click at [662, 414] on div "Declaration Under Penalty of Perjury for Non-Individual Debtors Sunbelt Schedul…" at bounding box center [513, 53] width 298 height 812
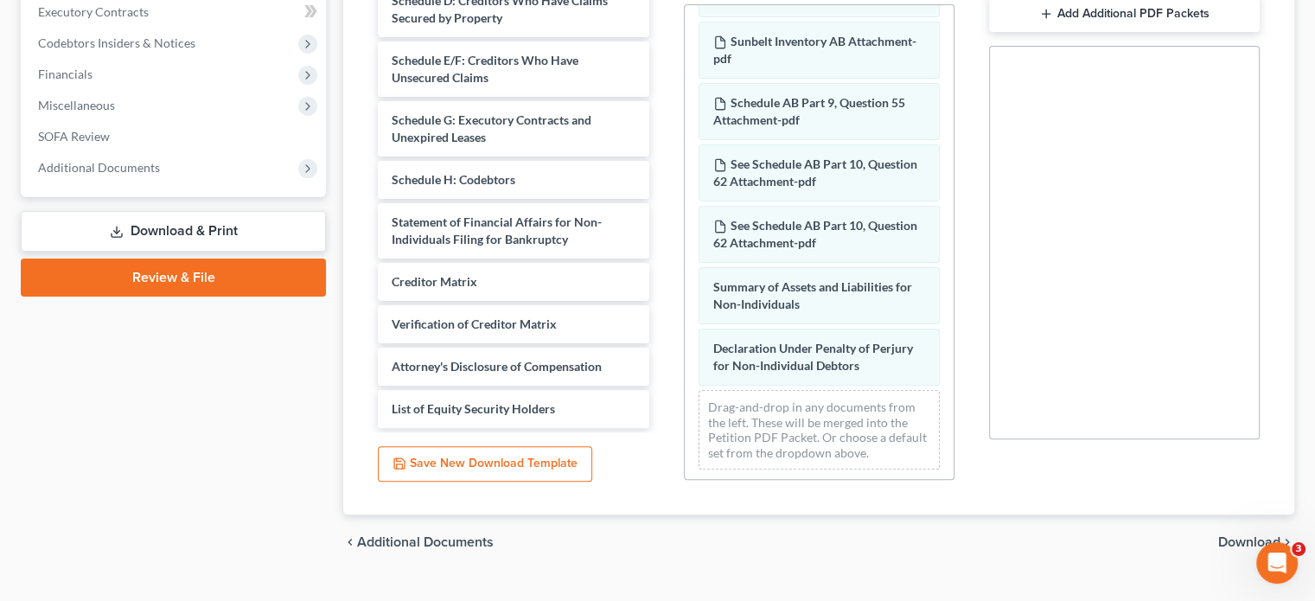
scroll to position [465, 0]
click at [1260, 533] on span "Download" at bounding box center [1249, 540] width 62 height 14
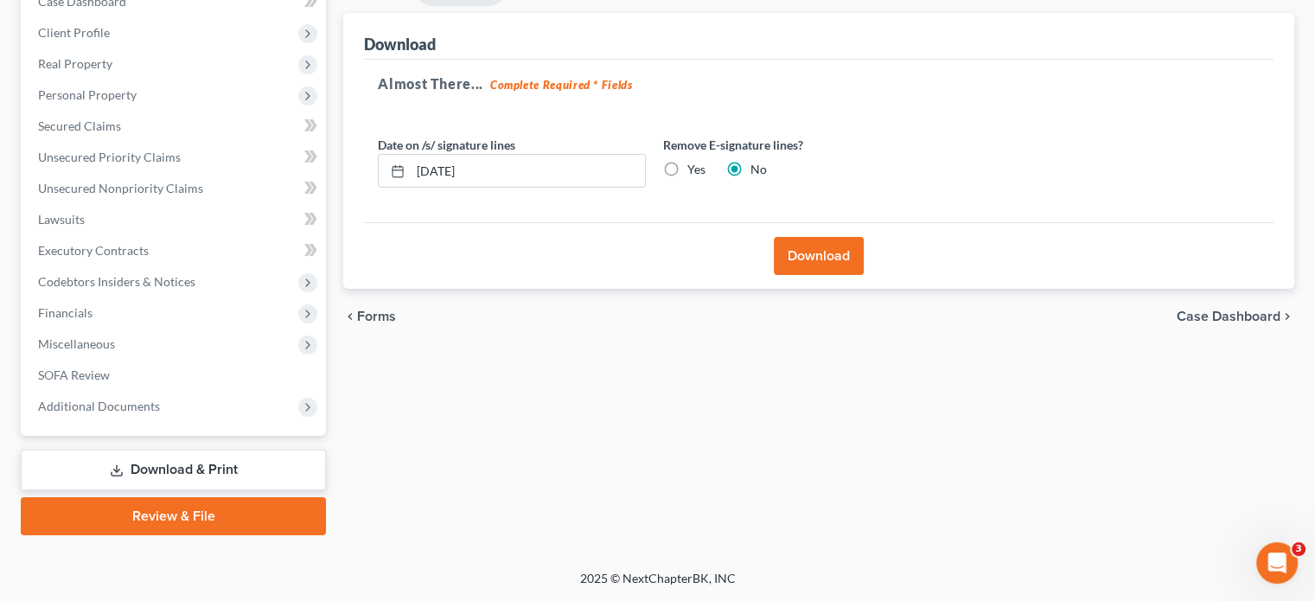
scroll to position [192, 0]
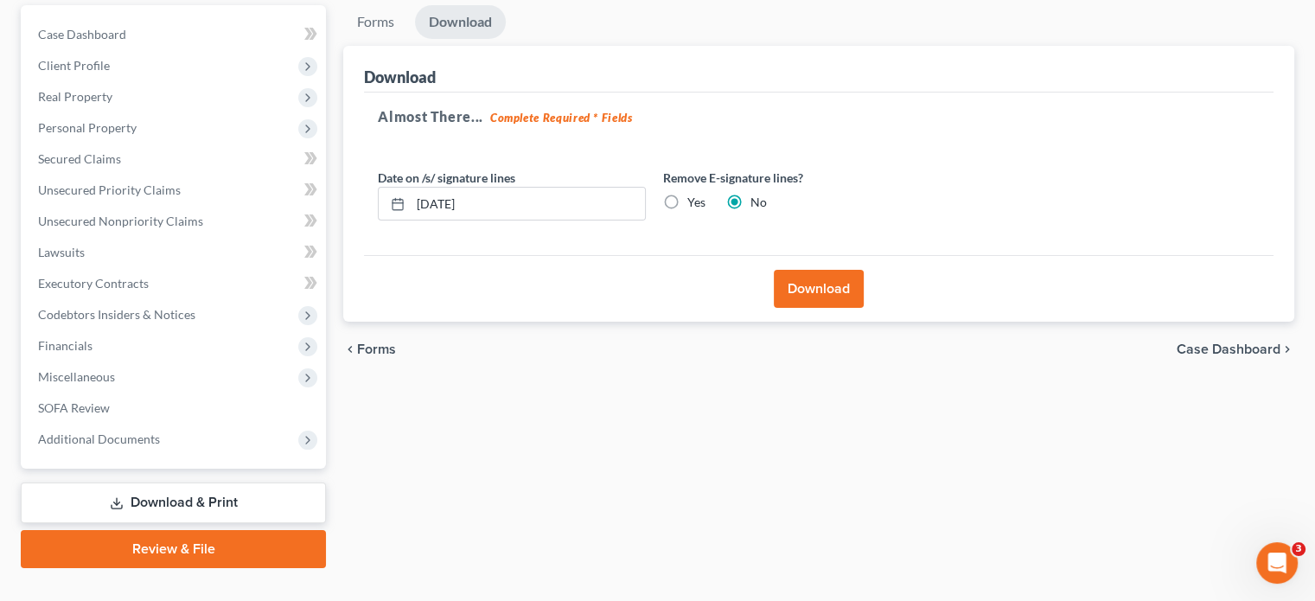
click at [809, 270] on button "Download" at bounding box center [819, 289] width 90 height 38
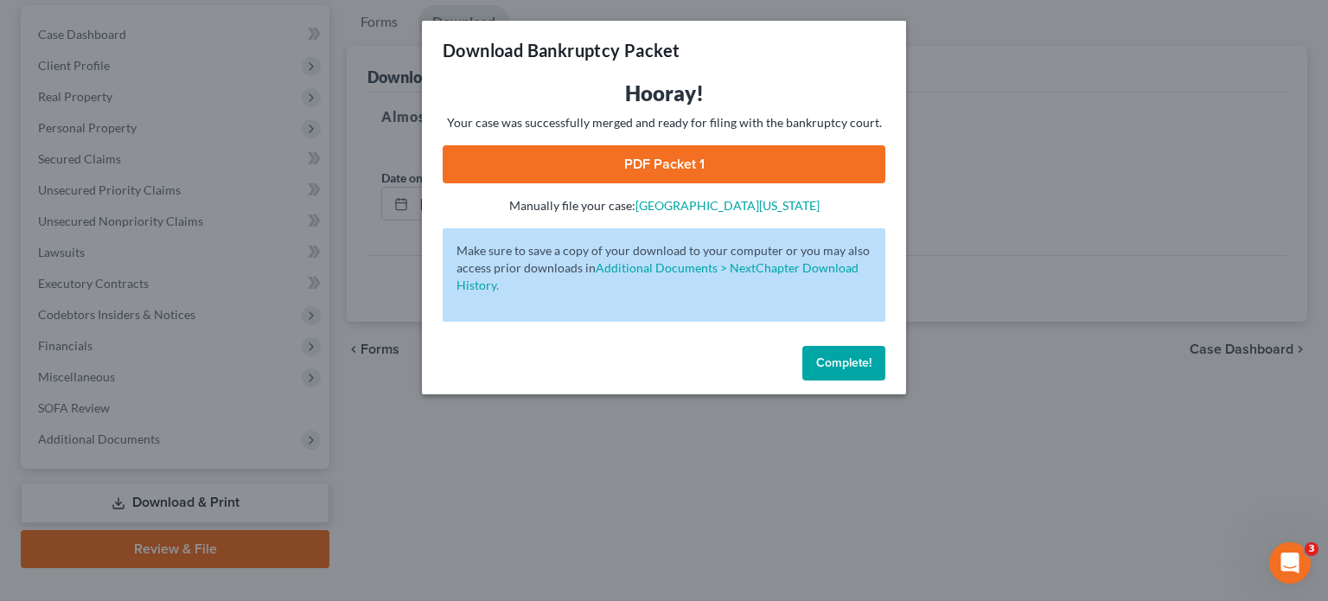
click at [657, 158] on link "PDF Packet 1" at bounding box center [664, 164] width 443 height 38
drag, startPoint x: 851, startPoint y: 371, endPoint x: 842, endPoint y: 352, distance: 20.9
click at [851, 367] on button "Complete!" at bounding box center [843, 363] width 83 height 35
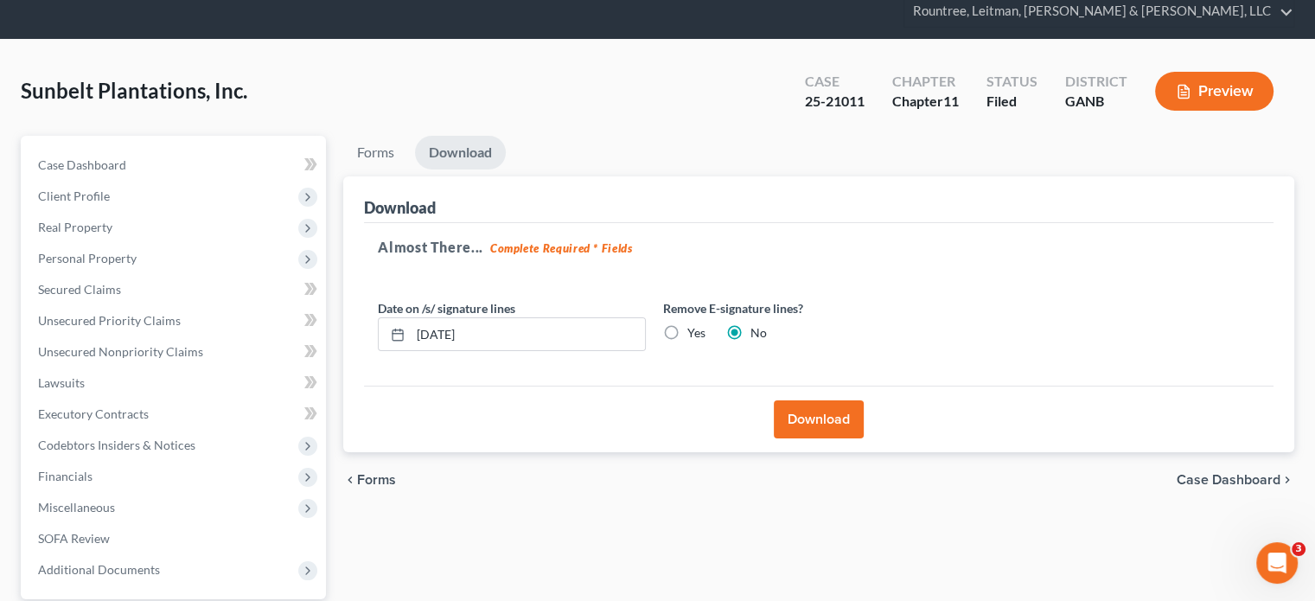
scroll to position [0, 0]
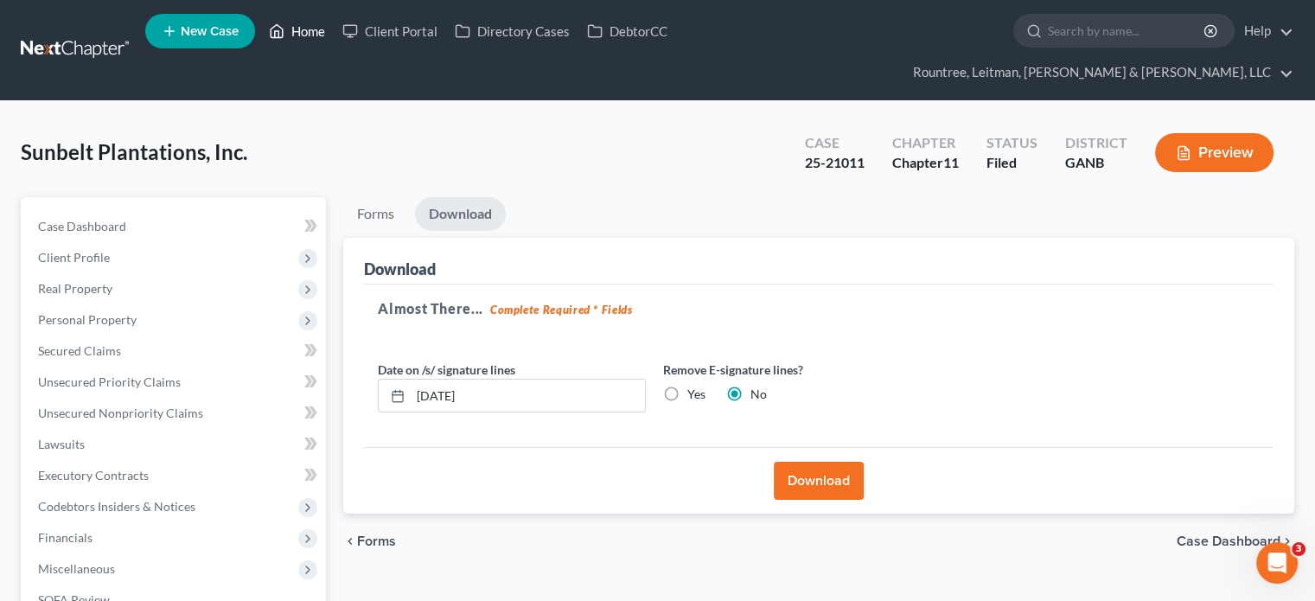
click at [297, 28] on link "Home" at bounding box center [296, 31] width 73 height 31
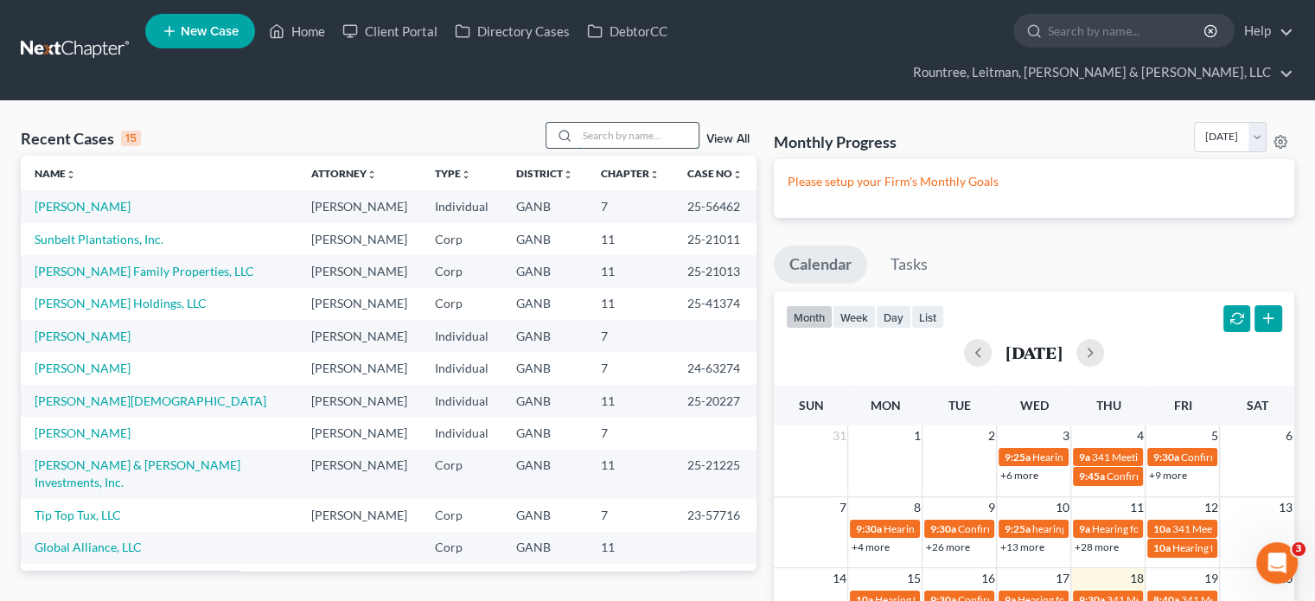
click at [626, 123] on input "search" at bounding box center [638, 135] width 121 height 25
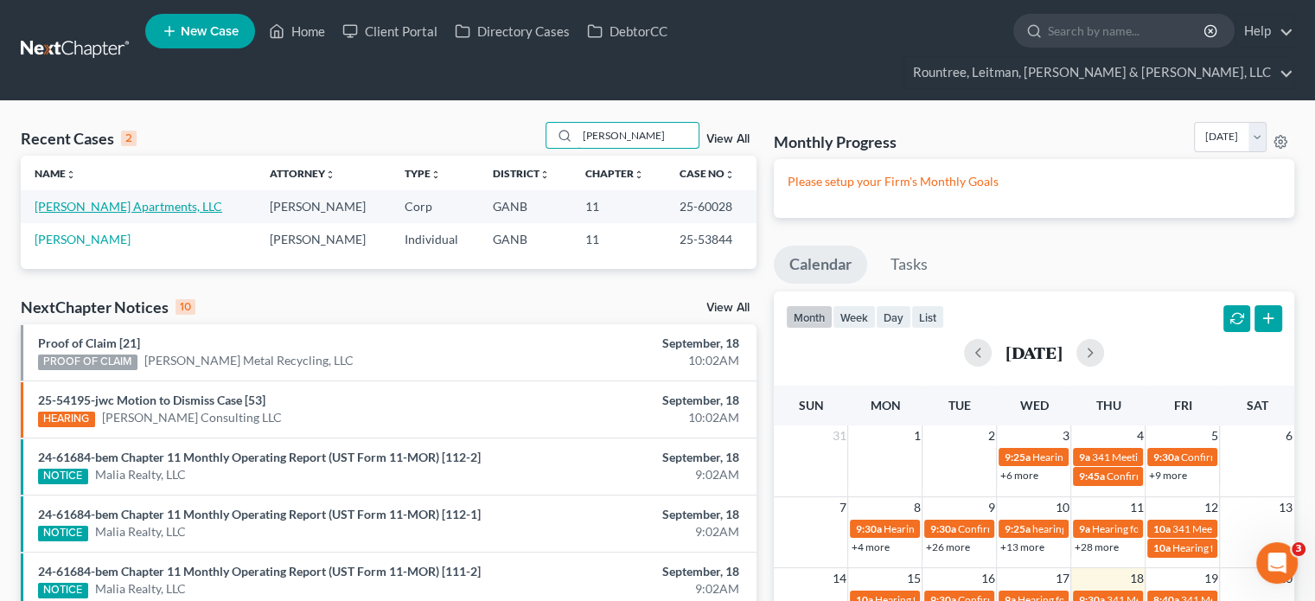
type input "oliver"
click at [112, 199] on link "[PERSON_NAME] Apartments, LLC" at bounding box center [129, 206] width 188 height 15
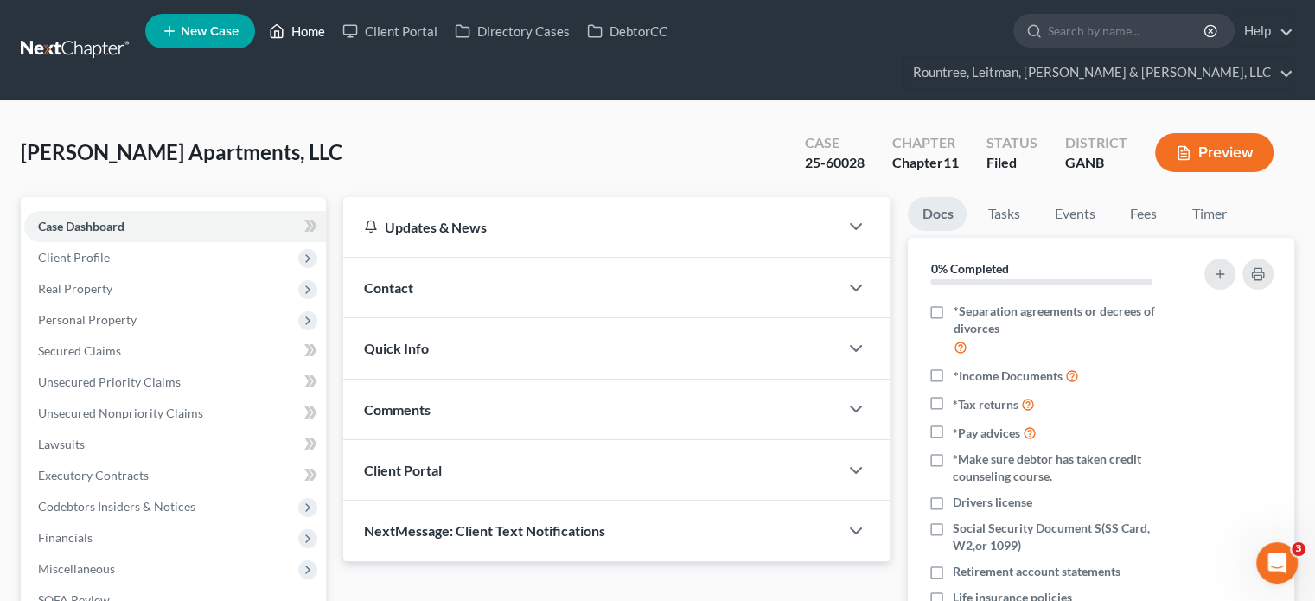
click at [311, 29] on link "Home" at bounding box center [296, 31] width 73 height 31
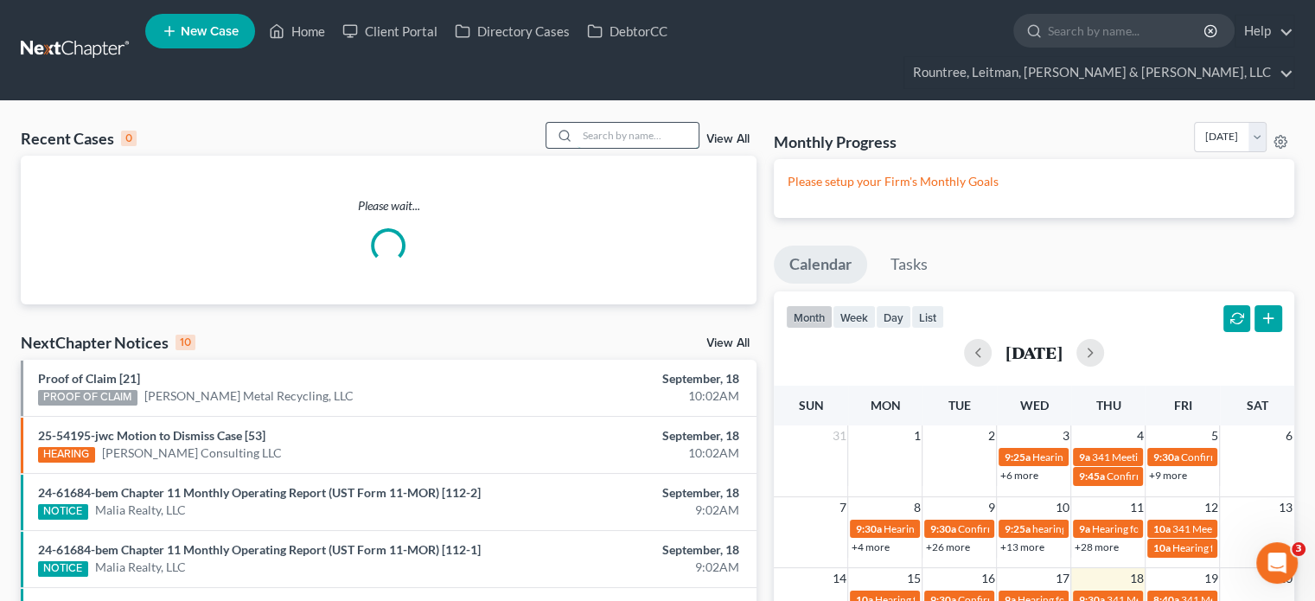
click at [630, 123] on input "search" at bounding box center [638, 135] width 121 height 25
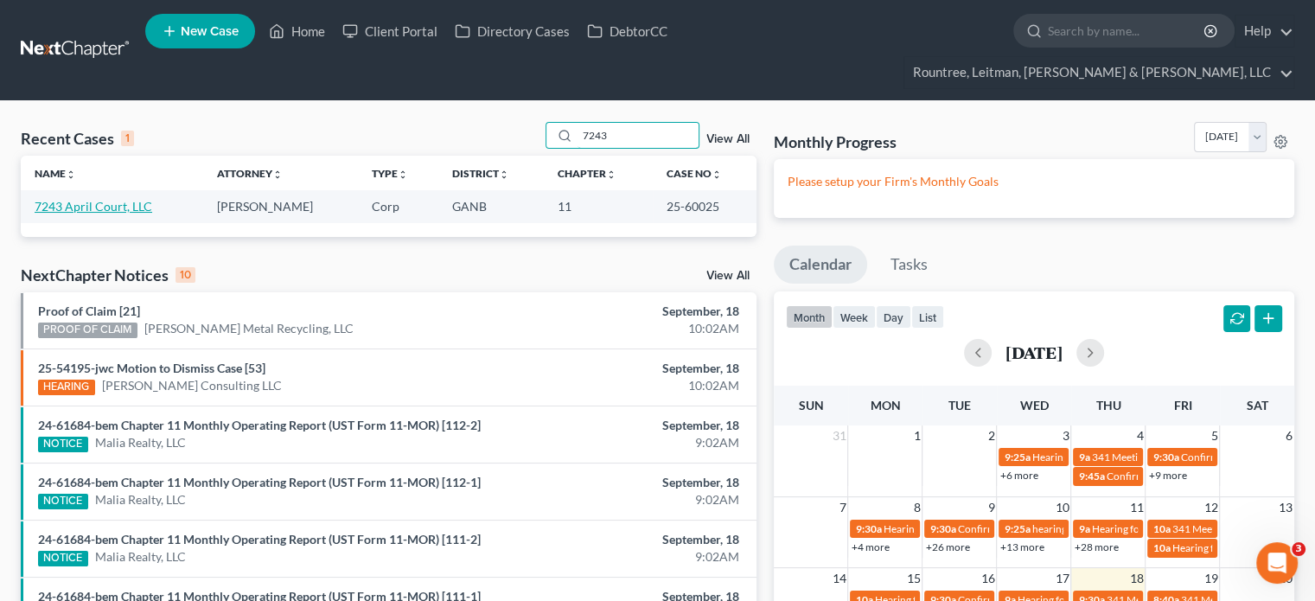
type input "7243"
click at [93, 199] on link "7243 April Court, LLC" at bounding box center [94, 206] width 118 height 15
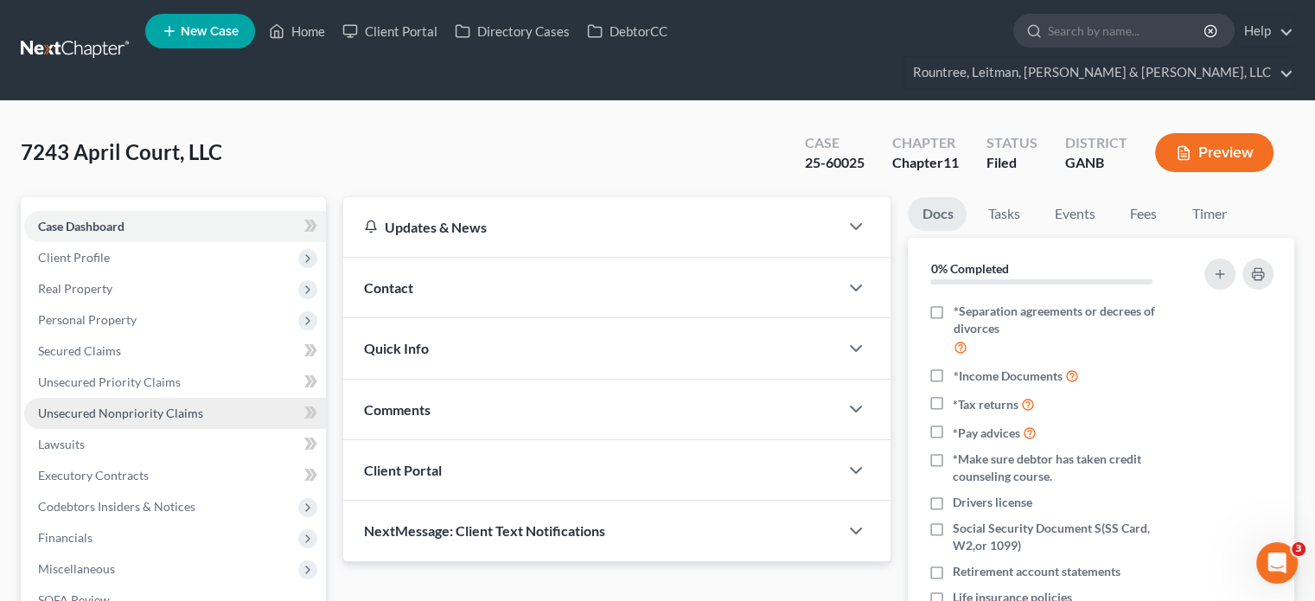
click at [103, 406] on span "Unsecured Nonpriority Claims" at bounding box center [120, 413] width 165 height 15
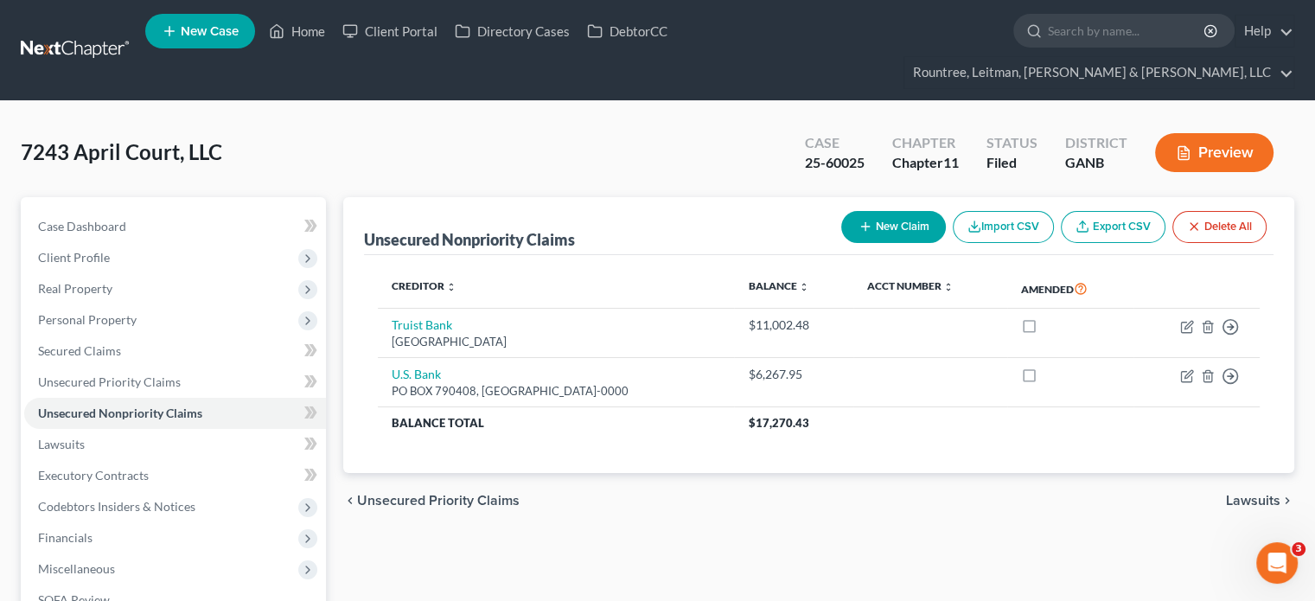
click at [888, 211] on button "New Claim" at bounding box center [893, 227] width 105 height 32
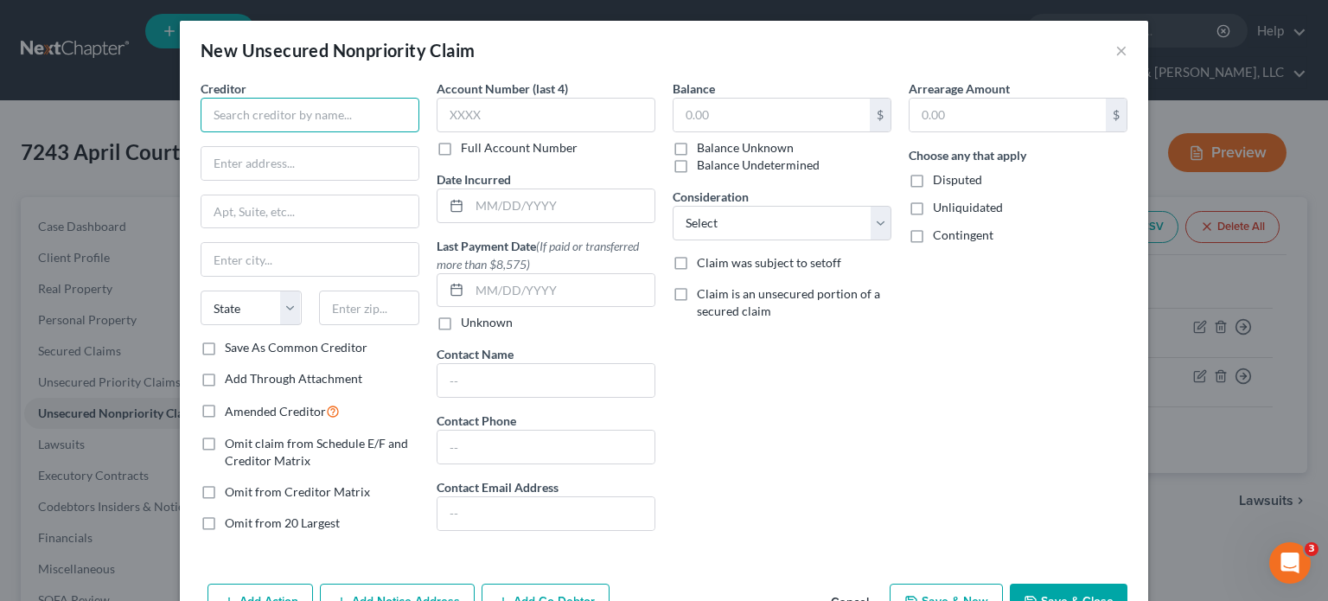
click at [242, 110] on input "text" at bounding box center [310, 115] width 219 height 35
click at [242, 116] on input "text" at bounding box center [310, 115] width 219 height 35
type input "s"
type input "Southlake Townhomes Homeowners Association, Inc."
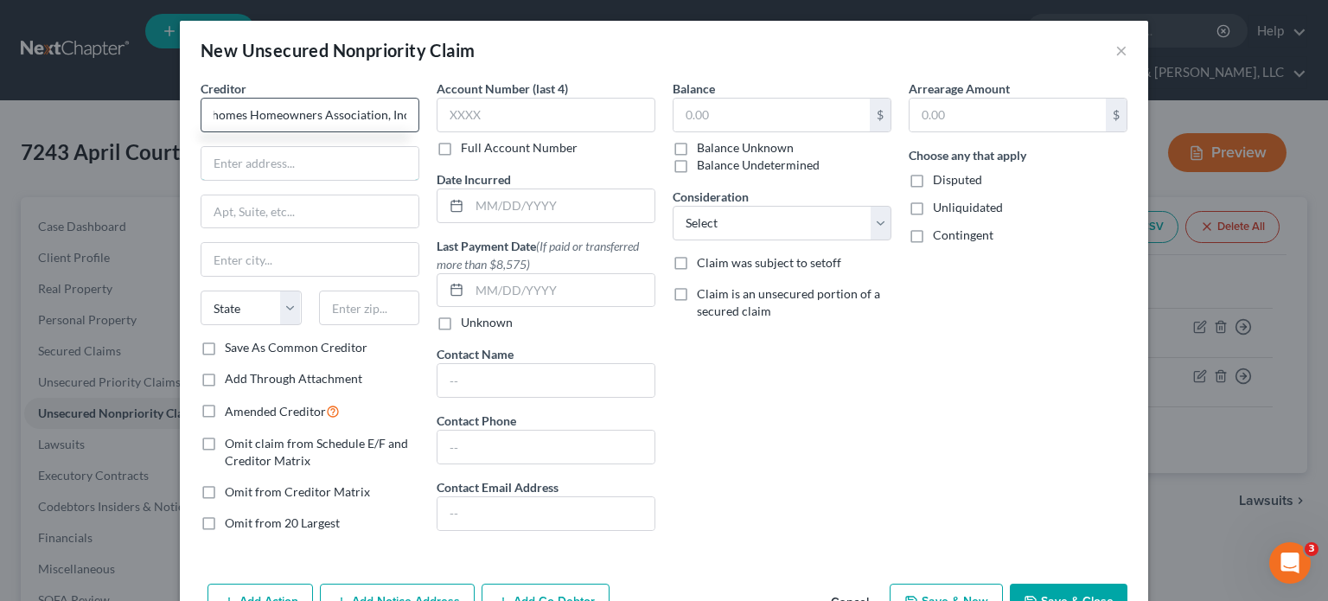
scroll to position [0, 0]
type input "c"
type input "Wes Dunlap, Esq. | Dunlap Gardiner LLP"
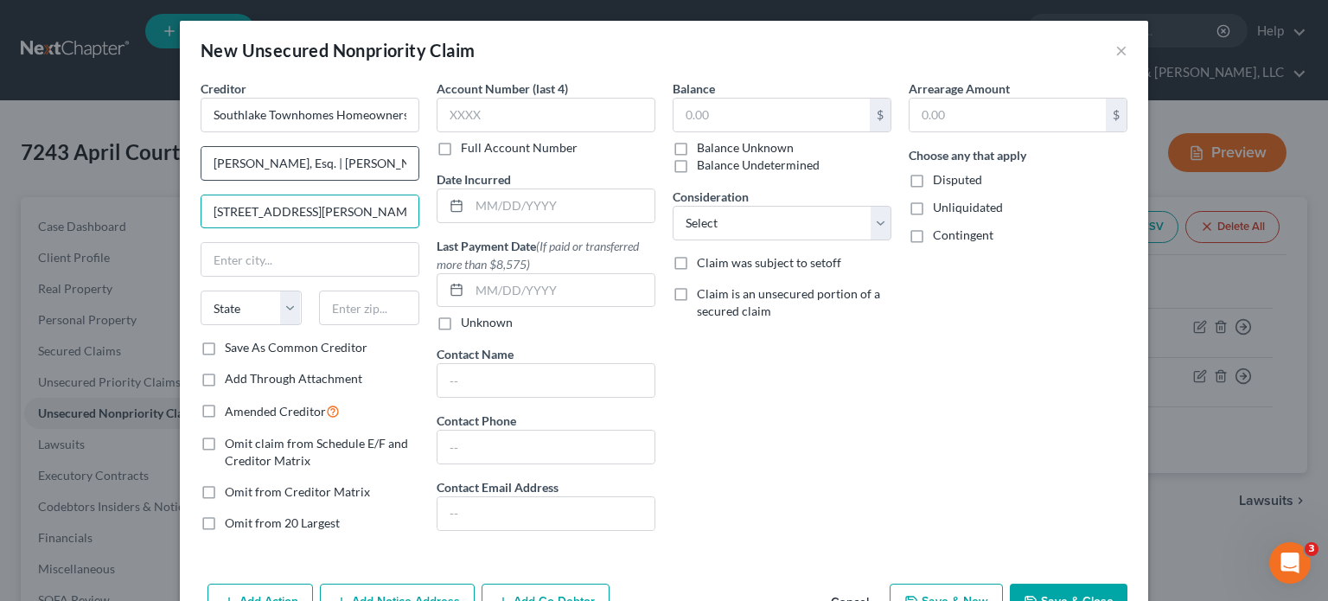
type input "5604 Wendy Bagwell Pkwy, Ste. 923"
type input "30141"
type input "Hiram"
select select "10"
click at [225, 346] on label "Save As Common Creditor" at bounding box center [296, 347] width 143 height 17
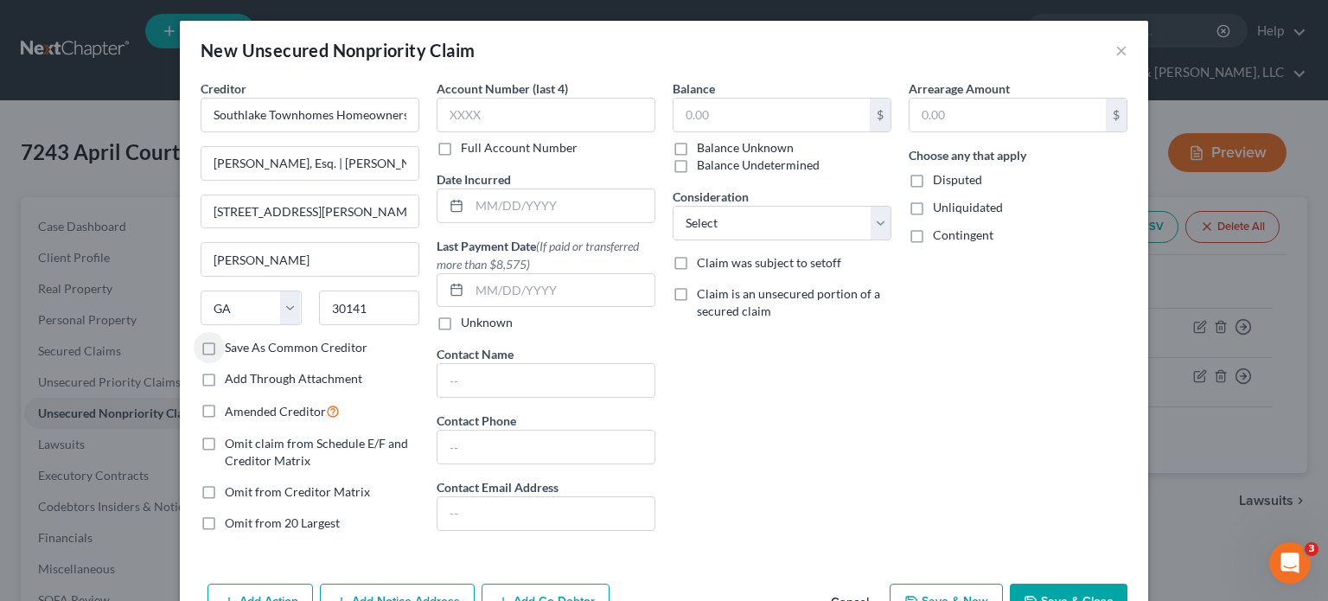
click at [232, 346] on input "Save As Common Creditor" at bounding box center [237, 344] width 11 height 11
checkbox input "true"
click at [777, 113] on input "text" at bounding box center [772, 115] width 196 height 33
type input "1,057.05"
drag, startPoint x: 871, startPoint y: 405, endPoint x: 872, endPoint y: 383, distance: 21.7
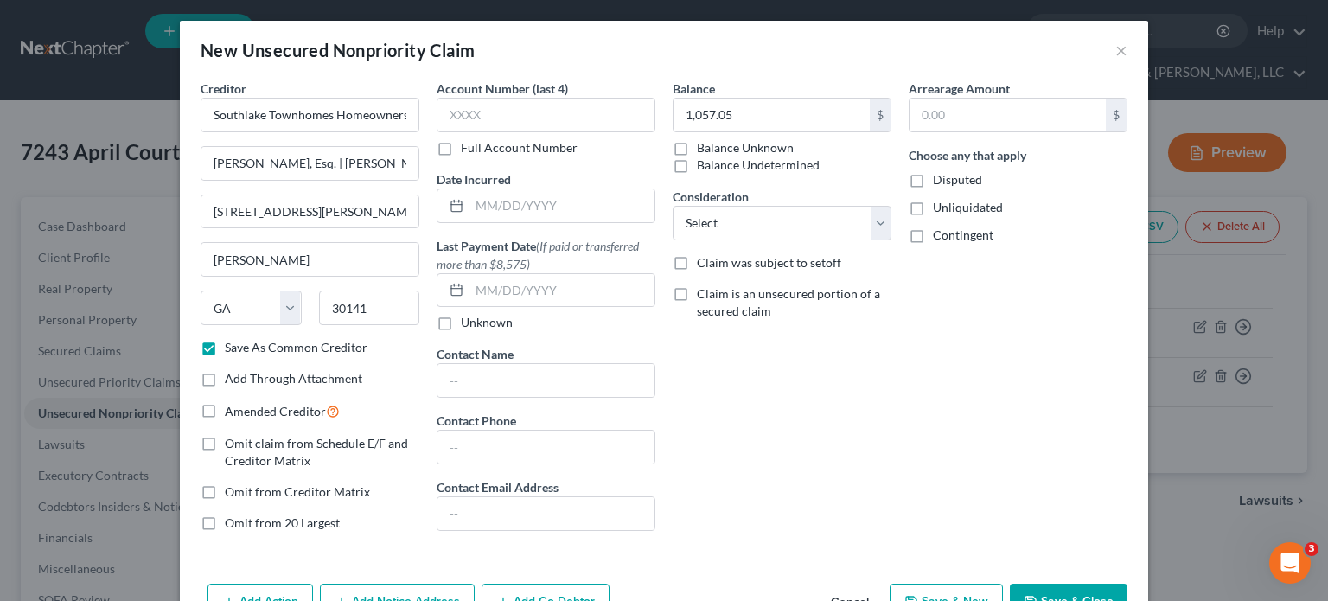
click at [871, 405] on div "Balance 1,057.05 $ Balance Unknown Balance Undetermined 1,057.05 $ Balance Unkn…" at bounding box center [782, 313] width 236 height 466
click at [868, 224] on select "Select Cable / Satellite Services Collection Agency Credit Card Debt Debt Couns…" at bounding box center [782, 223] width 219 height 35
select select "11"
click at [673, 206] on select "Select Cable / Satellite Services Collection Agency Credit Card Debt Debt Couns…" at bounding box center [782, 223] width 219 height 35
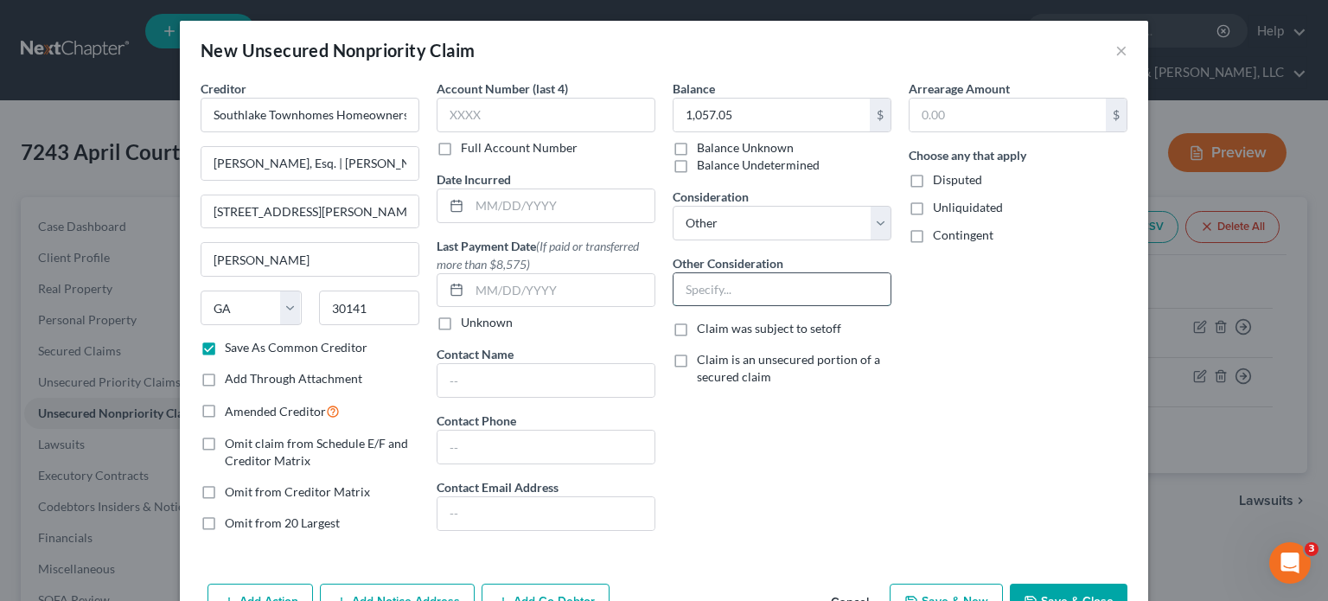
click at [714, 278] on input "text" at bounding box center [782, 289] width 217 height 33
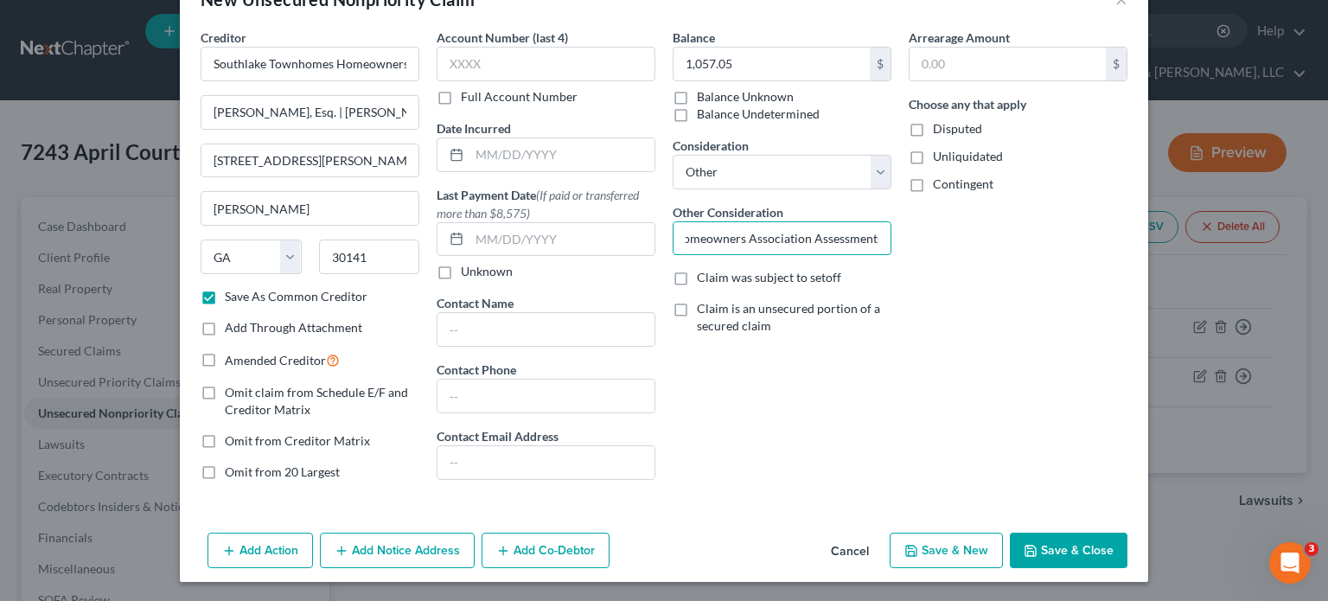
type input "Homeowners Association Assessments"
click at [1057, 546] on button "Save & Close" at bounding box center [1069, 551] width 118 height 36
checkbox input "false"
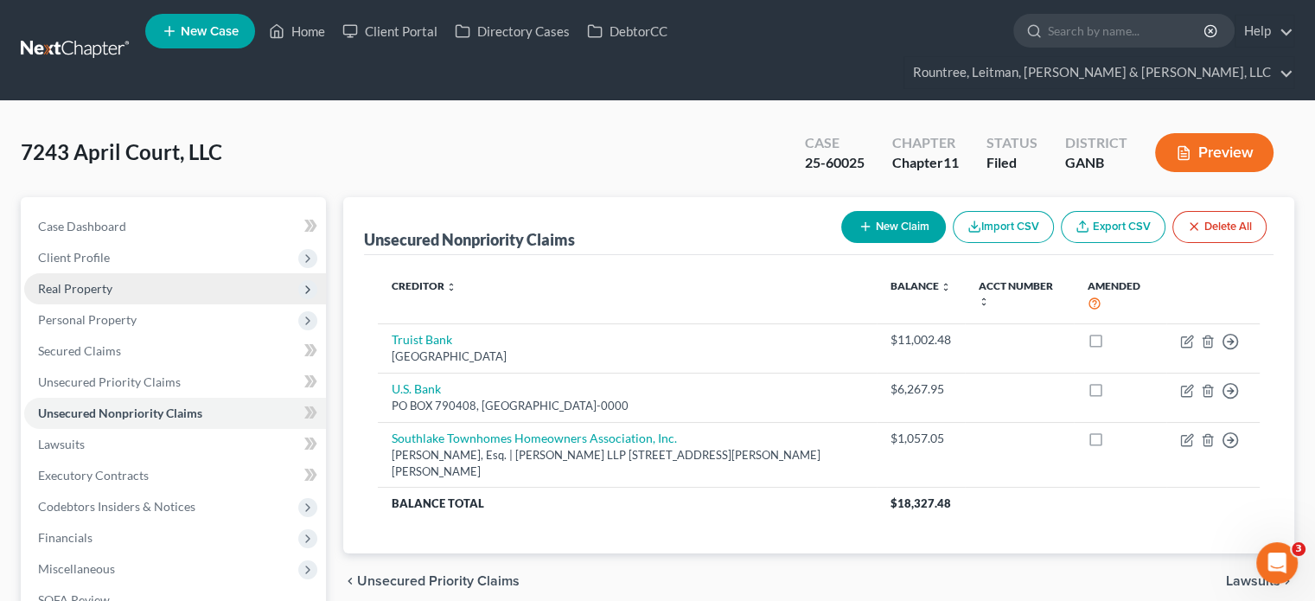
scroll to position [86, 0]
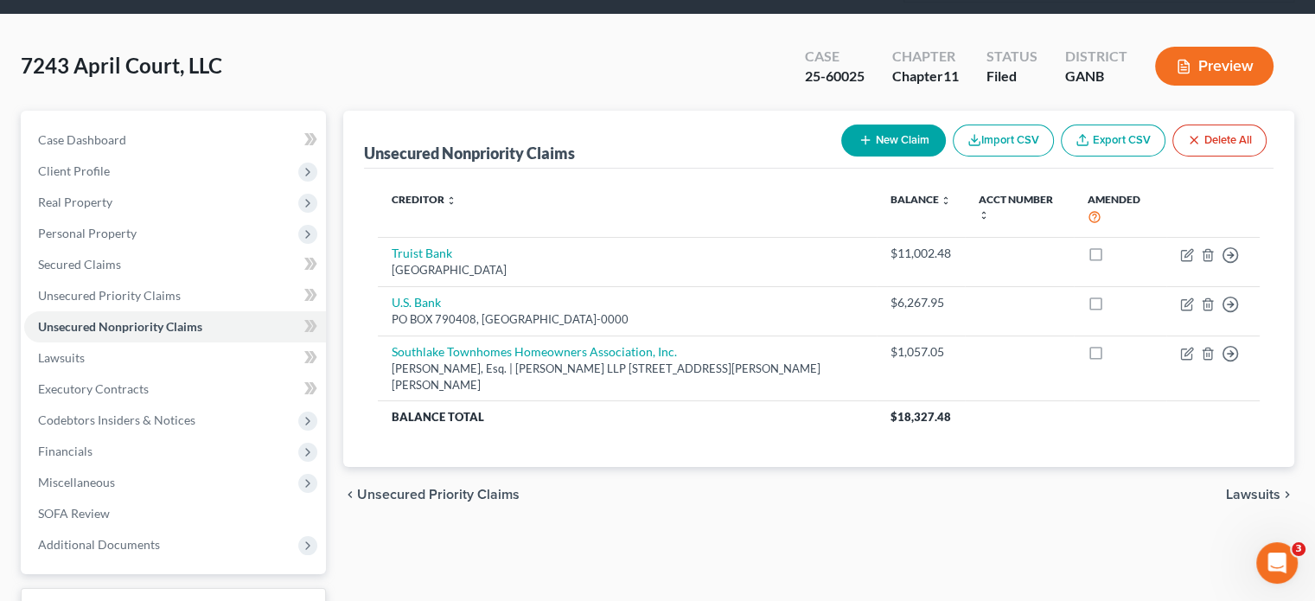
click at [211, 588] on link "Download & Print" at bounding box center [173, 608] width 305 height 41
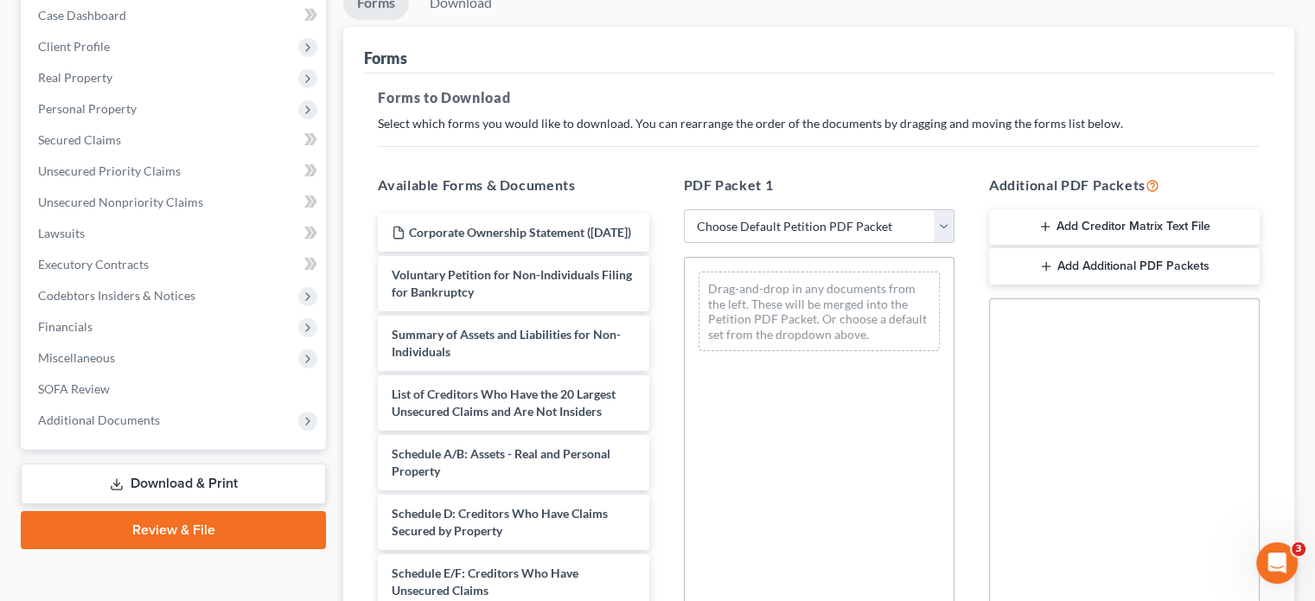
scroll to position [173, 0]
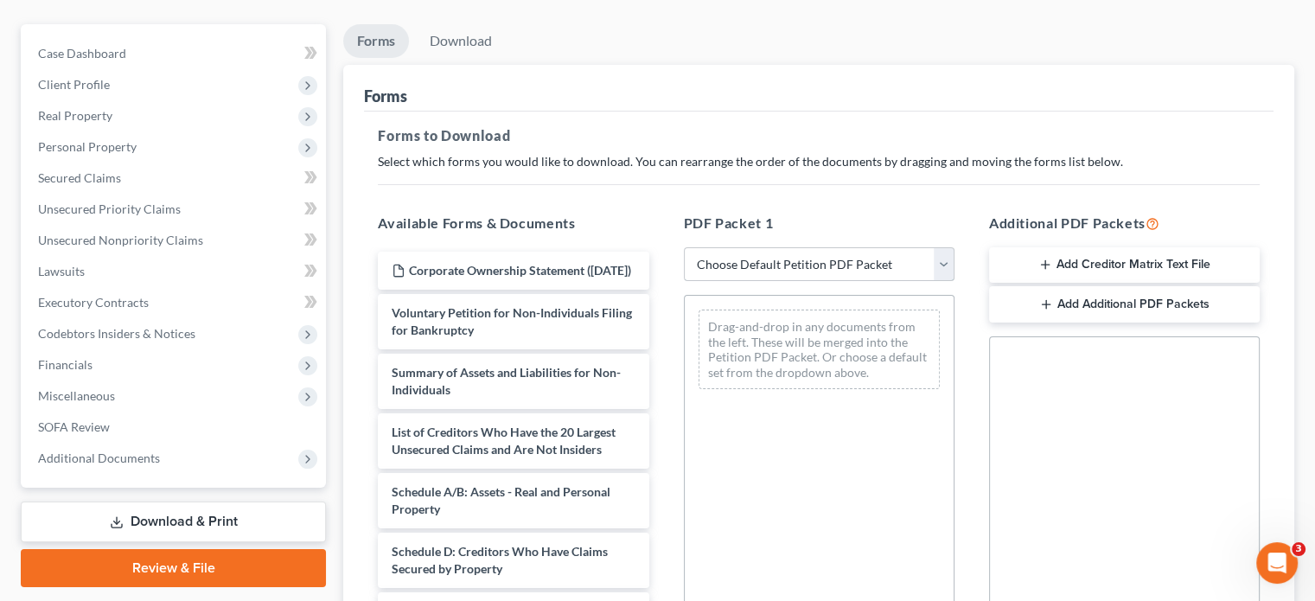
click at [941, 247] on select "Choose Default Petition PDF Packet Complete Bankruptcy Petition (all forms and …" at bounding box center [819, 264] width 271 height 35
select select "2"
click at [684, 247] on select "Choose Default Petition PDF Packet Complete Bankruptcy Petition (all forms and …" at bounding box center [819, 264] width 271 height 35
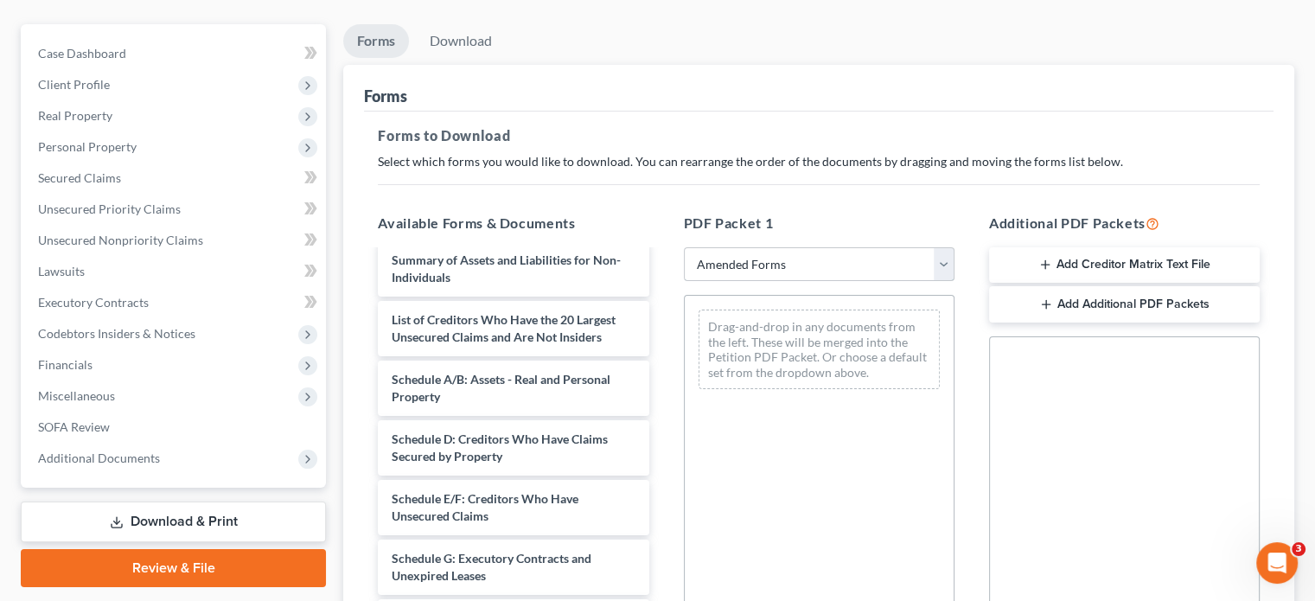
scroll to position [93, 0]
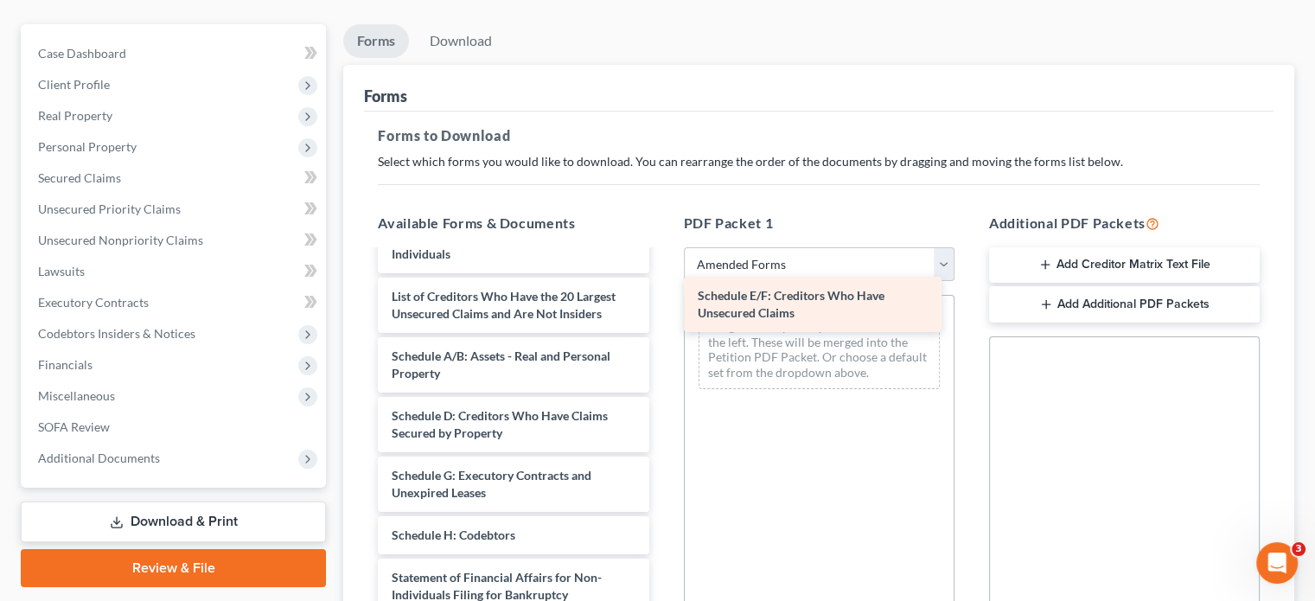
drag, startPoint x: 524, startPoint y: 459, endPoint x: 830, endPoint y: 312, distance: 339.6
click at [662, 312] on div "Schedule E/F: Creditors Who Have Unsecured Claims Voluntary Petition for Non-In…" at bounding box center [513, 500] width 298 height 685
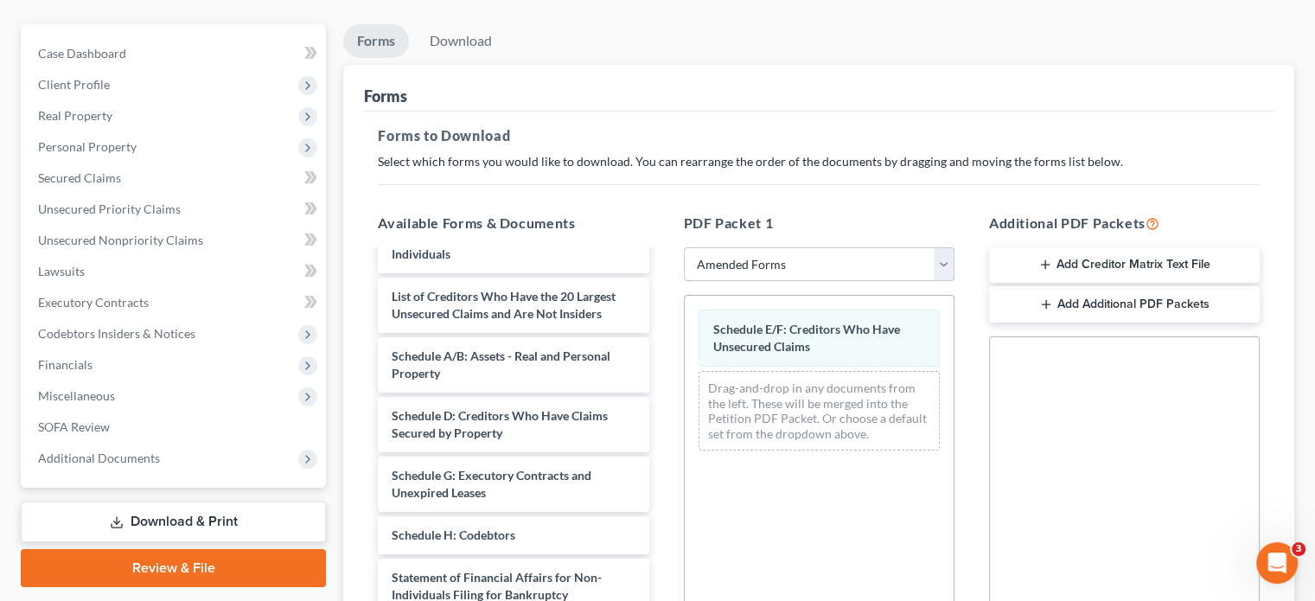
scroll to position [0, 0]
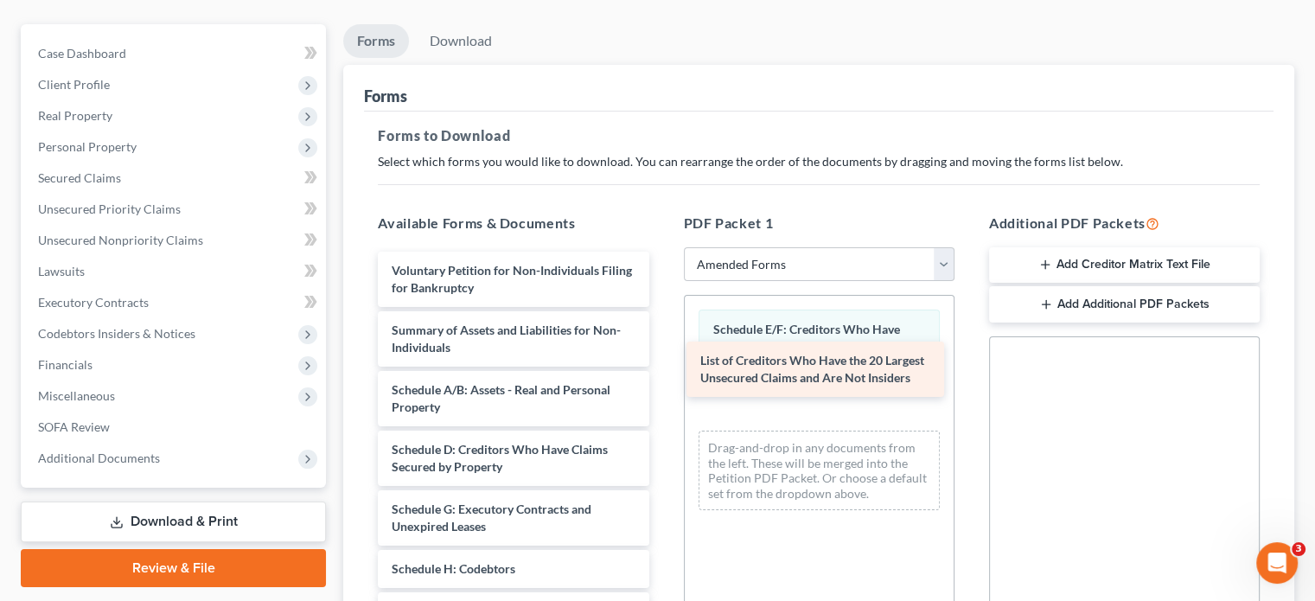
drag, startPoint x: 493, startPoint y: 375, endPoint x: 802, endPoint y: 378, distance: 309.6
click at [662, 378] on div "List of Creditors Who Have the 20 Largest Unsecured Claims and Are Not Insiders…" at bounding box center [513, 564] width 298 height 625
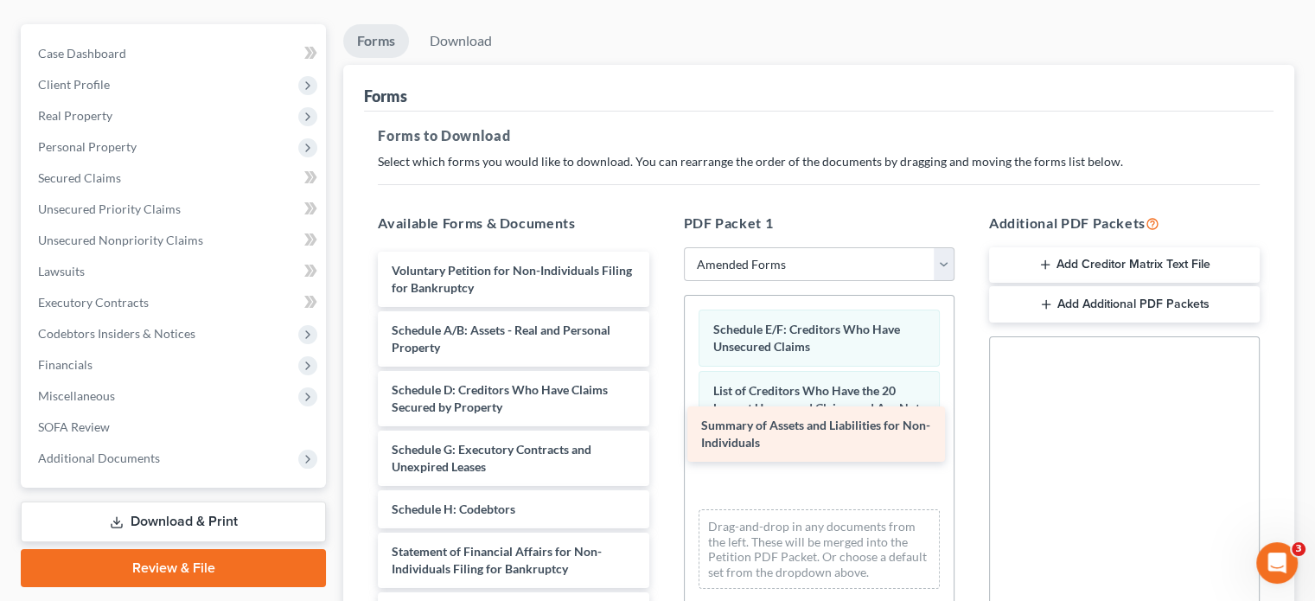
drag, startPoint x: 529, startPoint y: 310, endPoint x: 839, endPoint y: 438, distance: 335.0
click at [662, 438] on div "Summary of Assets and Liabilities for Non-Individuals Voluntary Petition for No…" at bounding box center [513, 534] width 298 height 565
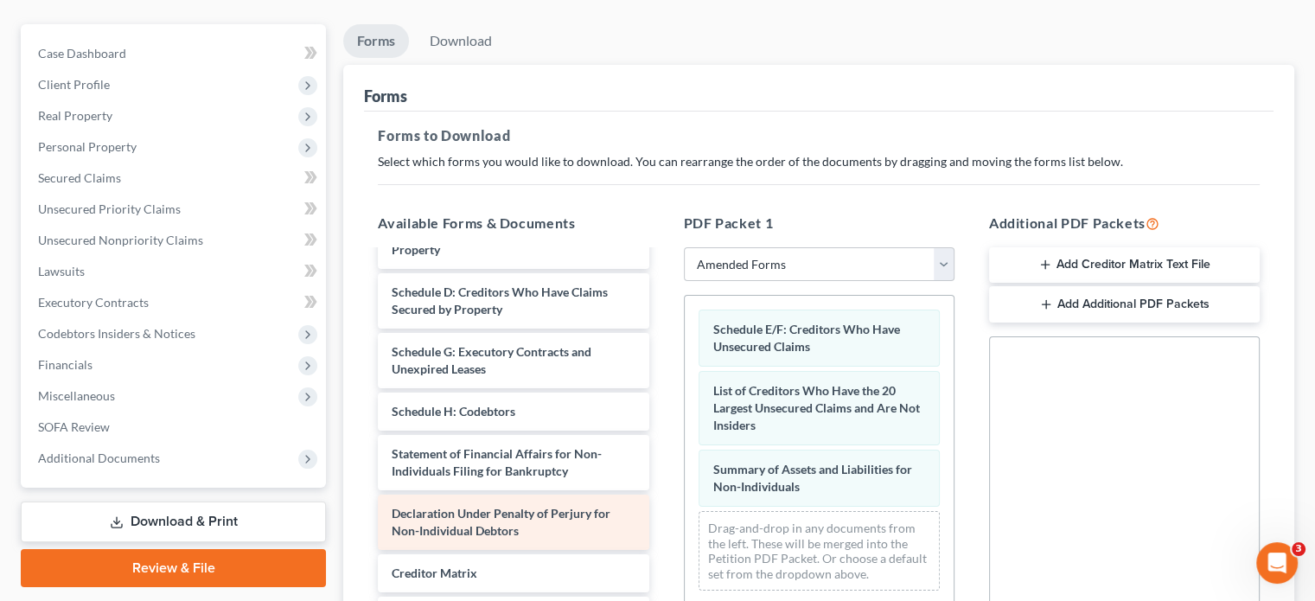
scroll to position [38, 0]
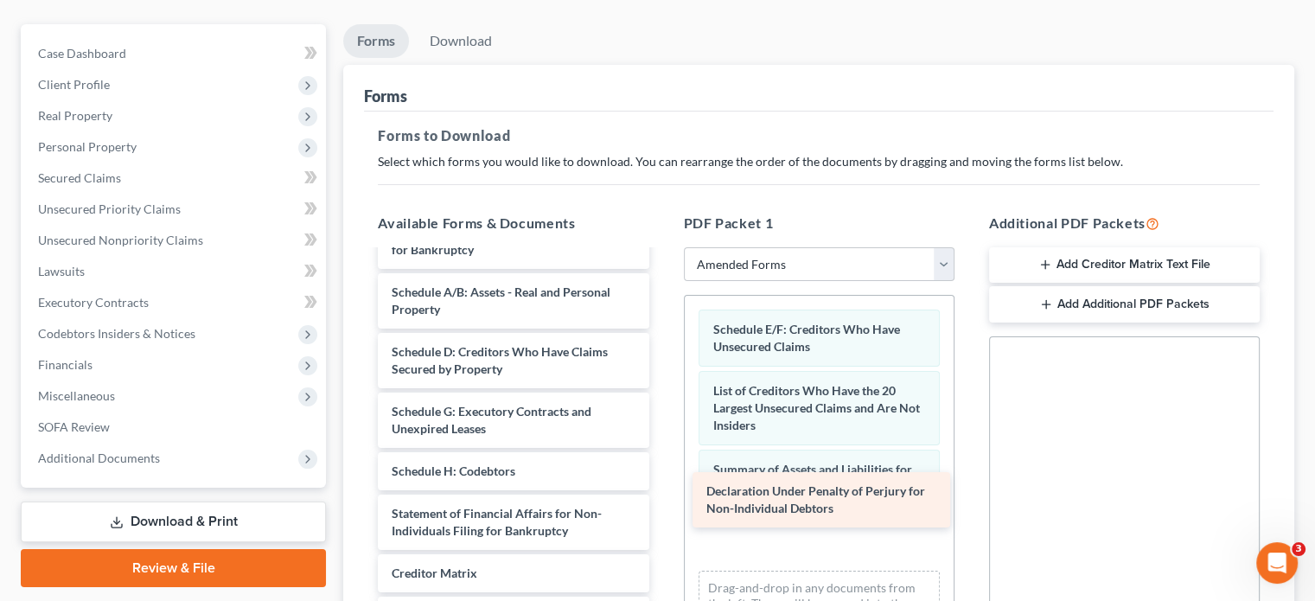
drag, startPoint x: 499, startPoint y: 487, endPoint x: 819, endPoint y: 490, distance: 319.9
click at [662, 490] on div "Declaration Under Penalty of Perjury for Non-Individual Debtors Voluntary Petit…" at bounding box center [513, 467] width 298 height 506
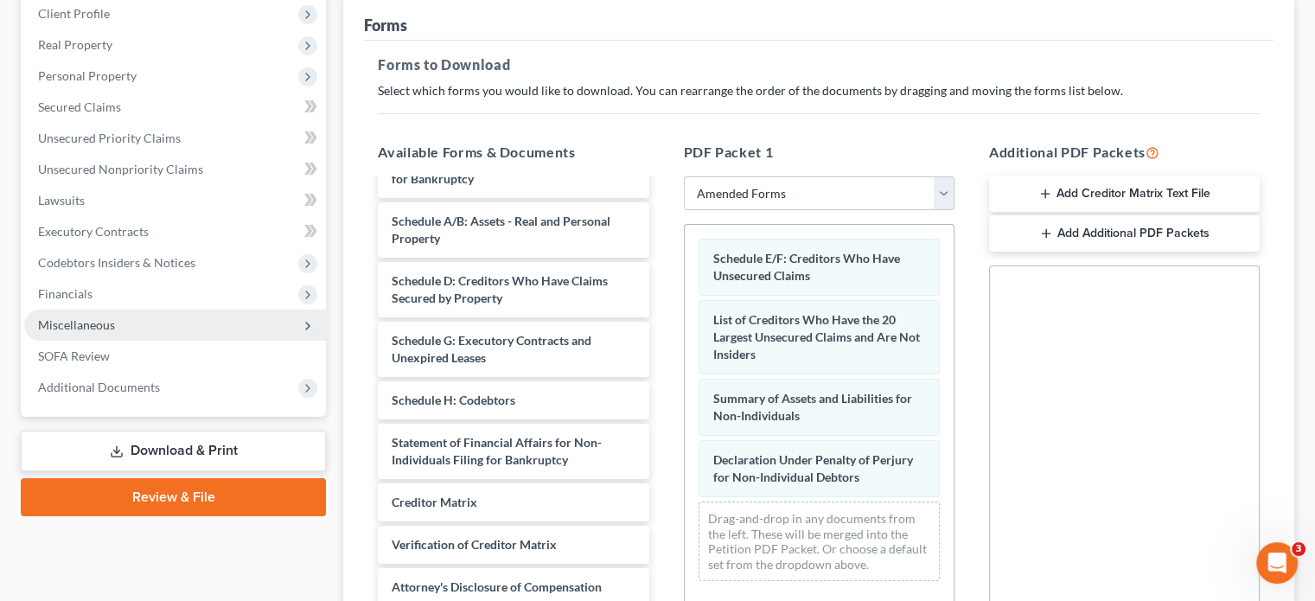
scroll to position [86, 0]
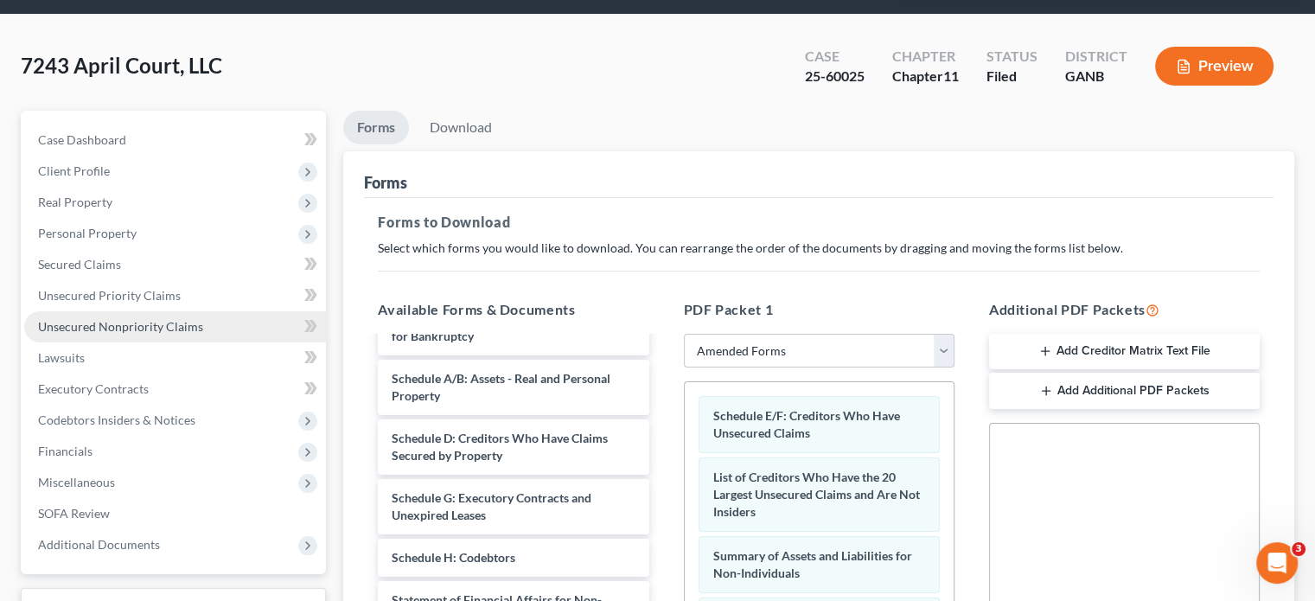
click at [99, 319] on span "Unsecured Nonpriority Claims" at bounding box center [120, 326] width 165 height 15
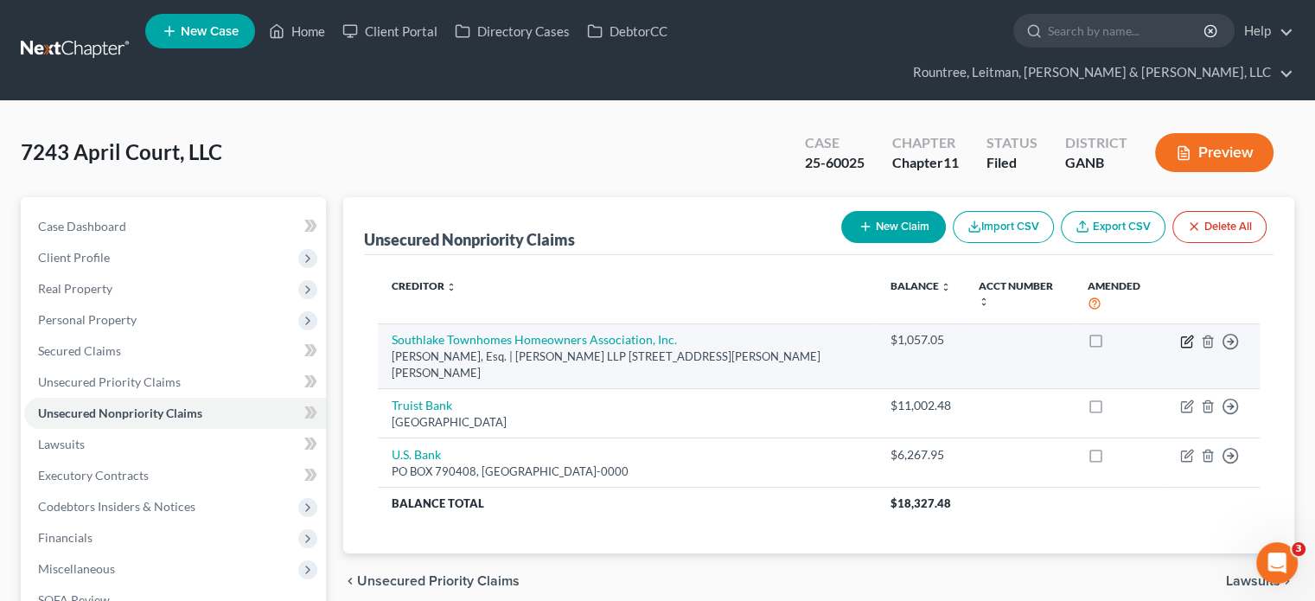
click at [1190, 335] on icon "button" at bounding box center [1189, 339] width 8 height 8
select select "10"
select select "11"
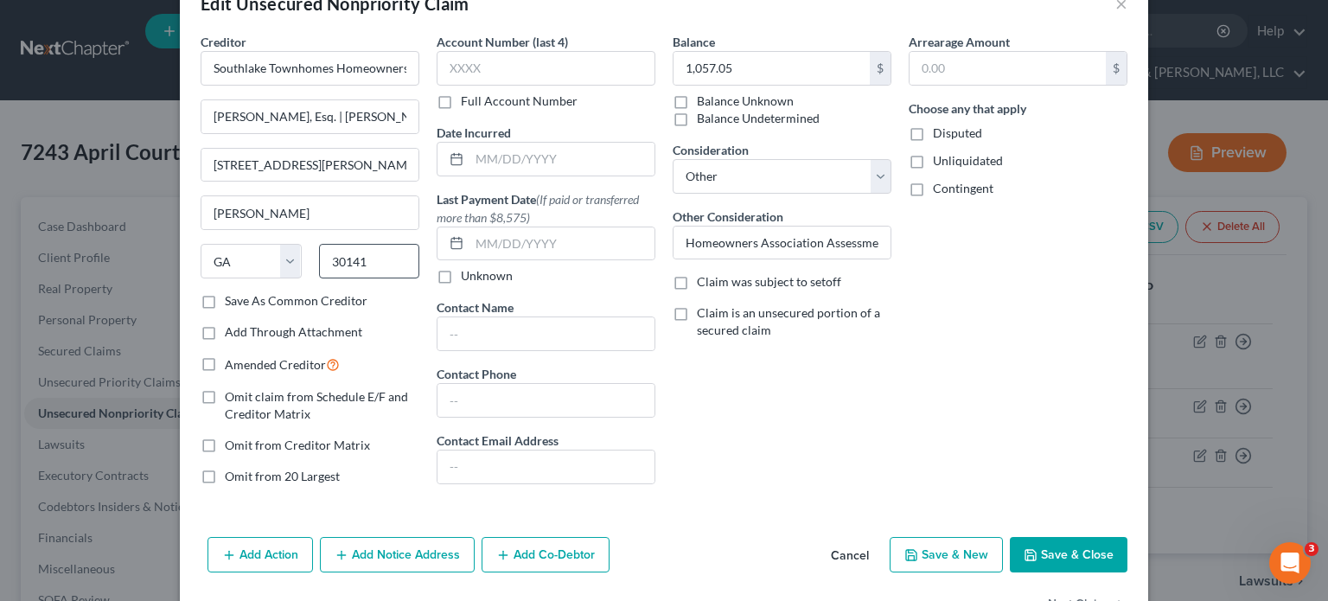
scroll to position [86, 0]
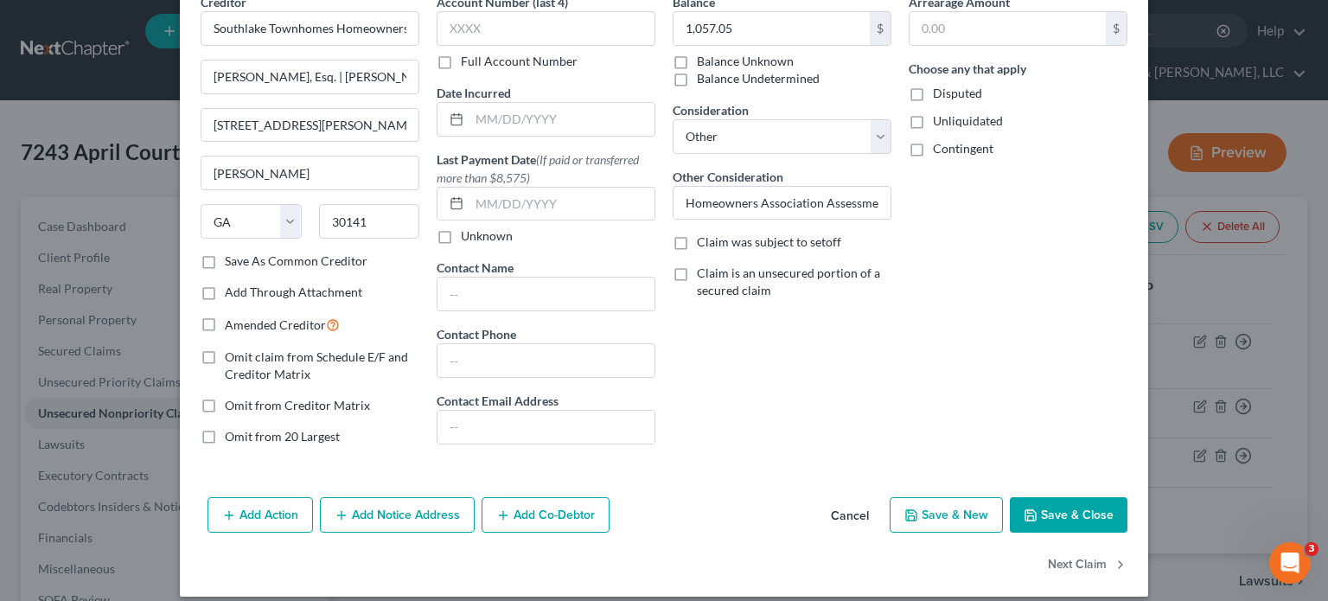
click at [225, 259] on label "Save As Common Creditor" at bounding box center [296, 260] width 143 height 17
click at [232, 259] on input "Save As Common Creditor" at bounding box center [237, 257] width 11 height 11
checkbox input "true"
click at [367, 518] on button "Add Notice Address" at bounding box center [397, 515] width 155 height 36
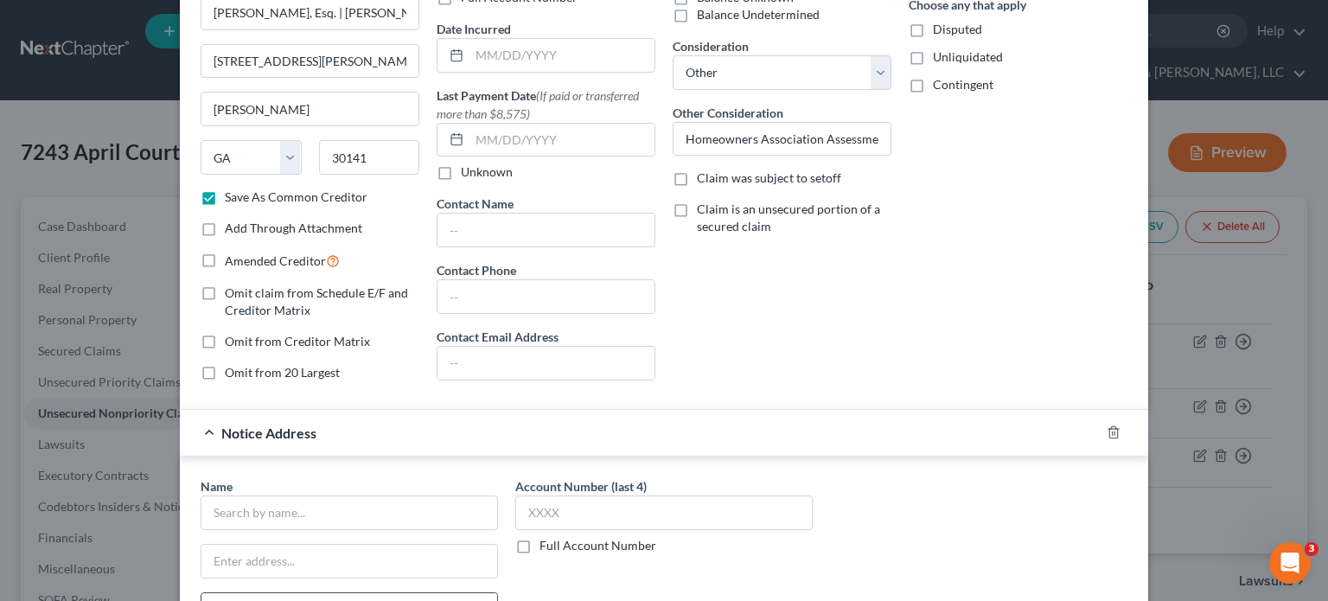
scroll to position [259, 0]
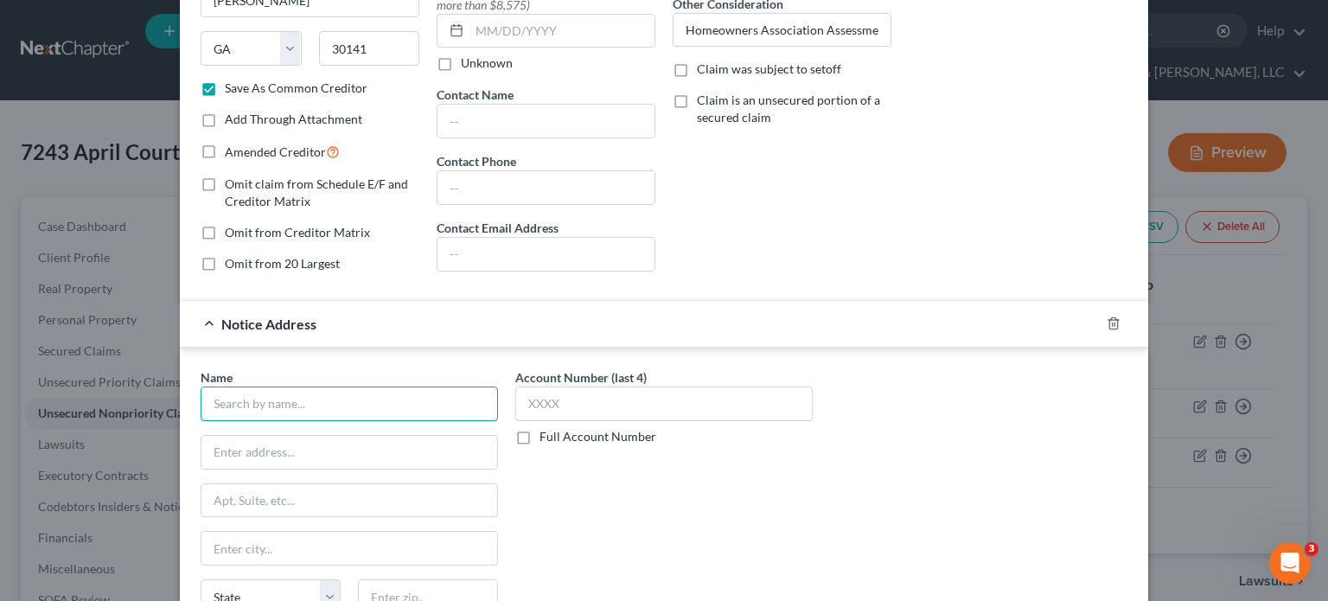
click at [319, 401] on input "text" at bounding box center [349, 404] width 297 height 35
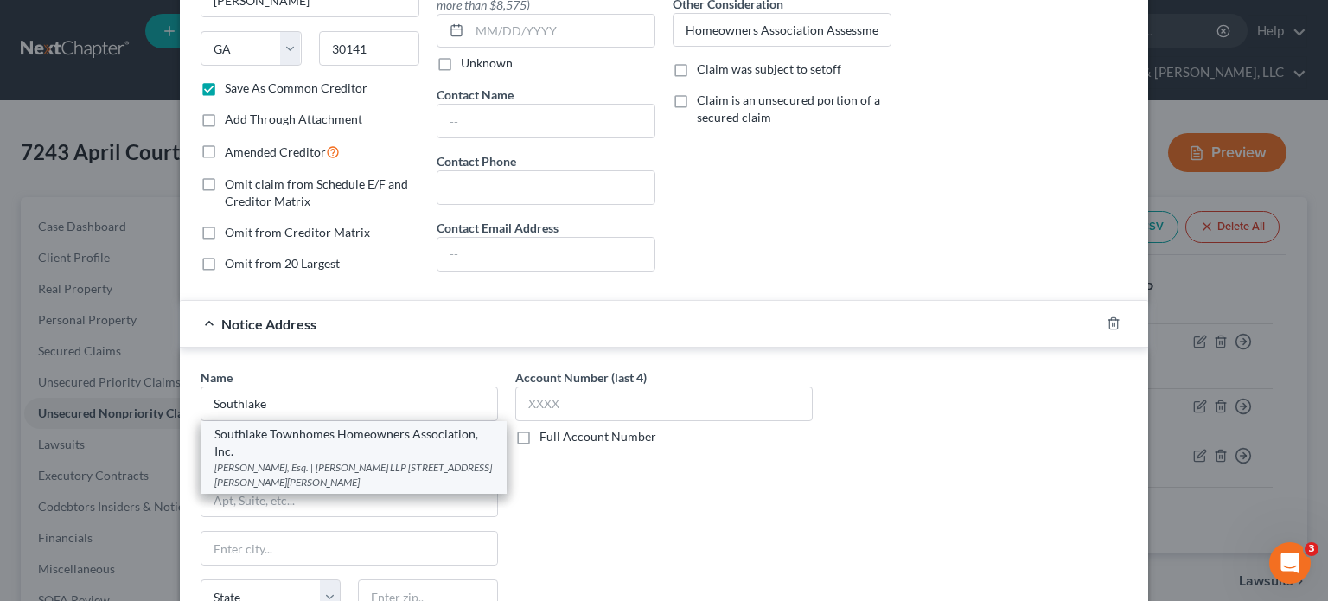
click at [335, 436] on div "Southlake Townhomes Homeowners Association, Inc." at bounding box center [353, 442] width 278 height 35
type input "Southlake Townhomes Homeowners Association, Inc."
type input "Wes Dunlap, Esq. | Dunlap Gardiner LLP"
type input "5604 Wendy Bagwell Pkwy, Ste. 923"
type input "Hiram"
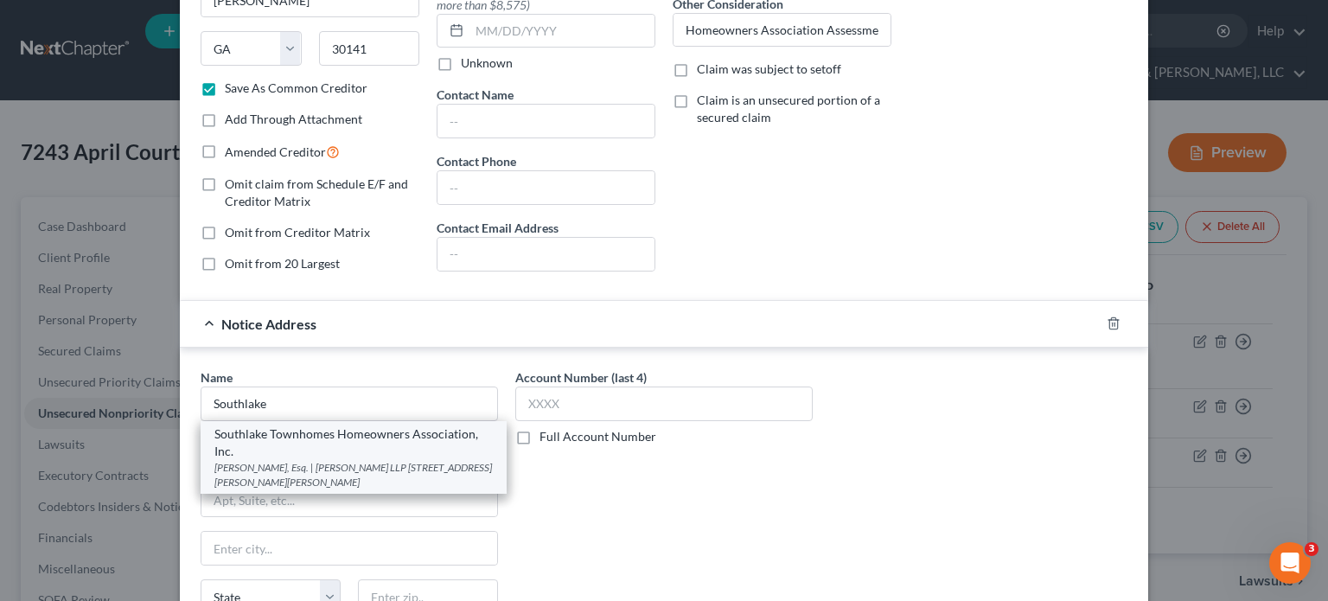
select select "10"
type input "30141"
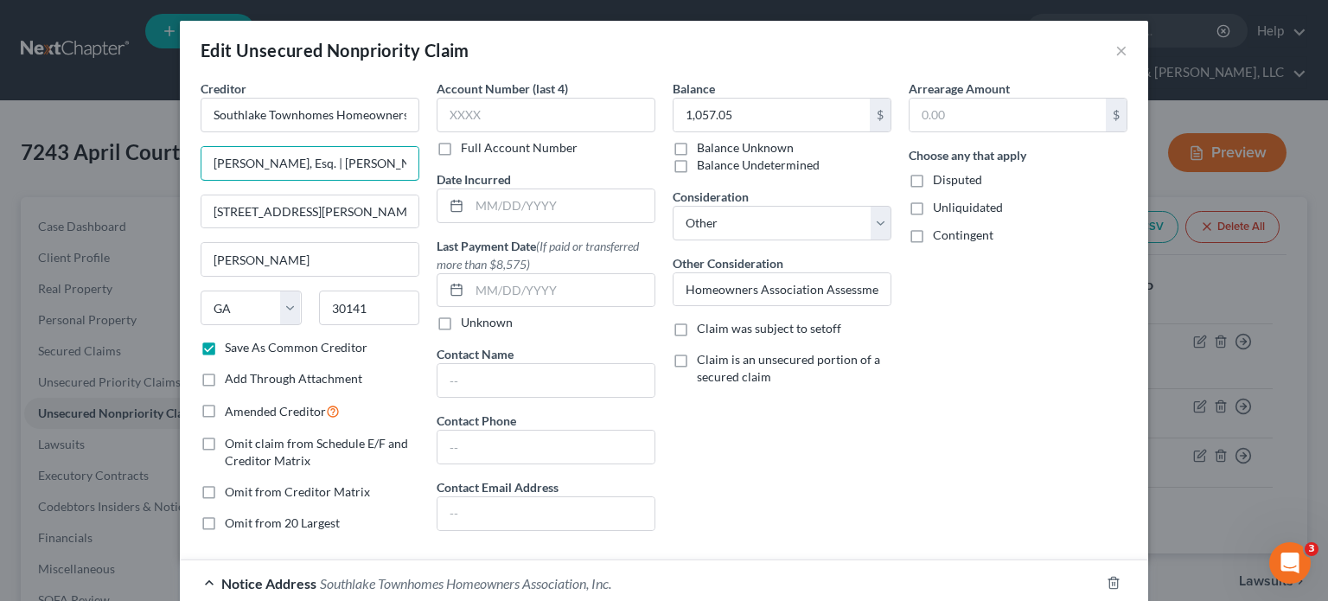
scroll to position [0, 17]
drag, startPoint x: 207, startPoint y: 158, endPoint x: 460, endPoint y: 174, distance: 253.8
click at [460, 174] on div "Creditor * Southlake Townhomes Homeowners Association, Inc. Wes Dunlap, Esq. | …" at bounding box center [664, 313] width 944 height 466
type input "2180 W. SR 434 Ste. 500"
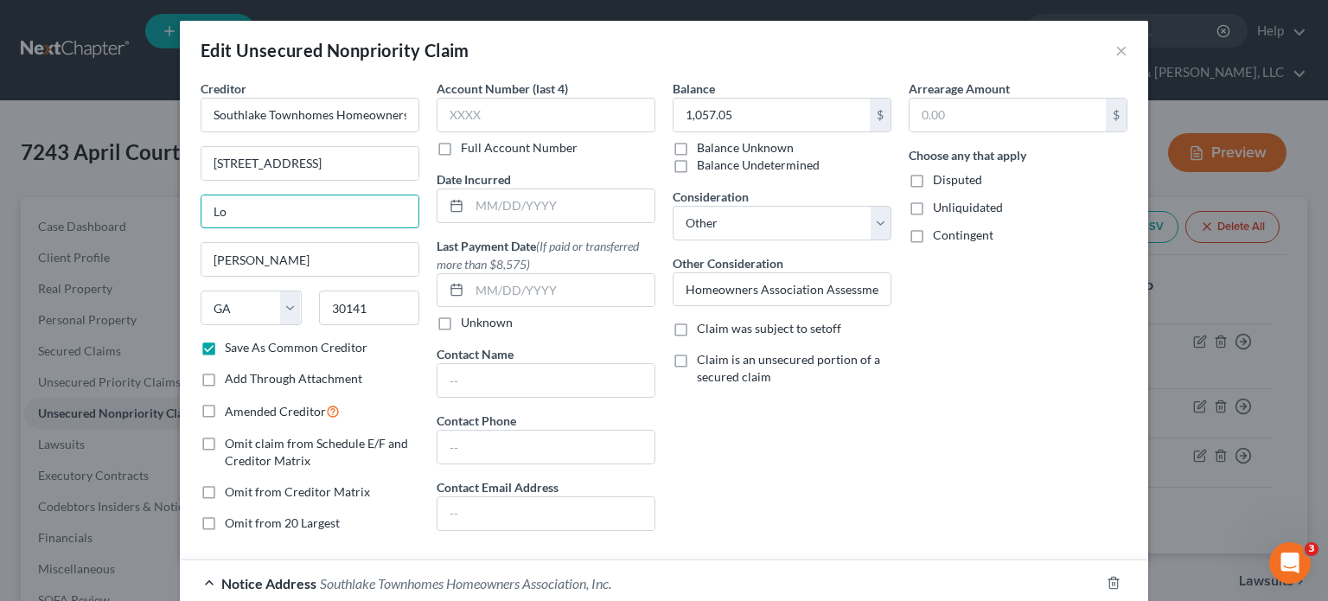
type input "L"
type input "32779"
type input "Longwood"
select select "9"
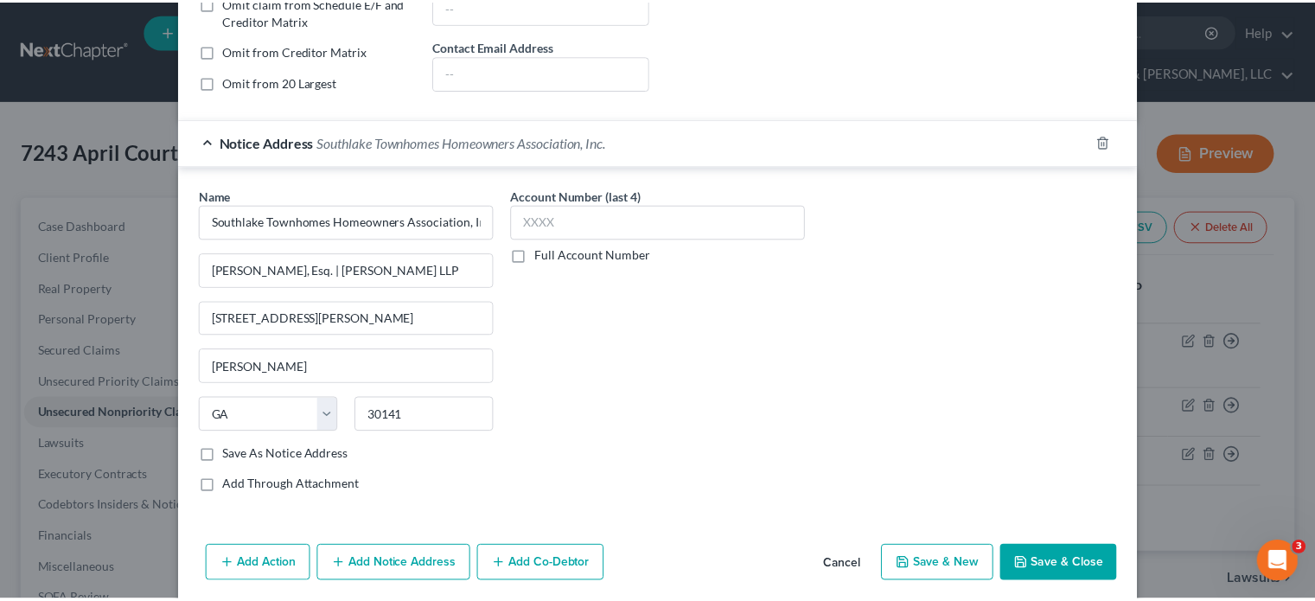
scroll to position [502, 0]
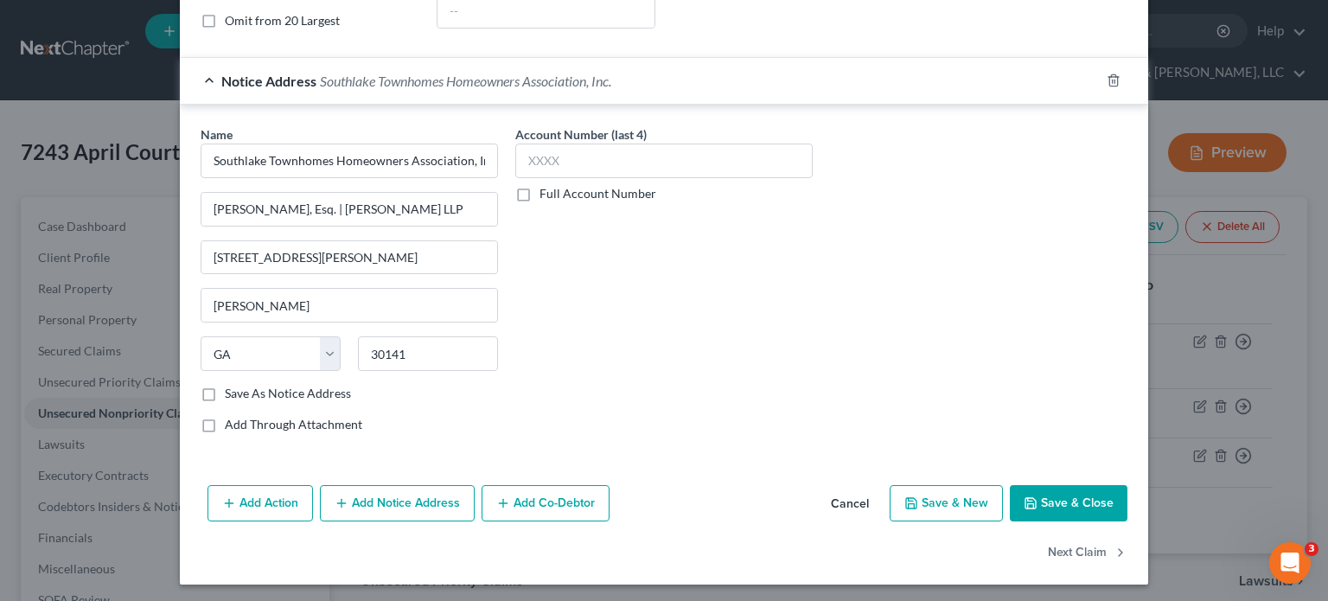
click at [1062, 497] on button "Save & Close" at bounding box center [1069, 503] width 118 height 36
checkbox input "false"
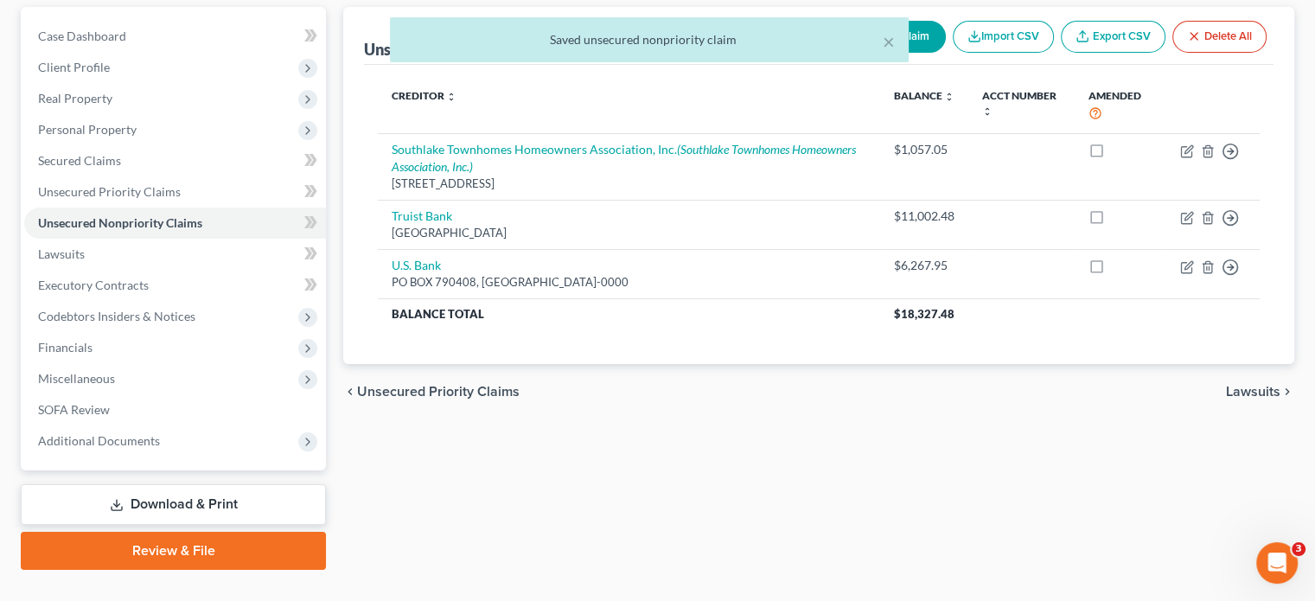
scroll to position [192, 0]
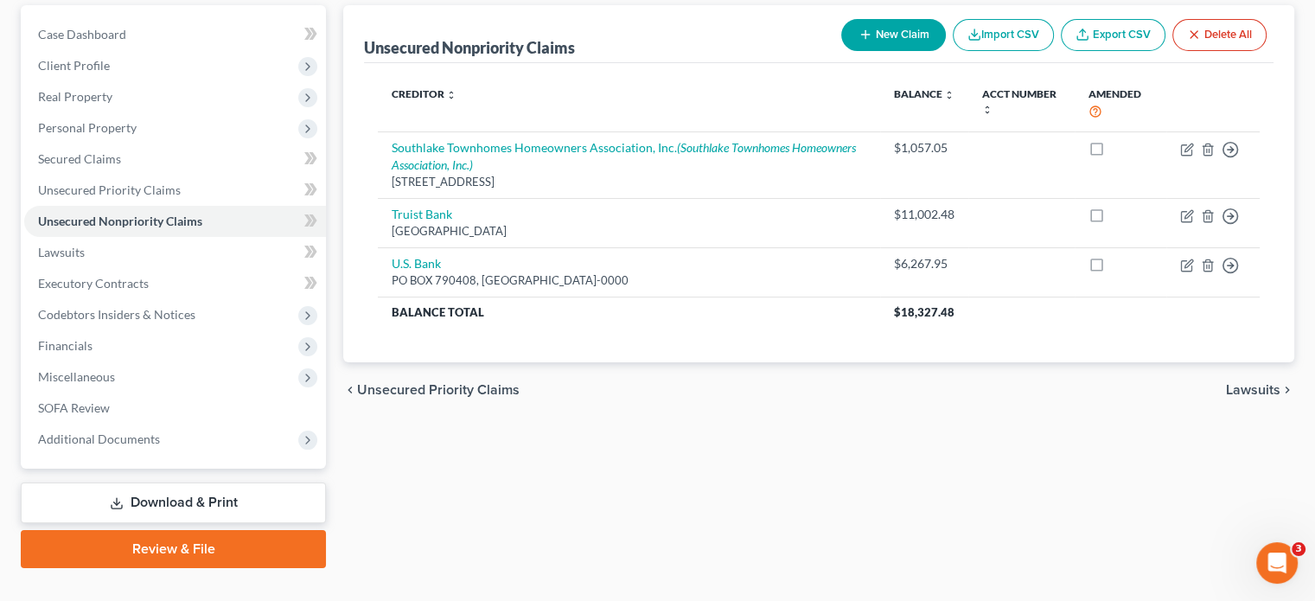
click at [217, 482] on link "Download & Print" at bounding box center [173, 502] width 305 height 41
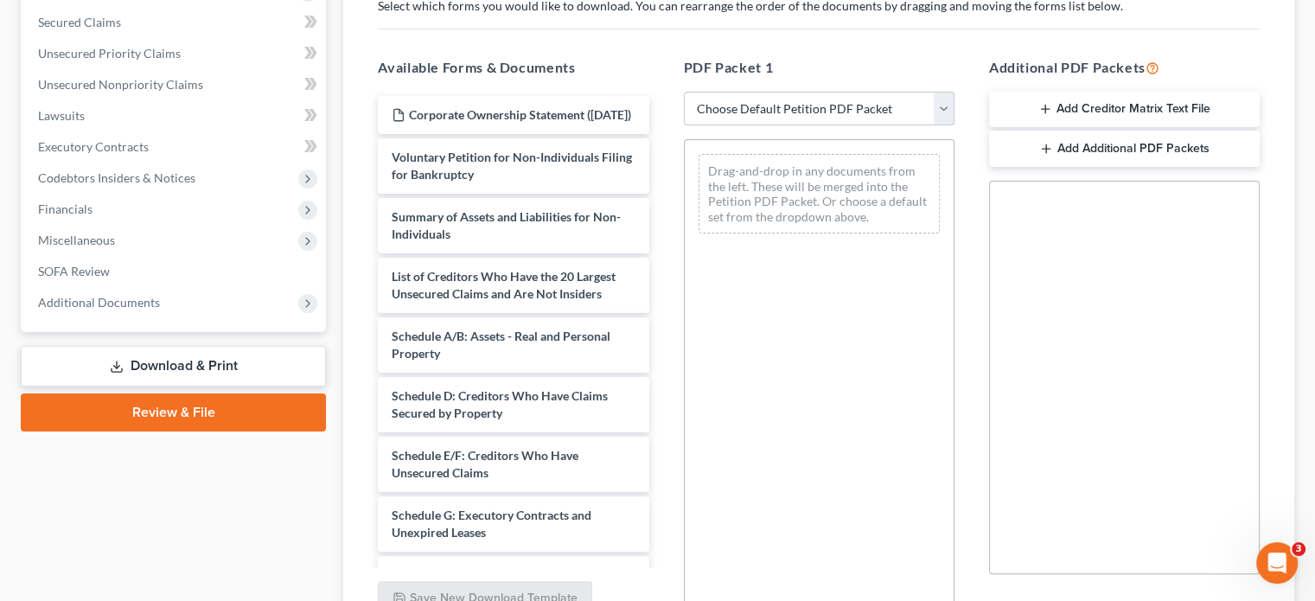
scroll to position [346, 0]
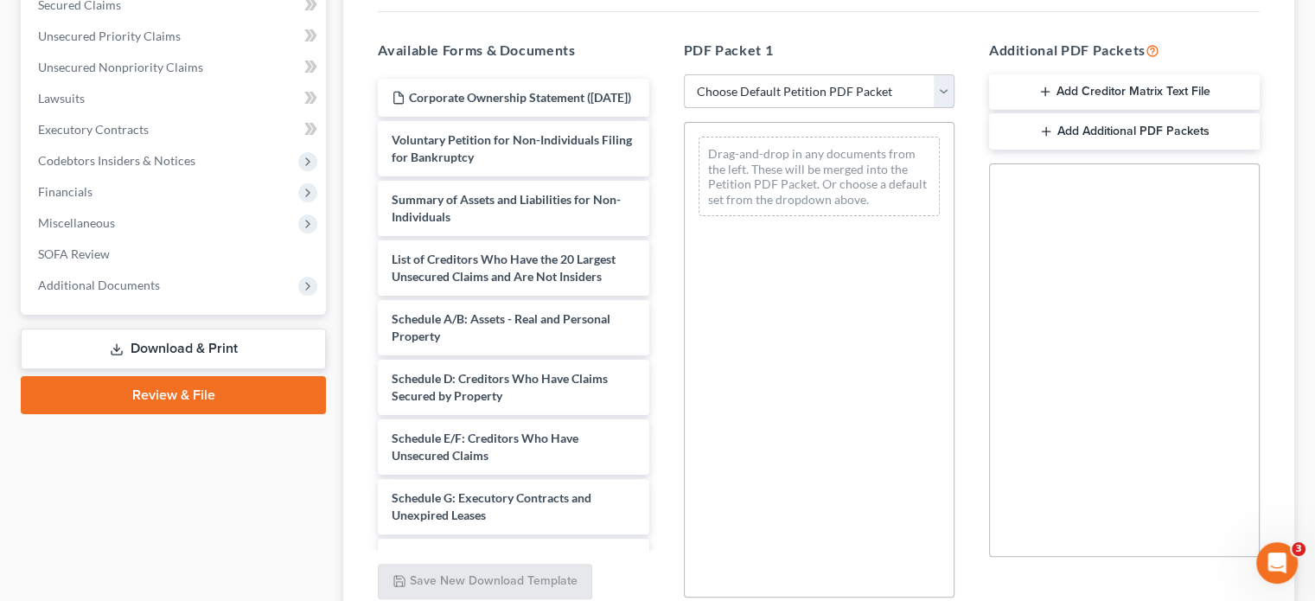
click at [944, 74] on select "Choose Default Petition PDF Packet Complete Bankruptcy Petition (all forms and …" at bounding box center [819, 91] width 271 height 35
select select "2"
click at [684, 74] on select "Choose Default Petition PDF Packet Complete Bankruptcy Petition (all forms and …" at bounding box center [819, 91] width 271 height 35
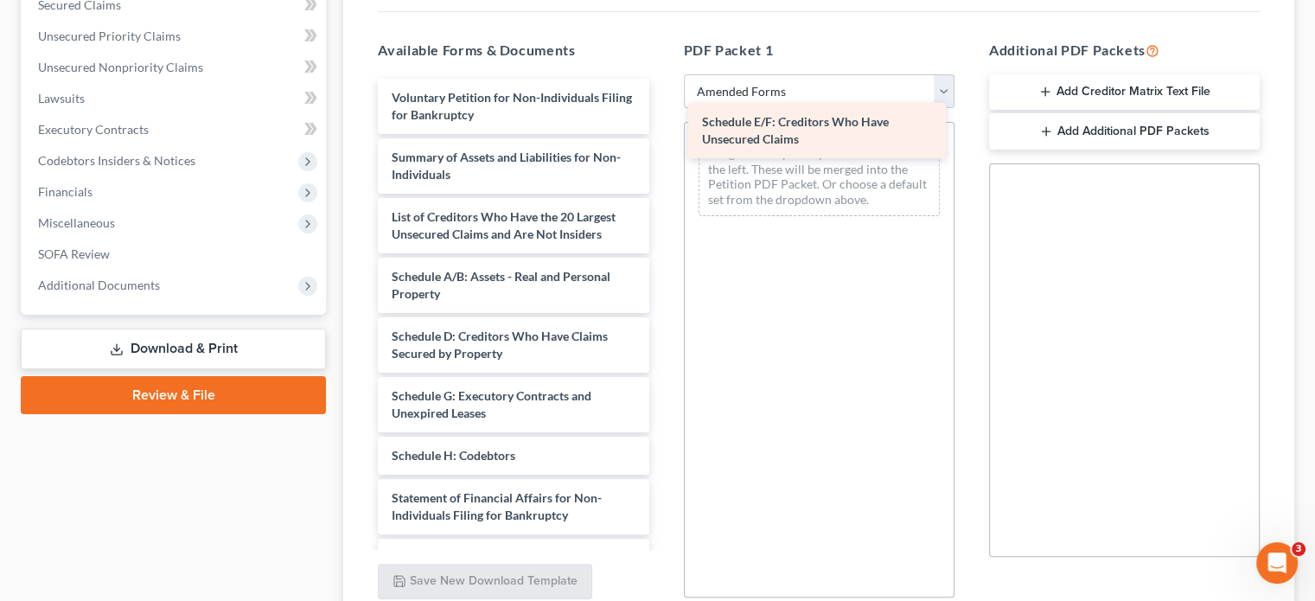
drag, startPoint x: 495, startPoint y: 372, endPoint x: 807, endPoint y: 133, distance: 392.2
click at [662, 133] on div "Schedule E/F: Creditors Who Have Unsecured Claims Voluntary Petition for Non-In…" at bounding box center [513, 421] width 298 height 685
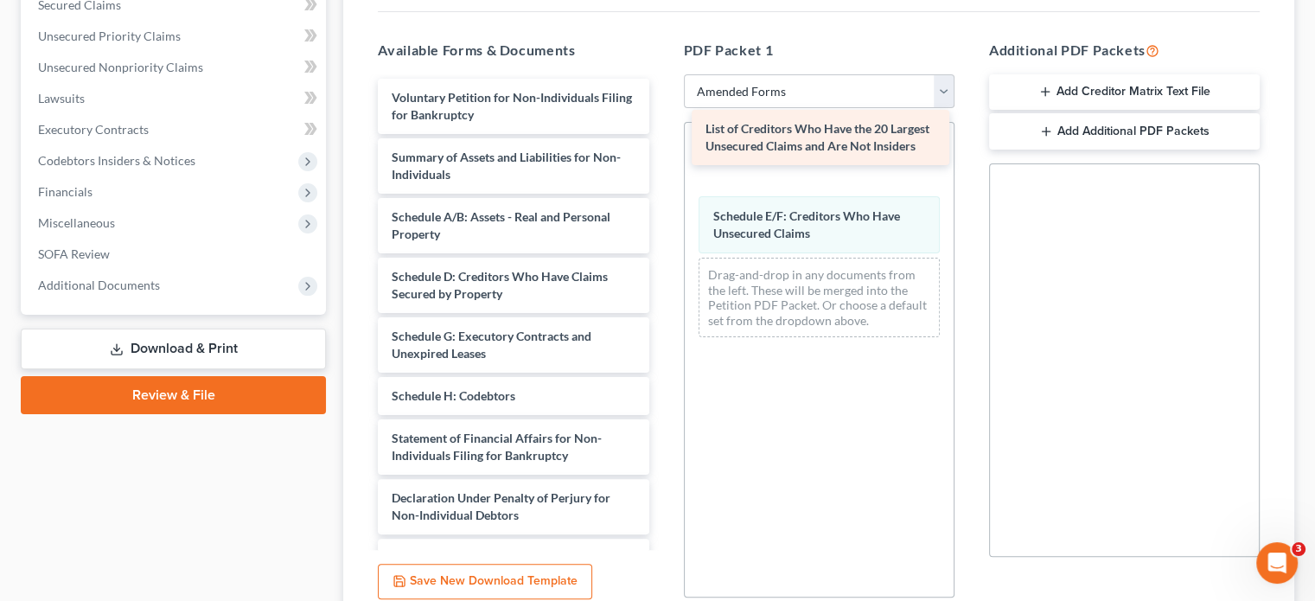
drag, startPoint x: 470, startPoint y: 186, endPoint x: 784, endPoint y: 137, distance: 317.7
click at [662, 137] on div "List of Creditors Who Have the 20 Largest Unsecured Claims and Are Not Insiders…" at bounding box center [513, 391] width 298 height 625
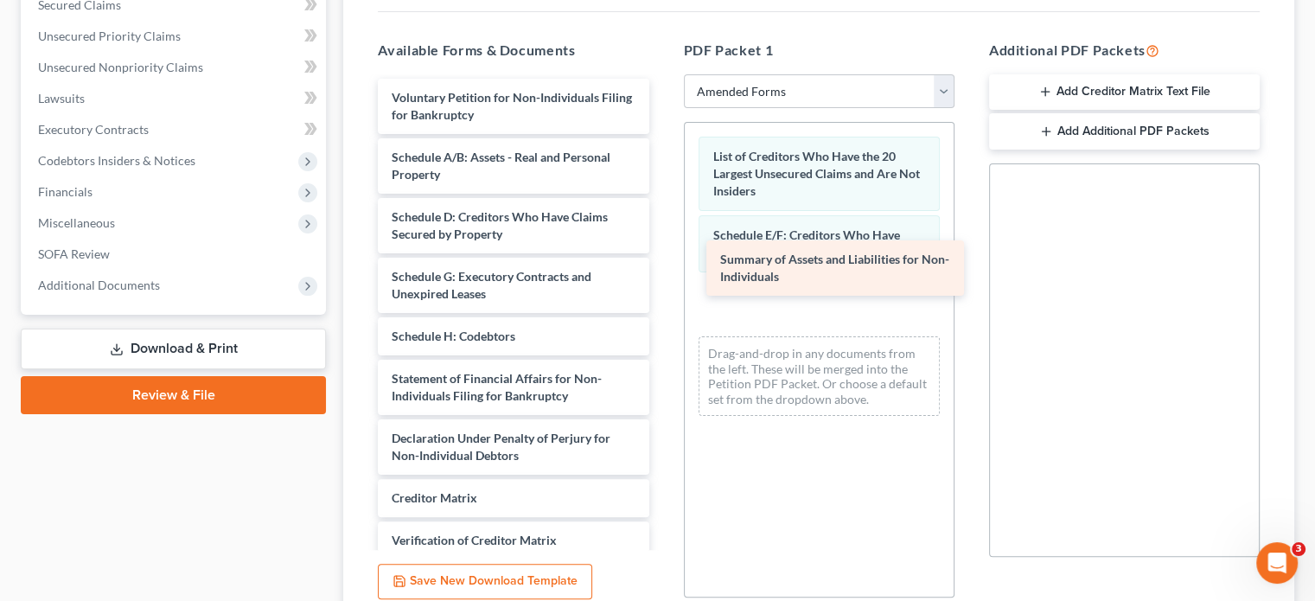
drag, startPoint x: 479, startPoint y: 141, endPoint x: 804, endPoint y: 276, distance: 352.0
click at [662, 276] on div "Summary of Assets and Liabilities for Non-Individuals Voluntary Petition for No…" at bounding box center [513, 361] width 298 height 565
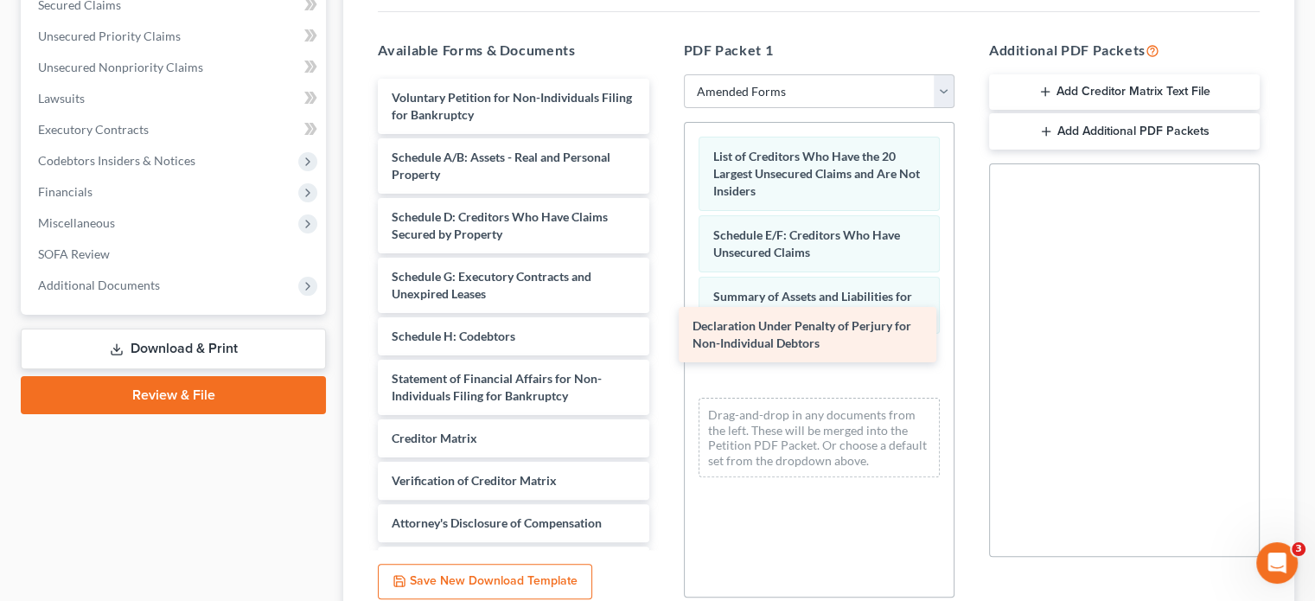
drag, startPoint x: 480, startPoint y: 415, endPoint x: 781, endPoint y: 335, distance: 311.2
click at [662, 335] on div "Declaration Under Penalty of Perjury for Non-Individual Debtors Voluntary Petit…" at bounding box center [513, 332] width 298 height 506
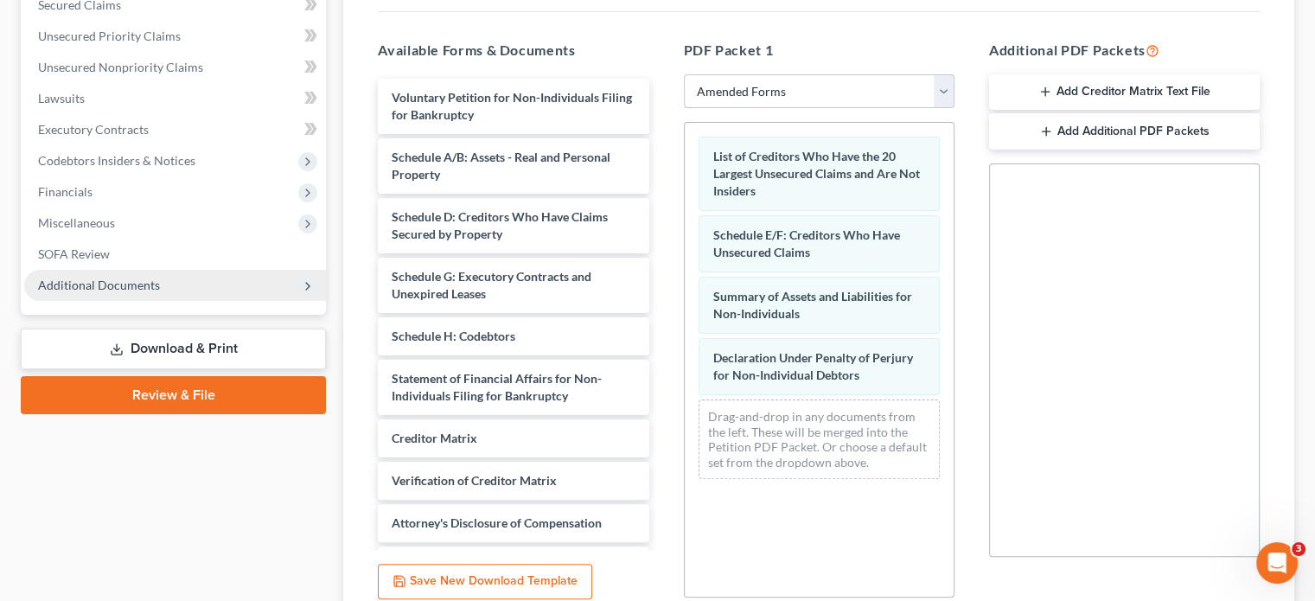
click at [121, 270] on span "Additional Documents" at bounding box center [175, 285] width 302 height 31
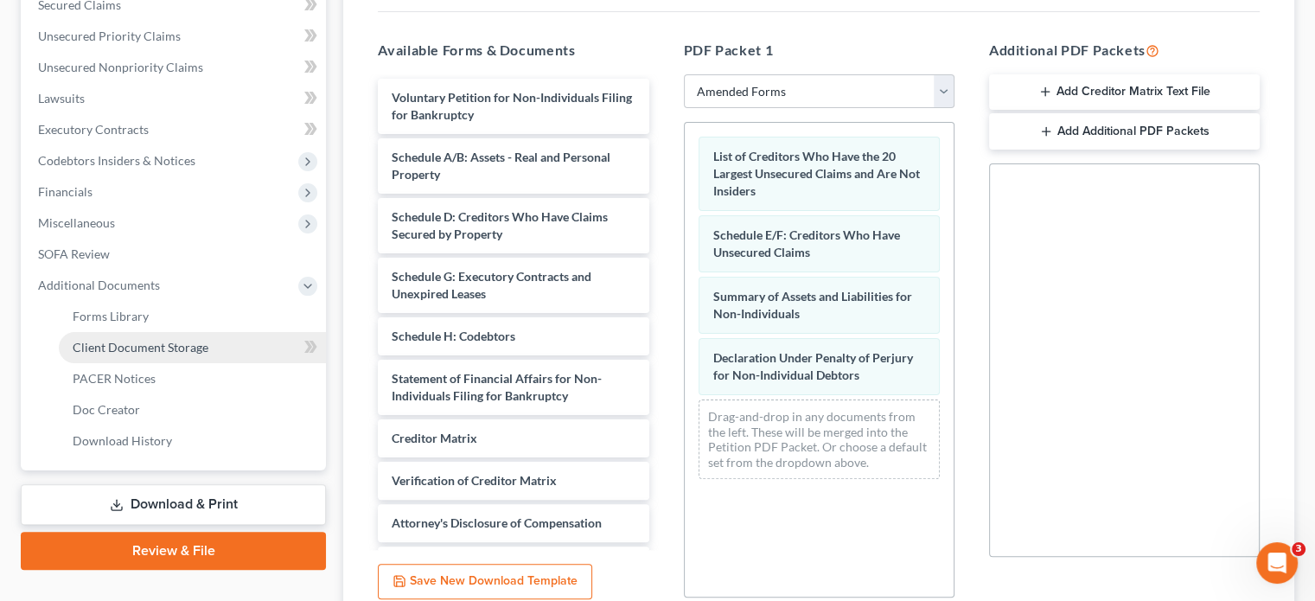
click at [149, 340] on span "Client Document Storage" at bounding box center [141, 347] width 136 height 15
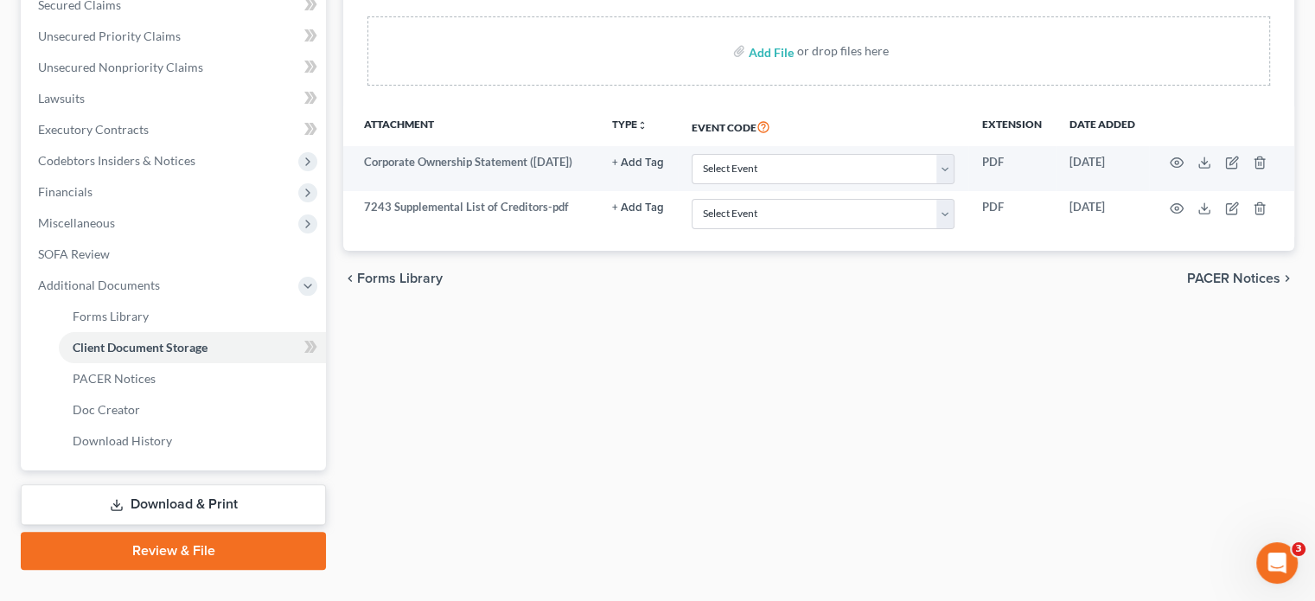
scroll to position [348, 0]
click at [201, 482] on link "Download & Print" at bounding box center [173, 502] width 305 height 41
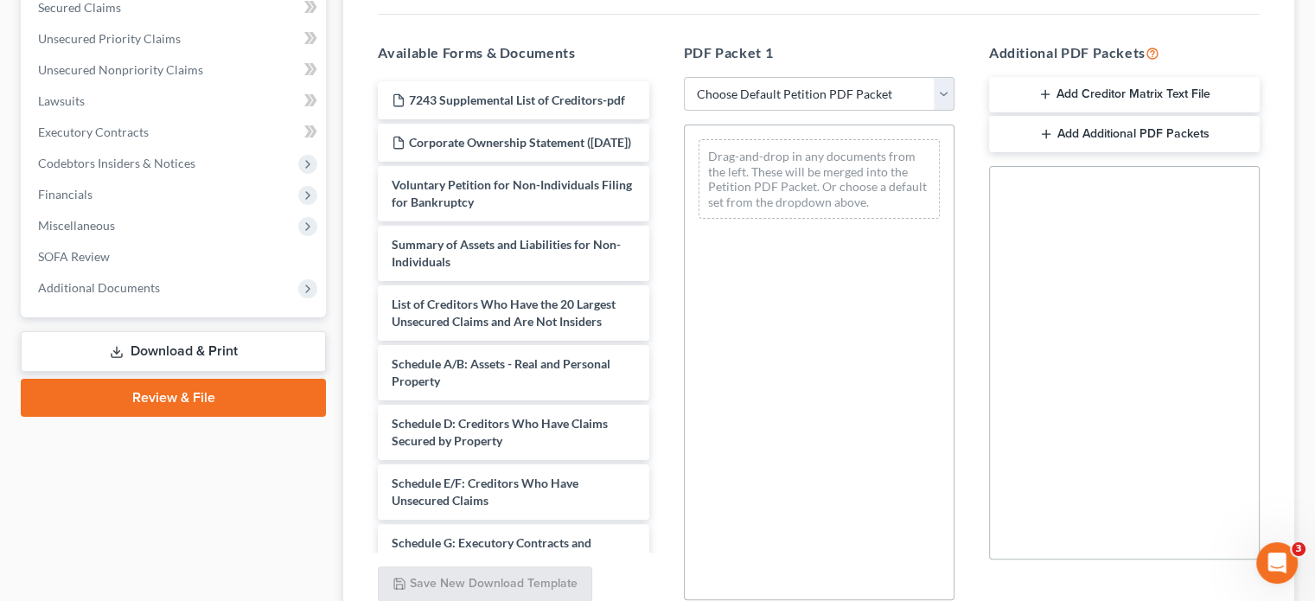
scroll to position [346, 0]
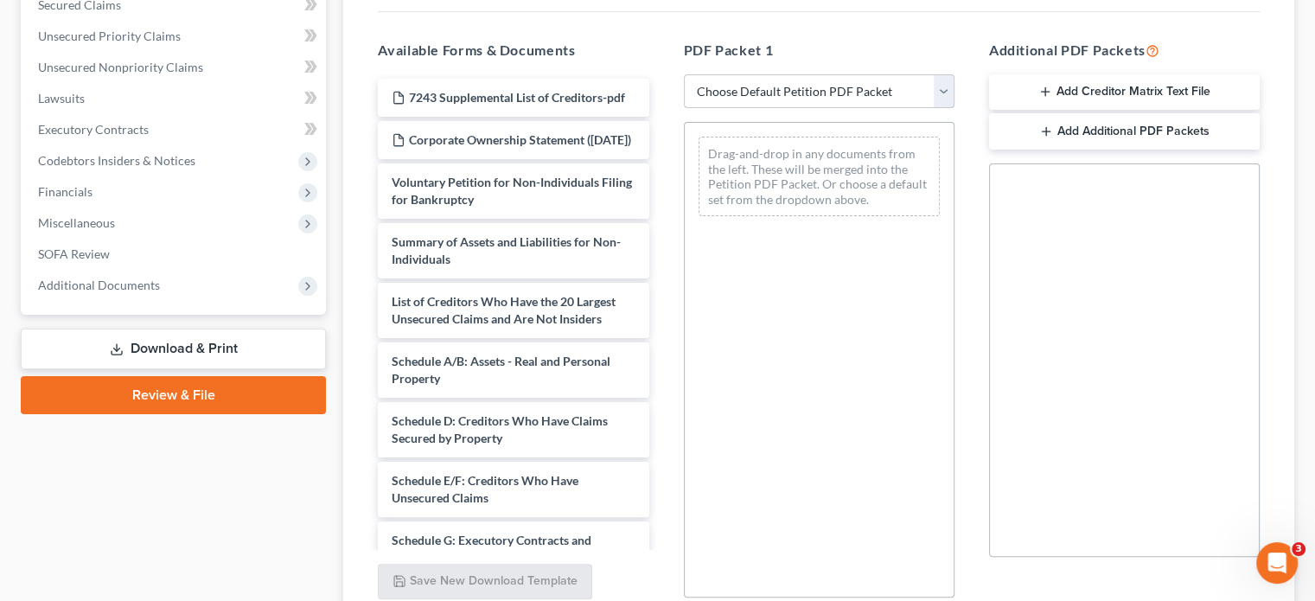
click at [948, 74] on select "Choose Default Petition PDF Packet Complete Bankruptcy Petition (all forms and …" at bounding box center [819, 91] width 271 height 35
select select "2"
click at [684, 74] on select "Choose Default Petition PDF Packet Complete Bankruptcy Petition (all forms and …" at bounding box center [819, 91] width 271 height 35
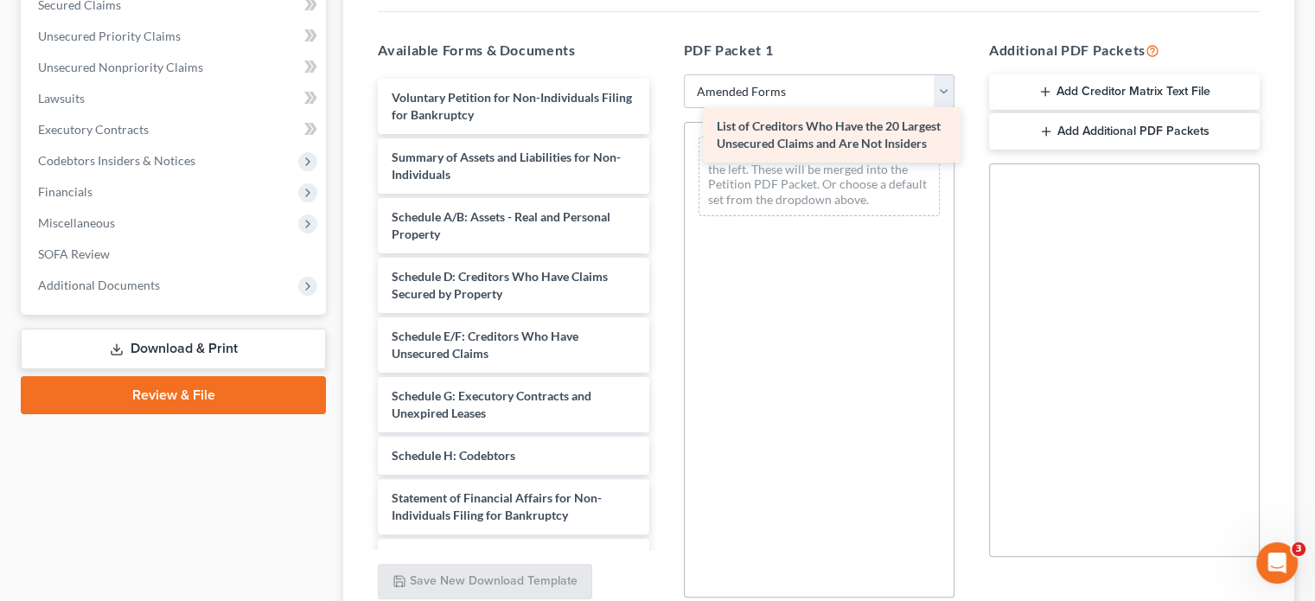
drag, startPoint x: 498, startPoint y: 187, endPoint x: 823, endPoint y: 129, distance: 330.2
click at [662, 129] on div "List of Creditors Who Have the 20 Largest Unsecured Claims and Are Not Insiders…" at bounding box center [513, 421] width 298 height 685
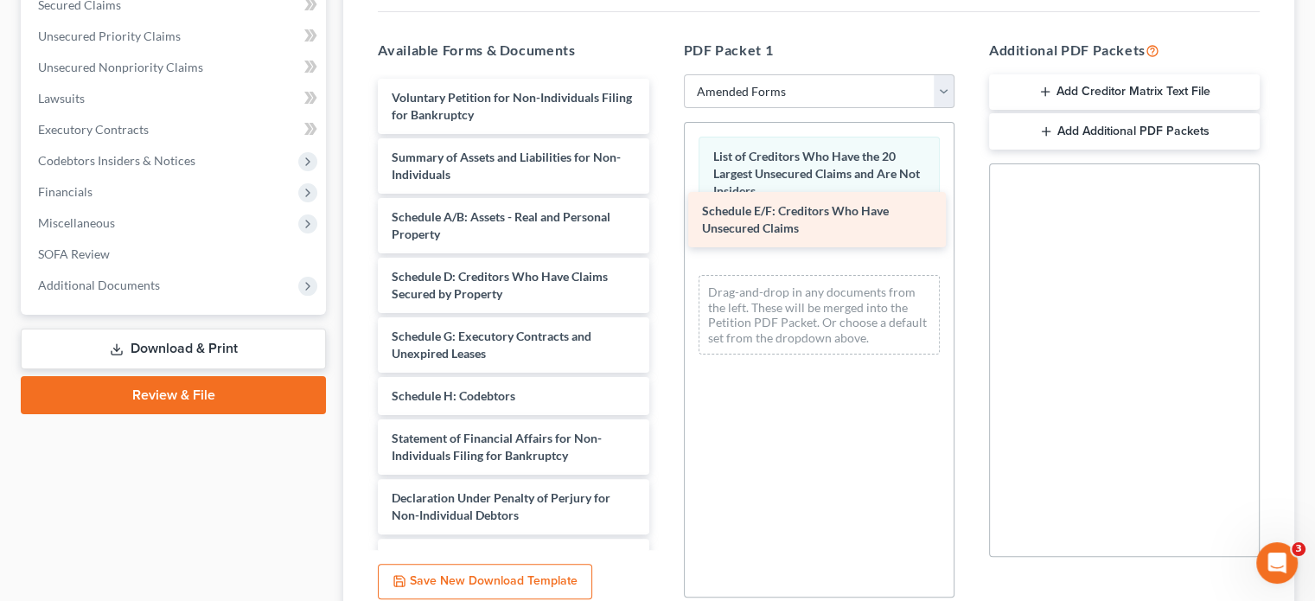
drag, startPoint x: 439, startPoint y: 315, endPoint x: 750, endPoint y: 222, distance: 323.9
click at [662, 222] on div "Schedule E/F: Creditors Who Have Unsecured Claims Voluntary Petition for Non-In…" at bounding box center [513, 391] width 298 height 625
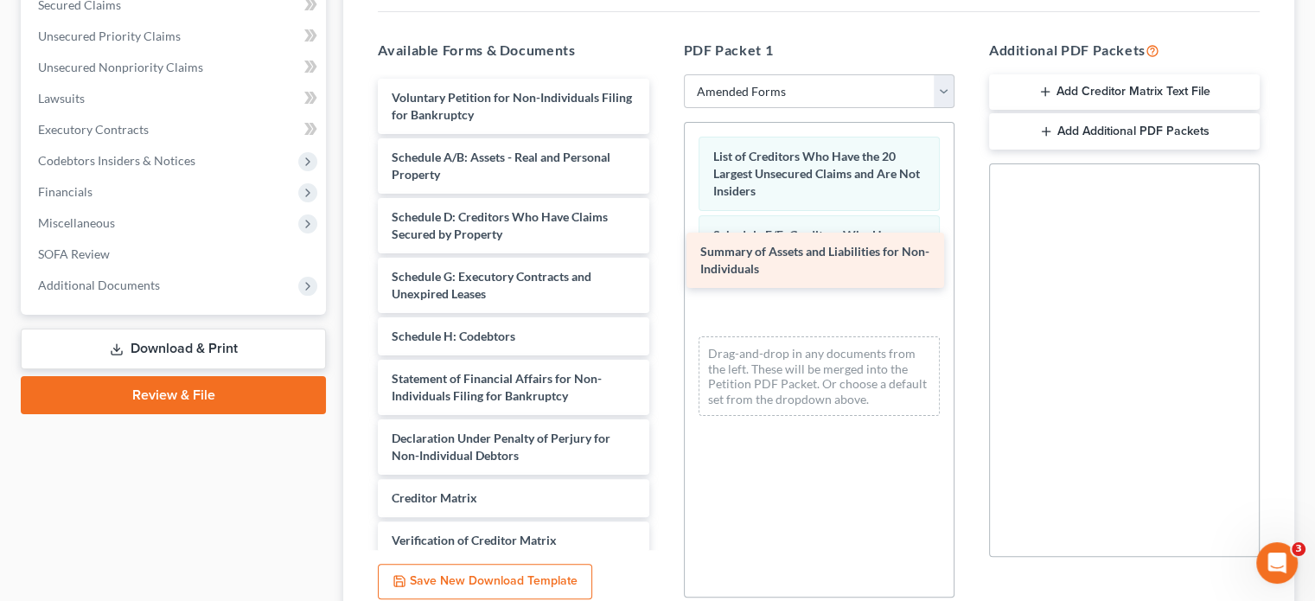
drag, startPoint x: 465, startPoint y: 122, endPoint x: 775, endPoint y: 247, distance: 334.0
click at [662, 247] on div "Summary of Assets and Liabilities for Non-Individuals Voluntary Petition for No…" at bounding box center [513, 361] width 298 height 565
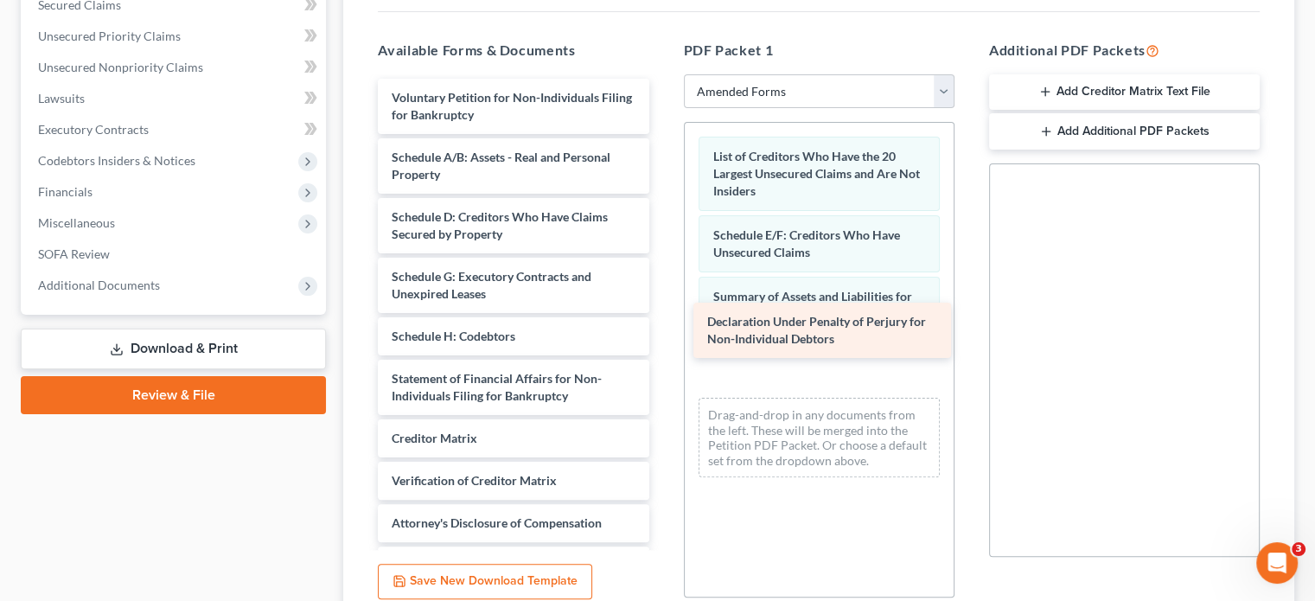
drag, startPoint x: 463, startPoint y: 412, endPoint x: 778, endPoint y: 329, distance: 325.5
click at [662, 329] on div "Declaration Under Penalty of Perjury for Non-Individual Debtors Voluntary Petit…" at bounding box center [513, 332] width 298 height 506
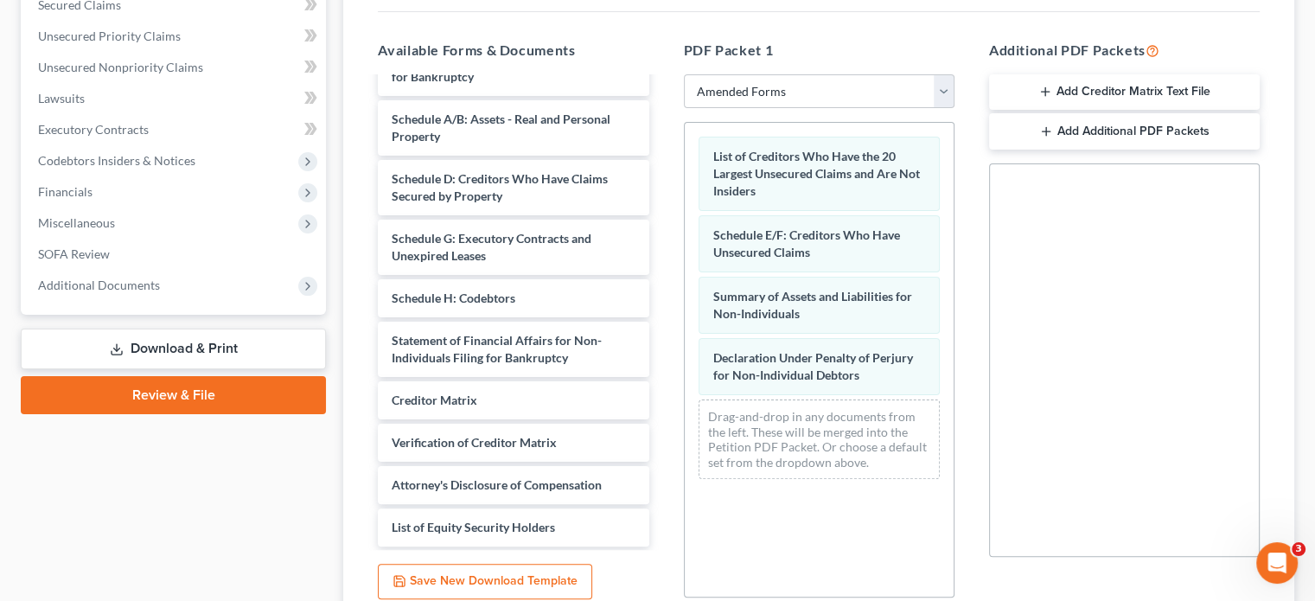
scroll to position [0, 0]
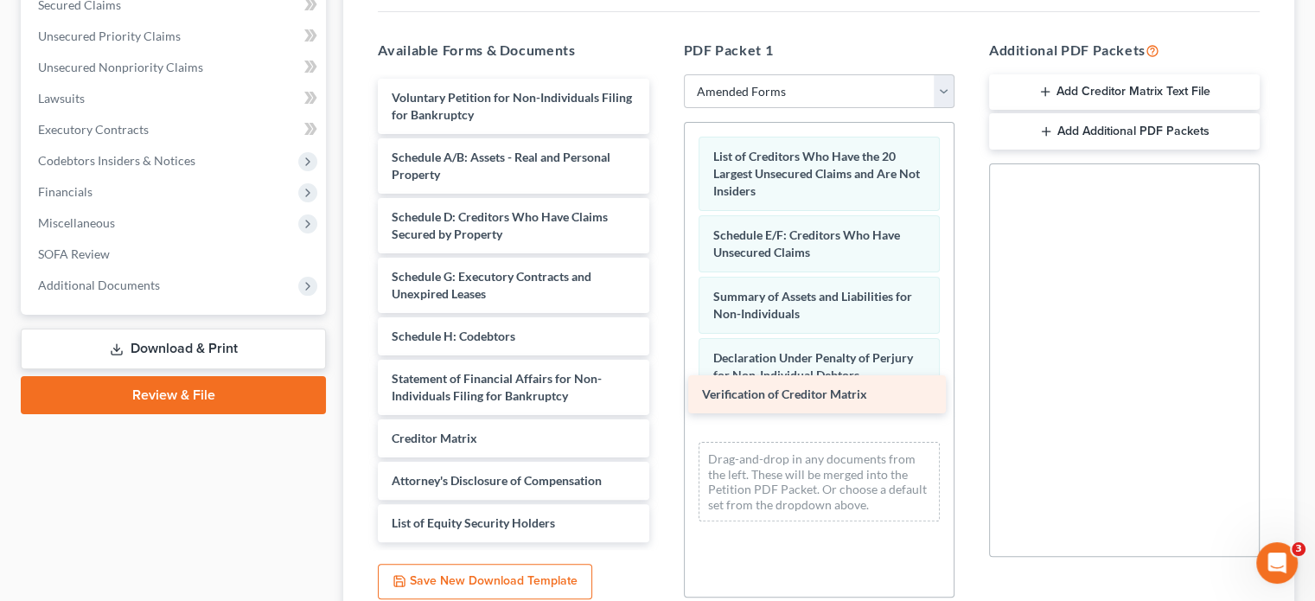
drag, startPoint x: 495, startPoint y: 410, endPoint x: 806, endPoint y: 394, distance: 310.8
click at [662, 394] on div "Verification of Creditor Matrix Voluntary Petition for Non-Individuals Filing f…" at bounding box center [513, 310] width 298 height 463
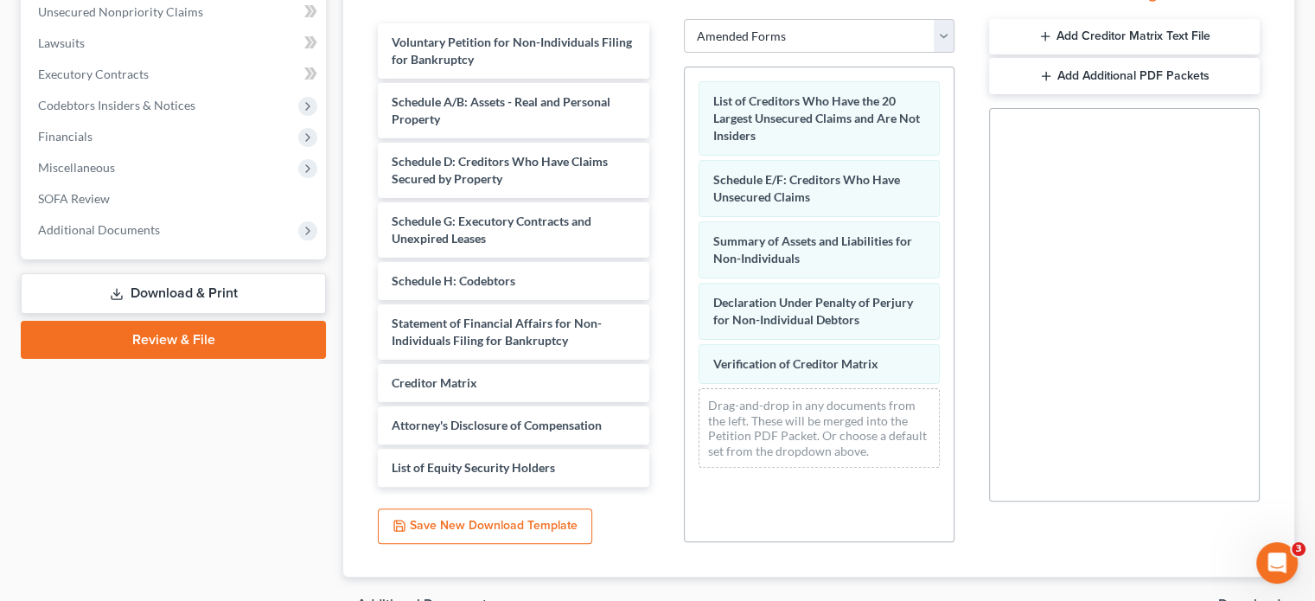
scroll to position [465, 0]
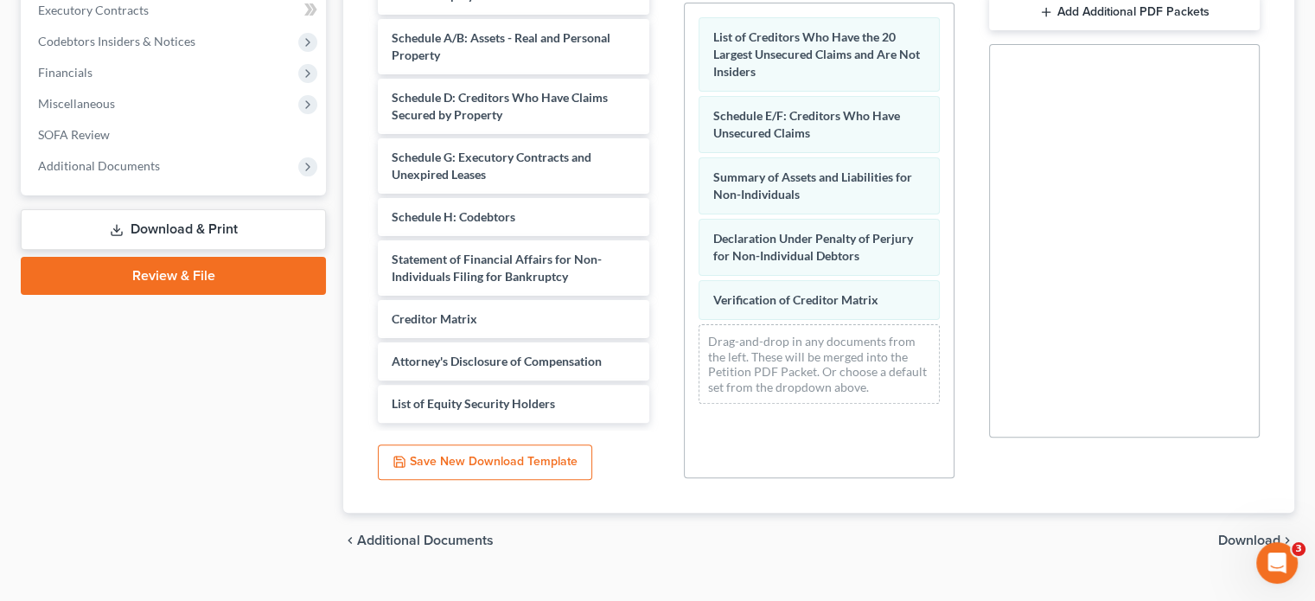
click at [1237, 533] on span "Download" at bounding box center [1249, 540] width 62 height 14
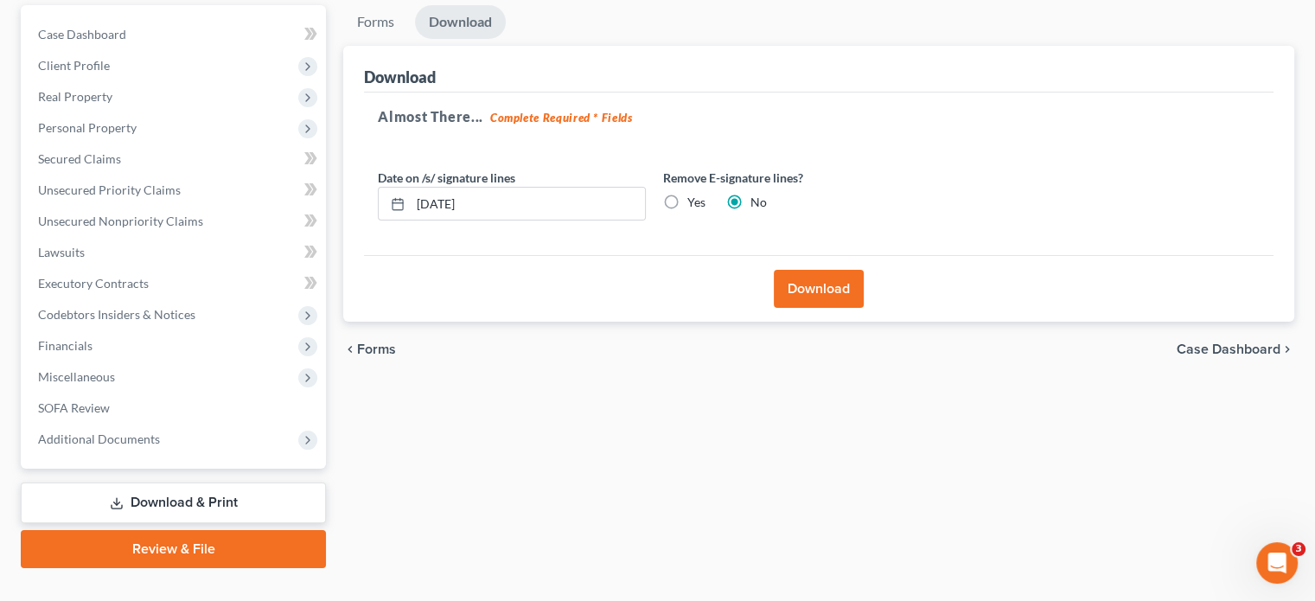
click at [815, 270] on button "Download" at bounding box center [819, 289] width 90 height 38
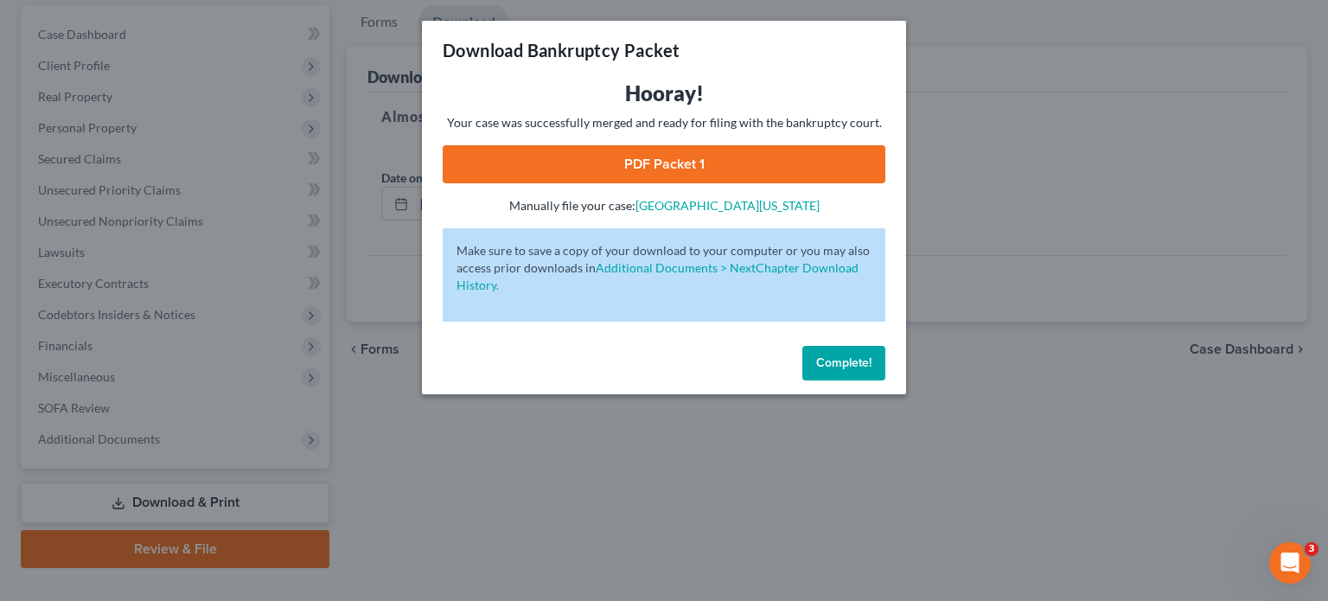
click at [647, 172] on link "PDF Packet 1" at bounding box center [664, 164] width 443 height 38
click at [847, 364] on span "Complete!" at bounding box center [843, 362] width 55 height 15
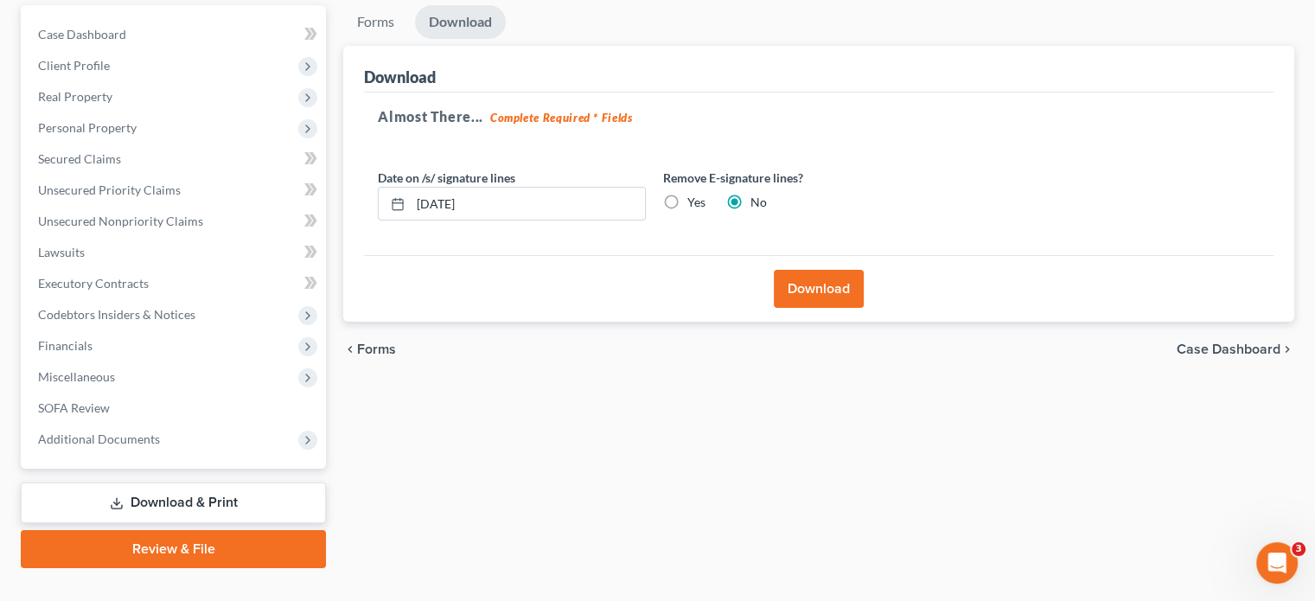
scroll to position [0, 0]
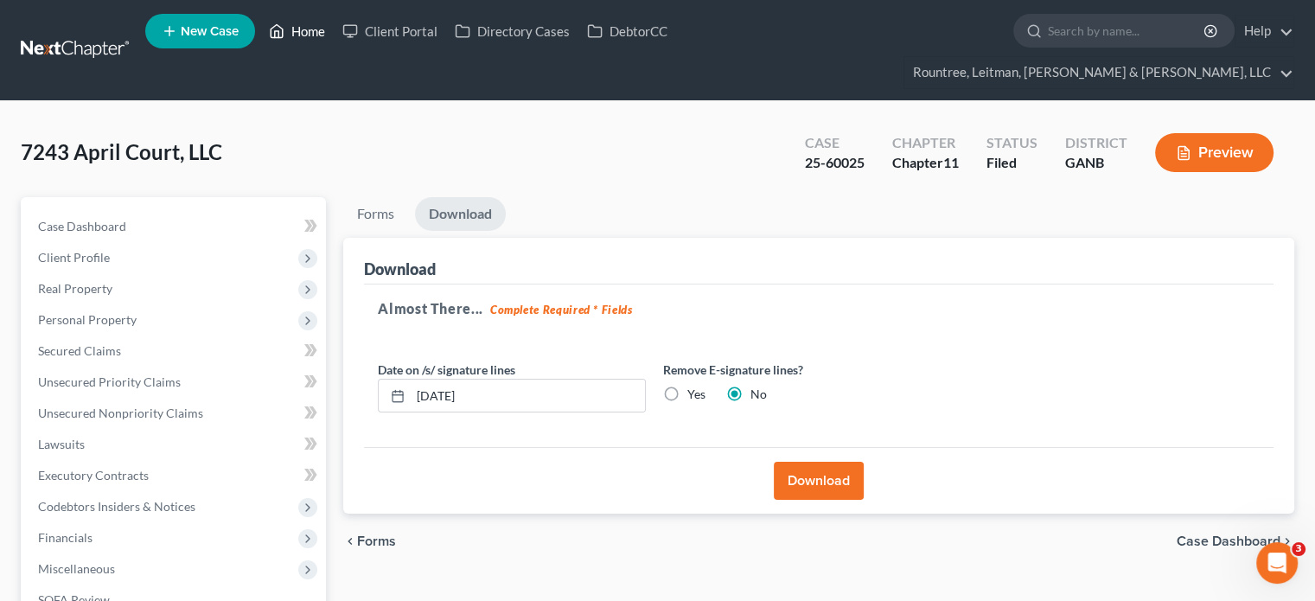
click at [301, 31] on link "Home" at bounding box center [296, 31] width 73 height 31
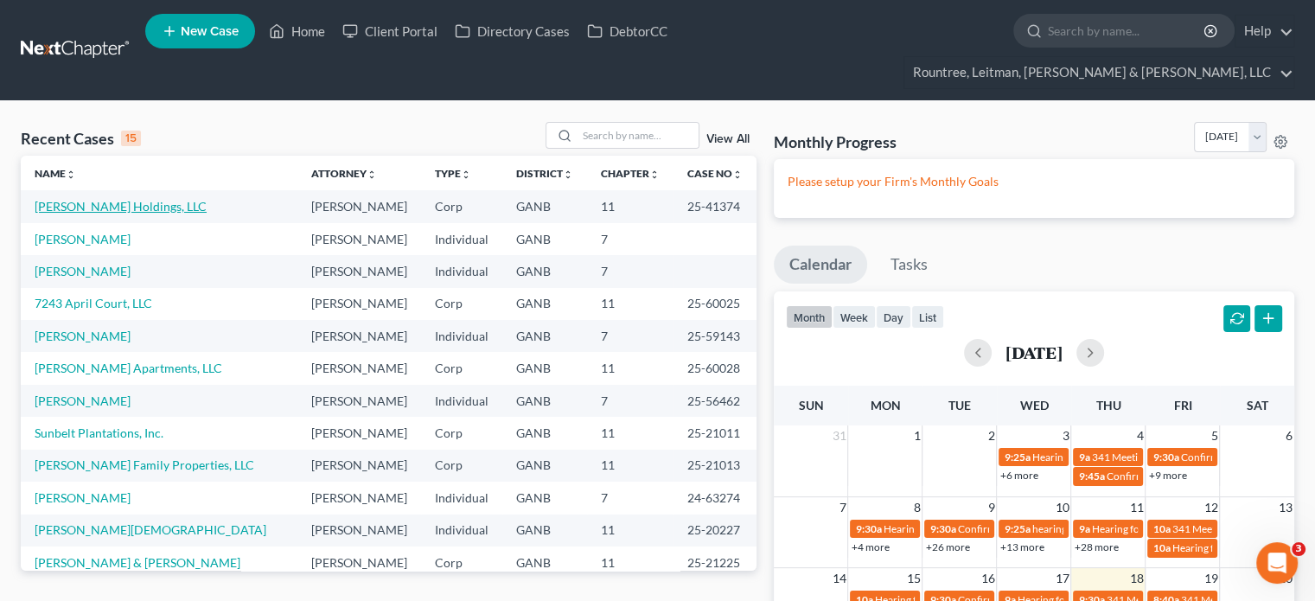
click at [62, 199] on link "[PERSON_NAME] Holdings, LLC" at bounding box center [121, 206] width 172 height 15
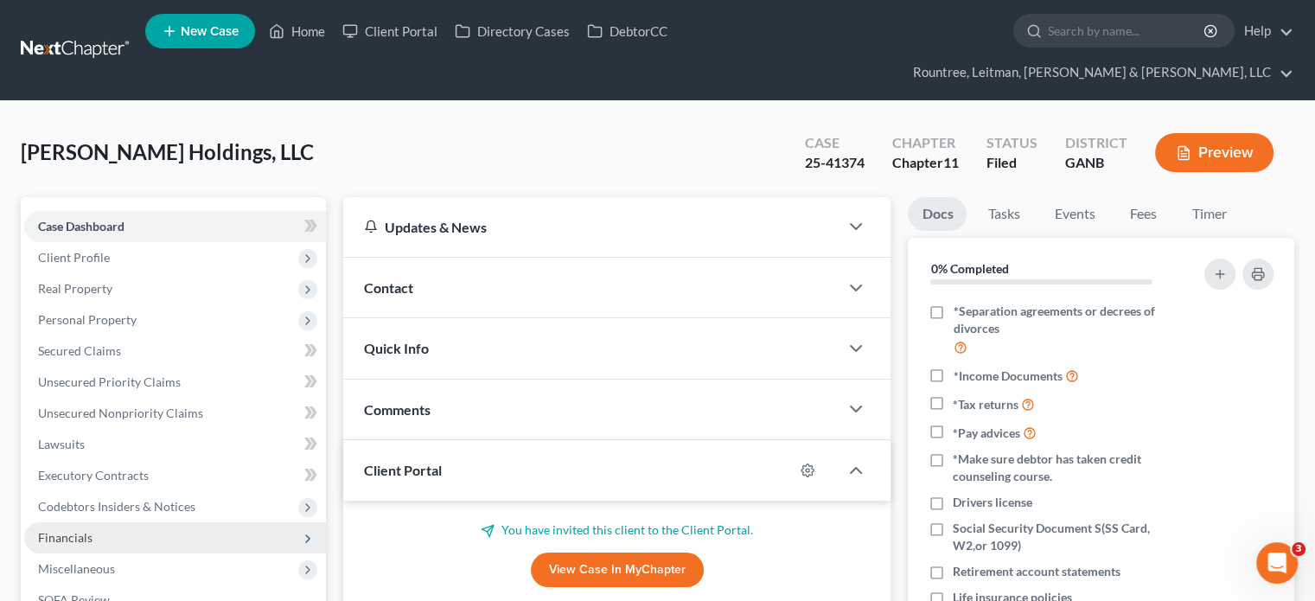
scroll to position [173, 0]
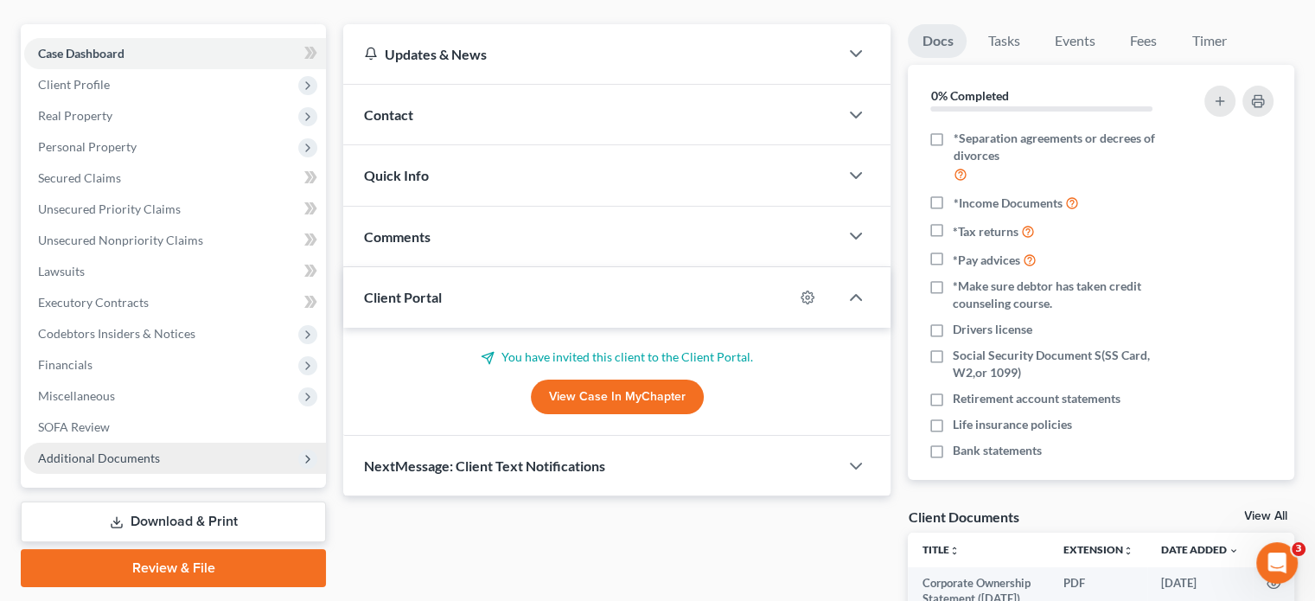
click at [118, 450] on span "Additional Documents" at bounding box center [99, 457] width 122 height 15
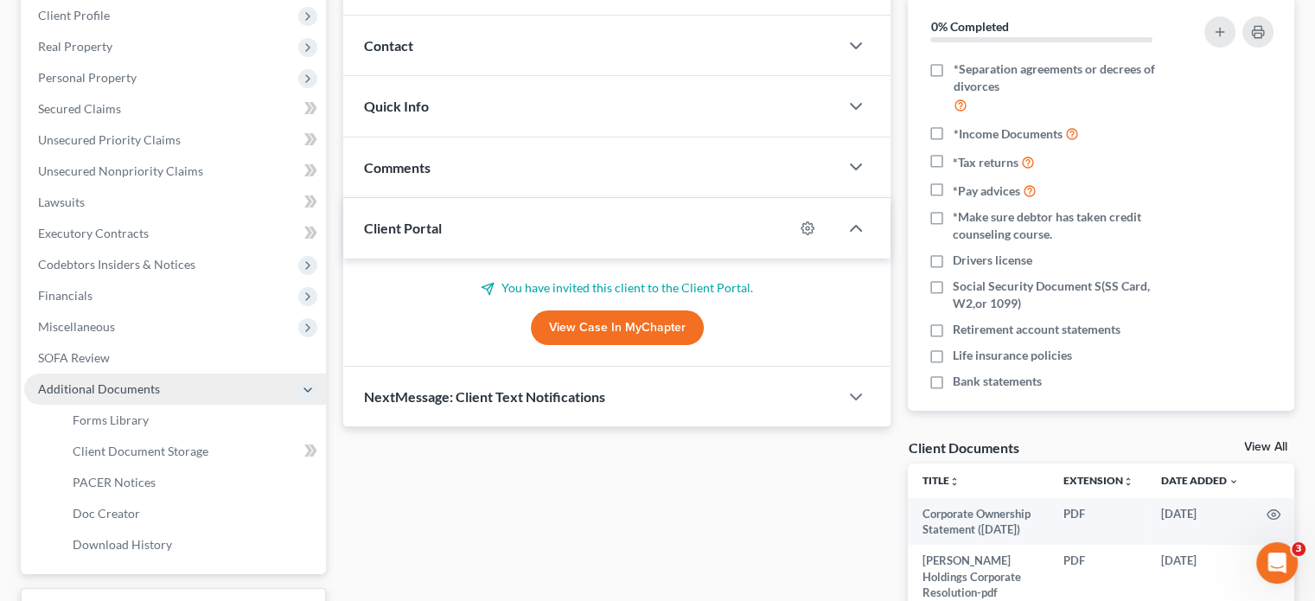
scroll to position [346, 0]
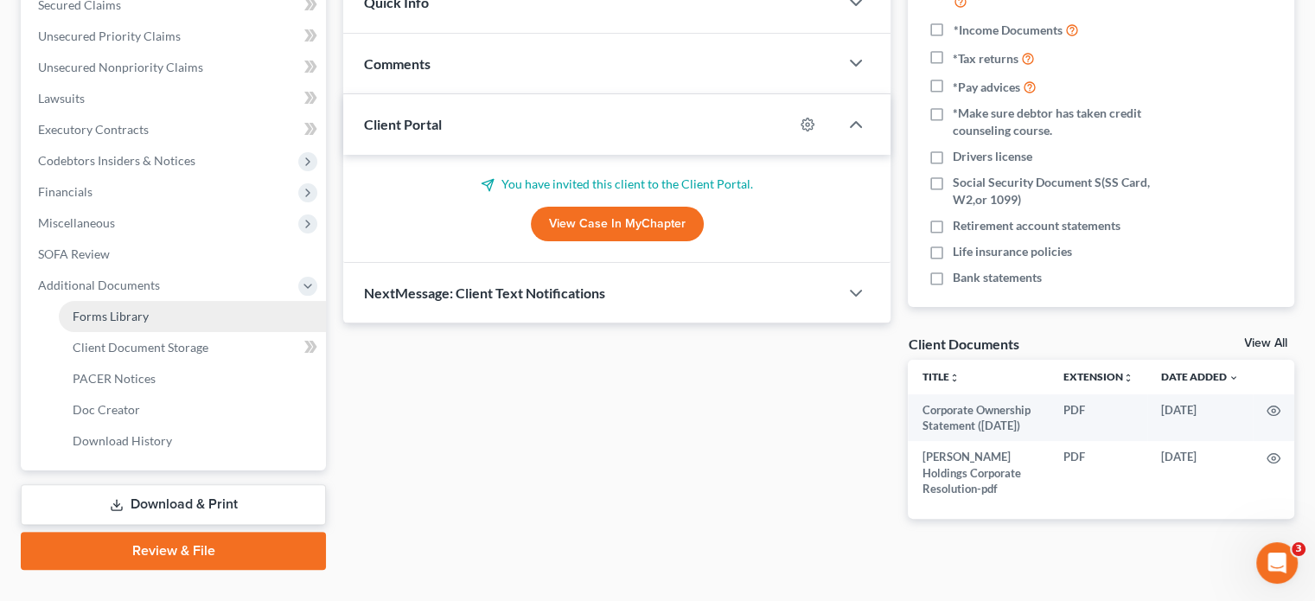
click at [125, 309] on span "Forms Library" at bounding box center [111, 316] width 76 height 15
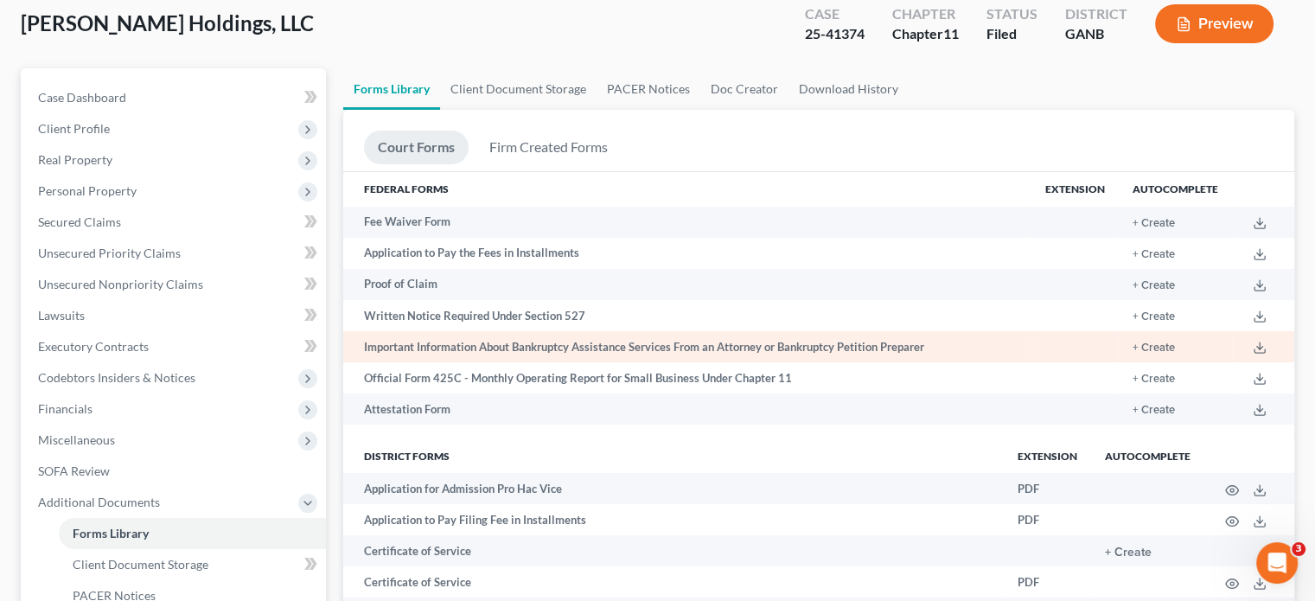
scroll to position [259, 0]
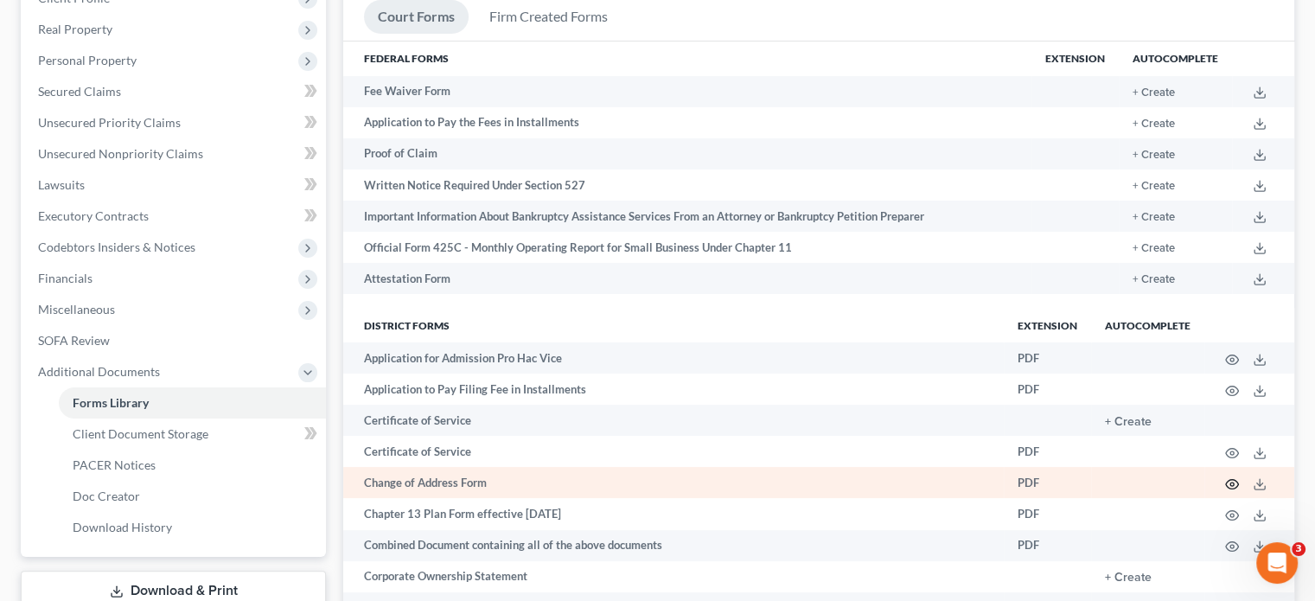
click at [1230, 477] on icon "button" at bounding box center [1232, 484] width 14 height 14
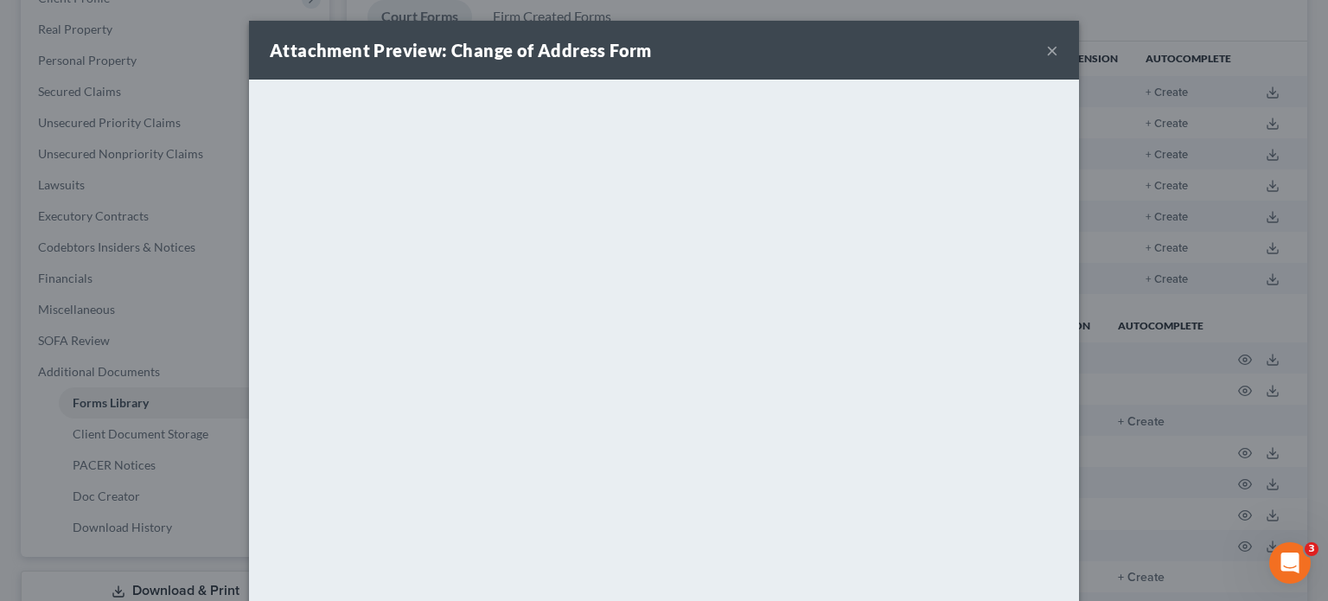
click at [906, 61] on div "Attachment Preview: Change of Address Form ×" at bounding box center [664, 50] width 830 height 59
click at [1046, 51] on button "×" at bounding box center [1052, 50] width 12 height 21
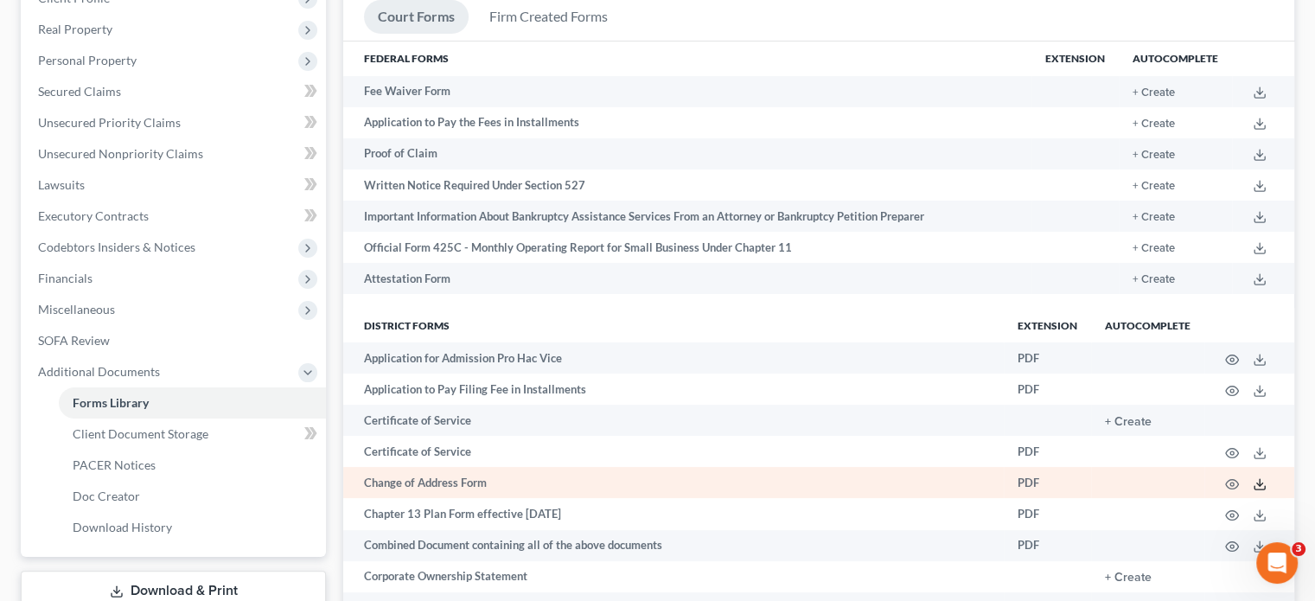
click at [1255, 477] on icon at bounding box center [1260, 484] width 14 height 14
